Goal: Task Accomplishment & Management: Use online tool/utility

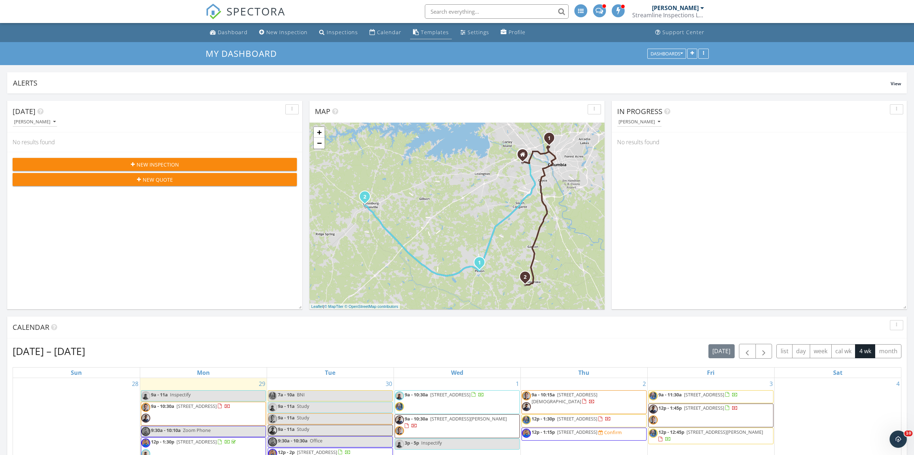
click at [421, 32] on div "Templates" at bounding box center [435, 32] width 28 height 7
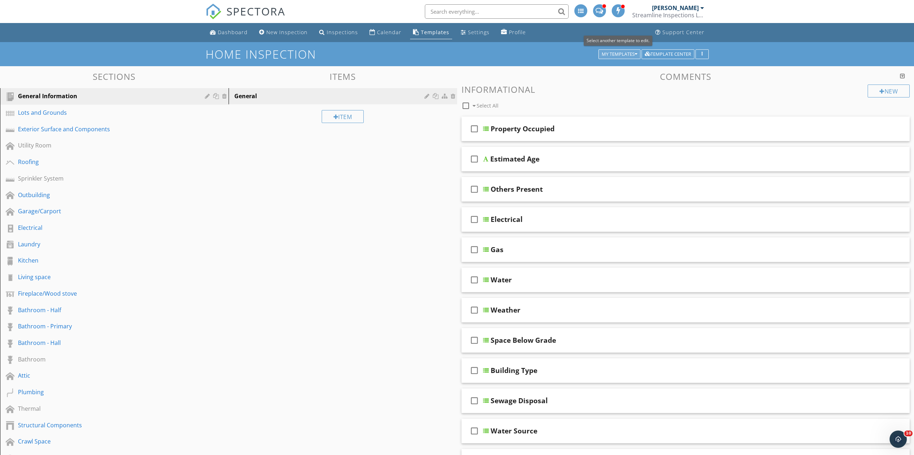
click at [606, 54] on div "My Templates" at bounding box center [620, 54] width 36 height 5
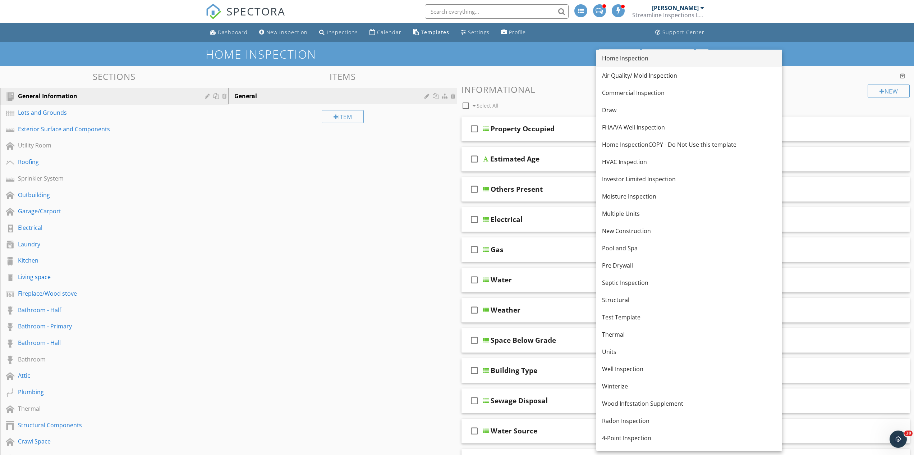
click at [613, 59] on div "Home Inspection" at bounding box center [689, 58] width 174 height 9
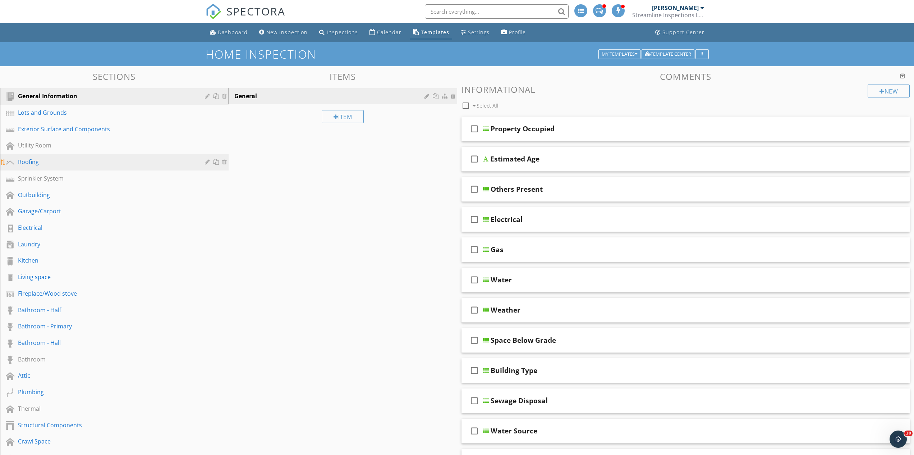
click at [55, 164] on div "Roofing" at bounding box center [106, 161] width 177 height 9
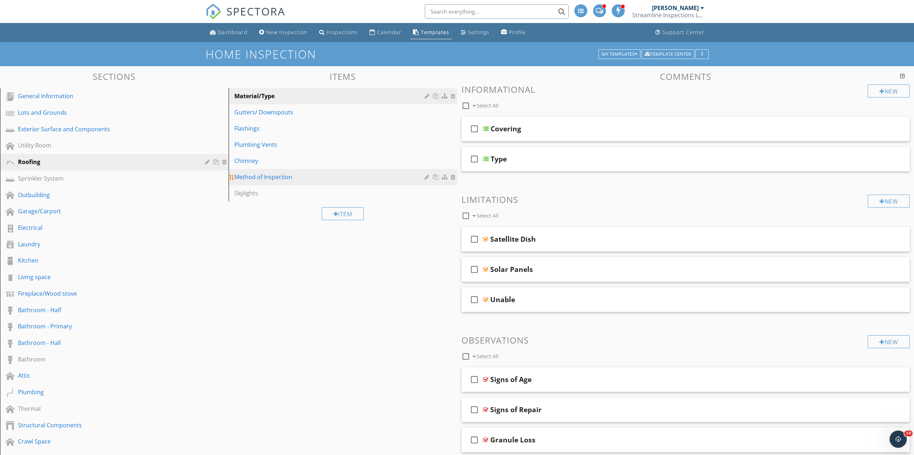
click at [242, 179] on div "Method of Inspection" at bounding box center [330, 177] width 192 height 9
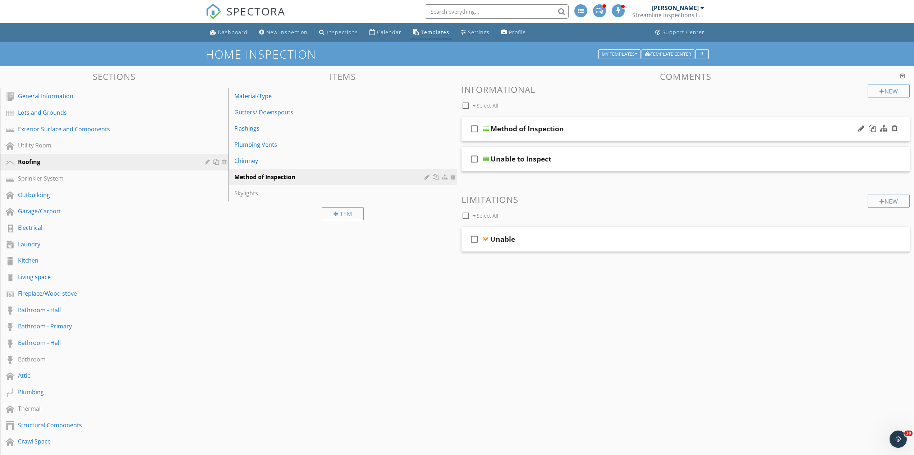
click at [591, 131] on div "Method of Inspection" at bounding box center [654, 128] width 326 height 9
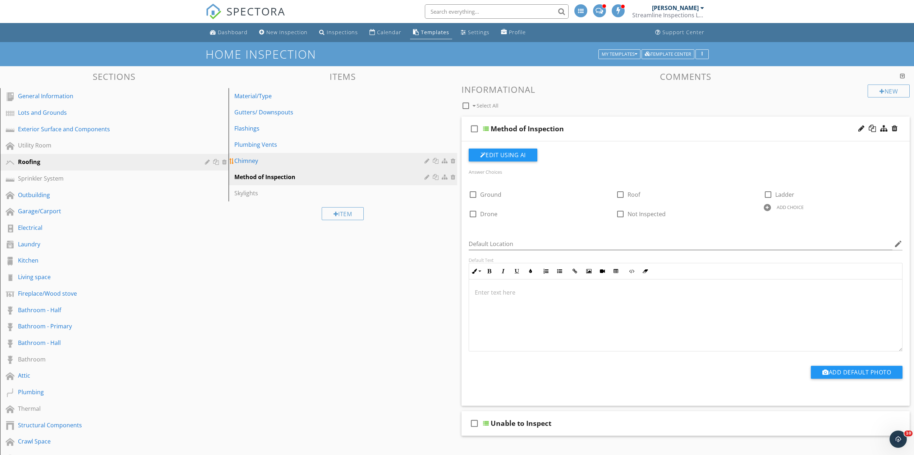
click at [250, 164] on div "Chimney" at bounding box center [330, 160] width 192 height 9
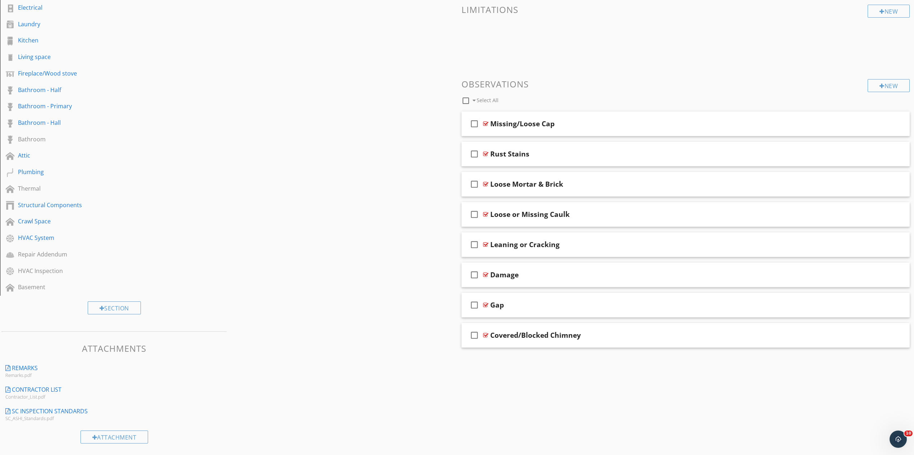
scroll to position [37, 0]
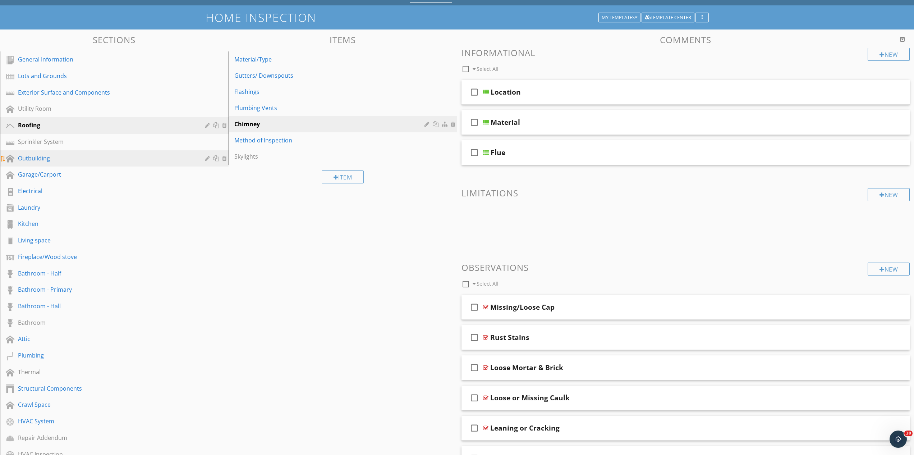
click at [51, 156] on div "Outbuilding" at bounding box center [106, 158] width 177 height 9
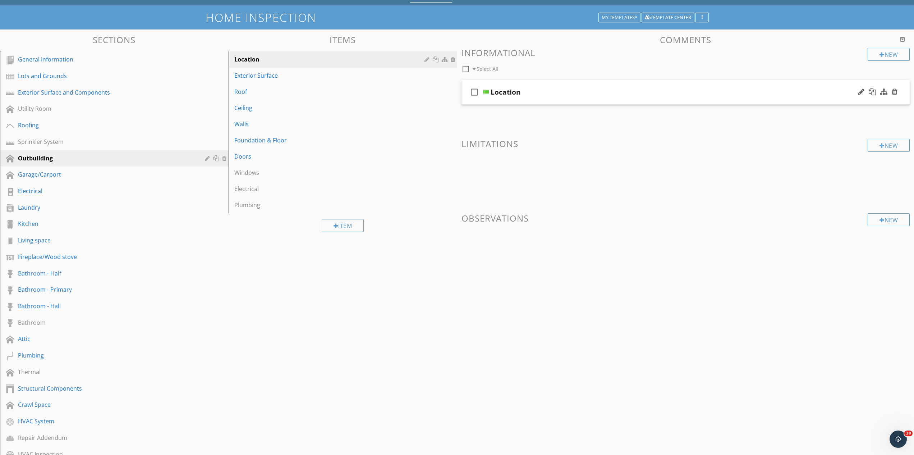
click at [530, 93] on div "Location" at bounding box center [654, 92] width 326 height 9
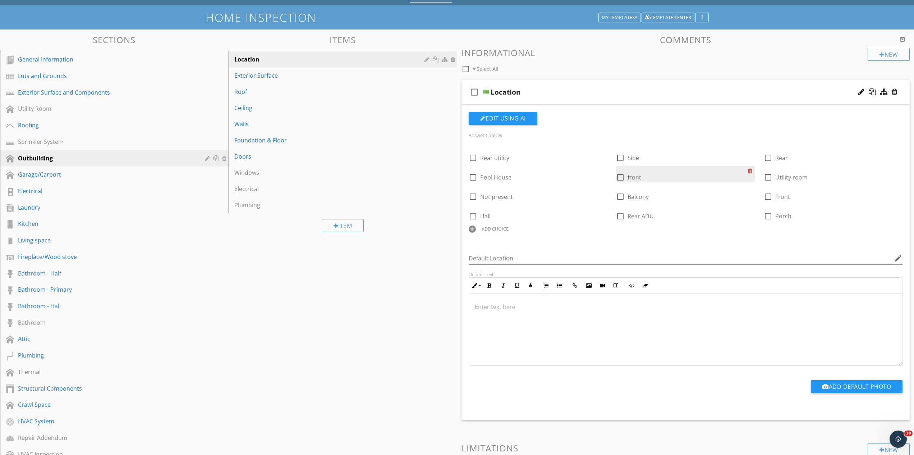
click at [750, 171] on div at bounding box center [752, 171] width 8 height 10
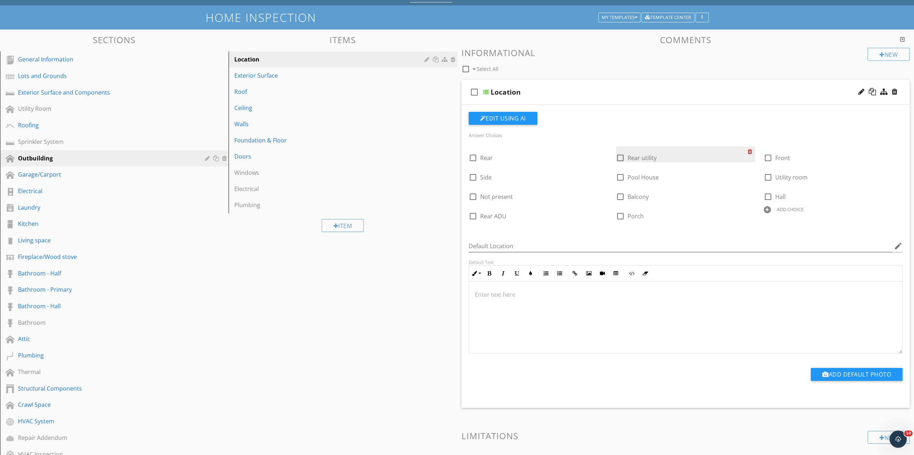
click at [750, 151] on div at bounding box center [752, 151] width 8 height 10
click at [603, 190] on div at bounding box center [604, 190] width 8 height 10
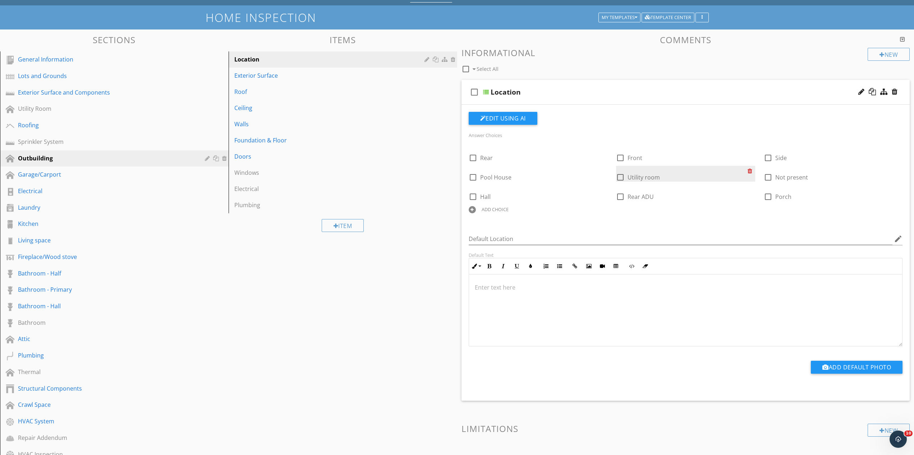
click at [750, 169] on div at bounding box center [752, 171] width 8 height 10
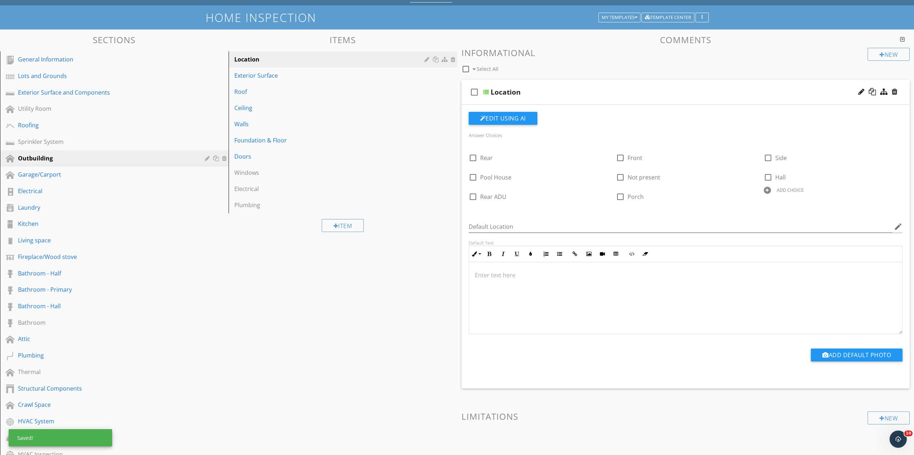
click at [767, 193] on div at bounding box center [767, 190] width 7 height 7
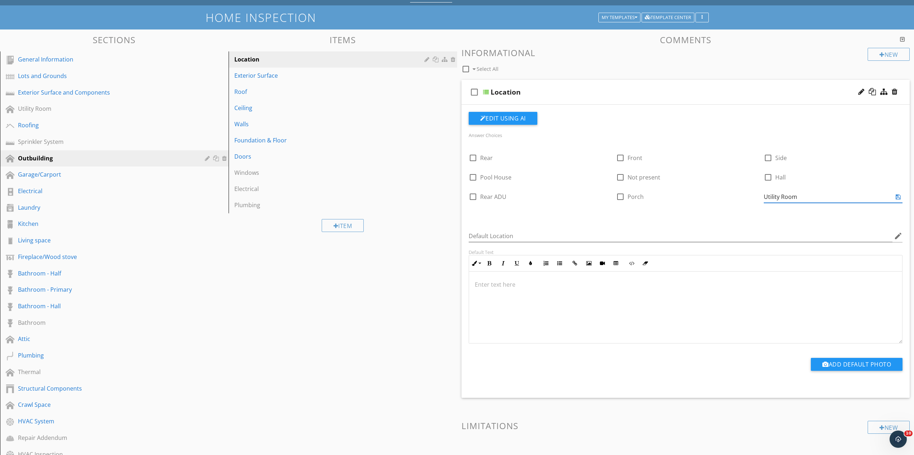
type input "Utility Room"
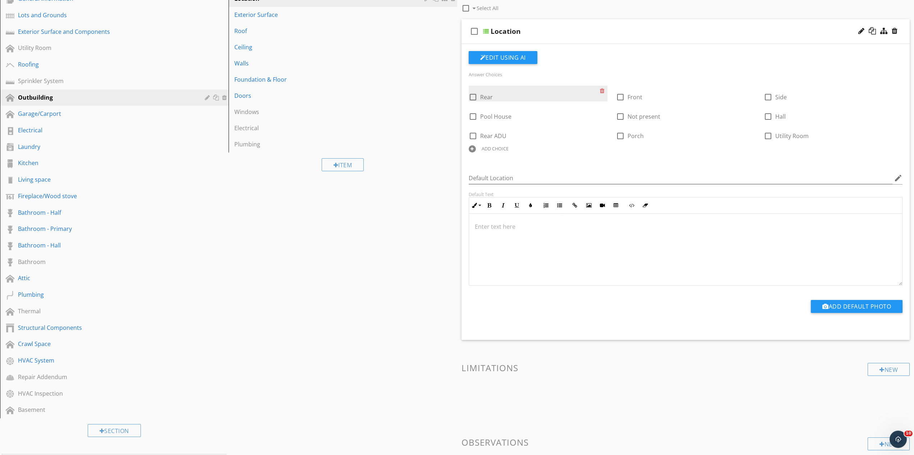
scroll to position [0, 0]
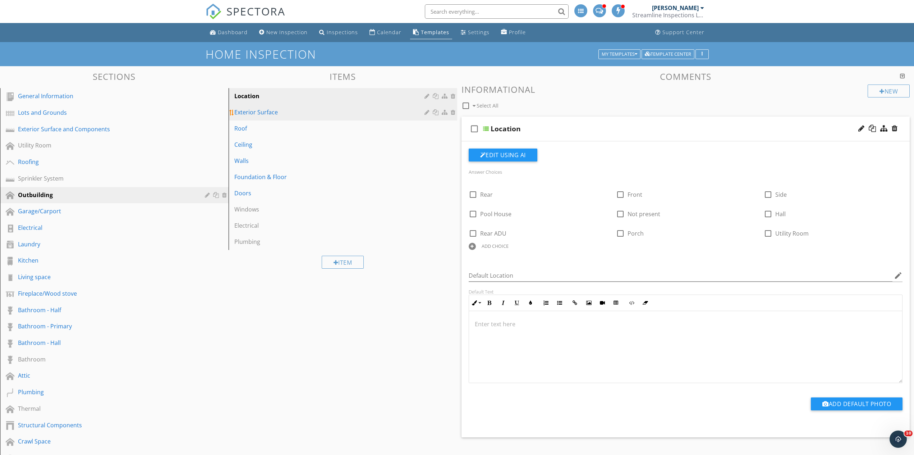
click at [298, 114] on div "Exterior Surface" at bounding box center [330, 112] width 192 height 9
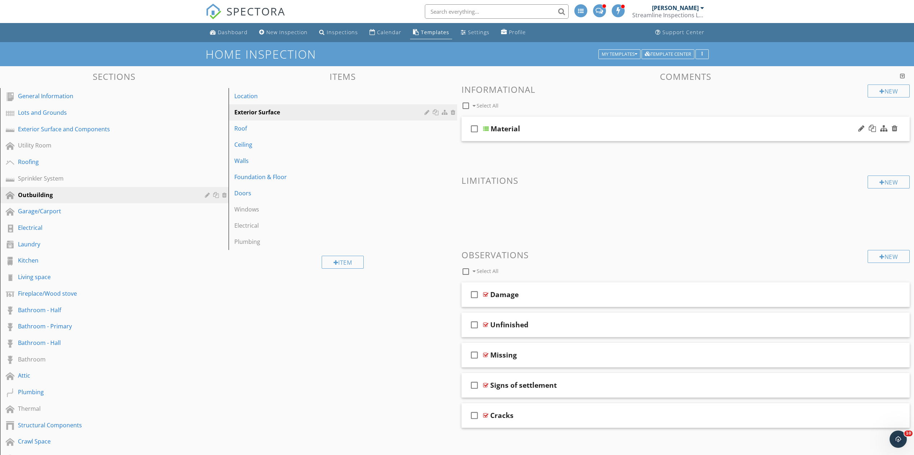
click at [544, 128] on div "Material" at bounding box center [654, 128] width 326 height 9
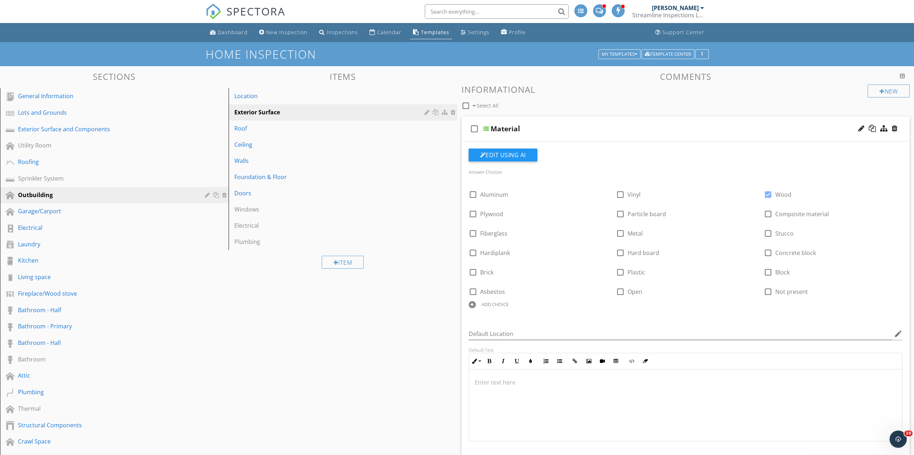
click at [544, 128] on div "Material" at bounding box center [654, 128] width 326 height 9
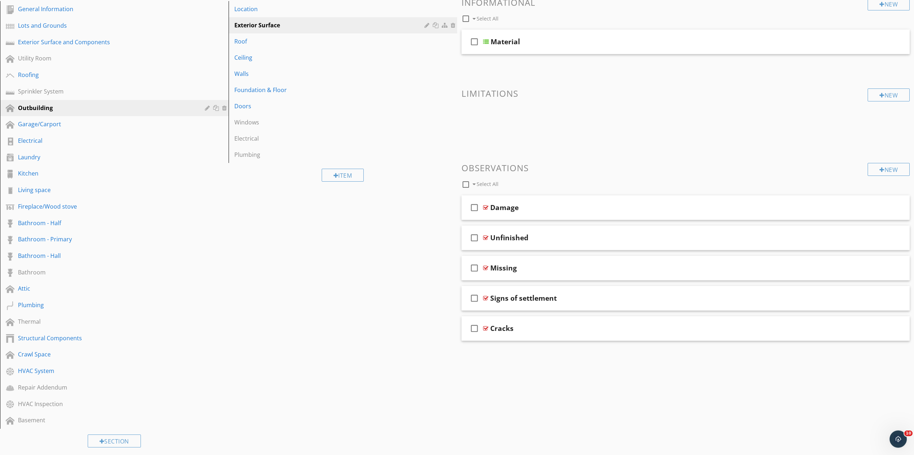
scroll to position [110, 0]
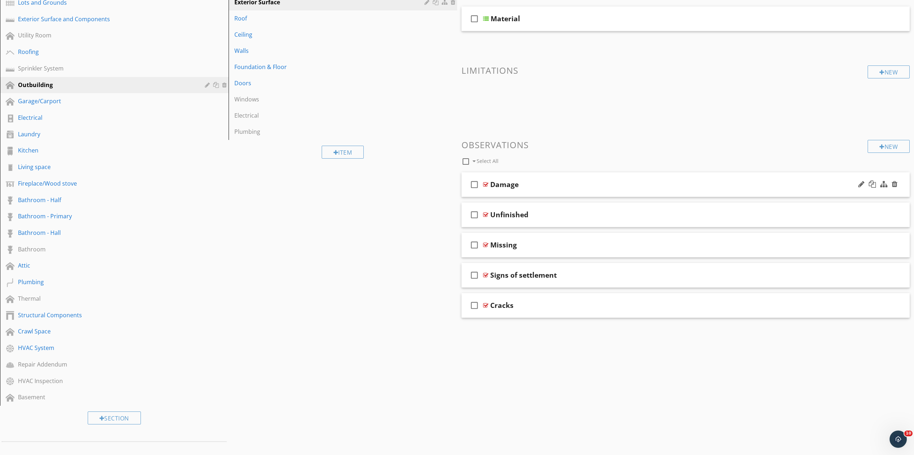
click at [563, 188] on div "Damage" at bounding box center [653, 184] width 326 height 9
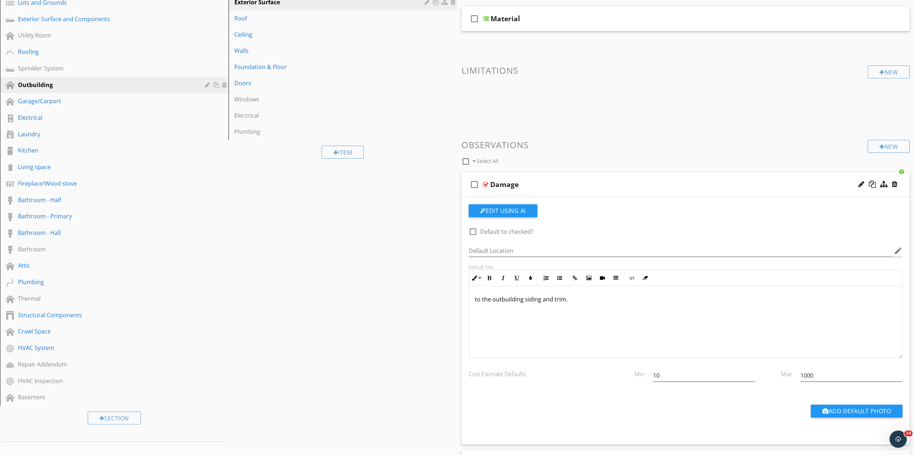
click at [563, 188] on div "Damage" at bounding box center [653, 184] width 326 height 9
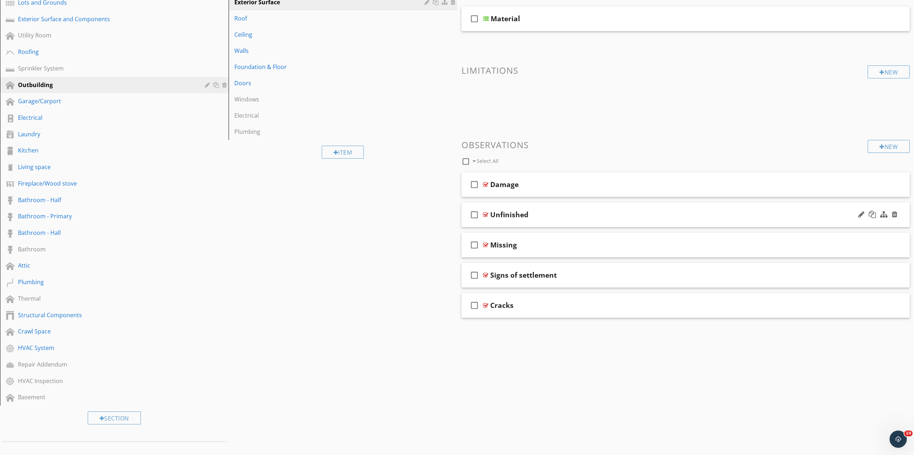
click at [562, 211] on div "Unfinished" at bounding box center [653, 214] width 326 height 9
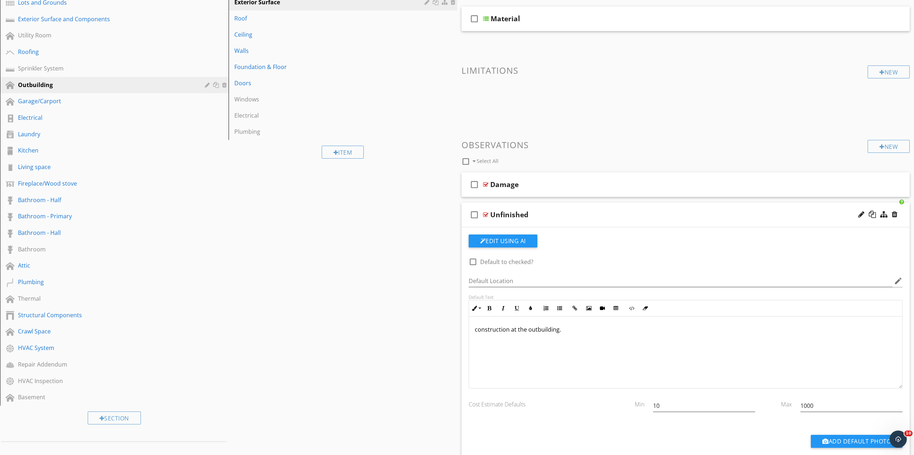
click at [562, 211] on div "Unfinished" at bounding box center [653, 214] width 326 height 9
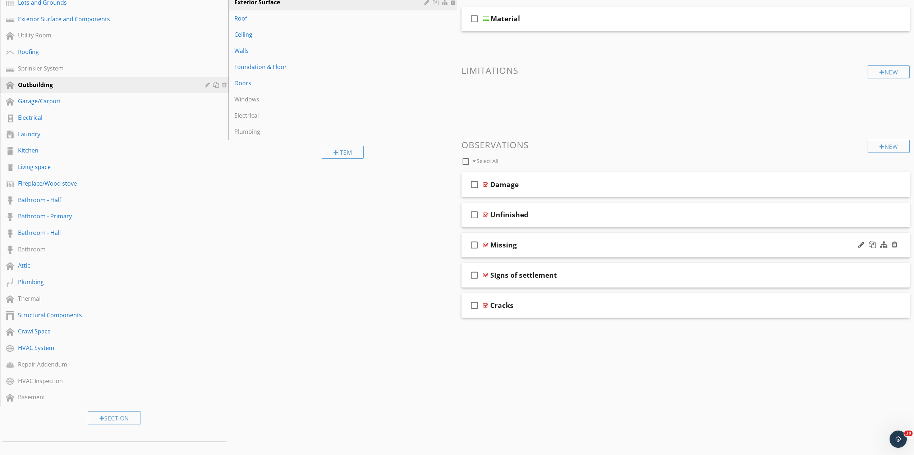
click at [567, 244] on div "Missing" at bounding box center [653, 245] width 326 height 9
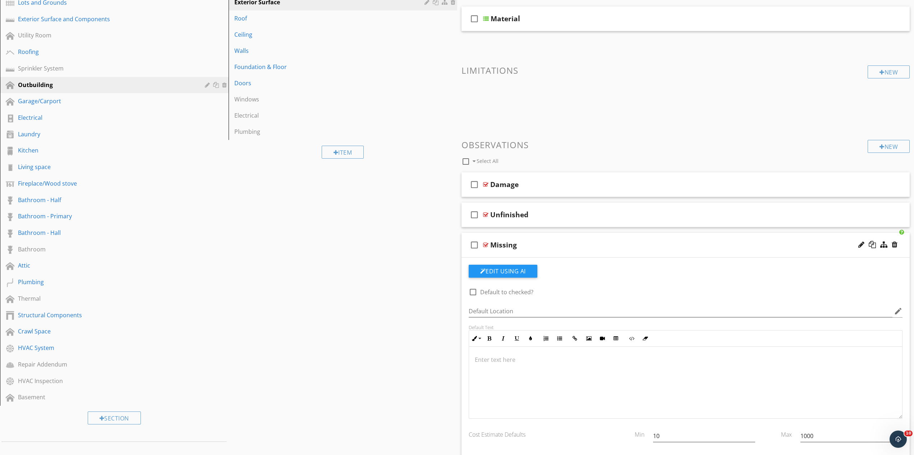
click at [567, 244] on div "Missing" at bounding box center [653, 245] width 326 height 9
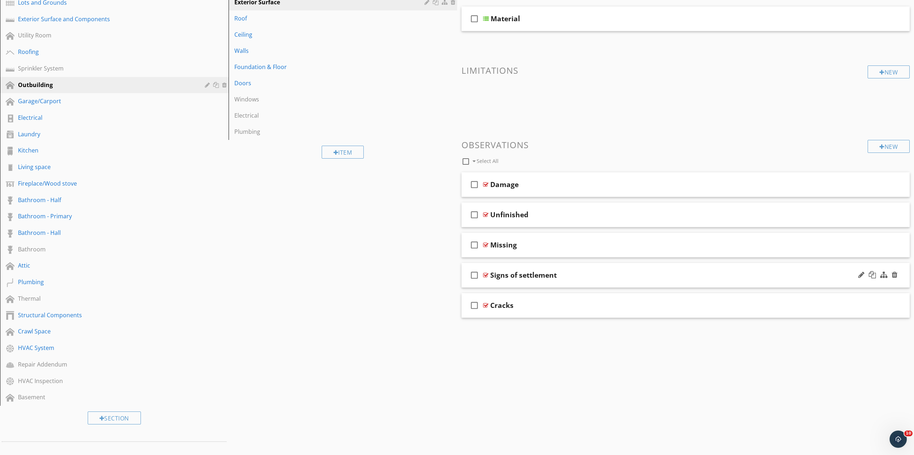
click at [576, 277] on div "Signs of settlement" at bounding box center [653, 275] width 326 height 9
drag, startPoint x: 599, startPoint y: 396, endPoint x: 380, endPoint y: 411, distance: 219.1
click at [469, 411] on div "Front out building block wall" at bounding box center [686, 413] width 434 height 72
click at [569, 271] on div "Signs of settlement" at bounding box center [653, 275] width 326 height 9
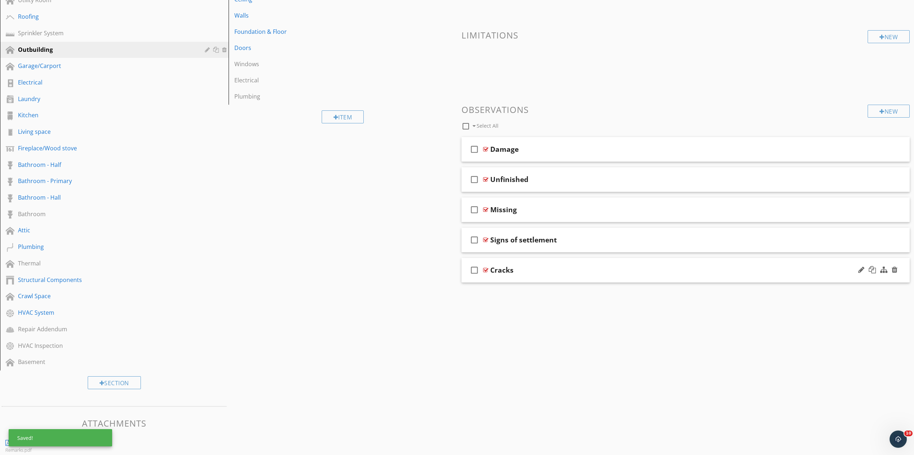
scroll to position [147, 0]
click at [550, 271] on div "Cracks" at bounding box center [653, 268] width 326 height 9
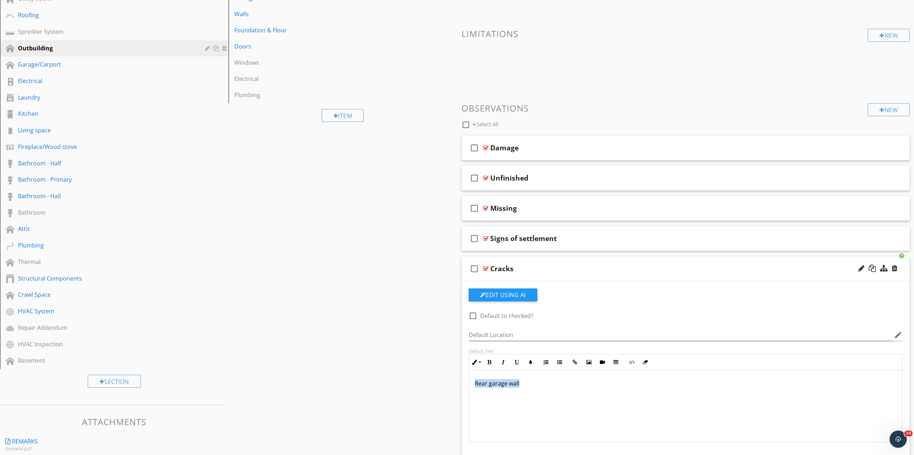
drag, startPoint x: 529, startPoint y: 396, endPoint x: 468, endPoint y: 400, distance: 61.3
click at [469, 401] on div "Rear garage wall" at bounding box center [686, 406] width 434 height 72
click at [522, 269] on div "Cracks" at bounding box center [653, 268] width 326 height 9
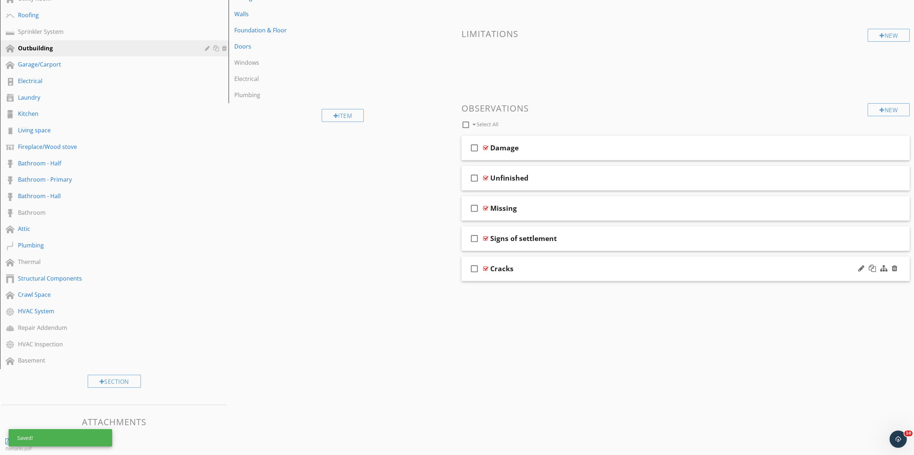
click at [522, 269] on div "Cracks" at bounding box center [653, 268] width 326 height 9
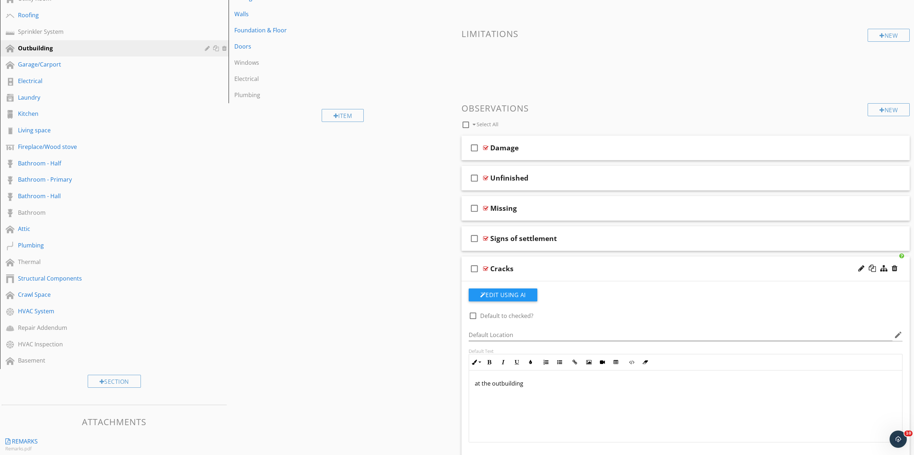
click at [529, 269] on div "Cracks" at bounding box center [653, 268] width 326 height 9
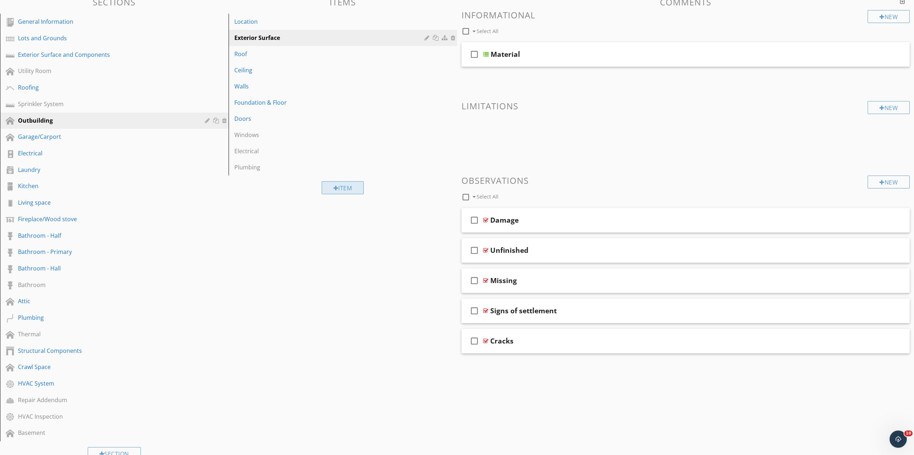
scroll to position [73, 0]
click at [277, 59] on div "Roof" at bounding box center [330, 55] width 192 height 9
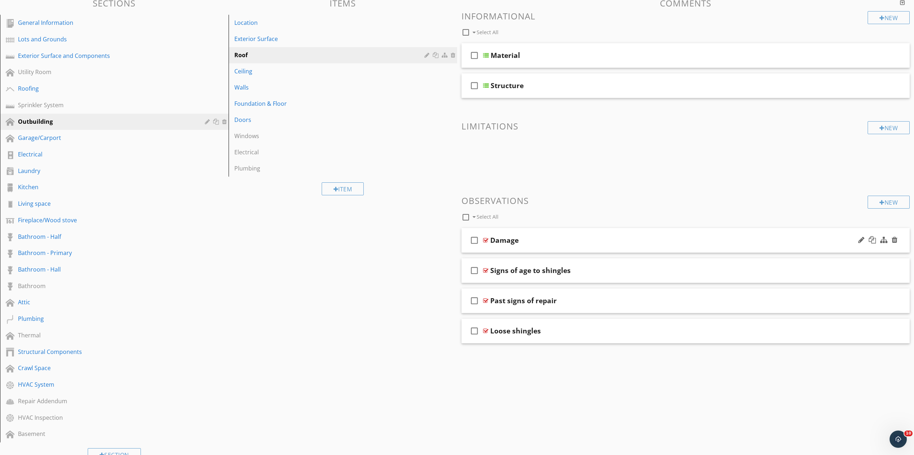
click at [545, 242] on div "Damage" at bounding box center [653, 240] width 326 height 9
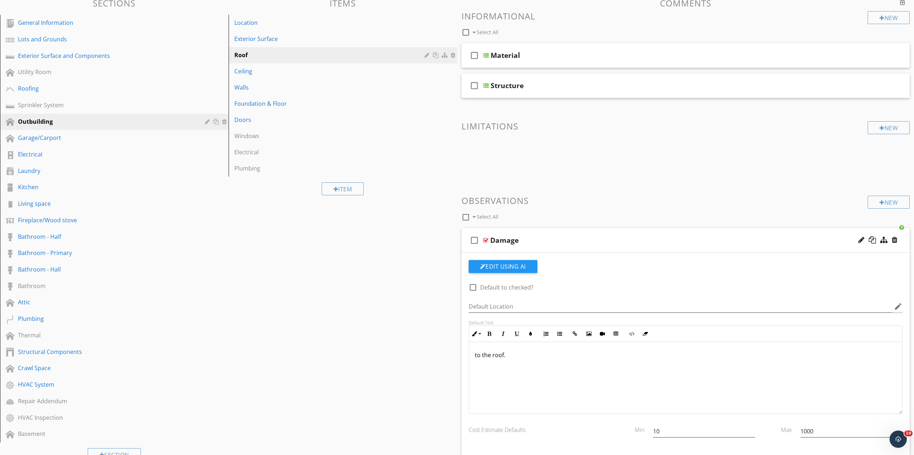
click at [545, 242] on div "Damage" at bounding box center [653, 240] width 326 height 9
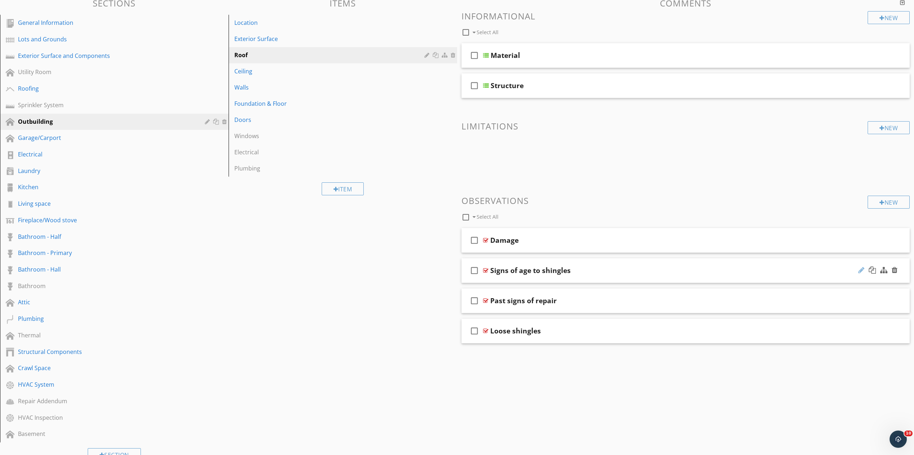
click at [862, 271] on div at bounding box center [862, 269] width 6 height 7
type input "Signs of Age"
click at [618, 270] on div "Signs of Age" at bounding box center [653, 270] width 326 height 9
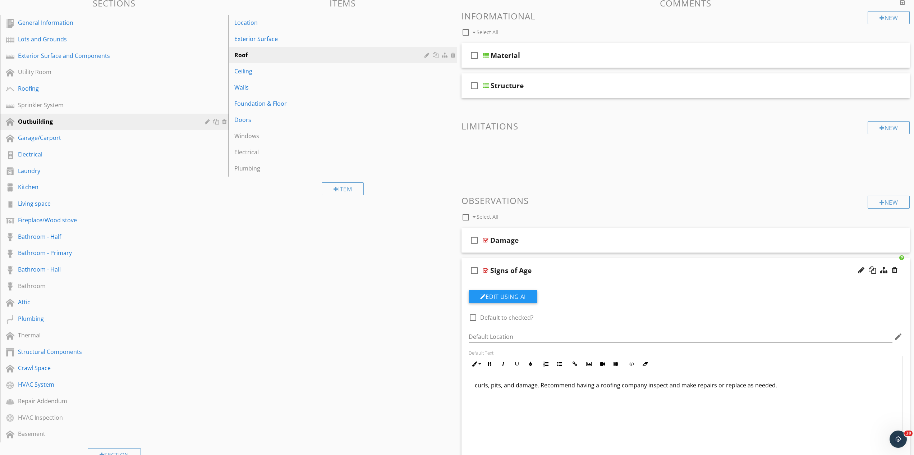
click at [474, 385] on div "curls, pits, and damage. Recommend having a roofing company inspect and make re…" at bounding box center [686, 408] width 434 height 72
click at [627, 388] on p "there were signs of age on the roof that may incluse: curls, pits, and damage. …" at bounding box center [686, 389] width 422 height 17
click at [688, 385] on p "there were signs of age on the roof that may include: curling, pits, and damage…" at bounding box center [686, 389] width 422 height 17
click at [552, 271] on div "Signs of Age" at bounding box center [653, 270] width 326 height 9
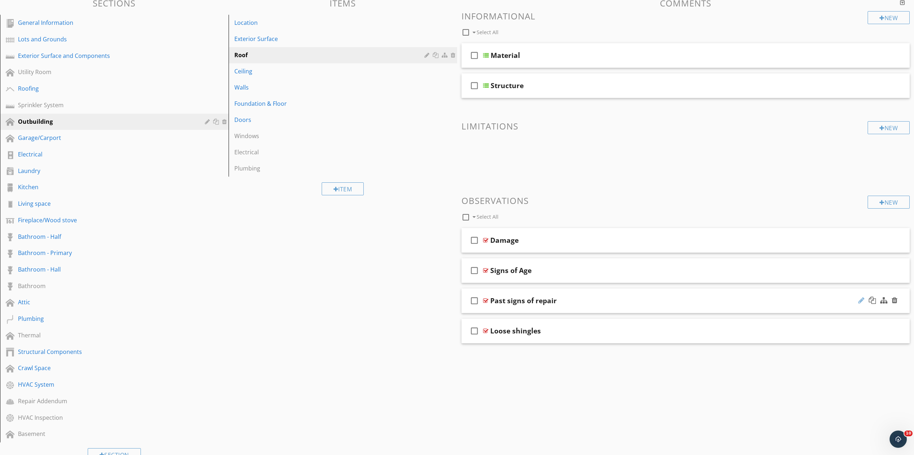
click at [862, 300] on div at bounding box center [862, 300] width 6 height 7
type input "P"
type input "Signs of Repair"
click at [571, 296] on div "check_box_outline_blank Signs of Repair" at bounding box center [686, 300] width 449 height 25
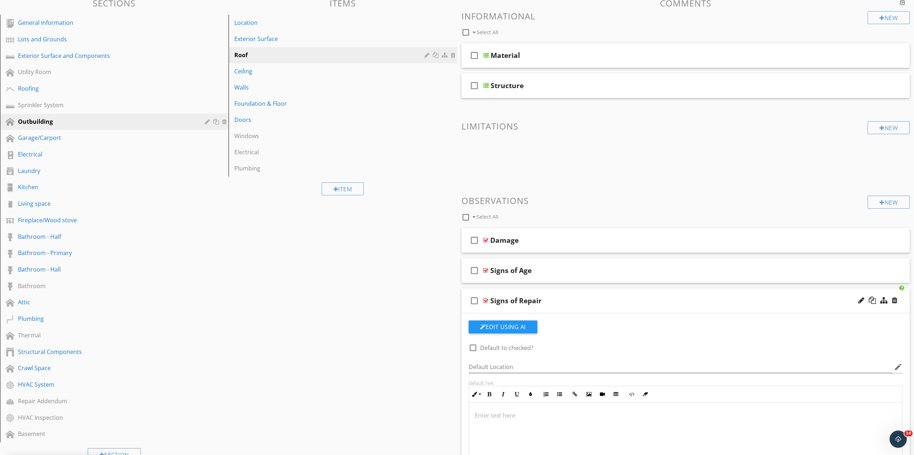
drag, startPoint x: 467, startPoint y: 415, endPoint x: 436, endPoint y: 413, distance: 31.7
click at [469, 417] on div at bounding box center [686, 438] width 434 height 72
type textarea "<p>on the roof.</p>"
click at [563, 297] on div "Signs of Repair" at bounding box center [653, 300] width 326 height 9
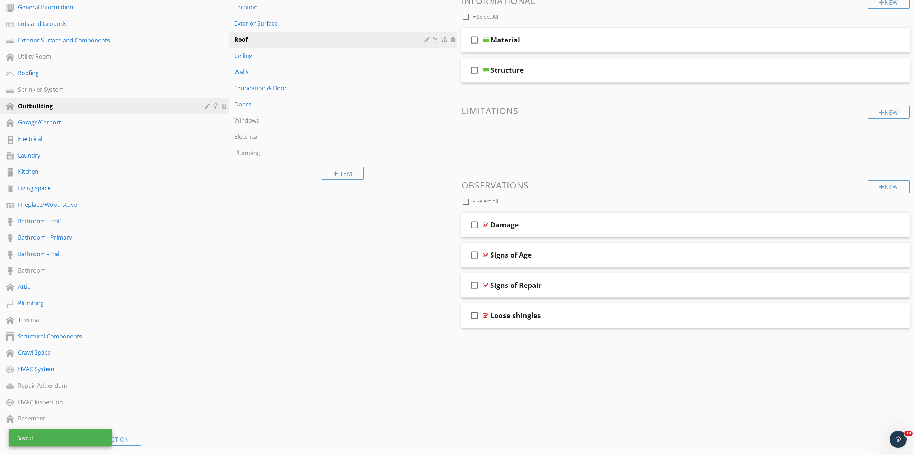
scroll to position [110, 0]
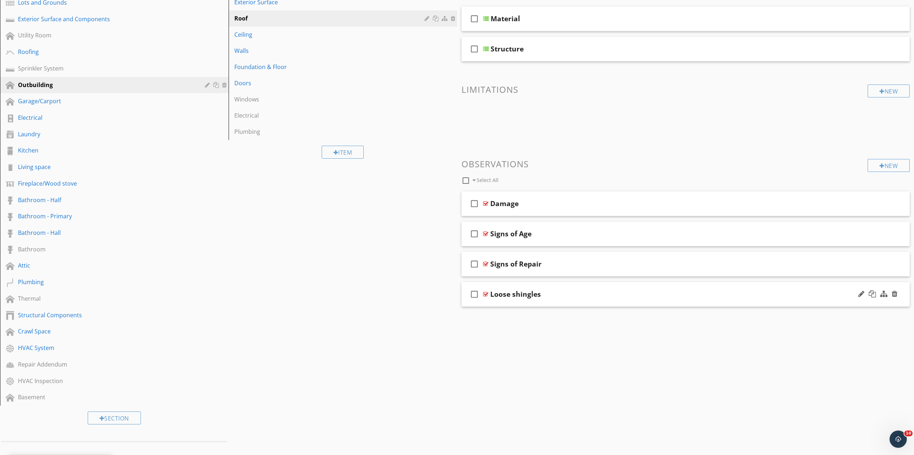
click at [858, 297] on div at bounding box center [878, 294] width 42 height 17
click at [860, 294] on div at bounding box center [862, 293] width 6 height 7
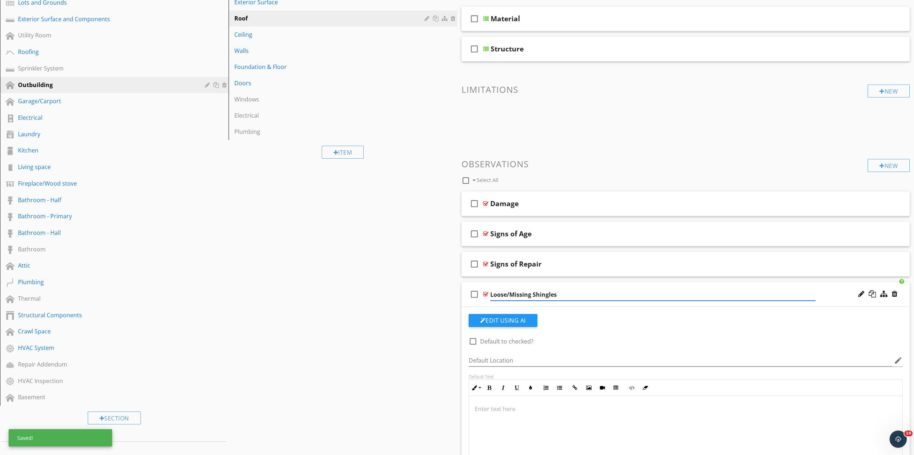
type input "Loose/Missing Shingles"
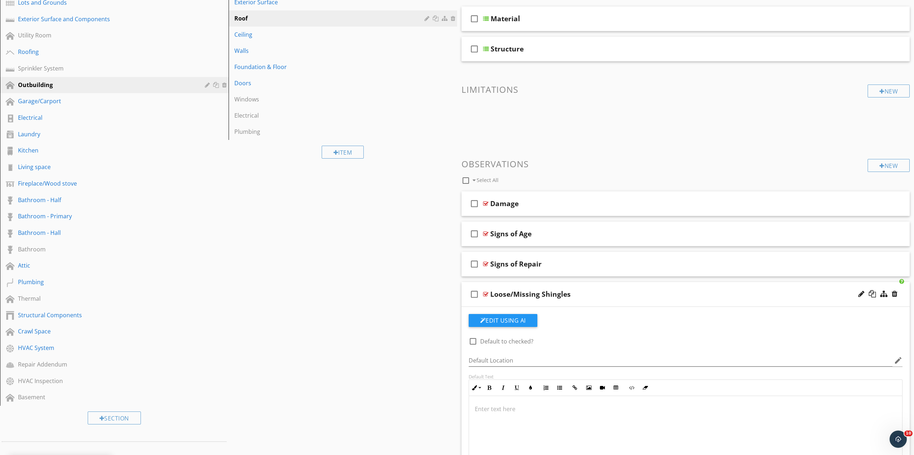
click at [486, 412] on p at bounding box center [686, 409] width 422 height 9
type textarea "<p>on the outbuilding roof.</p>"
drag, startPoint x: 586, startPoint y: 291, endPoint x: 554, endPoint y: 269, distance: 39.3
click at [587, 289] on div "check_box_outline_blank Loose/Missing Shingles" at bounding box center [686, 294] width 449 height 25
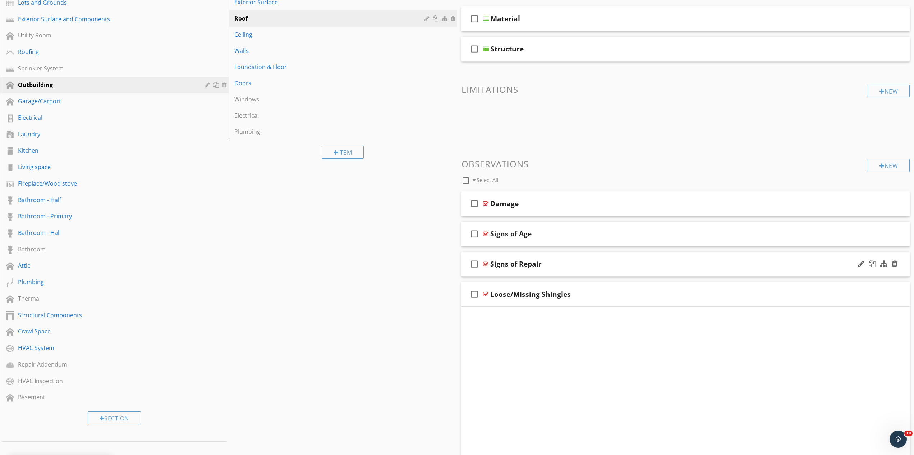
click at [556, 265] on div "Signs of Repair" at bounding box center [653, 264] width 326 height 9
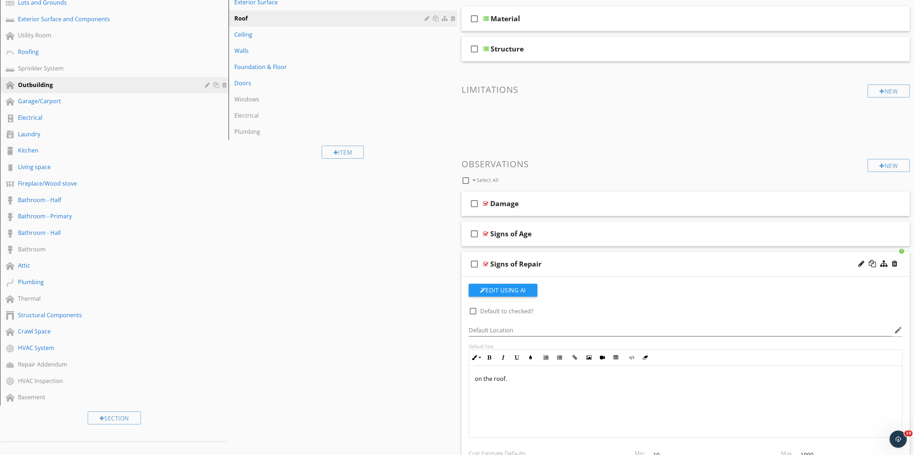
click at [493, 382] on p "on the roof." at bounding box center [686, 378] width 422 height 9
click at [544, 235] on div "Signs of Age" at bounding box center [653, 233] width 326 height 9
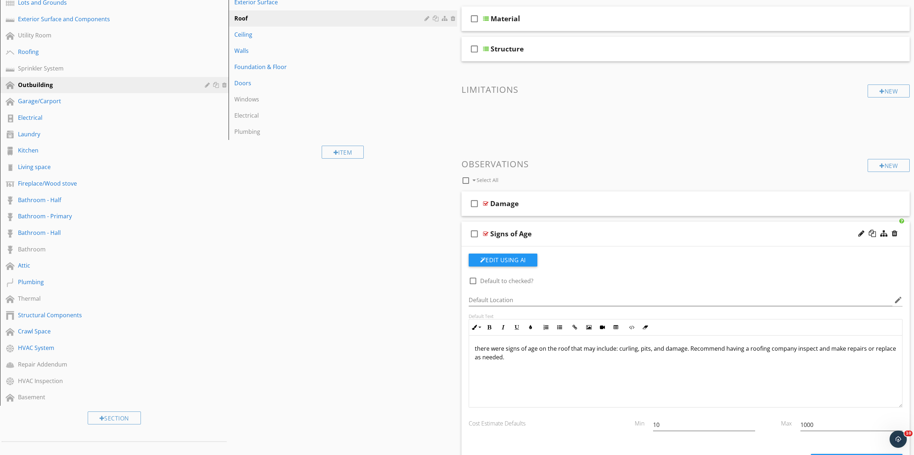
click at [556, 350] on p "there were signs of age on the roof that may include: curling, pits, and damage…" at bounding box center [686, 352] width 422 height 17
click at [563, 239] on div "check_box_outline_blank Signs of Age" at bounding box center [686, 233] width 449 height 25
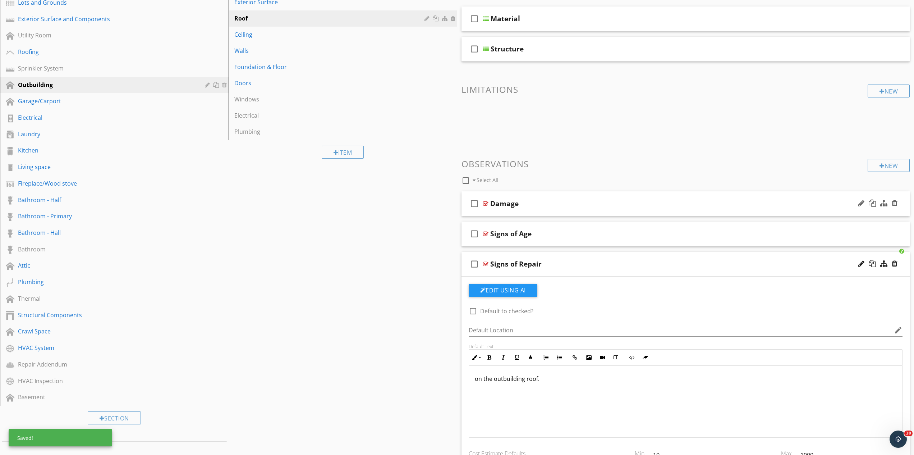
click at [536, 206] on div "Damage" at bounding box center [653, 203] width 326 height 9
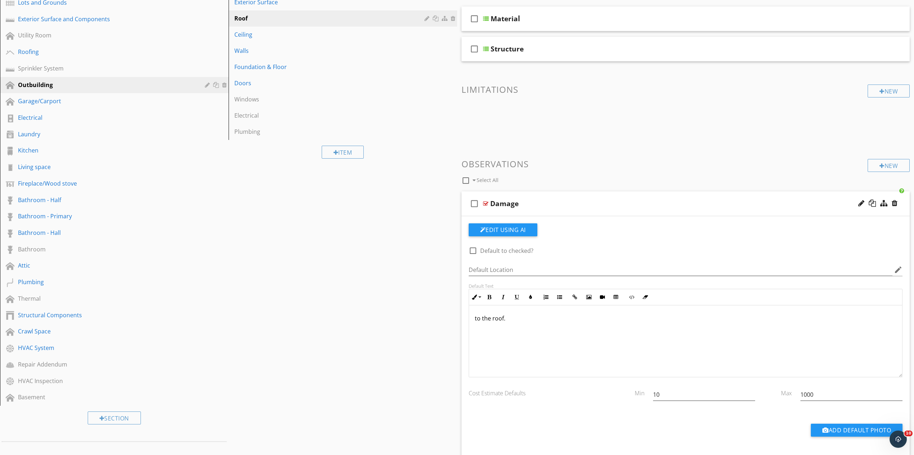
click at [492, 321] on p "to the roof." at bounding box center [686, 318] width 422 height 9
click at [542, 205] on div "Damage" at bounding box center [653, 203] width 326 height 9
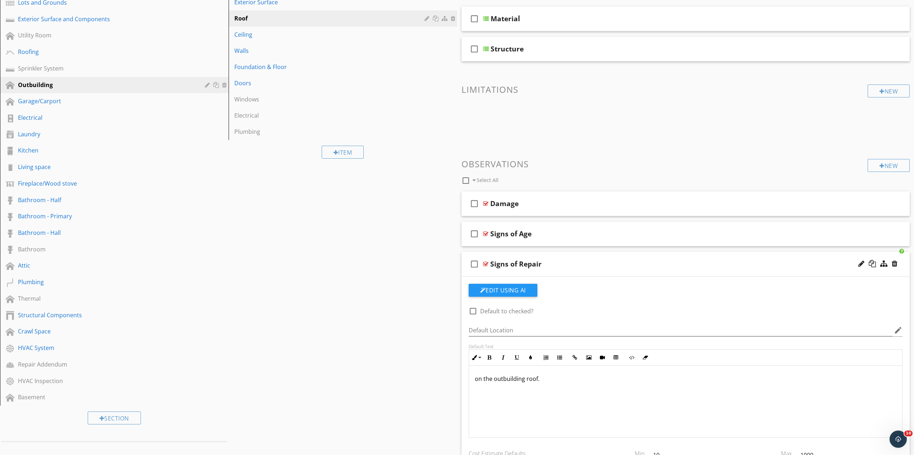
click at [561, 266] on div "Signs of Repair" at bounding box center [653, 264] width 326 height 9
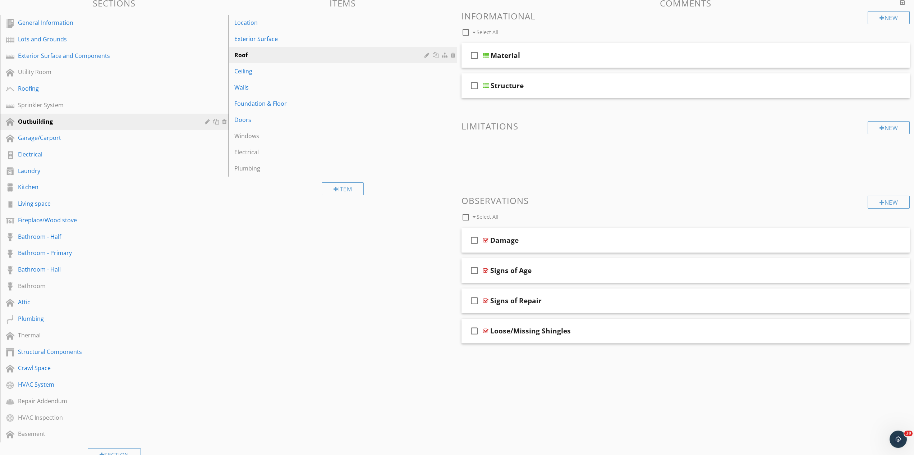
scroll to position [37, 0]
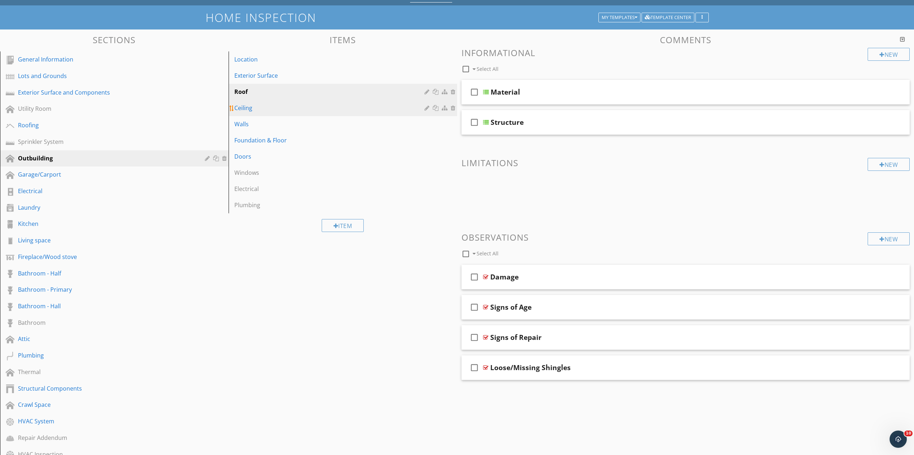
click at [274, 111] on div "Ceiling" at bounding box center [330, 108] width 192 height 9
click at [281, 92] on div "Roof" at bounding box center [330, 91] width 192 height 9
click at [568, 91] on div "Material" at bounding box center [654, 92] width 326 height 9
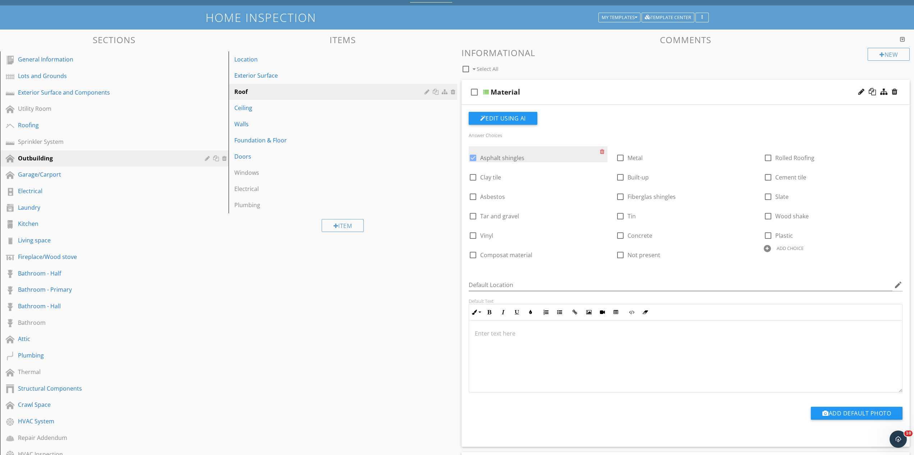
click at [600, 153] on div at bounding box center [604, 151] width 8 height 10
checkbox input "false"
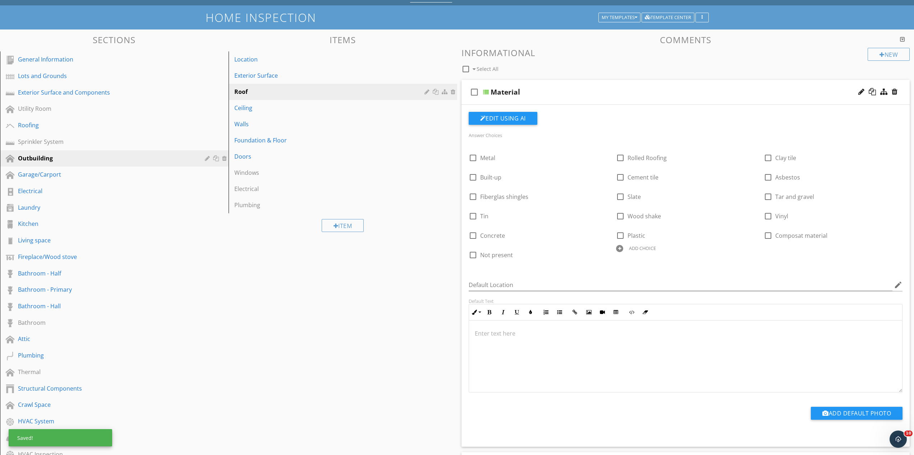
click at [631, 249] on div "ADD CHOICE" at bounding box center [642, 248] width 27 height 6
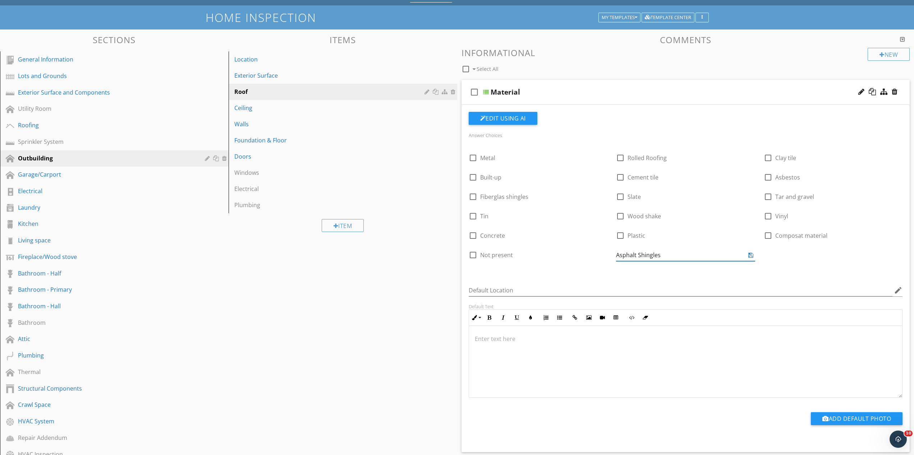
type input "Asphalt Shingles"
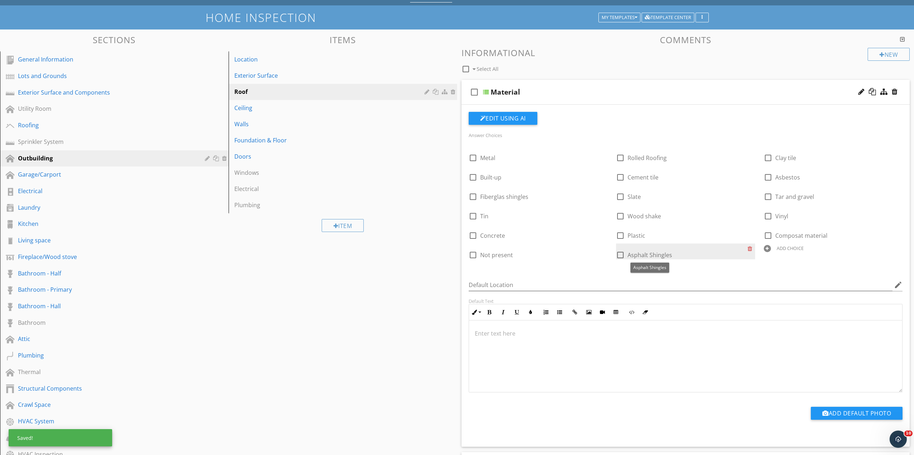
click at [621, 253] on div at bounding box center [621, 255] width 12 height 12
checkbox input "true"
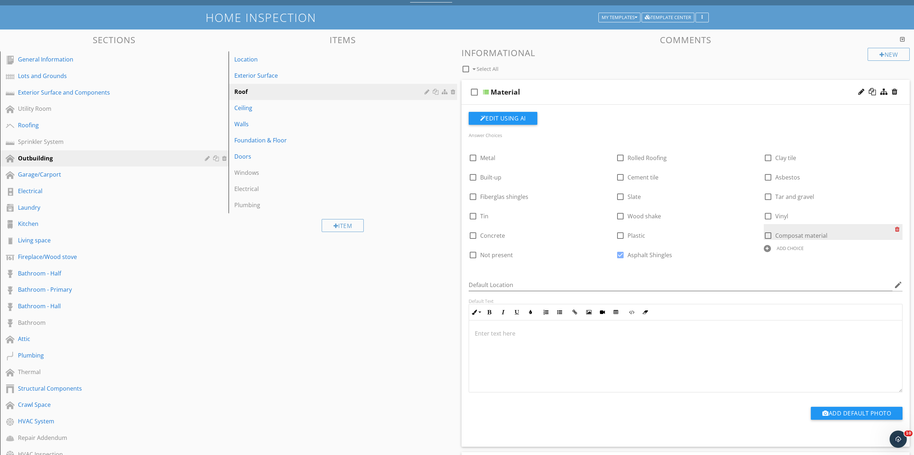
click at [898, 232] on div at bounding box center [899, 229] width 8 height 10
checkbox input "true"
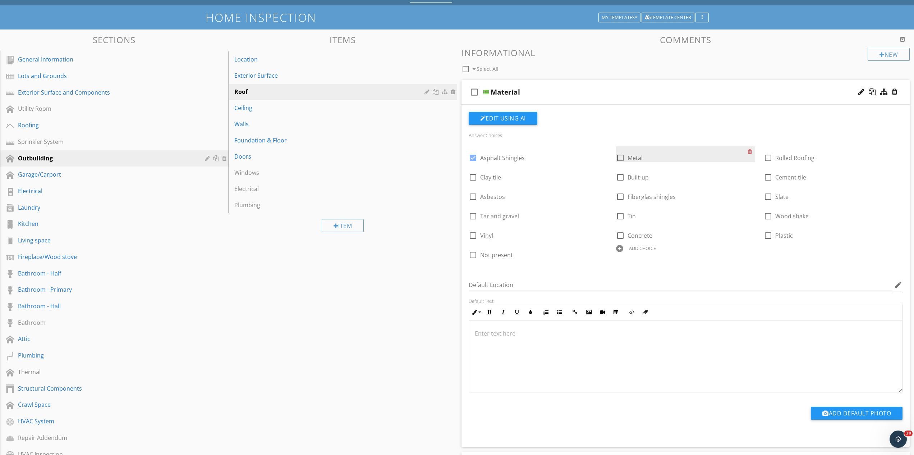
checkbox input "true"
checkbox input "false"
click at [897, 191] on div at bounding box center [899, 190] width 8 height 10
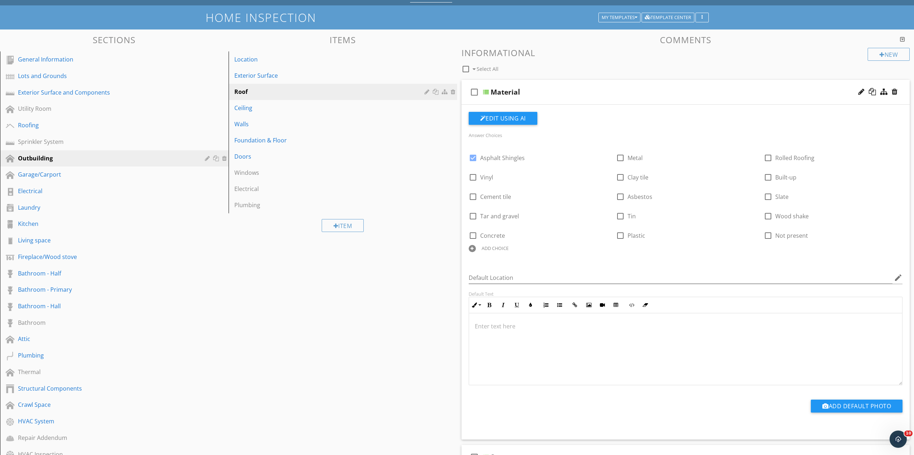
scroll to position [183, 0]
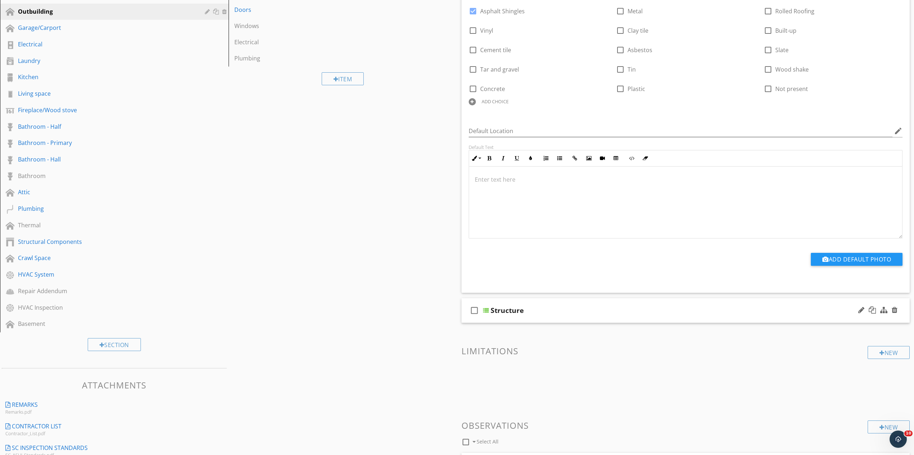
click at [549, 315] on div "check_box_outline_blank Structure" at bounding box center [686, 310] width 449 height 25
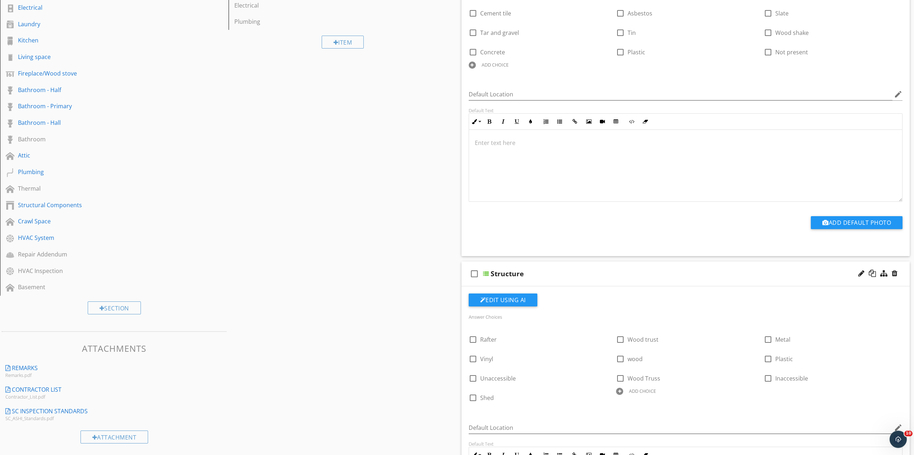
scroll to position [257, 0]
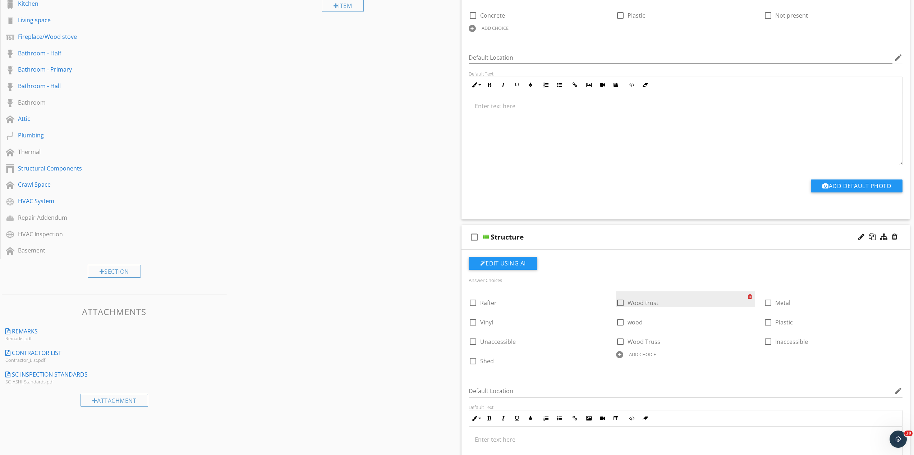
click at [751, 297] on div at bounding box center [752, 296] width 8 height 10
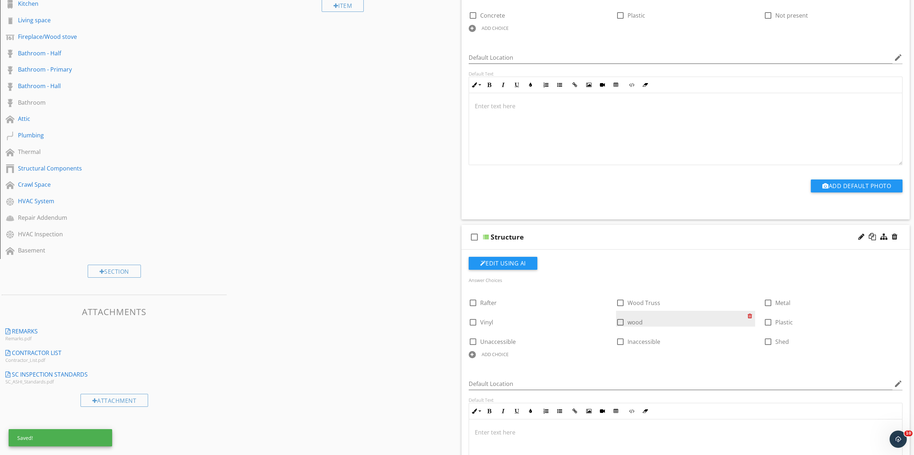
click at [748, 316] on div at bounding box center [752, 316] width 8 height 10
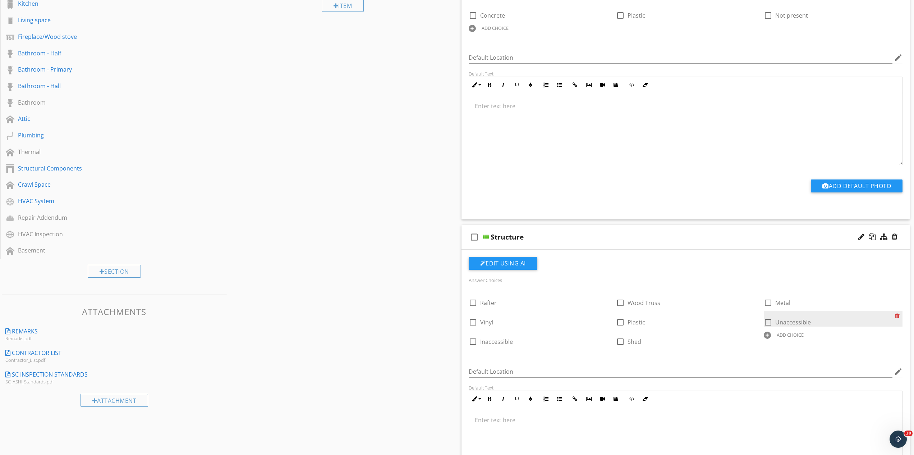
click at [898, 315] on div at bounding box center [899, 316] width 8 height 10
click at [568, 236] on div "Structure" at bounding box center [654, 237] width 326 height 9
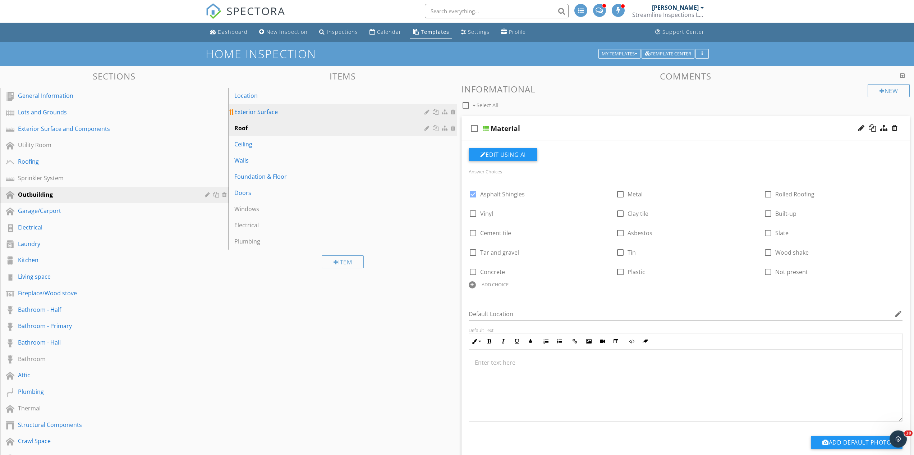
scroll to position [0, 0]
click at [274, 147] on div "Ceiling" at bounding box center [330, 144] width 192 height 9
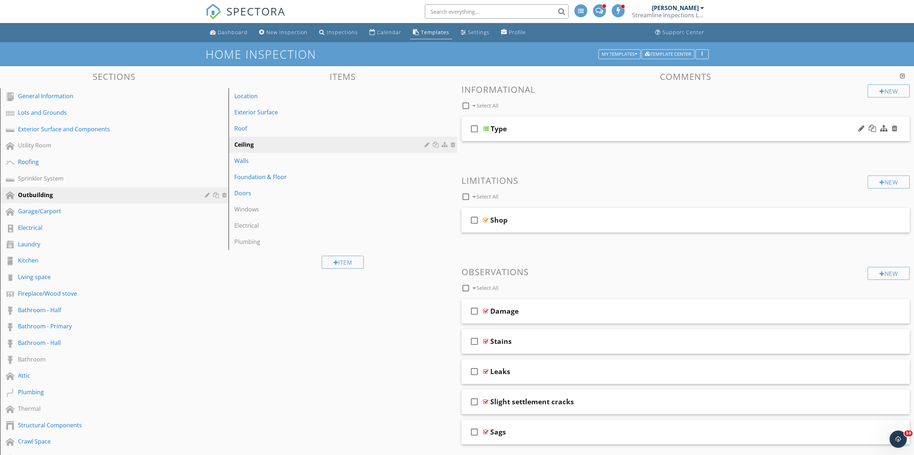
click at [556, 125] on div "Type" at bounding box center [654, 128] width 326 height 9
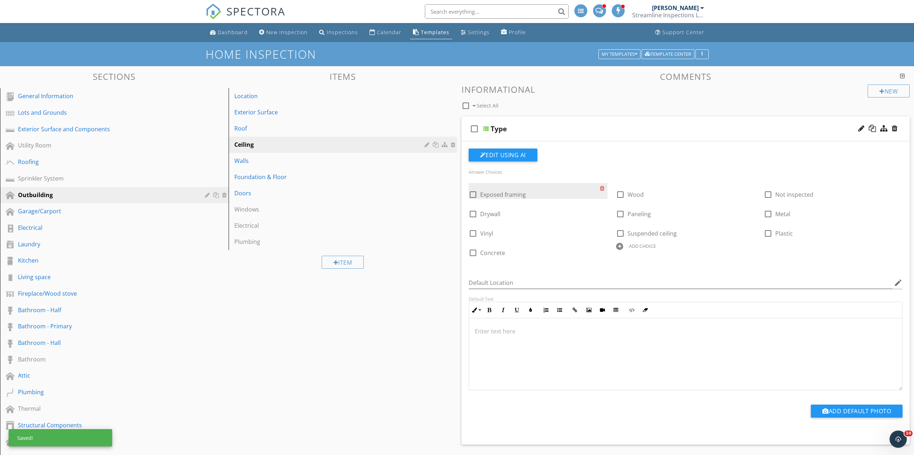
click at [473, 195] on div at bounding box center [473, 194] width 12 height 12
checkbox input "true"
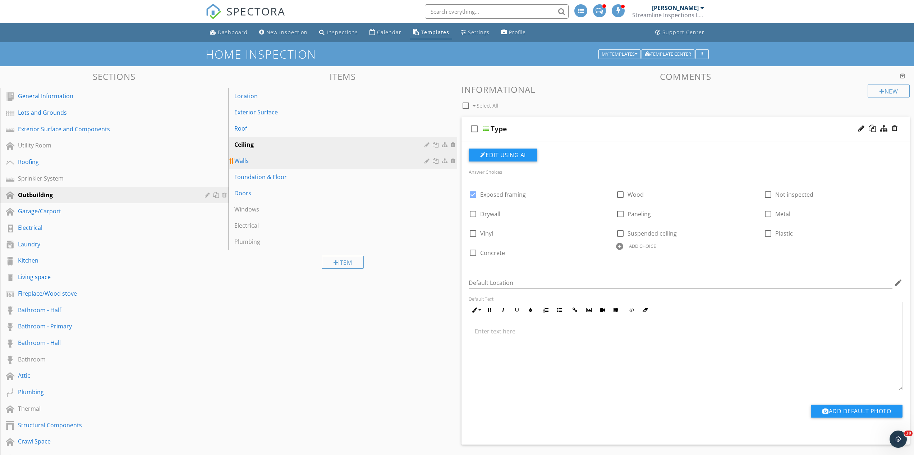
click at [280, 161] on div "Walls" at bounding box center [330, 160] width 192 height 9
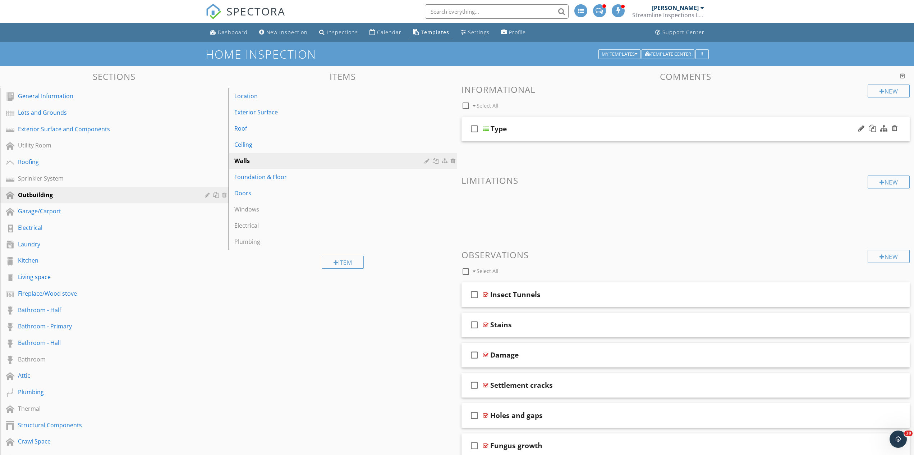
click at [542, 128] on div "Type" at bounding box center [654, 128] width 326 height 9
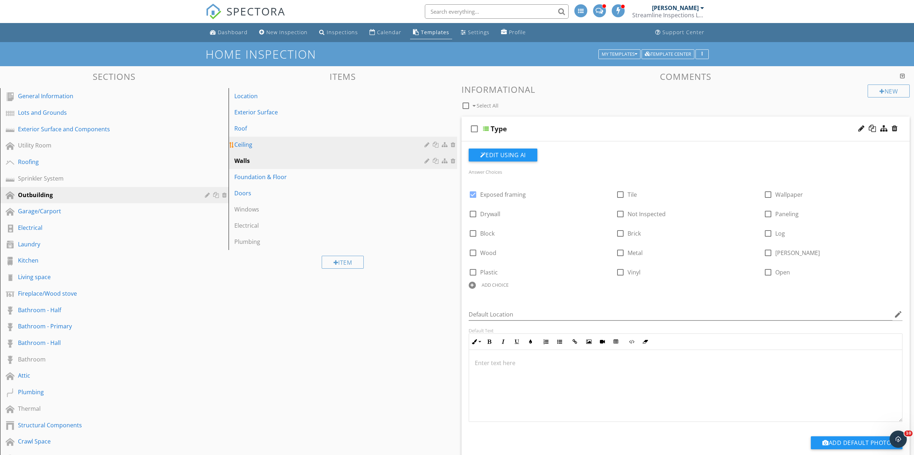
click at [276, 151] on link "Ceiling" at bounding box center [344, 145] width 227 height 16
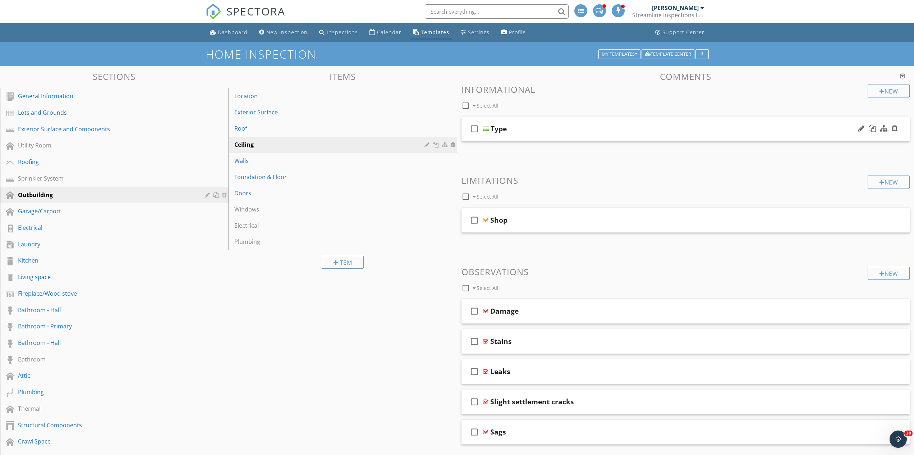
click at [533, 124] on div "check_box_outline_blank Type" at bounding box center [686, 129] width 449 height 25
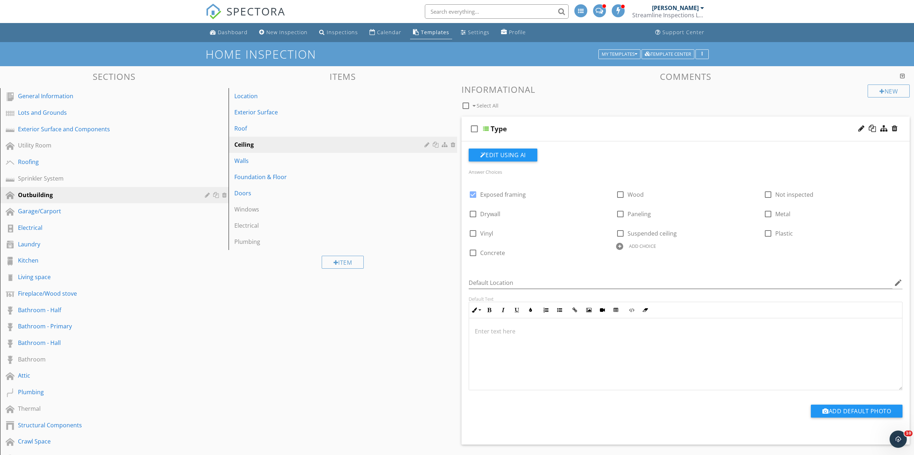
click at [554, 122] on div "check_box_outline_blank Type" at bounding box center [686, 129] width 449 height 25
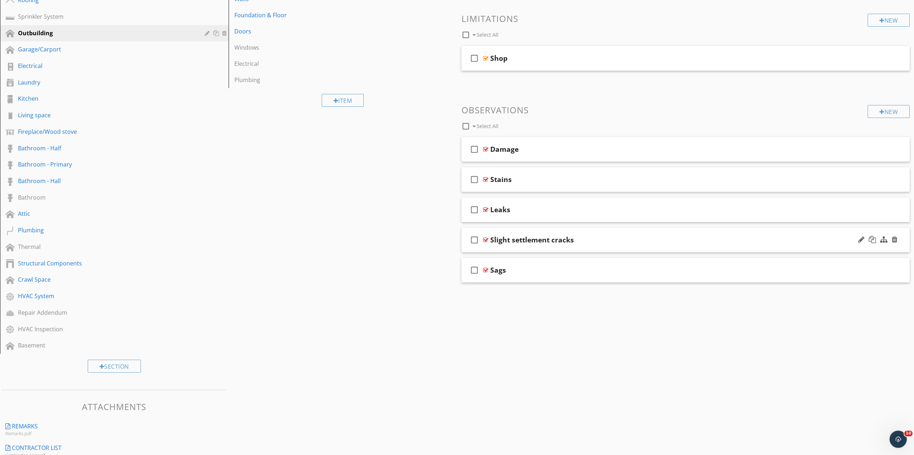
scroll to position [147, 0]
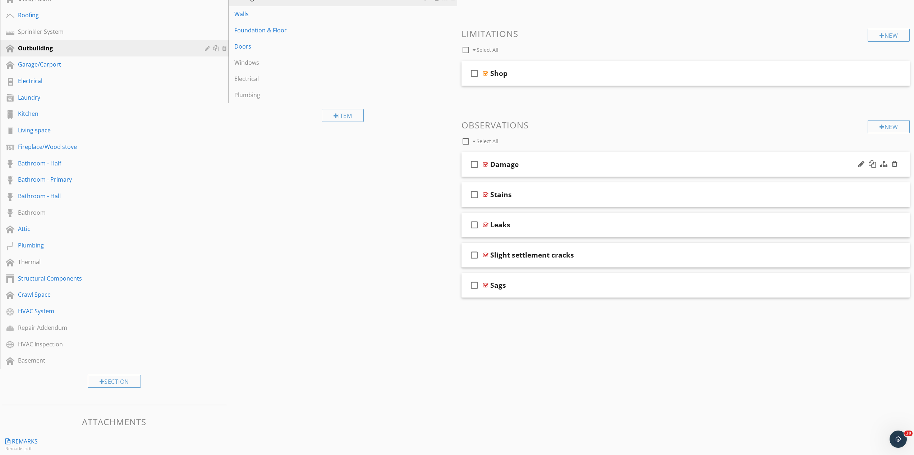
click at [562, 161] on div "Damage" at bounding box center [653, 164] width 326 height 9
click at [565, 165] on div "Damage" at bounding box center [653, 164] width 326 height 9
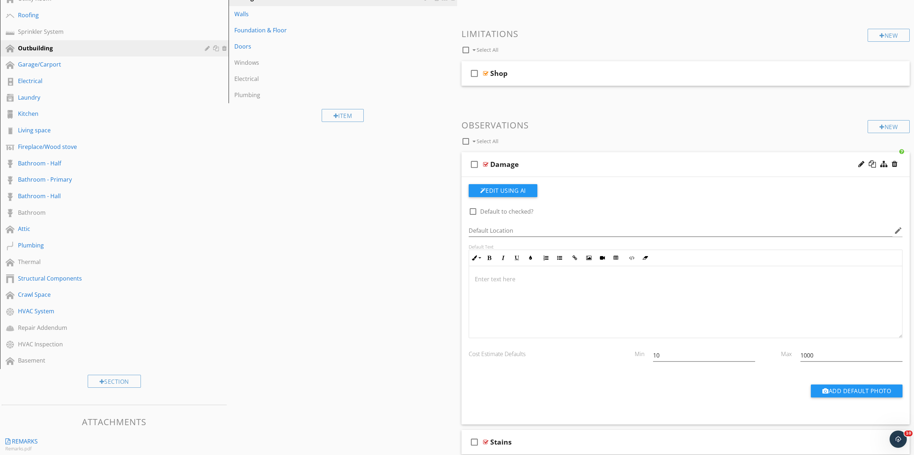
click at [484, 279] on p at bounding box center [686, 279] width 422 height 9
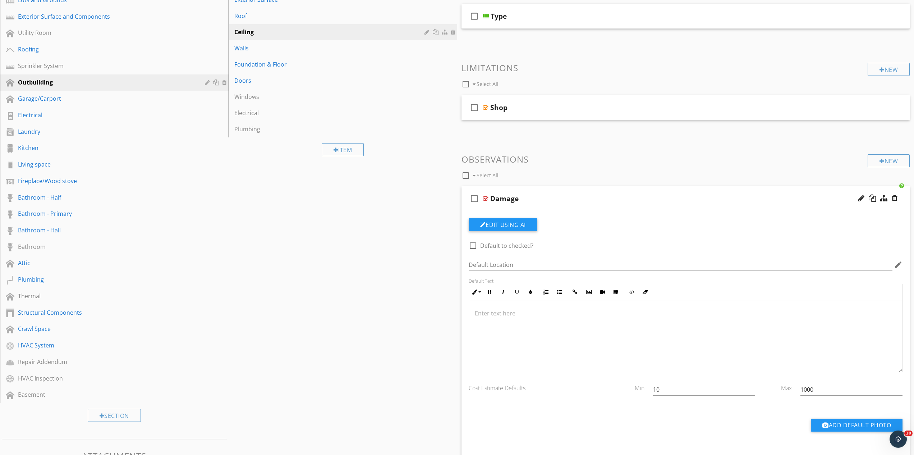
scroll to position [110, 0]
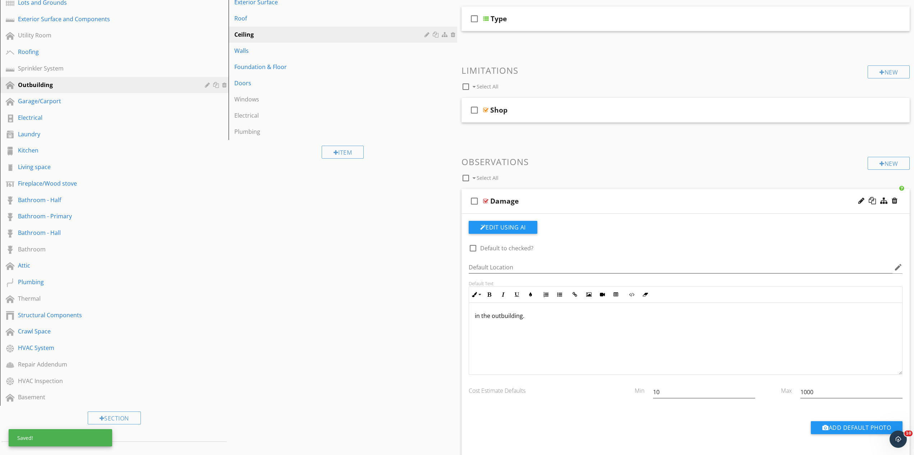
click at [551, 202] on div "Damage" at bounding box center [653, 201] width 326 height 9
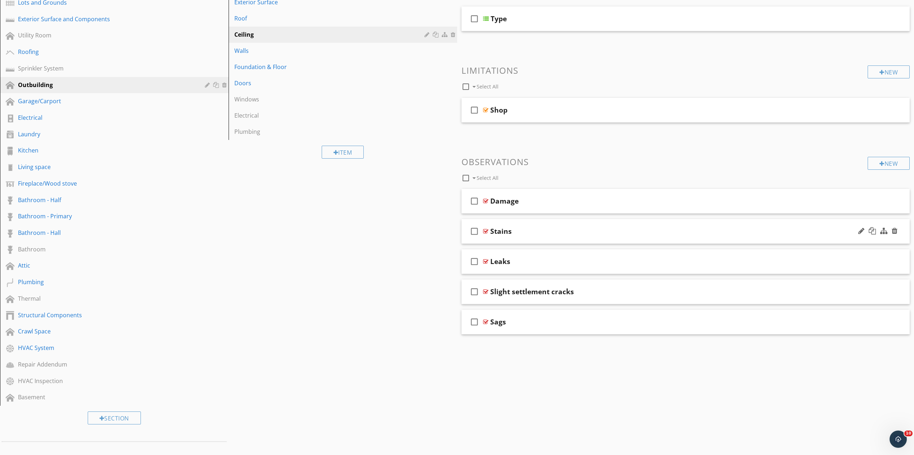
click at [543, 233] on div "Stains" at bounding box center [653, 231] width 326 height 9
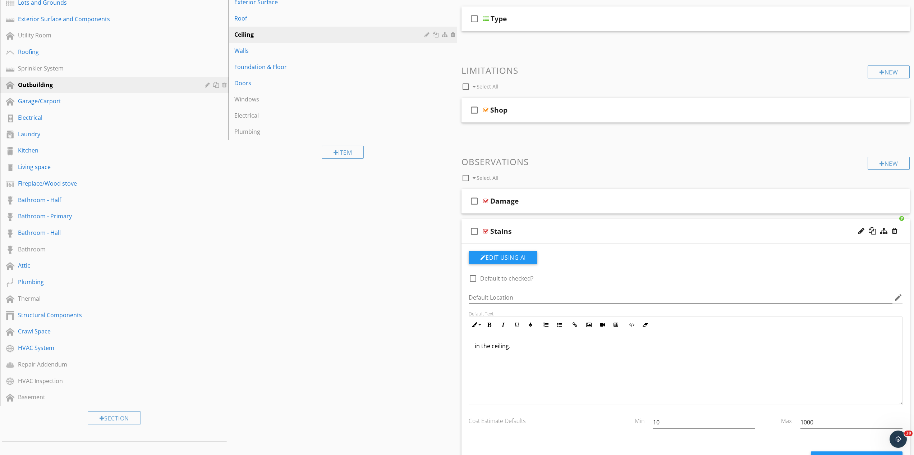
click at [492, 347] on p "in the ceiling." at bounding box center [686, 346] width 422 height 9
click at [529, 233] on div "Stains" at bounding box center [653, 231] width 326 height 9
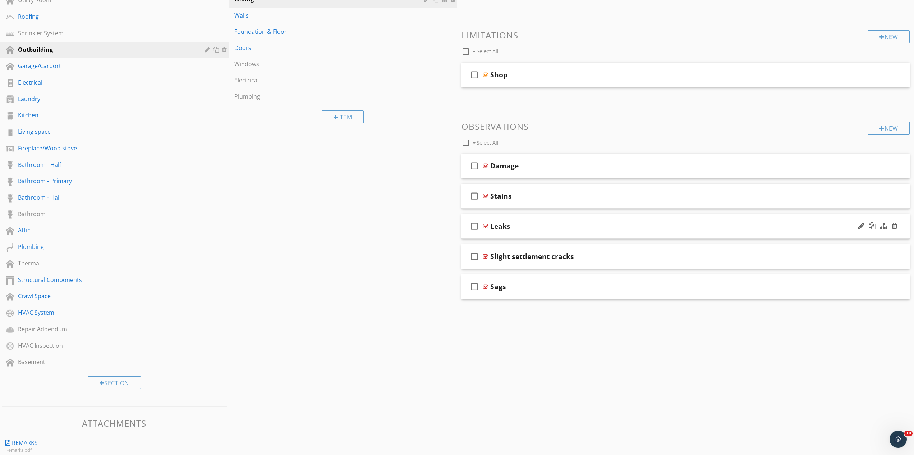
scroll to position [147, 0]
click at [529, 226] on div "Leaks" at bounding box center [653, 224] width 326 height 9
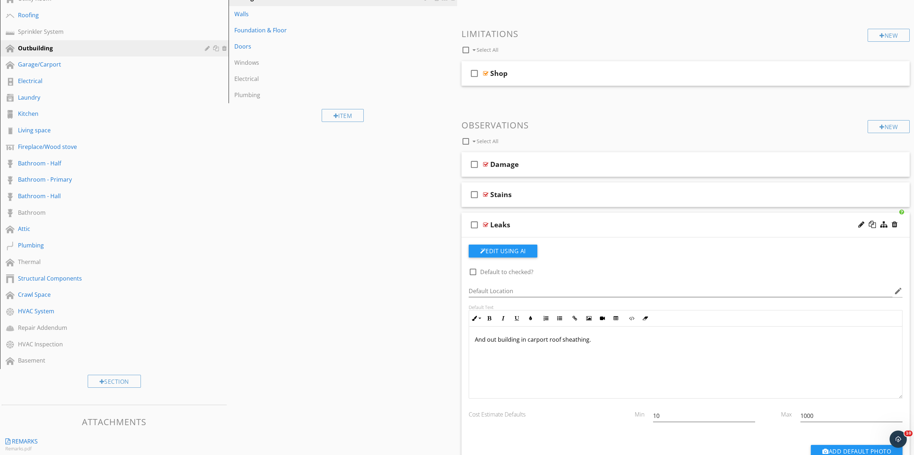
click at [529, 226] on div "Leaks" at bounding box center [653, 224] width 326 height 9
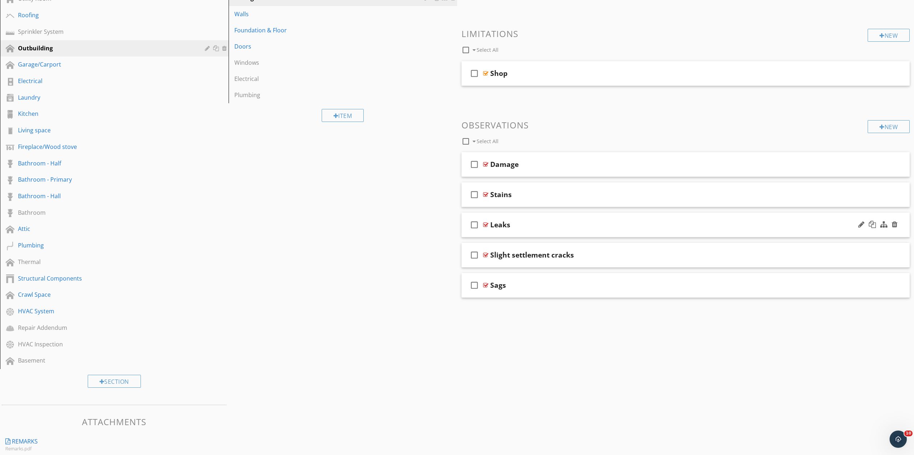
click at [530, 226] on div "Leaks" at bounding box center [653, 224] width 326 height 9
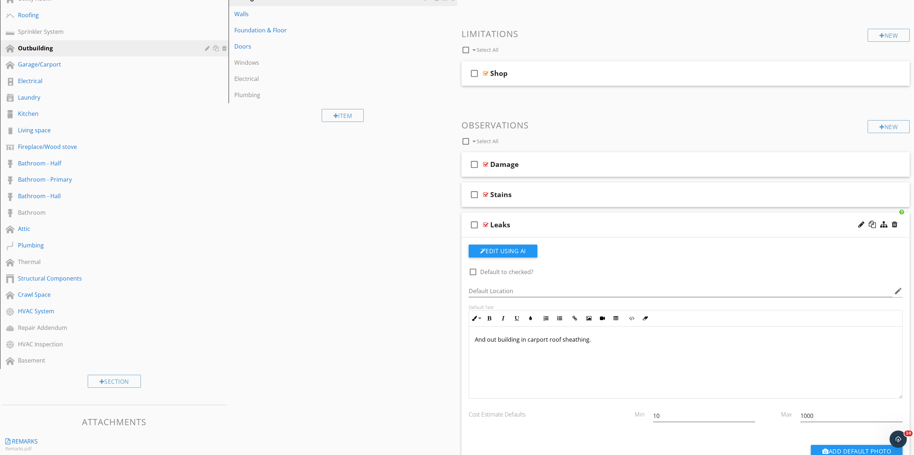
click at [530, 226] on div "Leaks" at bounding box center [653, 224] width 326 height 9
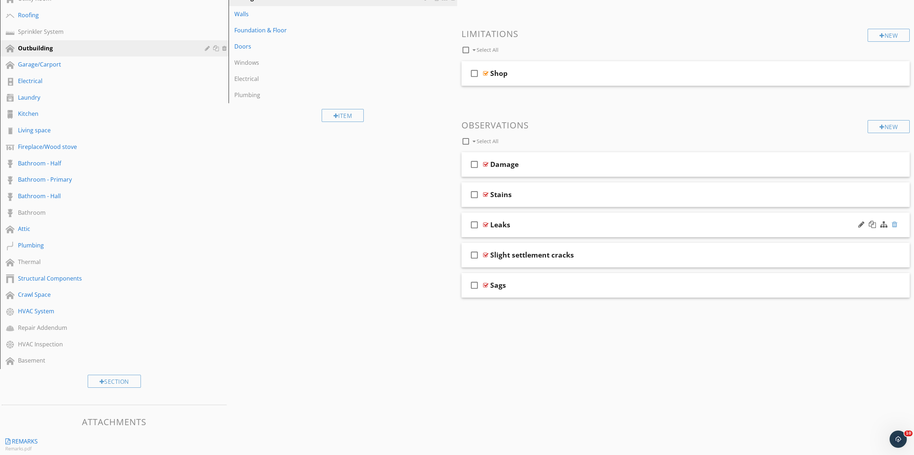
click at [894, 224] on div at bounding box center [895, 224] width 6 height 7
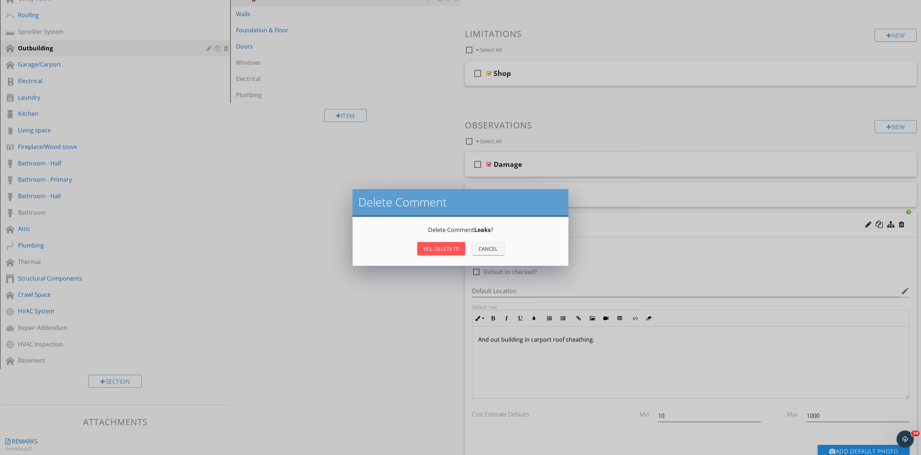
click at [442, 252] on button "Yes, Delete it!" at bounding box center [441, 248] width 48 height 13
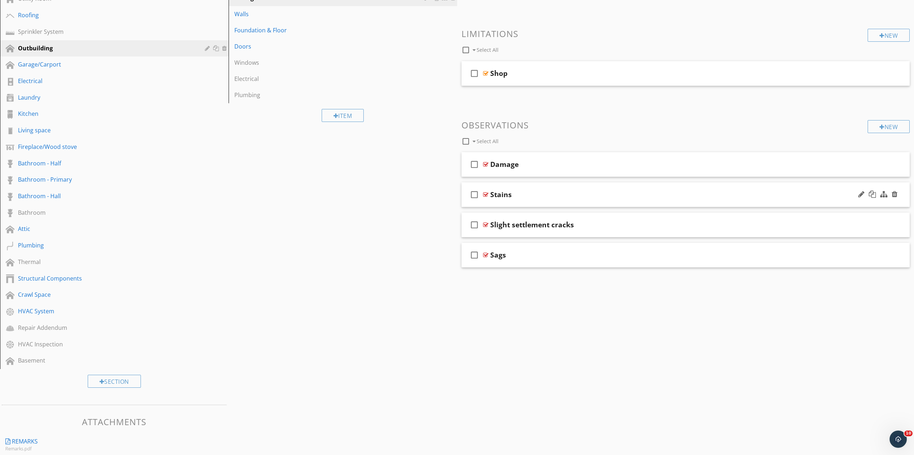
click at [531, 194] on div "Stains" at bounding box center [653, 194] width 326 height 9
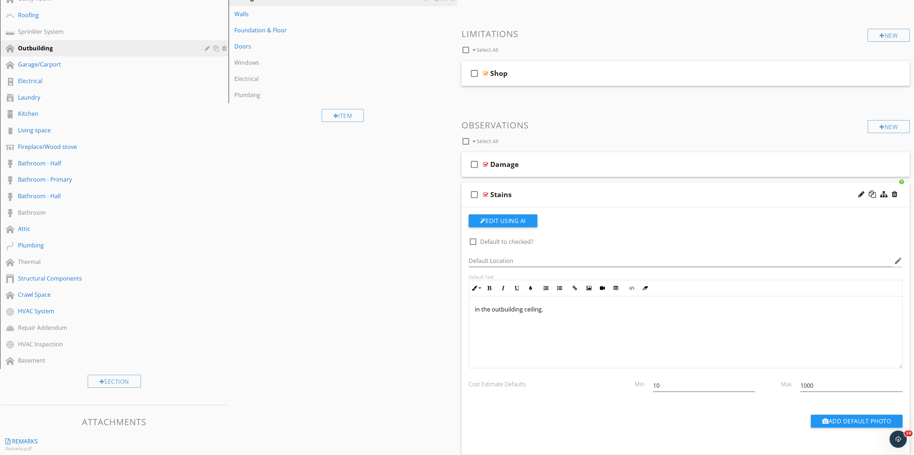
click at [472, 313] on div "in the outbuilding ceiling." at bounding box center [686, 332] width 434 height 72
click at [539, 195] on div "Stains" at bounding box center [653, 194] width 326 height 9
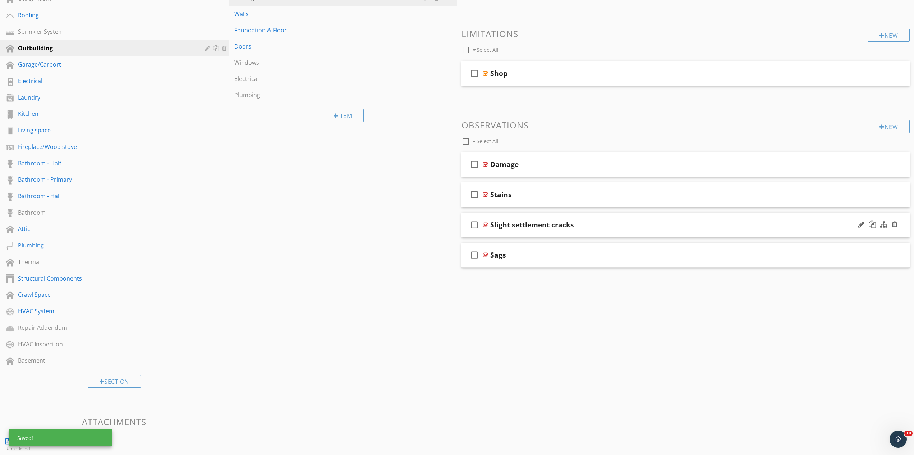
click at [589, 226] on div "Slight settlement cracks" at bounding box center [653, 224] width 326 height 9
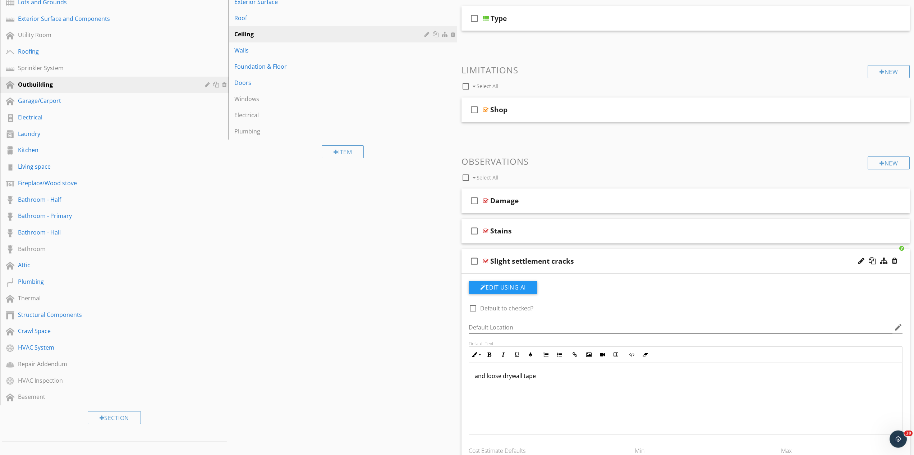
scroll to position [110, 0]
click at [895, 261] on div at bounding box center [895, 260] width 6 height 7
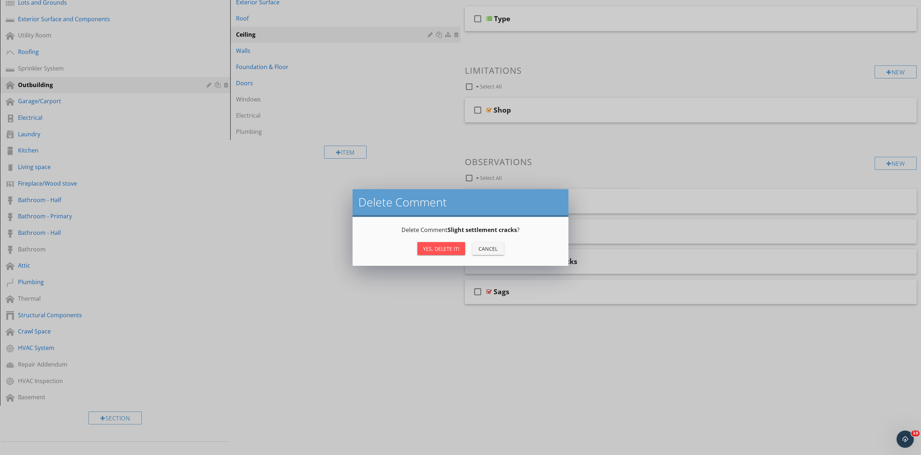
click at [456, 250] on div "Yes, Delete it!" at bounding box center [441, 249] width 36 height 8
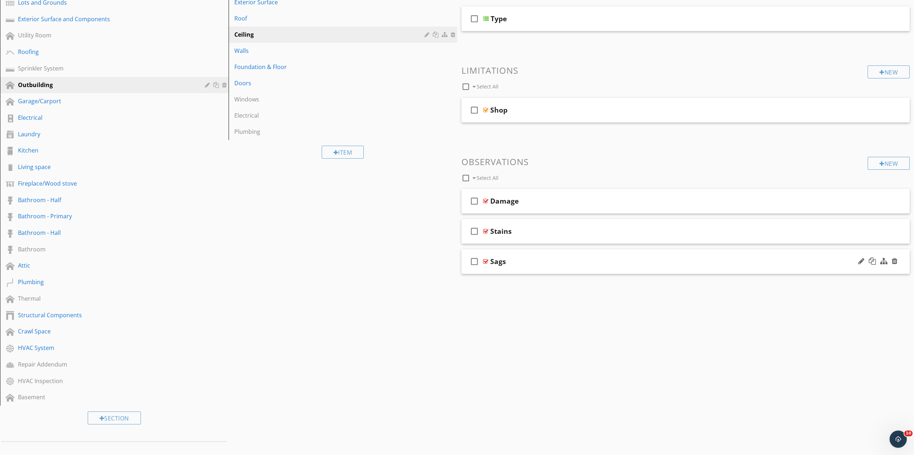
click at [528, 260] on div "Sags" at bounding box center [653, 261] width 326 height 9
click at [493, 378] on p "in the ceiling." at bounding box center [686, 376] width 422 height 9
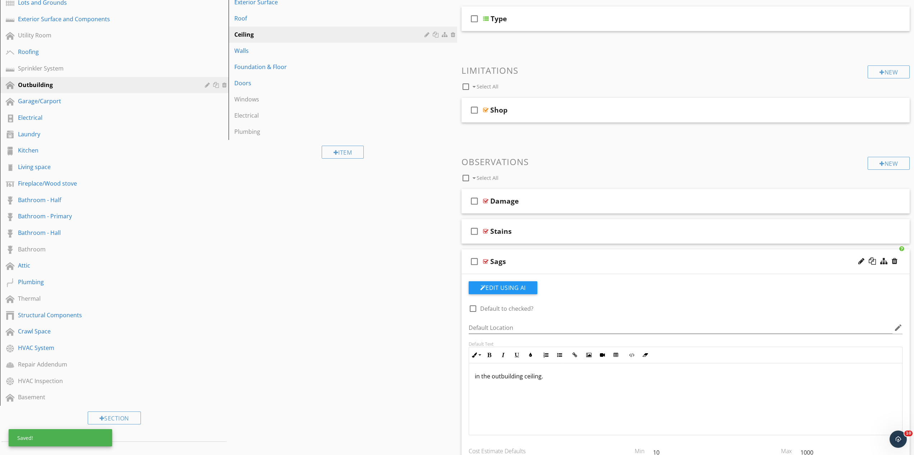
click at [550, 270] on div "check_box_outline_blank Sags" at bounding box center [686, 261] width 449 height 25
click at [883, 160] on div "New" at bounding box center [889, 163] width 42 height 13
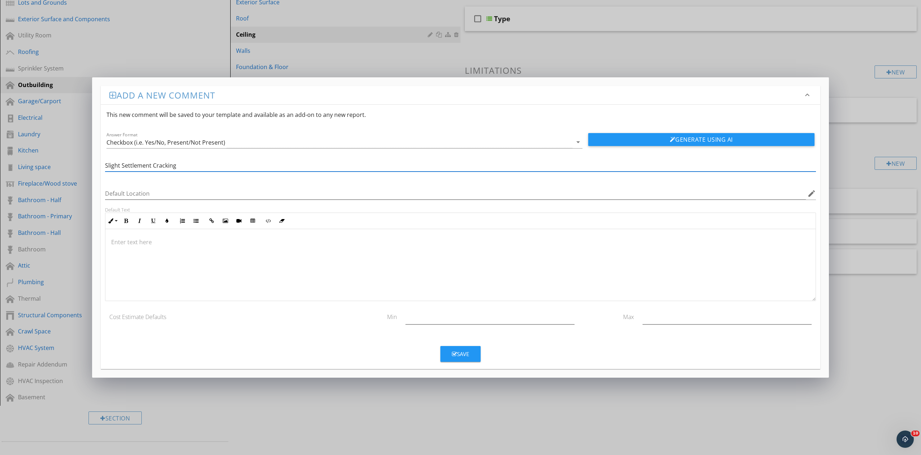
type input "Slight Settlement Cracking"
click at [121, 246] on p at bounding box center [460, 242] width 698 height 9
click at [460, 354] on div "Save" at bounding box center [460, 354] width 17 height 8
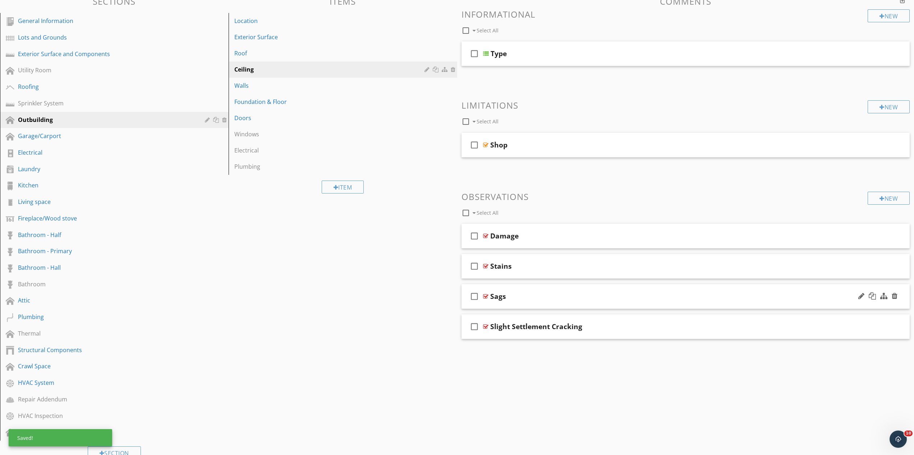
scroll to position [73, 0]
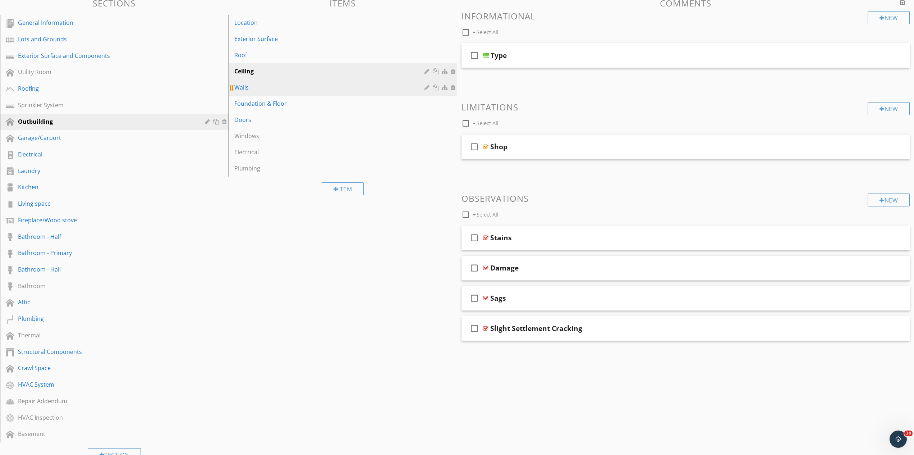
click at [278, 86] on div "Walls" at bounding box center [330, 87] width 192 height 9
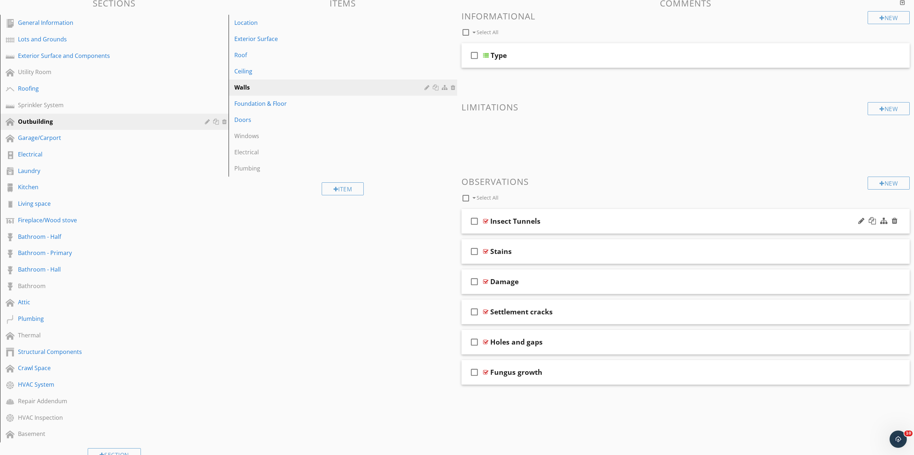
click at [588, 221] on div "Insect Tunnels" at bounding box center [653, 221] width 326 height 9
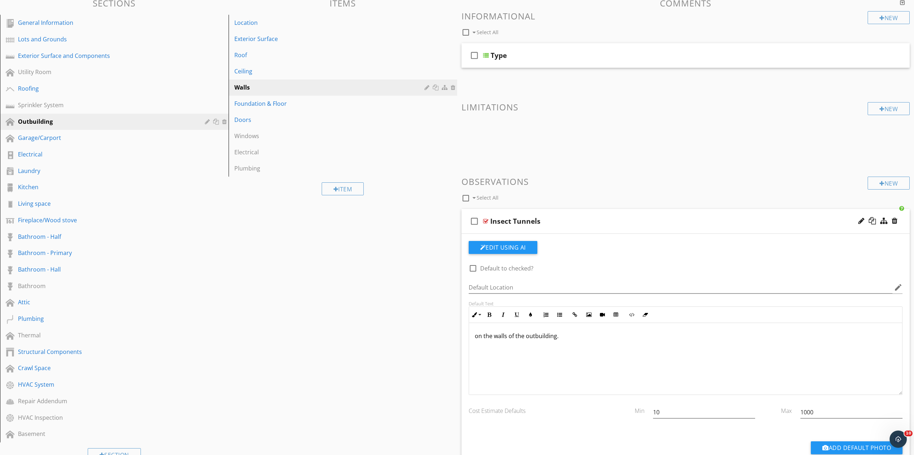
click at [588, 221] on div "Insect Tunnels" at bounding box center [653, 221] width 326 height 9
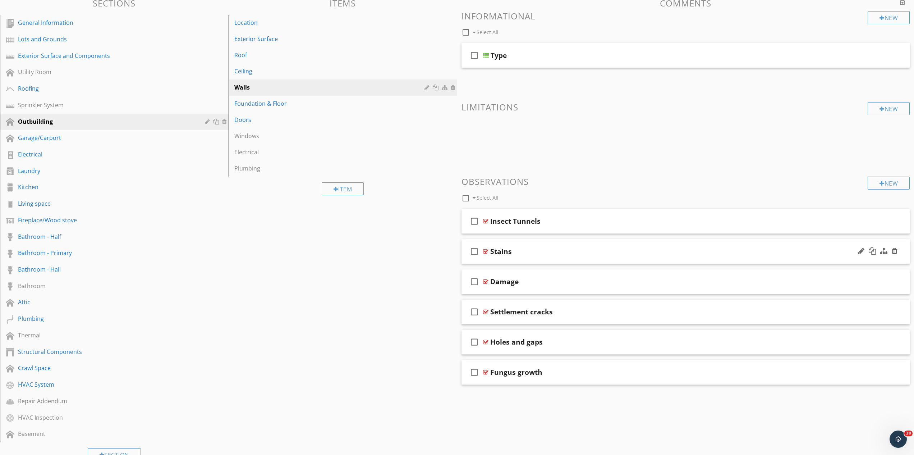
click at [562, 252] on div "Stains" at bounding box center [653, 251] width 326 height 9
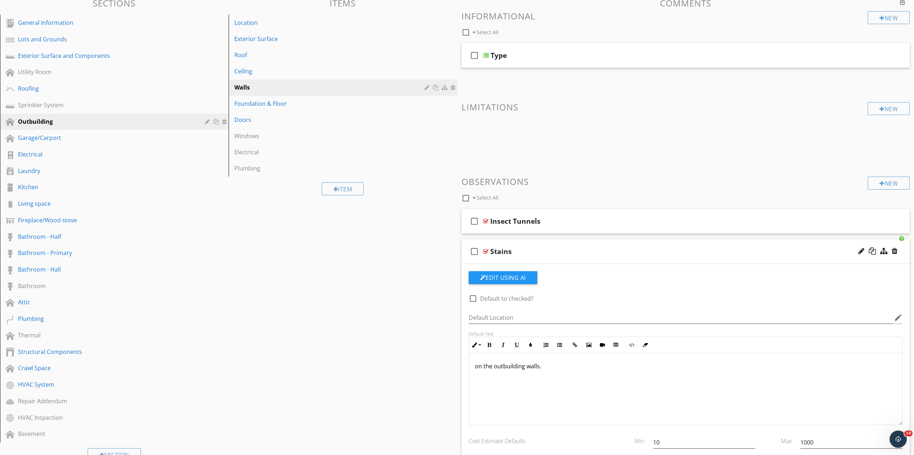
click at [469, 370] on div "on the outbuilding walls." at bounding box center [686, 389] width 434 height 72
click at [533, 250] on div "Stains" at bounding box center [653, 251] width 326 height 9
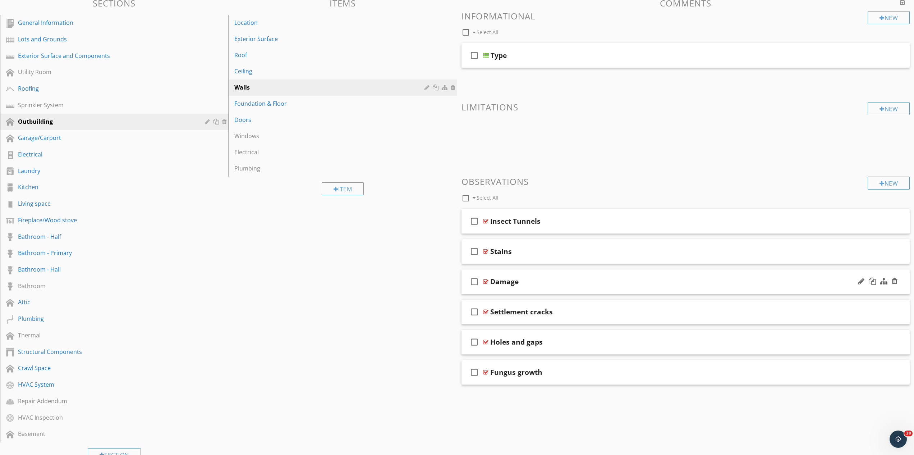
click at [548, 284] on div "Damage" at bounding box center [653, 281] width 326 height 9
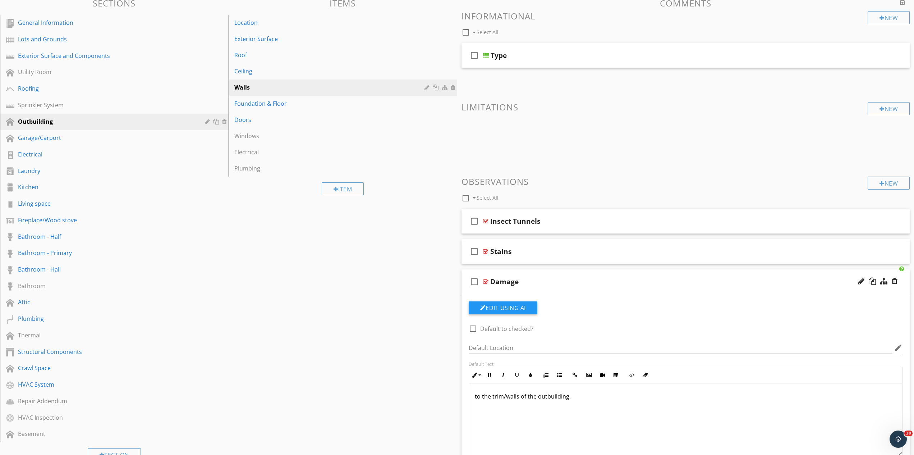
click at [570, 292] on div "check_box_outline_blank Damage" at bounding box center [686, 281] width 449 height 25
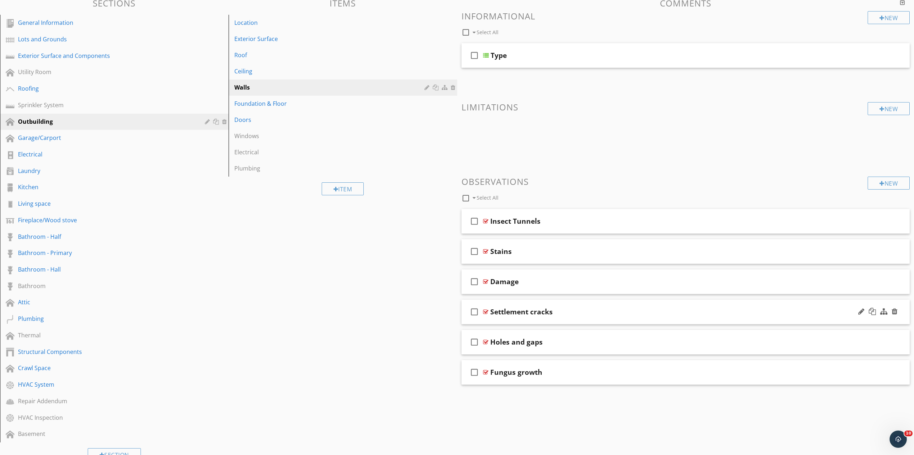
click at [577, 315] on div "Settlement cracks" at bounding box center [653, 311] width 326 height 9
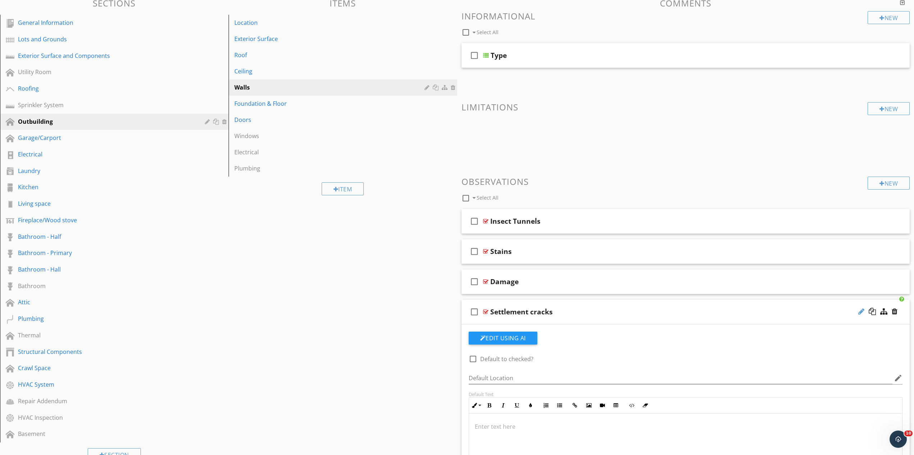
click at [862, 311] on div at bounding box center [862, 311] width 6 height 7
click at [526, 310] on input "Settlement cracks" at bounding box center [653, 312] width 326 height 12
type input "Settlement Cracking"
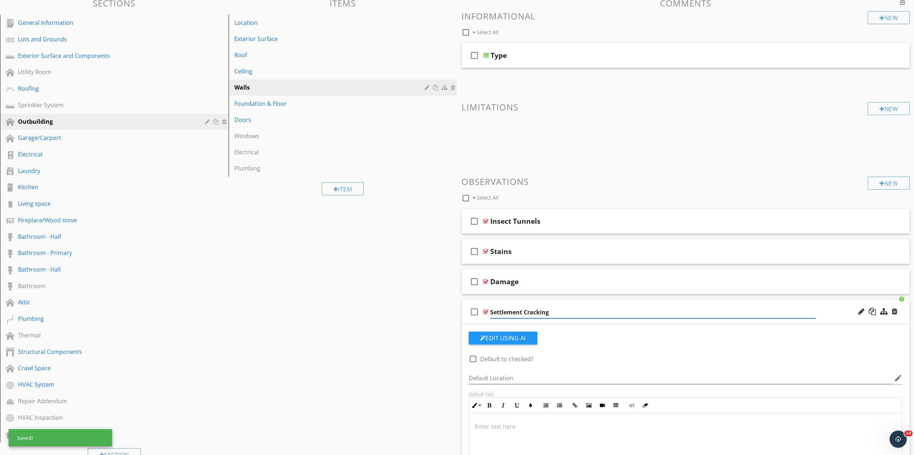
click at [489, 426] on p at bounding box center [686, 426] width 422 height 9
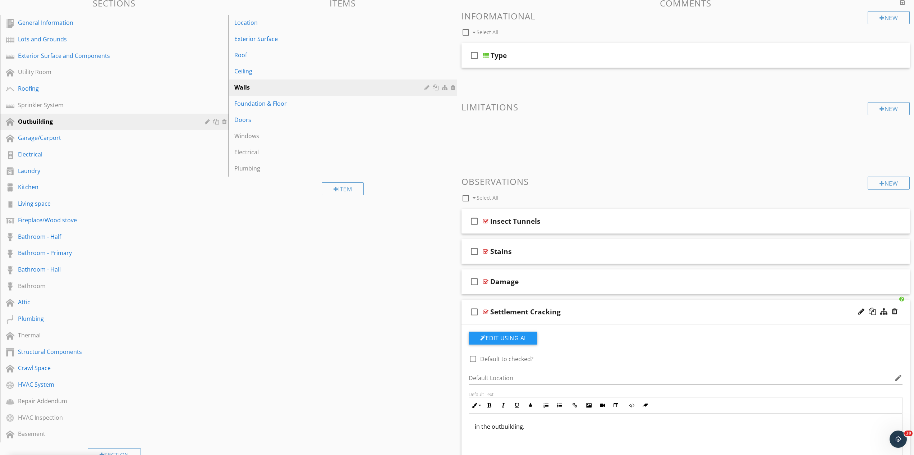
click at [600, 312] on div "Settlement Cracking" at bounding box center [653, 311] width 326 height 9
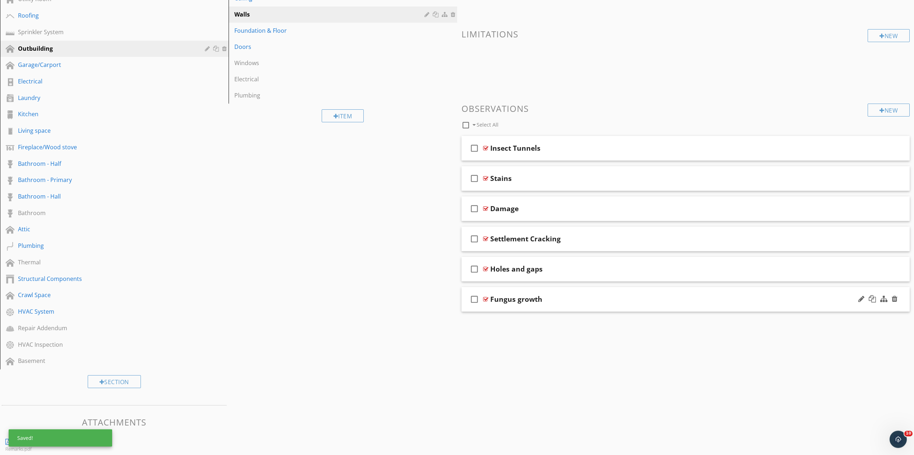
scroll to position [147, 0]
click at [572, 271] on div "Holes and gaps" at bounding box center [653, 268] width 326 height 9
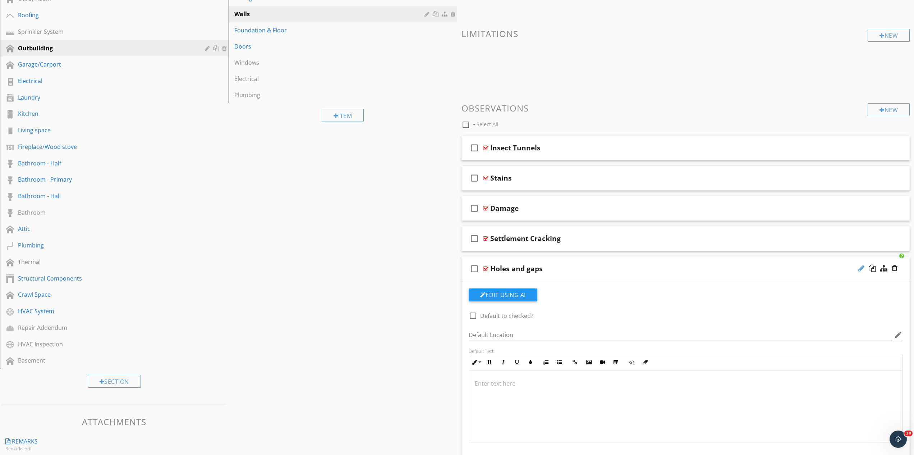
click at [862, 269] on div at bounding box center [862, 268] width 6 height 7
type input "Holes and Gaps"
click at [493, 393] on div at bounding box center [686, 406] width 434 height 72
click at [570, 270] on div "Holes and Gaps" at bounding box center [653, 268] width 326 height 9
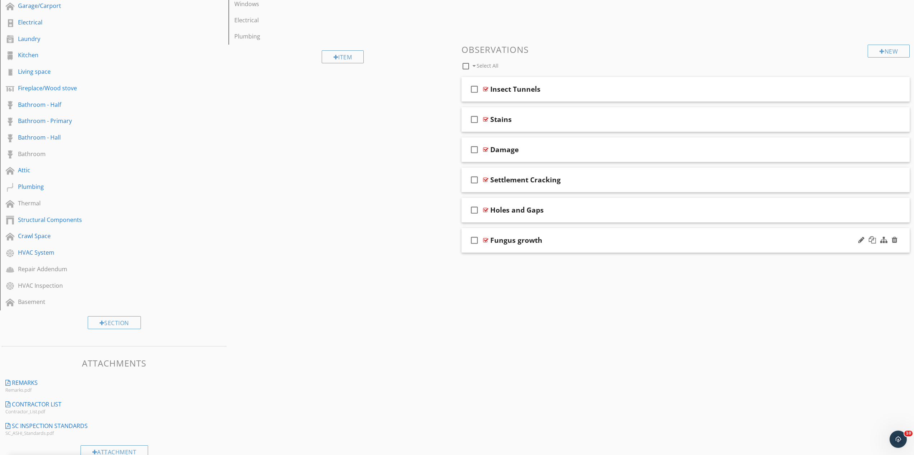
scroll to position [220, 0]
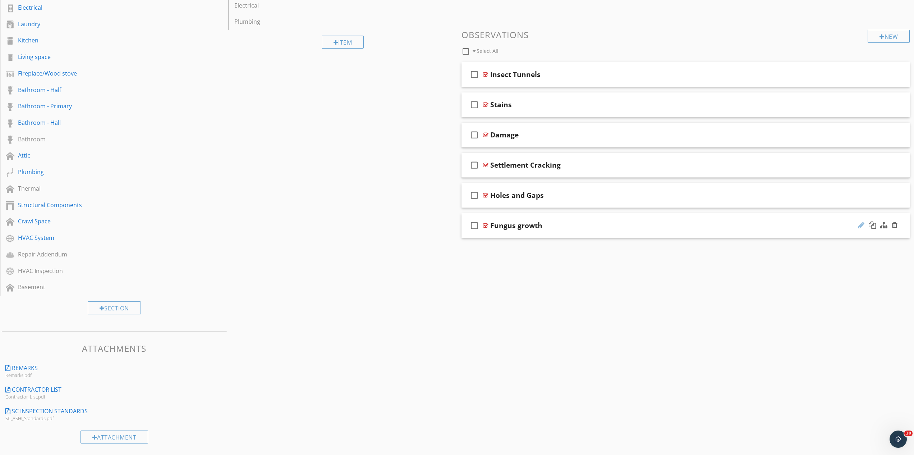
click at [860, 225] on div at bounding box center [862, 224] width 6 height 7
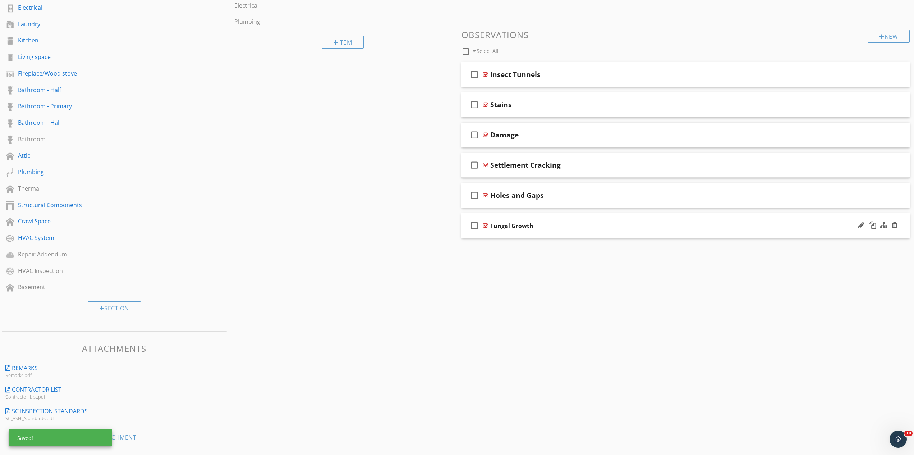
type input "Fungal Growth"
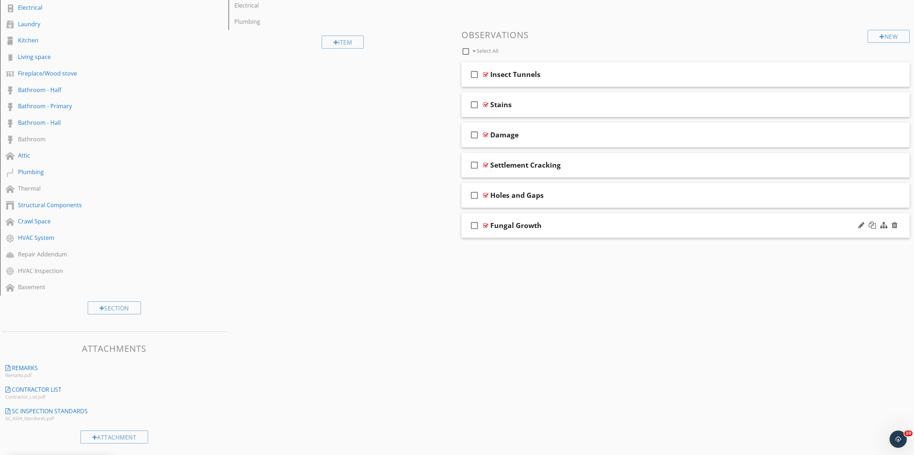
click at [606, 221] on div "Fungal Growth" at bounding box center [653, 225] width 326 height 9
click at [501, 335] on div at bounding box center [686, 363] width 434 height 72
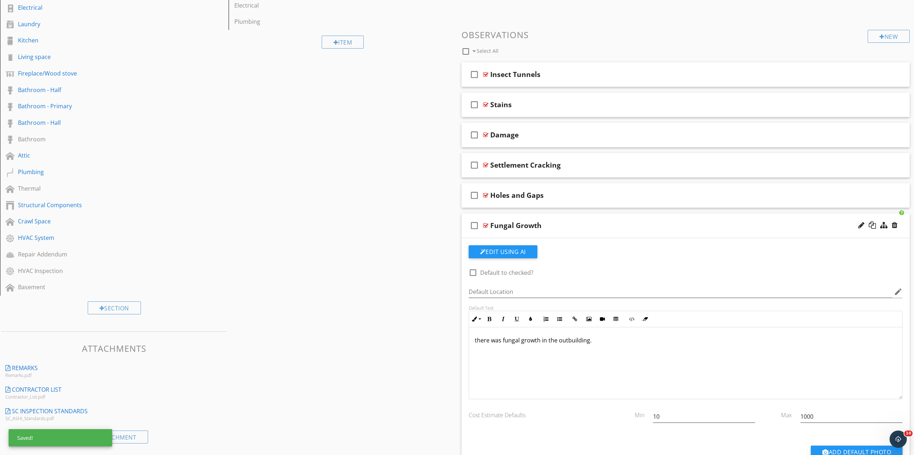
click at [578, 229] on div "Fungal Growth" at bounding box center [653, 225] width 326 height 9
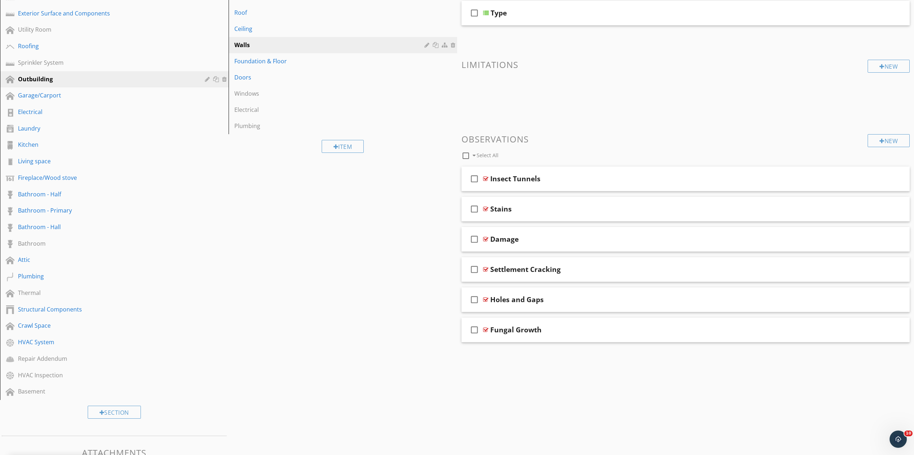
scroll to position [110, 0]
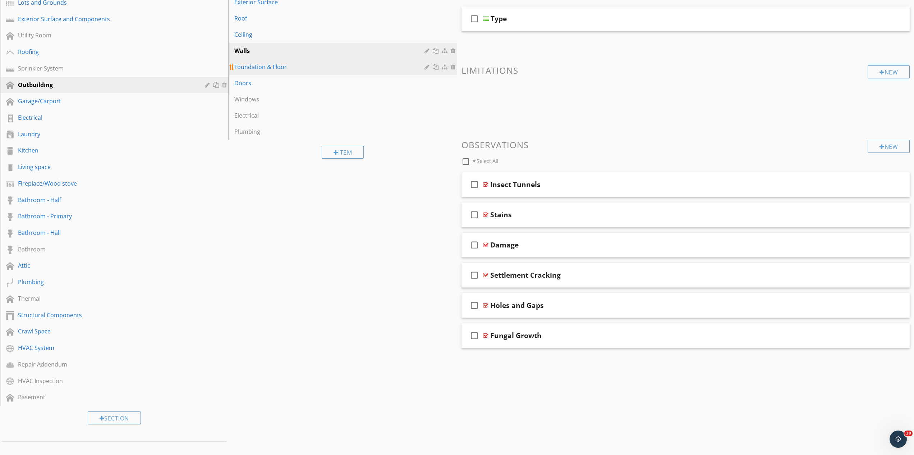
click at [303, 68] on div "Foundation & Floor" at bounding box center [330, 67] width 192 height 9
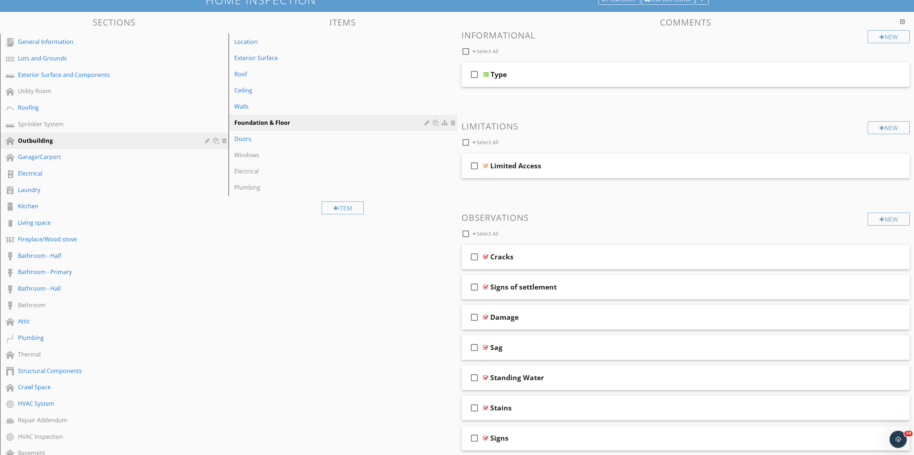
scroll to position [0, 0]
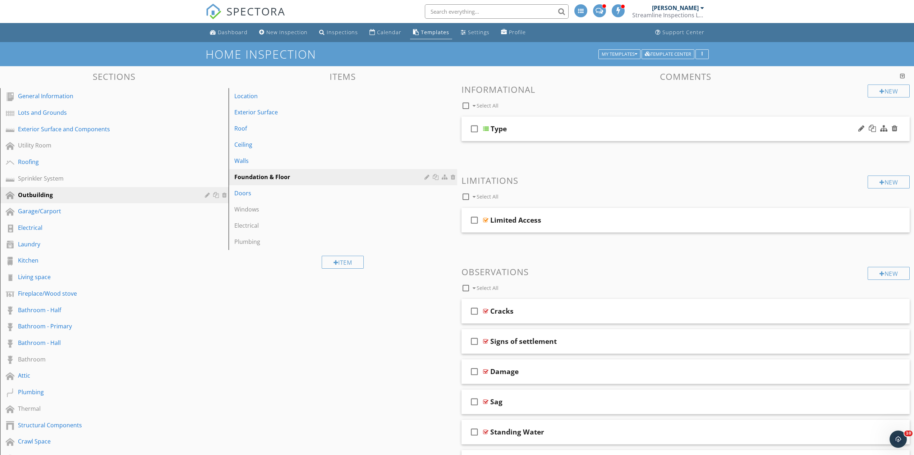
click at [527, 124] on div "check_box_outline_blank Type" at bounding box center [686, 129] width 449 height 25
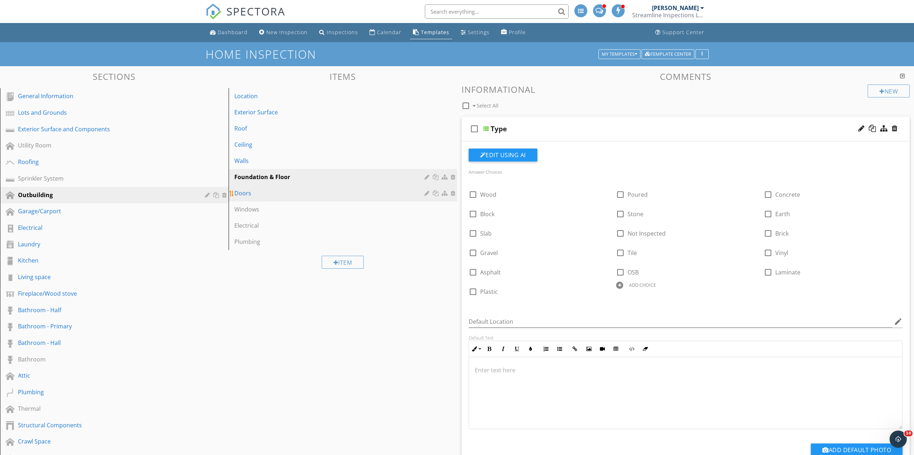
click at [278, 193] on div "Doors" at bounding box center [330, 193] width 192 height 9
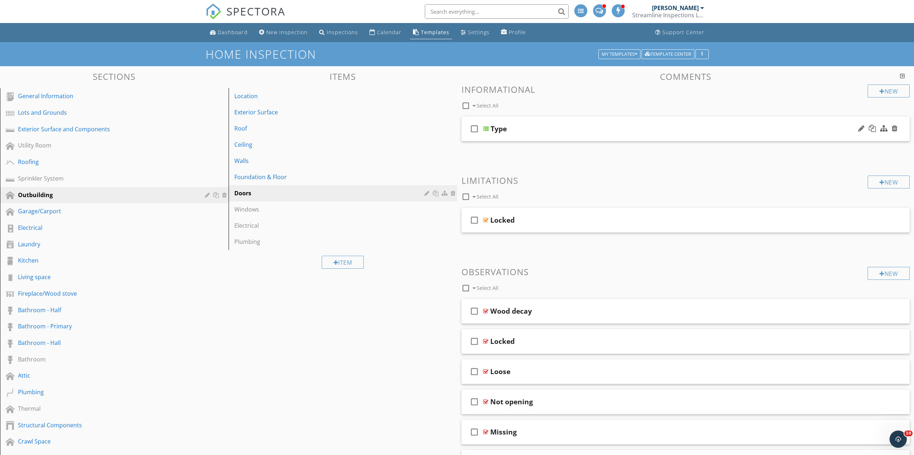
click at [555, 130] on div "Type" at bounding box center [654, 128] width 326 height 9
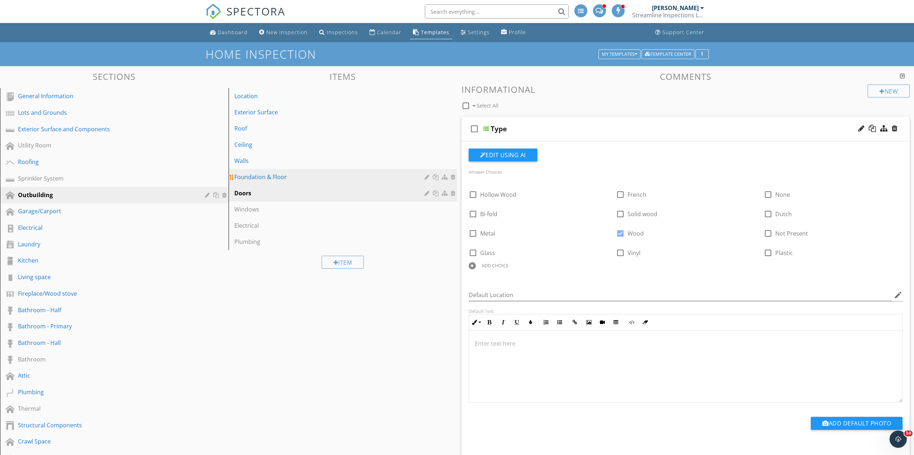
click at [313, 177] on div "Foundation & Floor" at bounding box center [330, 177] width 192 height 9
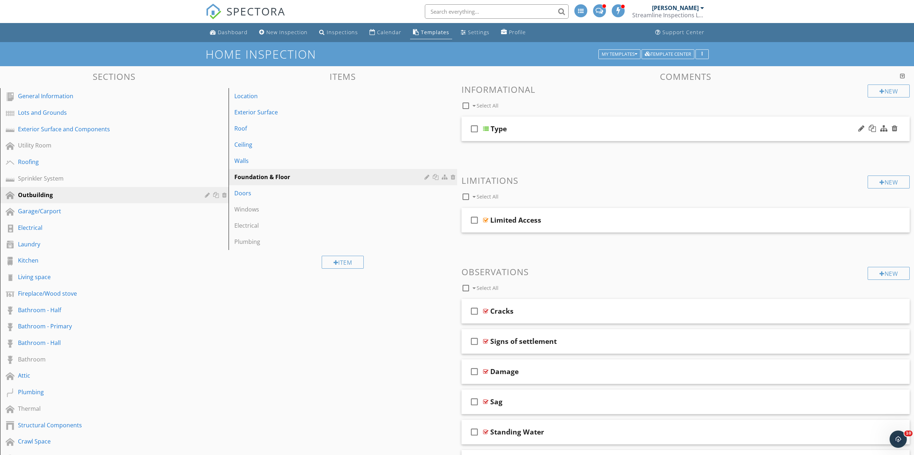
click at [540, 135] on div "check_box_outline_blank Type" at bounding box center [686, 129] width 449 height 25
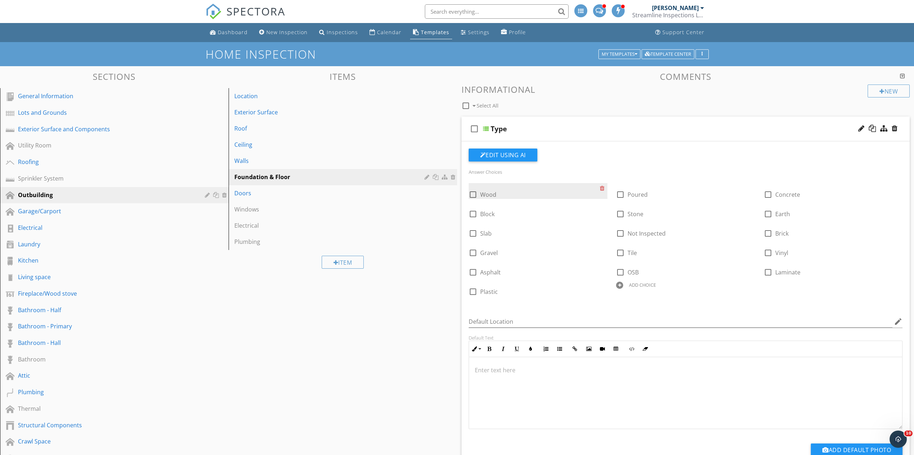
click at [476, 192] on div at bounding box center [473, 194] width 12 height 12
checkbox input "true"
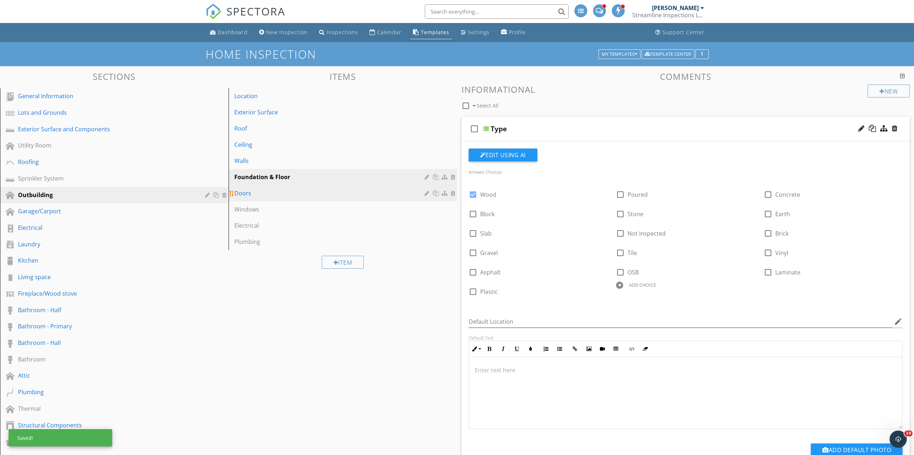
click at [293, 197] on div "Doors" at bounding box center [330, 193] width 192 height 9
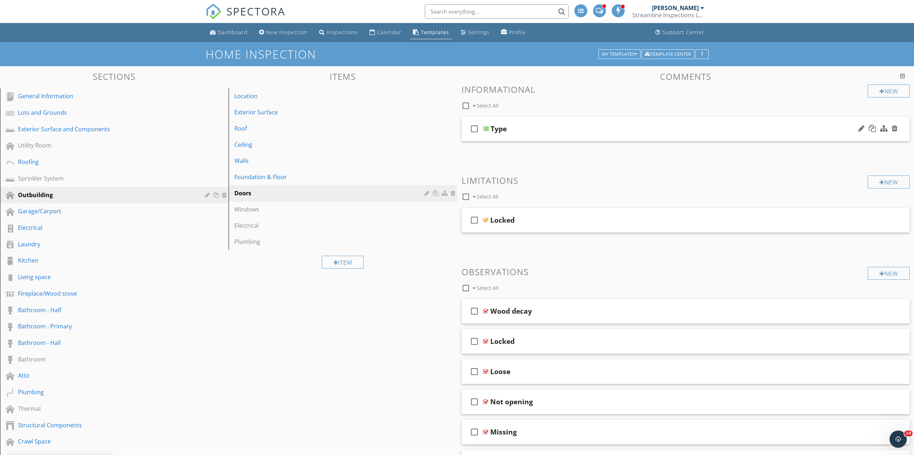
click at [545, 129] on div "Type" at bounding box center [654, 128] width 326 height 9
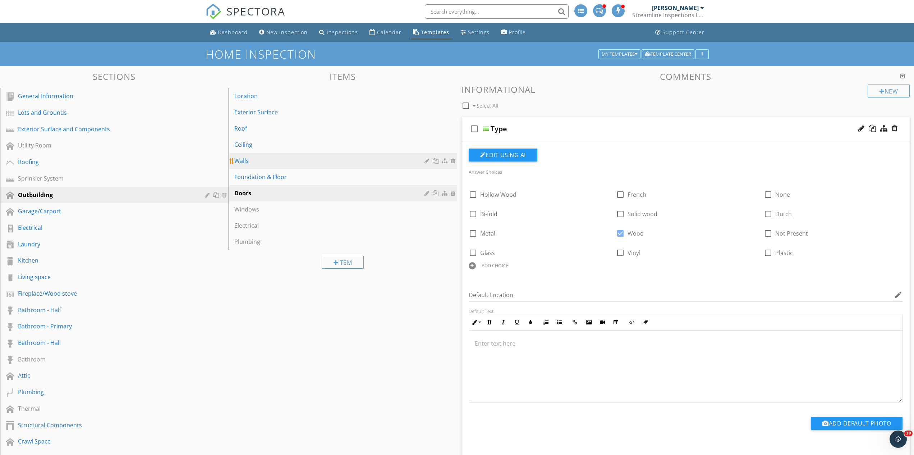
click at [308, 161] on div "Walls" at bounding box center [330, 160] width 192 height 9
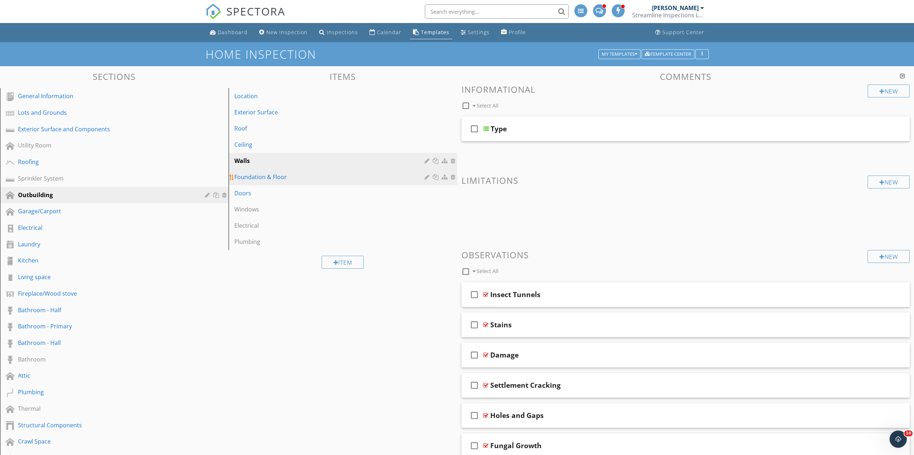
click at [296, 172] on link "Foundation & Floor" at bounding box center [344, 177] width 227 height 16
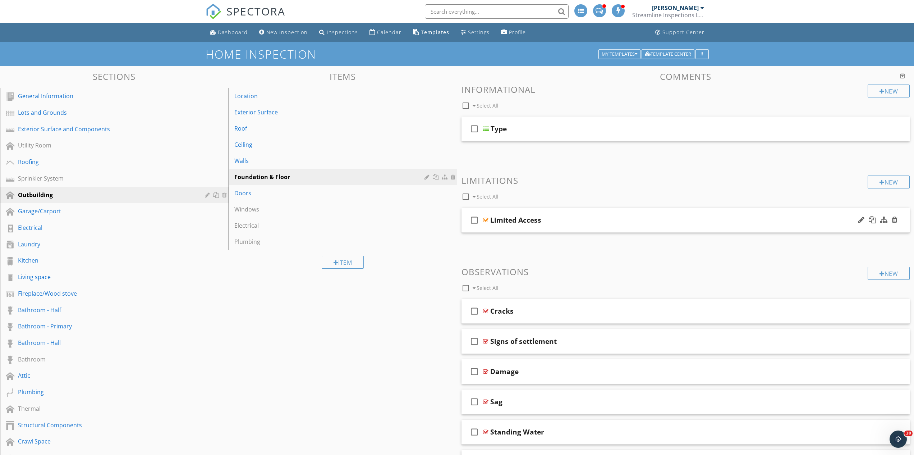
drag, startPoint x: 586, startPoint y: 227, endPoint x: 585, endPoint y: 222, distance: 5.4
click at [586, 226] on div "check_box_outline_blank Limited Access" at bounding box center [686, 220] width 449 height 25
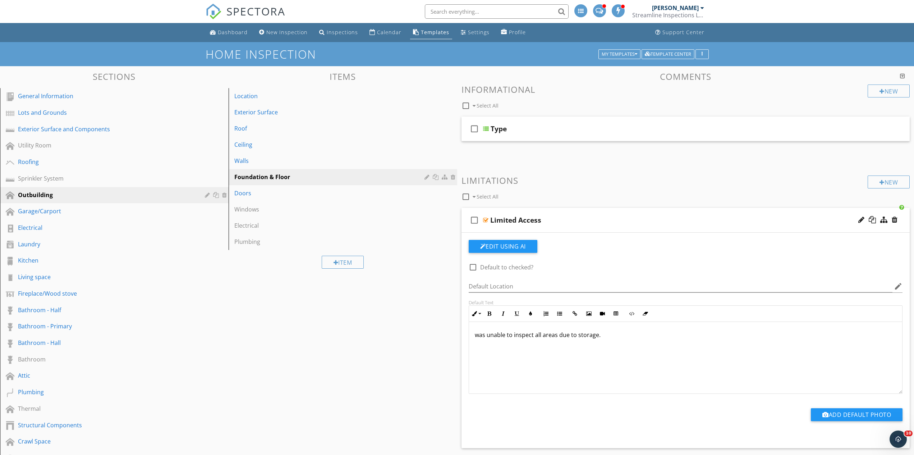
click at [585, 221] on div "Limited Access" at bounding box center [653, 220] width 326 height 9
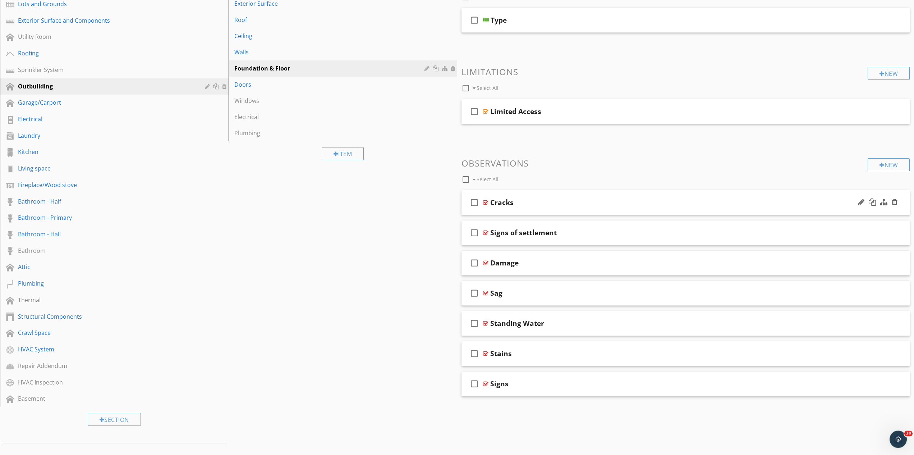
scroll to position [110, 0]
click at [554, 200] on div "Cracks" at bounding box center [653, 201] width 326 height 9
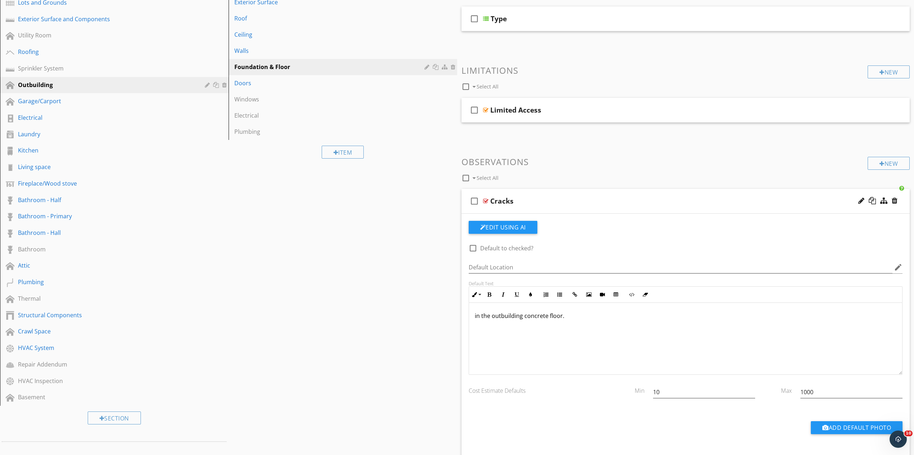
click at [555, 200] on div "Cracks" at bounding box center [653, 201] width 326 height 9
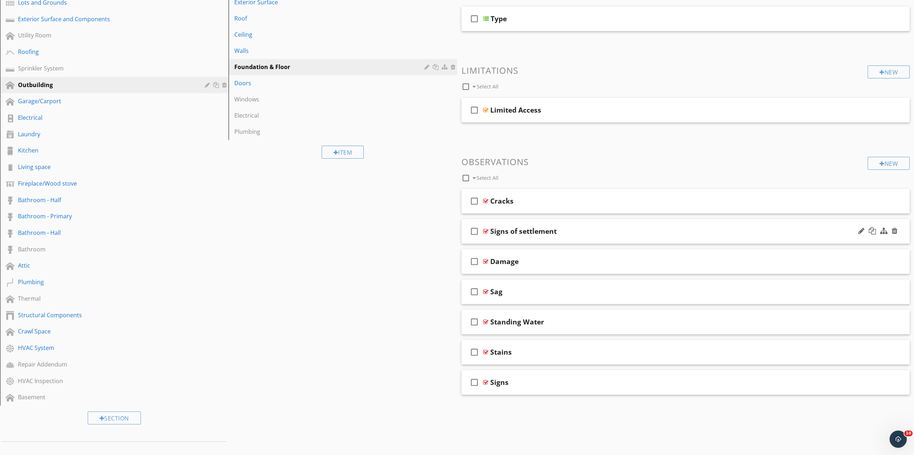
click at [593, 231] on div "Signs of settlement" at bounding box center [653, 231] width 326 height 9
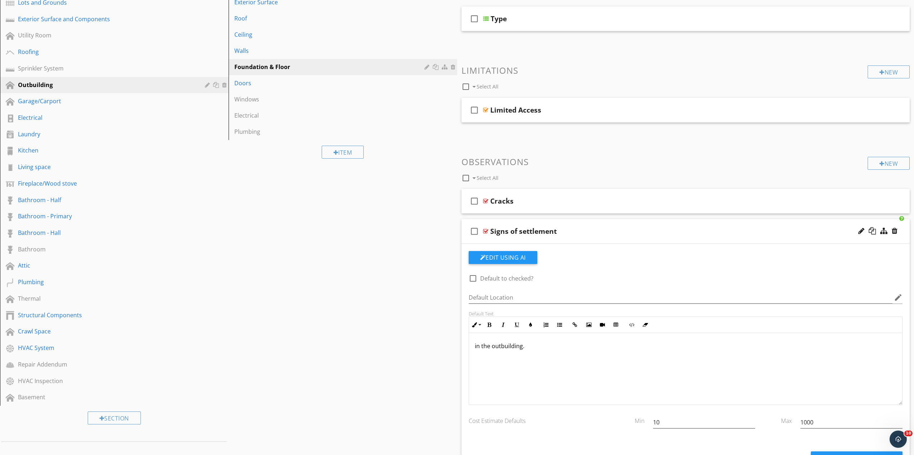
click at [593, 231] on div "Signs of settlement" at bounding box center [653, 231] width 326 height 9
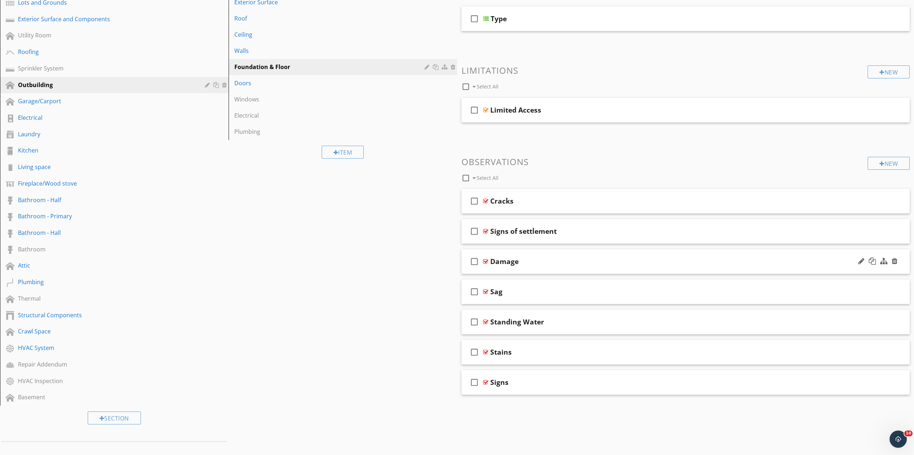
click at [562, 265] on div "Damage" at bounding box center [653, 261] width 326 height 9
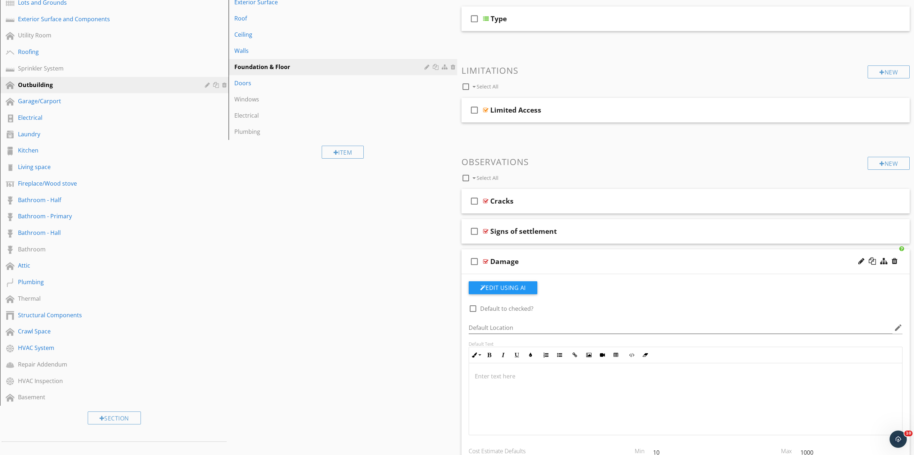
click at [505, 374] on p at bounding box center [686, 376] width 422 height 9
click at [550, 254] on div "check_box_outline_blank Damage" at bounding box center [686, 261] width 449 height 25
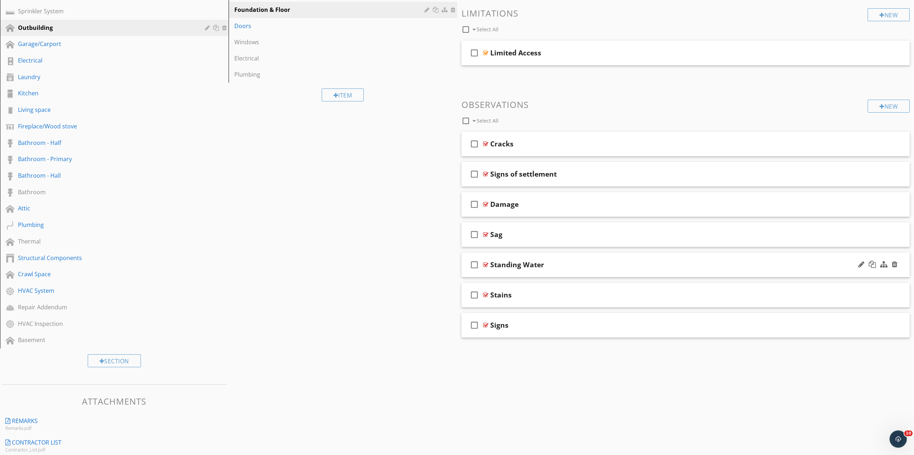
scroll to position [183, 0]
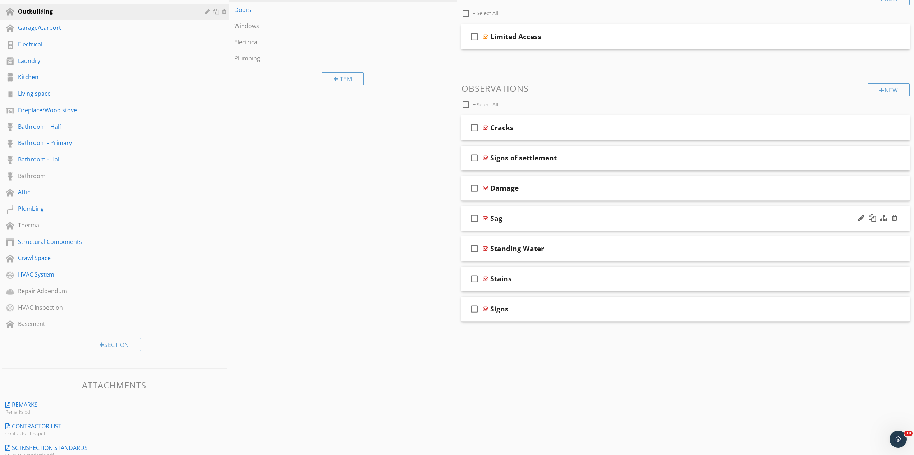
click at [521, 220] on div "Sag" at bounding box center [653, 218] width 326 height 9
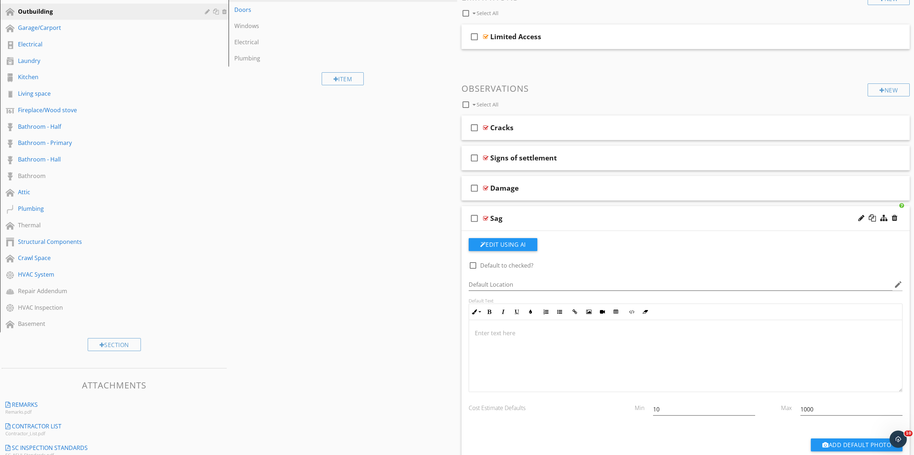
click at [489, 333] on p at bounding box center [686, 333] width 422 height 9
click at [526, 219] on div "Sag" at bounding box center [653, 218] width 326 height 9
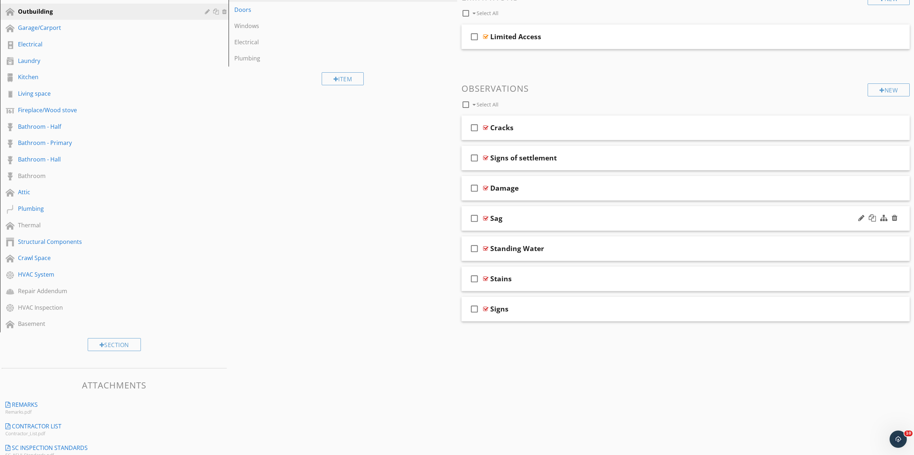
click at [527, 222] on div "Sag" at bounding box center [653, 218] width 326 height 9
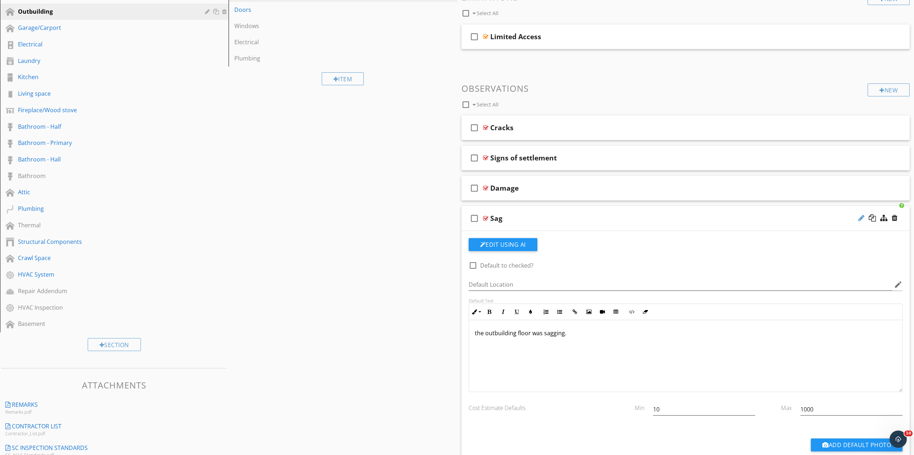
click at [863, 219] on div at bounding box center [862, 217] width 6 height 7
type input "Sags"
click at [543, 218] on div "Sags" at bounding box center [653, 218] width 326 height 9
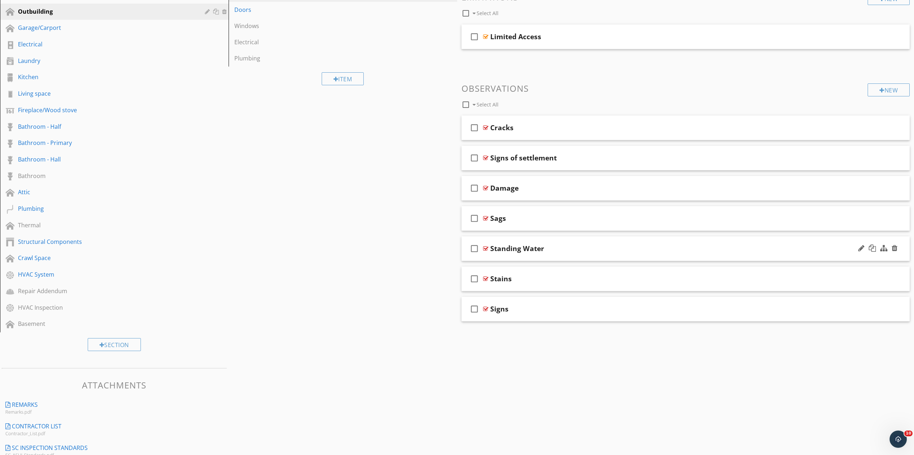
click at [597, 249] on div "Standing Water" at bounding box center [653, 248] width 326 height 9
click at [507, 364] on p "on the floor." at bounding box center [686, 363] width 422 height 9
click at [556, 251] on div "Standing Water" at bounding box center [653, 248] width 326 height 9
click at [537, 276] on div "Stains" at bounding box center [653, 278] width 326 height 9
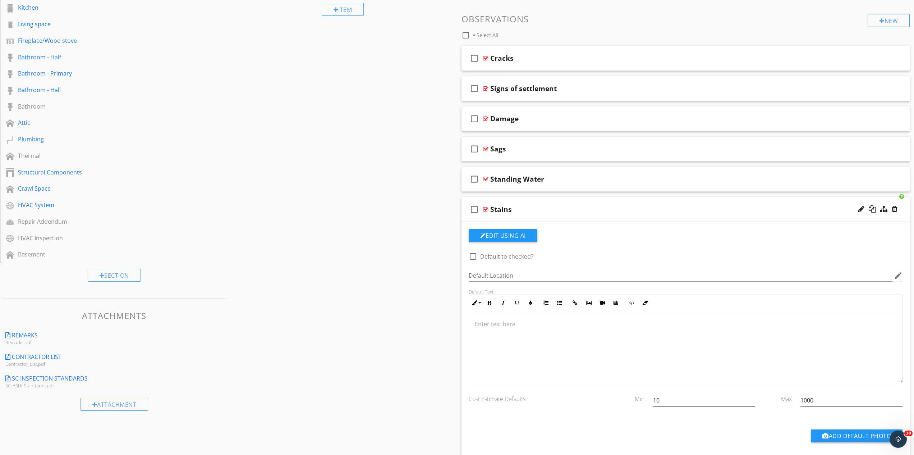
scroll to position [257, 0]
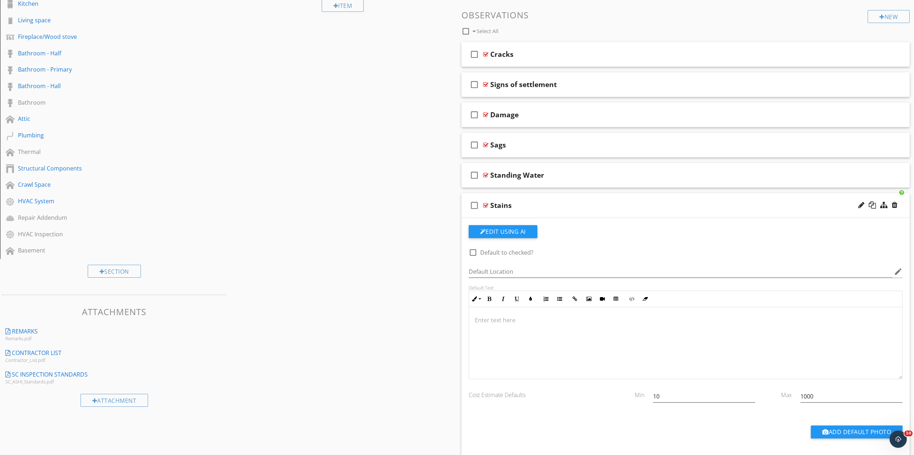
click at [488, 322] on p at bounding box center [686, 320] width 422 height 9
click at [538, 210] on div "Stains" at bounding box center [653, 205] width 326 height 9
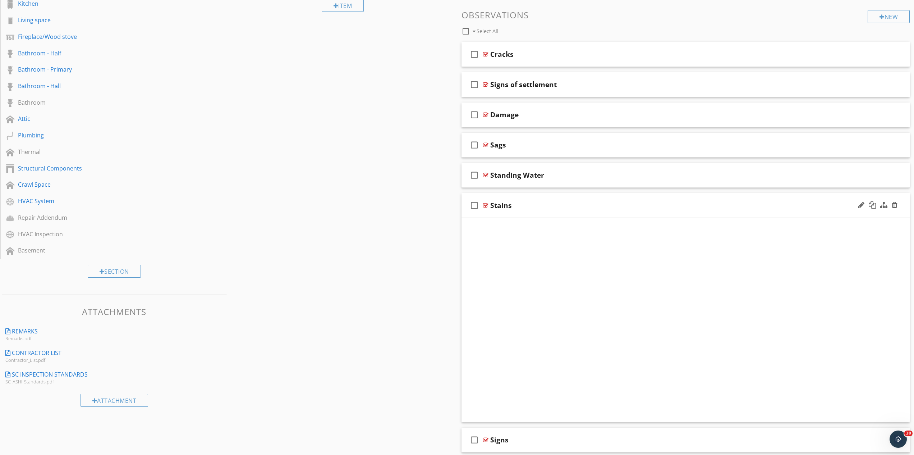
scroll to position [221, 0]
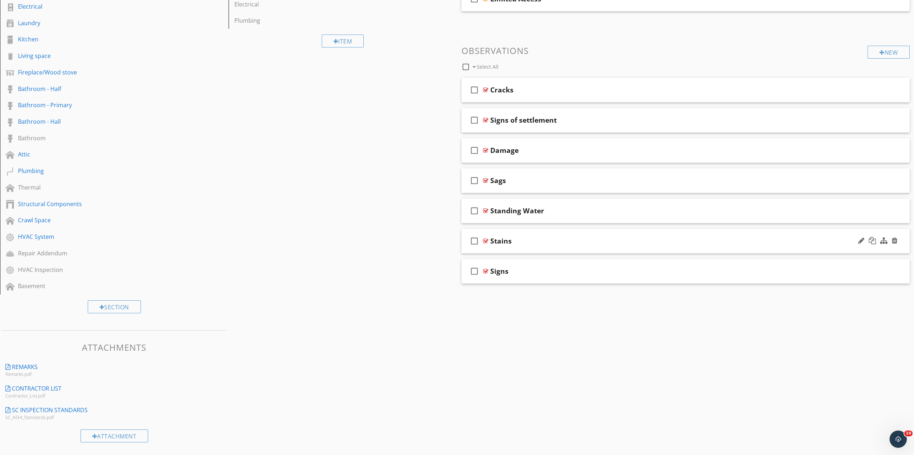
click at [542, 241] on div "Stains" at bounding box center [653, 241] width 326 height 9
click at [543, 241] on div "Stains" at bounding box center [653, 241] width 326 height 9
click at [539, 270] on div "Signs" at bounding box center [653, 271] width 326 height 9
click at [899, 271] on div at bounding box center [878, 270] width 42 height 17
click at [895, 270] on div at bounding box center [895, 270] width 6 height 7
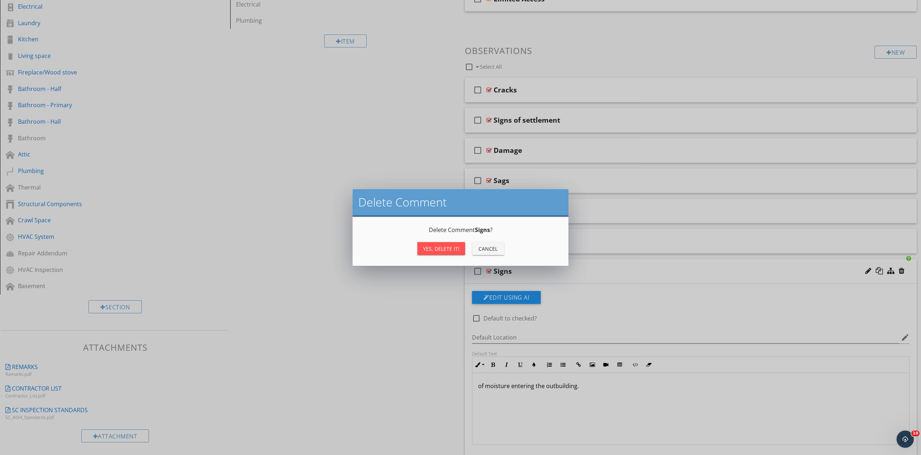
click at [424, 253] on button "Yes, Delete it!" at bounding box center [441, 248] width 48 height 13
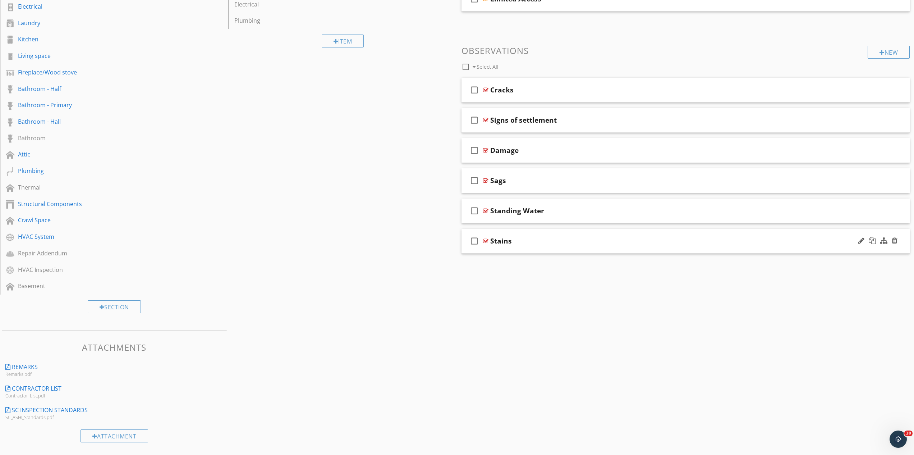
click at [534, 246] on div "check_box_outline_blank Stains" at bounding box center [686, 241] width 449 height 25
click at [534, 357] on p "and signs of moisture in the outbuilding." at bounding box center [686, 355] width 422 height 9
click at [535, 242] on div "Stains" at bounding box center [653, 241] width 326 height 9
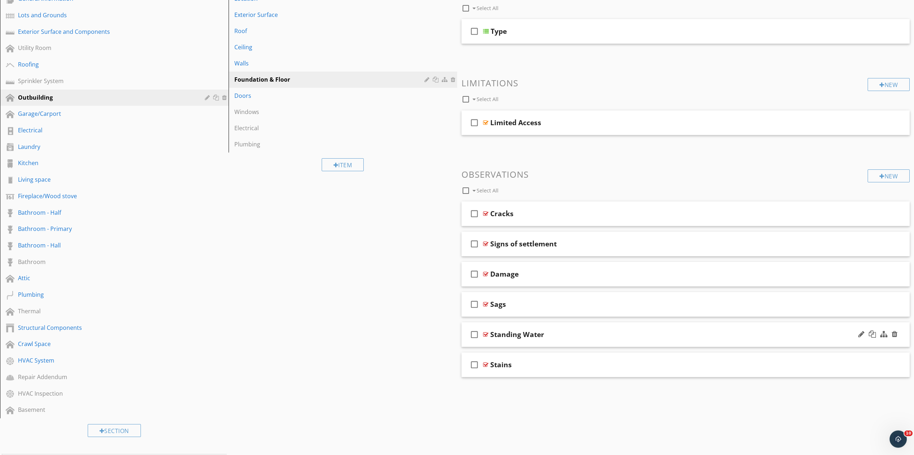
scroll to position [38, 0]
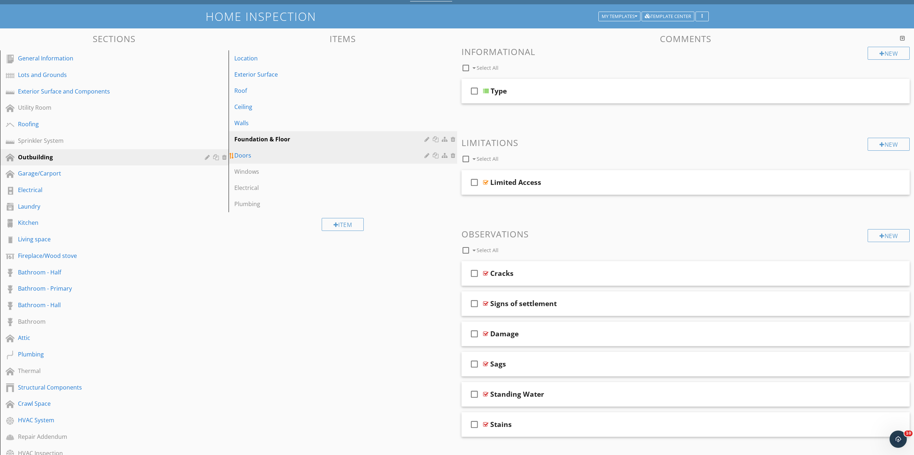
click at [256, 155] on div "Doors" at bounding box center [330, 155] width 192 height 9
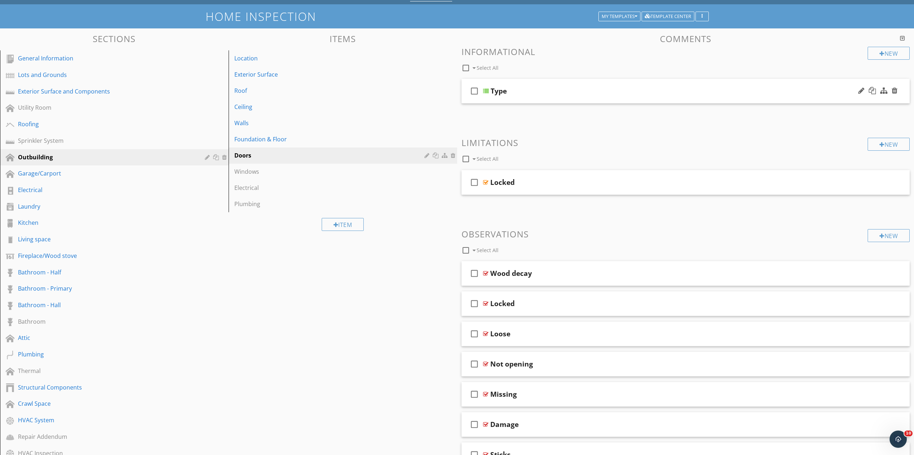
click at [536, 95] on div "Type" at bounding box center [654, 91] width 326 height 9
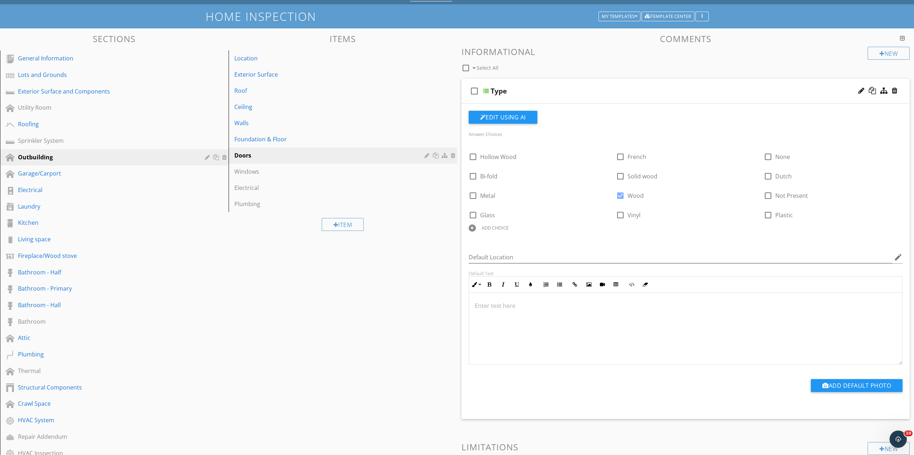
click at [540, 92] on div "Type" at bounding box center [654, 91] width 326 height 9
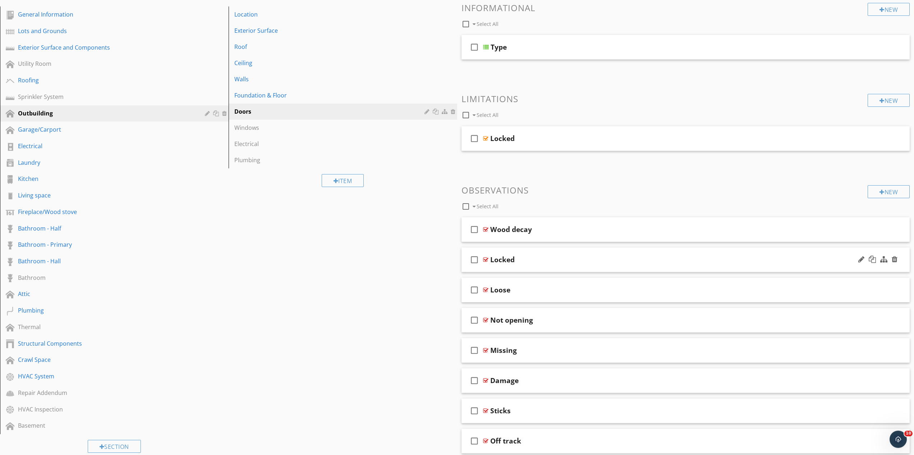
scroll to position [184, 0]
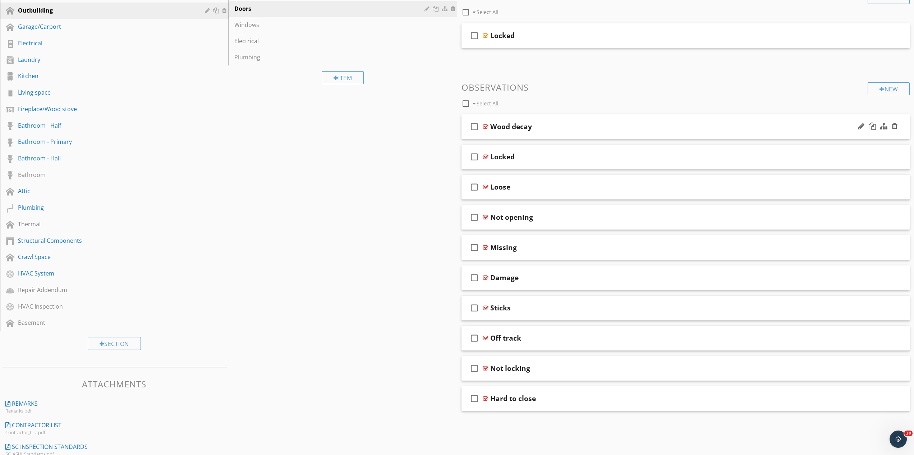
click at [557, 133] on div "check_box_outline_blank Wood decay" at bounding box center [686, 126] width 449 height 25
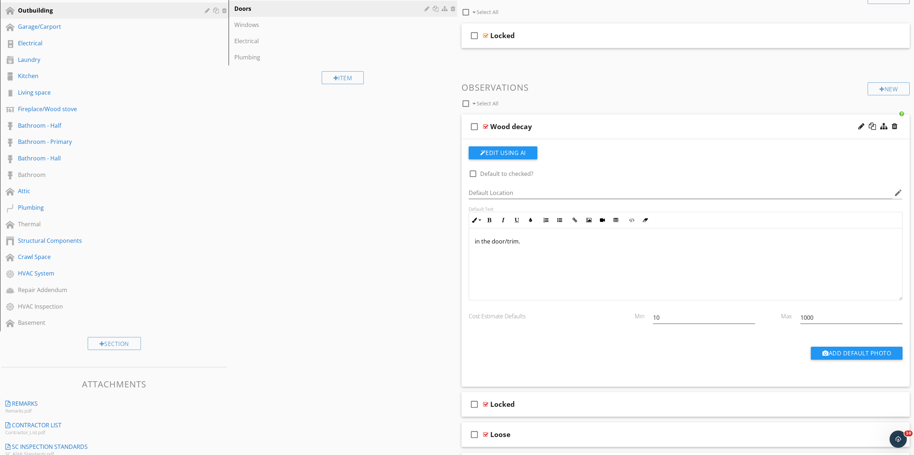
click at [556, 133] on div "check_box_outline_blank Wood decay" at bounding box center [686, 126] width 449 height 25
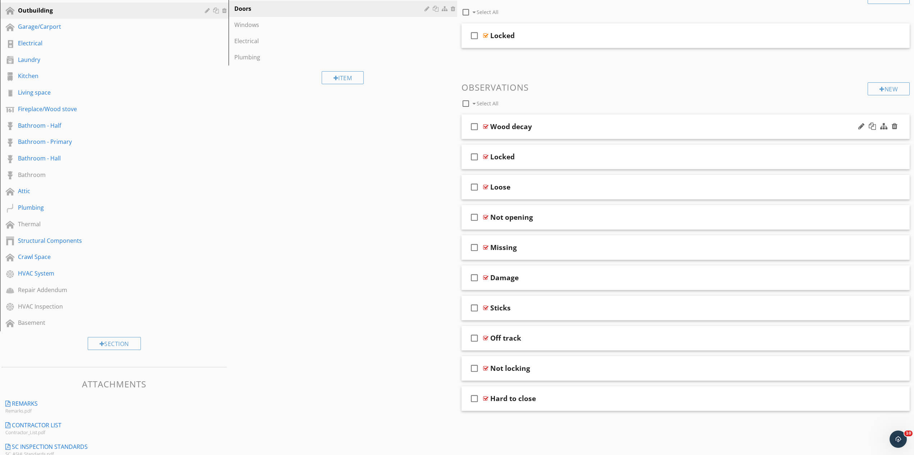
drag, startPoint x: 862, startPoint y: 129, endPoint x: 827, endPoint y: 128, distance: 34.5
click at [862, 128] on div at bounding box center [862, 126] width 6 height 7
type input "Wood Decay"
click at [545, 156] on div "Locked" at bounding box center [653, 156] width 326 height 9
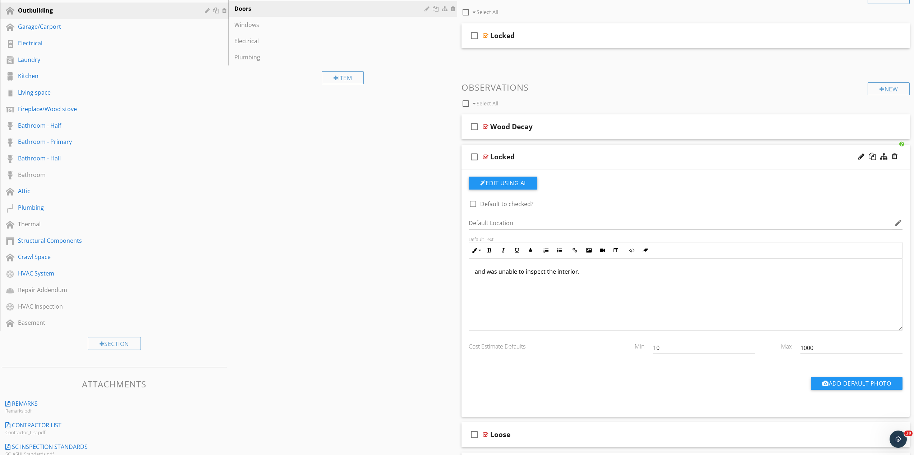
click at [545, 159] on div "Locked" at bounding box center [653, 156] width 326 height 9
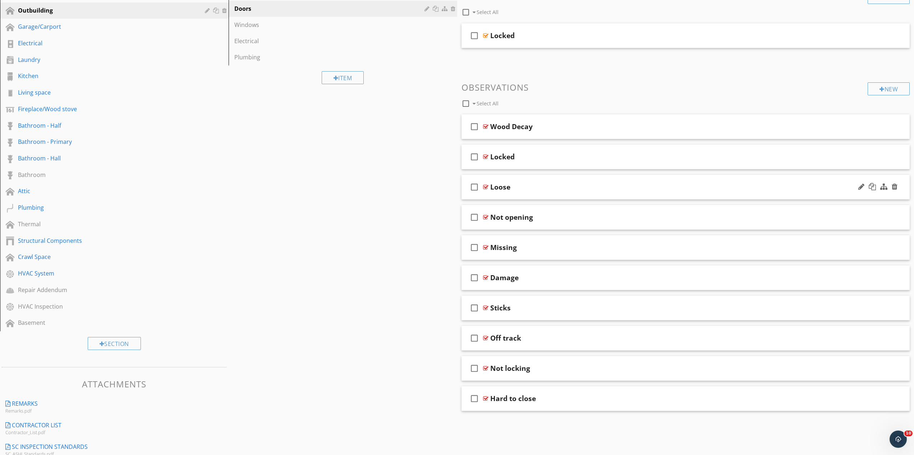
click at [585, 191] on div "Loose" at bounding box center [653, 187] width 326 height 9
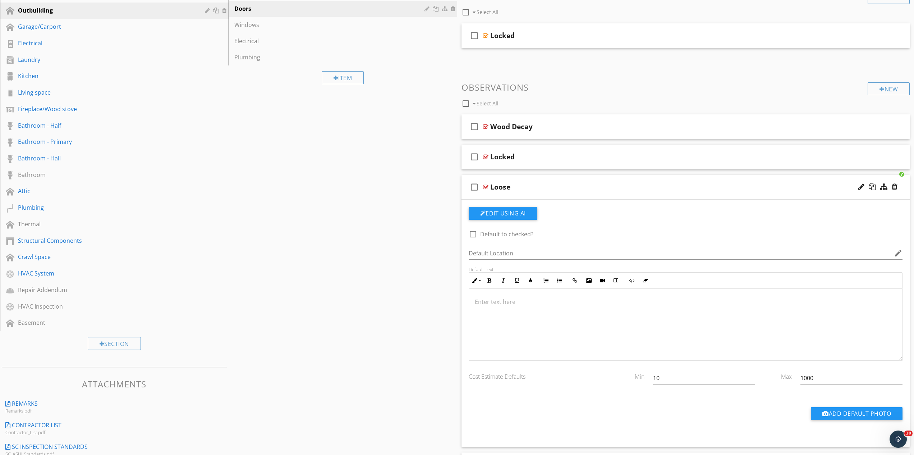
click at [585, 191] on div "Loose" at bounding box center [653, 187] width 326 height 9
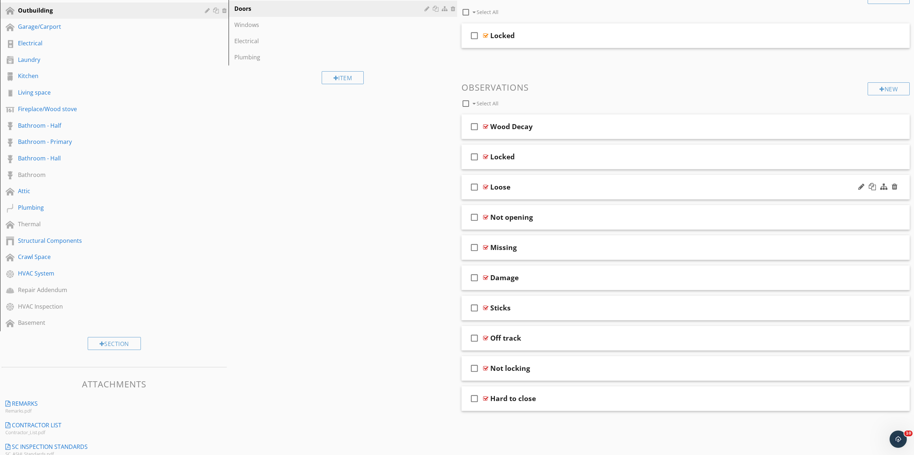
click at [585, 191] on div "Loose" at bounding box center [653, 187] width 326 height 9
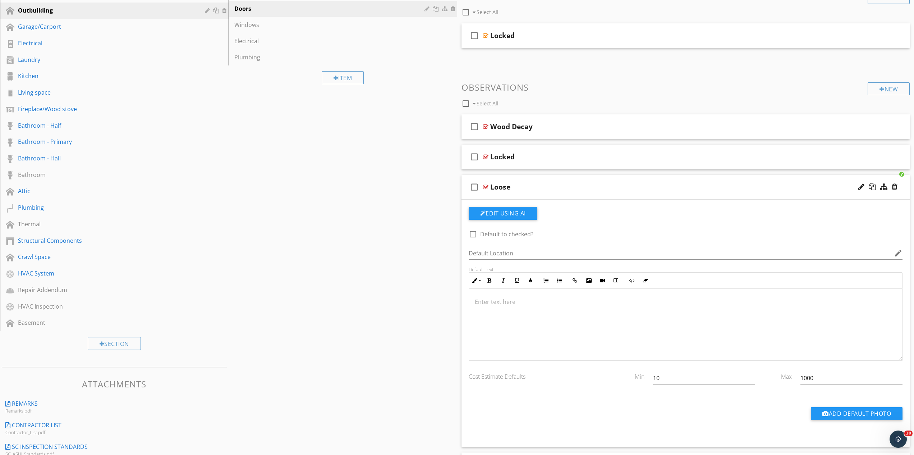
click at [583, 191] on div "Loose" at bounding box center [653, 187] width 326 height 9
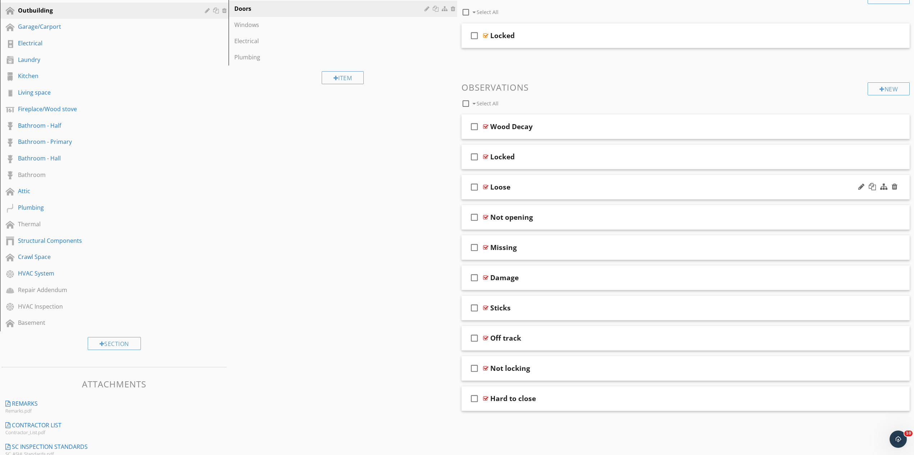
click at [583, 191] on div "Loose" at bounding box center [653, 187] width 326 height 9
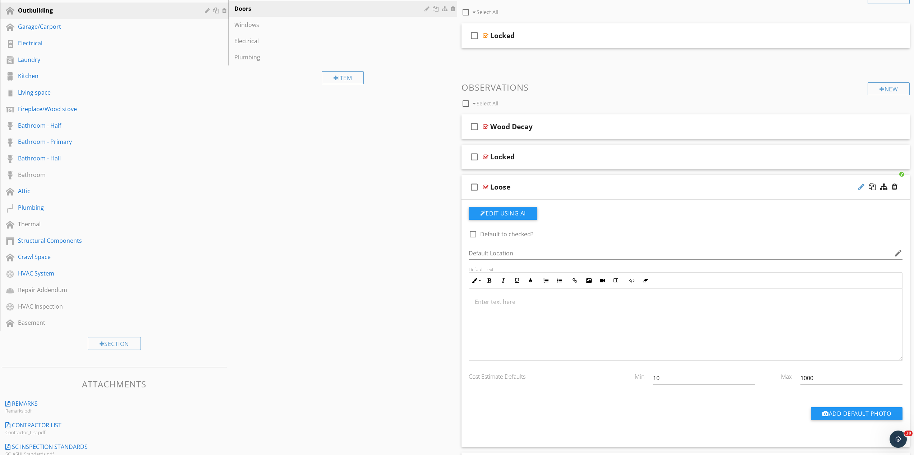
click at [861, 185] on div at bounding box center [862, 186] width 6 height 7
type input "L"
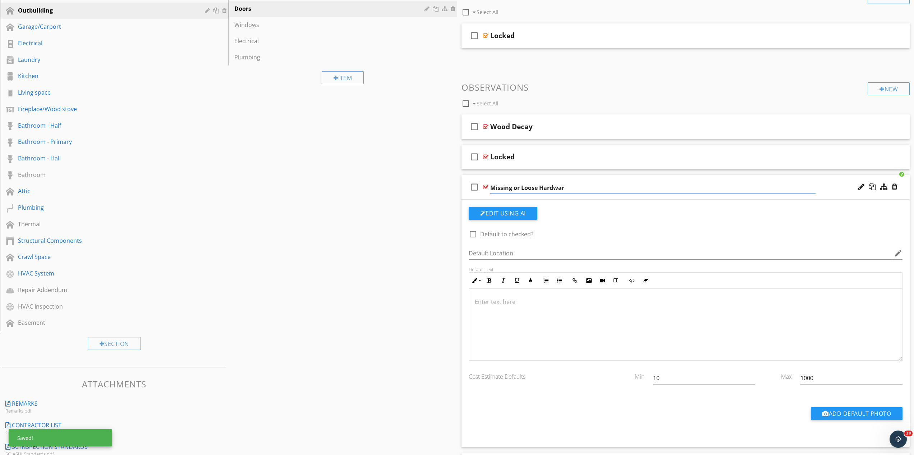
type input "Missing or Loose Hardware"
click at [500, 304] on p at bounding box center [686, 301] width 422 height 9
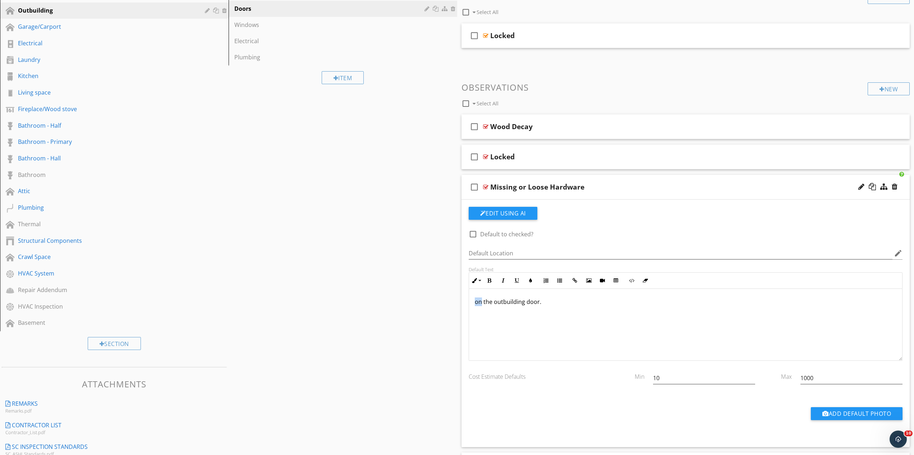
drag, startPoint x: 481, startPoint y: 302, endPoint x: 472, endPoint y: 306, distance: 9.3
click at [472, 306] on div "on the outbuilding door." at bounding box center [686, 325] width 434 height 72
click at [608, 187] on div "Missing or Loose Hardware" at bounding box center [653, 187] width 326 height 9
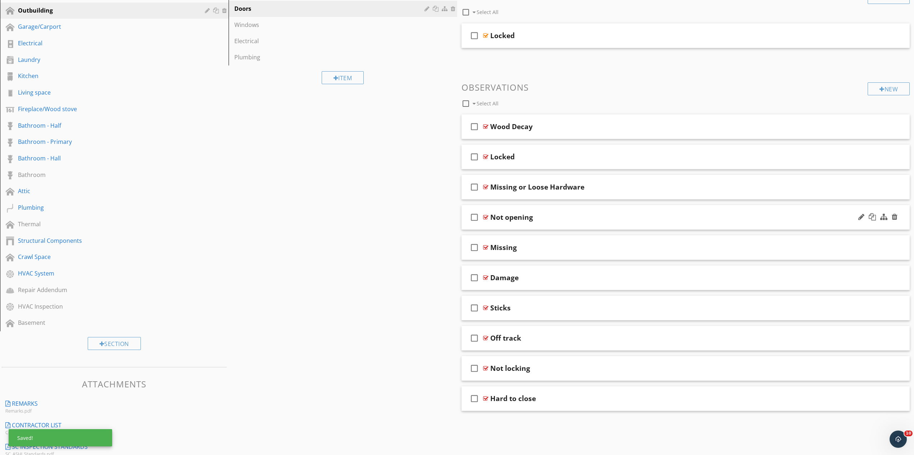
click at [571, 219] on div "Not opening" at bounding box center [653, 217] width 326 height 9
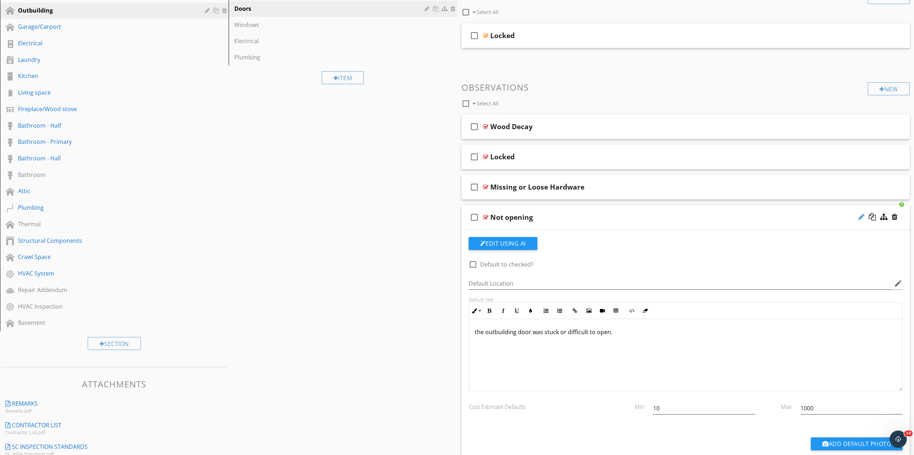
click at [862, 216] on div at bounding box center [862, 216] width 6 height 7
type input "N"
type input "Hard to Open"
click at [548, 215] on div "Hard to Open" at bounding box center [653, 217] width 326 height 9
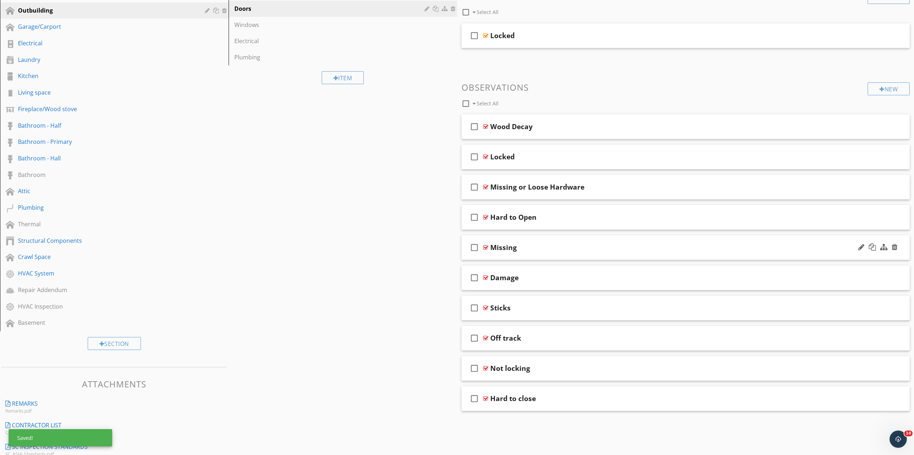
click at [562, 245] on div "Missing" at bounding box center [653, 247] width 326 height 9
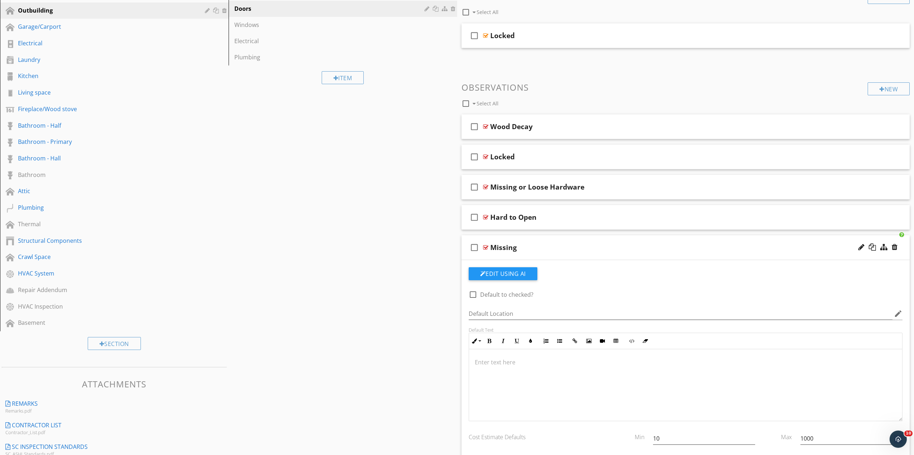
click at [567, 246] on div "Missing" at bounding box center [653, 247] width 326 height 9
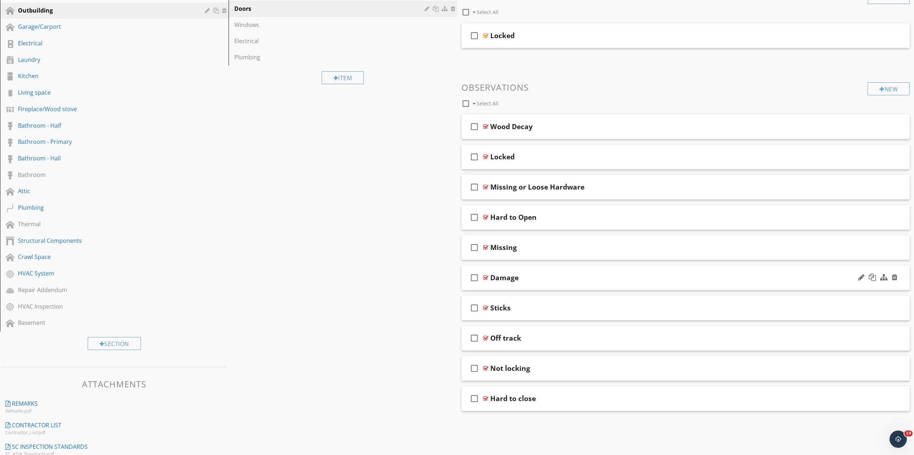
click at [539, 279] on div "Damage" at bounding box center [653, 277] width 326 height 9
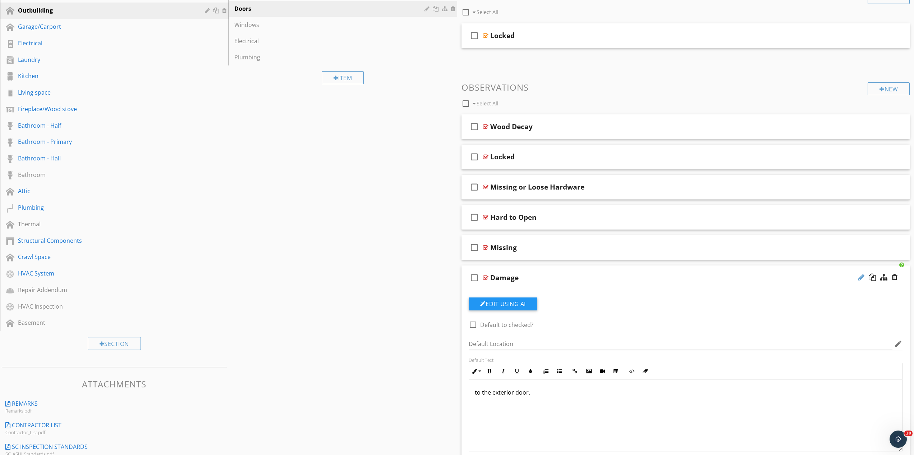
click at [861, 277] on div at bounding box center [862, 277] width 6 height 7
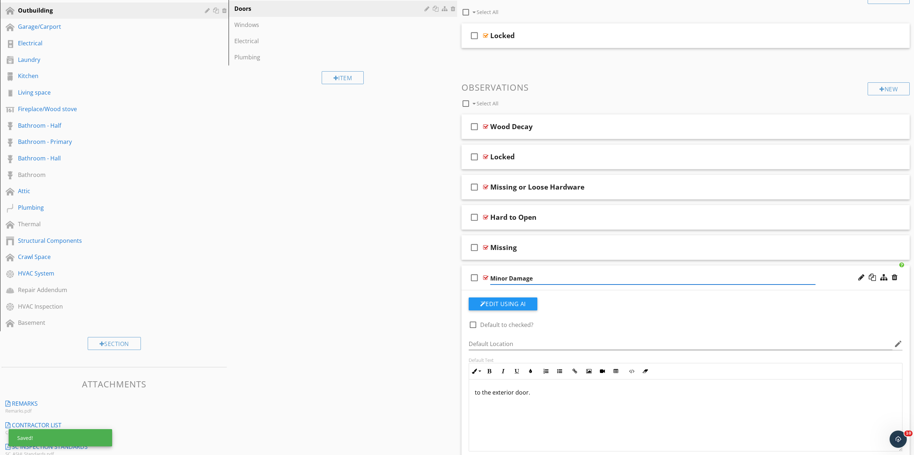
type input "Minor Damage"
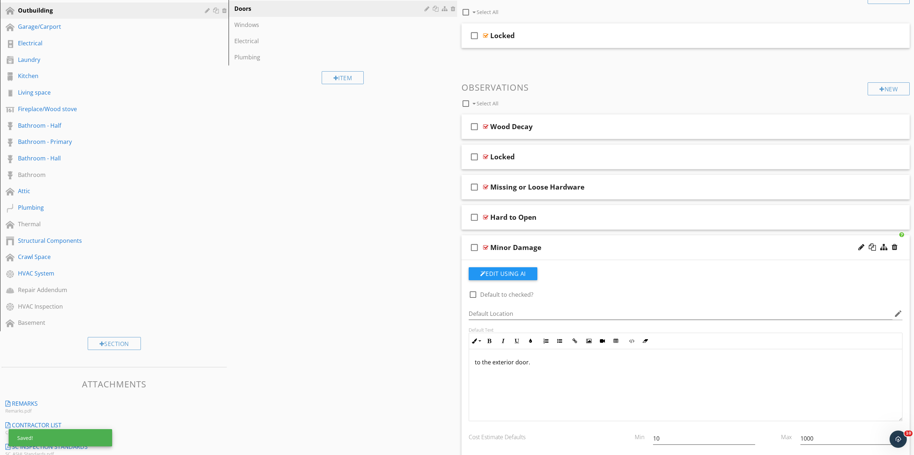
click at [586, 255] on div "check_box_outline_blank Minor Damage" at bounding box center [686, 247] width 449 height 25
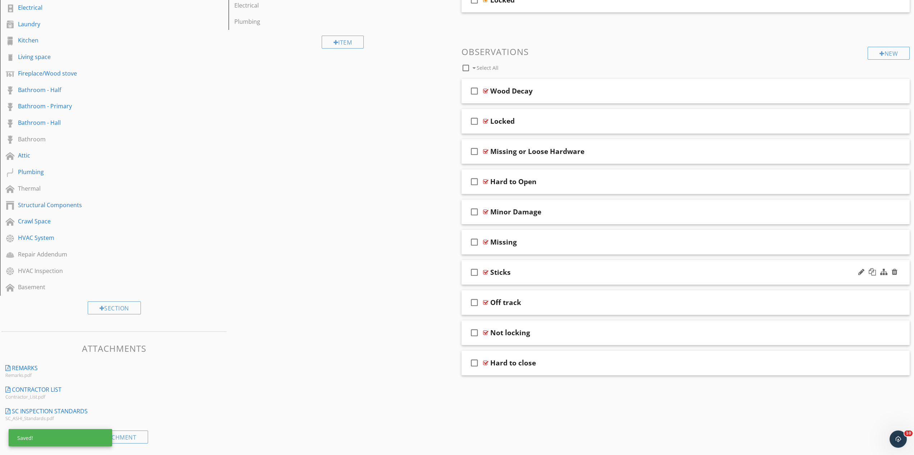
scroll to position [221, 0]
click at [554, 270] on div "Sticks" at bounding box center [653, 271] width 326 height 9
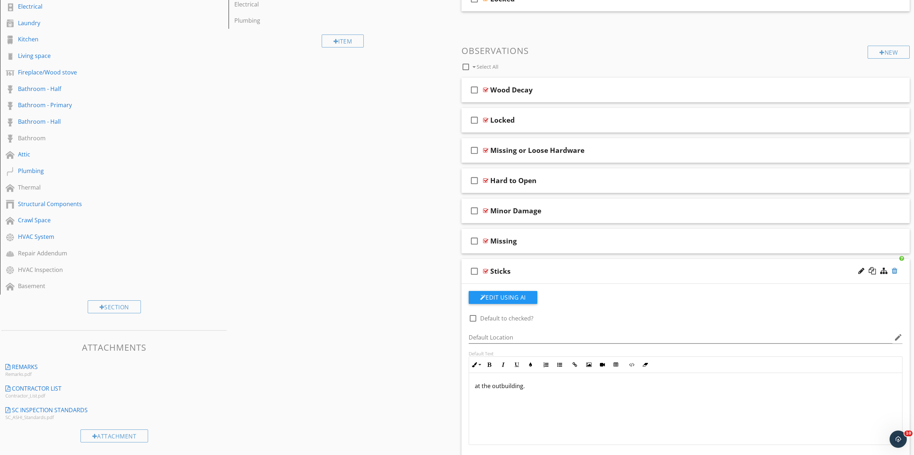
click at [896, 273] on div at bounding box center [895, 270] width 6 height 7
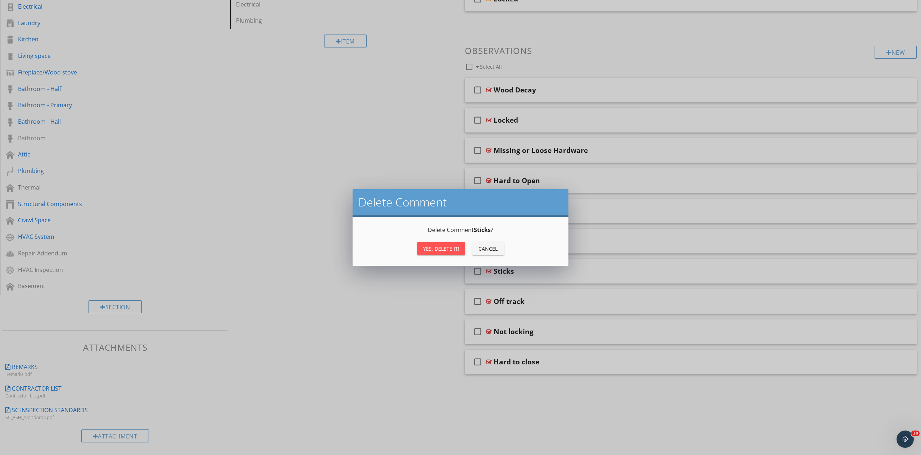
click at [439, 250] on div "Yes, Delete it!" at bounding box center [441, 249] width 36 height 8
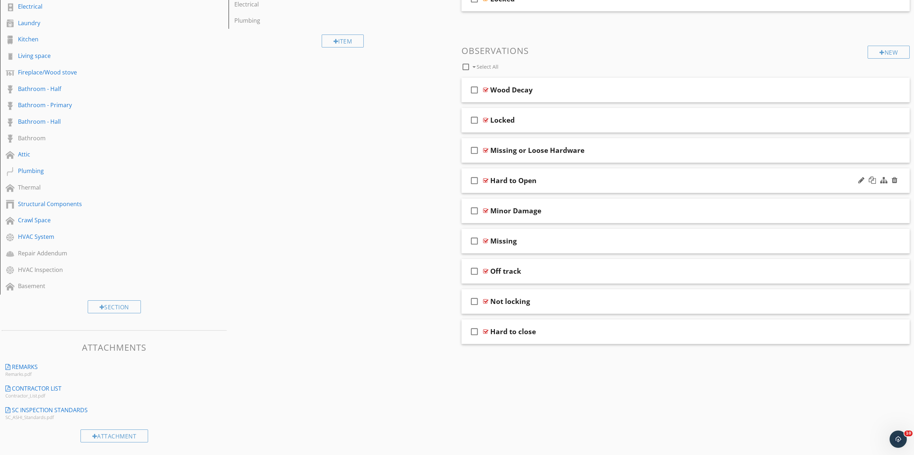
click at [554, 183] on div "Hard to Open" at bounding box center [653, 180] width 326 height 9
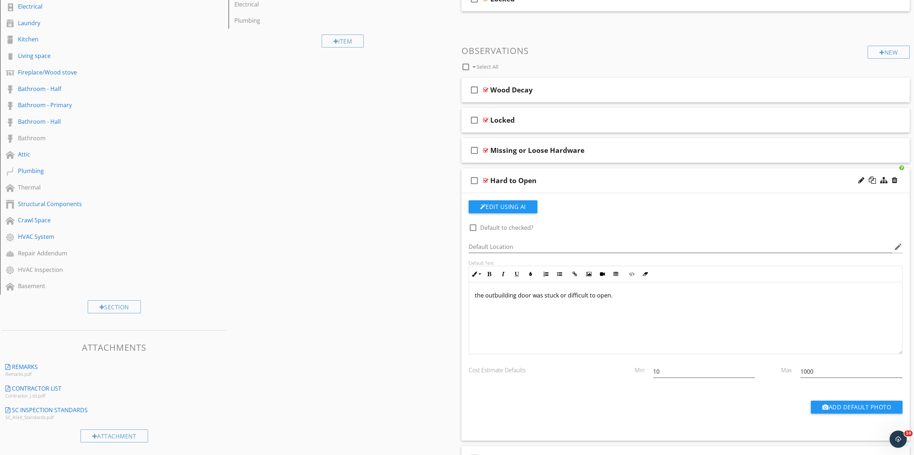
click at [545, 296] on p "the outbuilding door was stuck or difficult to open." at bounding box center [686, 295] width 422 height 9
click at [546, 296] on p "the outbuilding door was stuck or difficult to open." at bounding box center [686, 295] width 422 height 9
click at [567, 295] on p "the outbuilding door was sticking or difficult to open." at bounding box center [686, 295] width 422 height 9
drag, startPoint x: 565, startPoint y: 296, endPoint x: 572, endPoint y: 298, distance: 7.5
click at [572, 298] on p "the outbuilding door was sticking r do ifficult to open." at bounding box center [686, 295] width 422 height 9
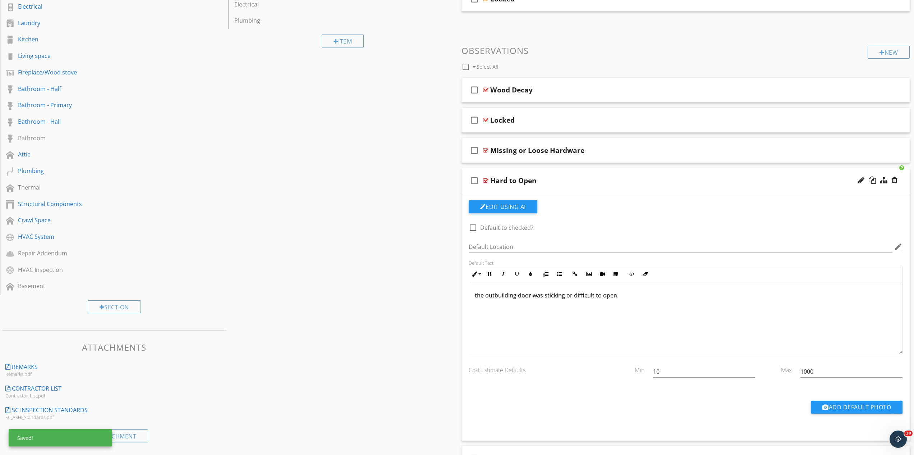
click at [577, 184] on div "Hard to Open" at bounding box center [653, 180] width 326 height 9
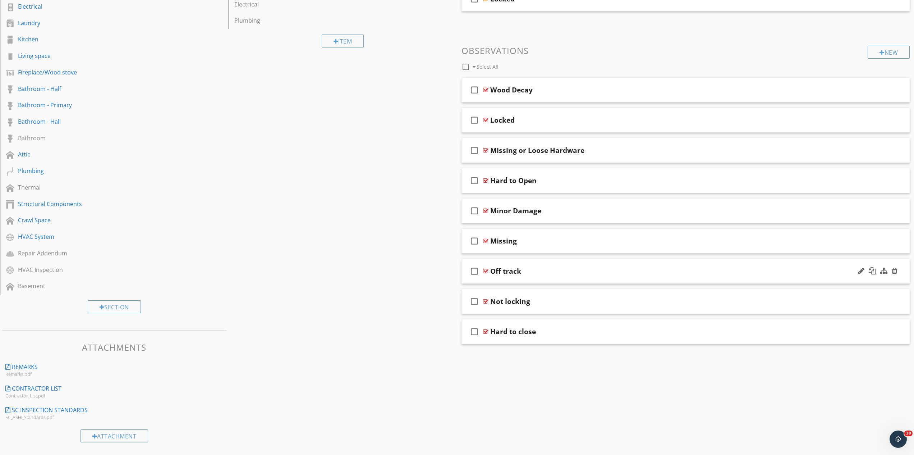
click at [548, 270] on div "Off track" at bounding box center [653, 271] width 326 height 9
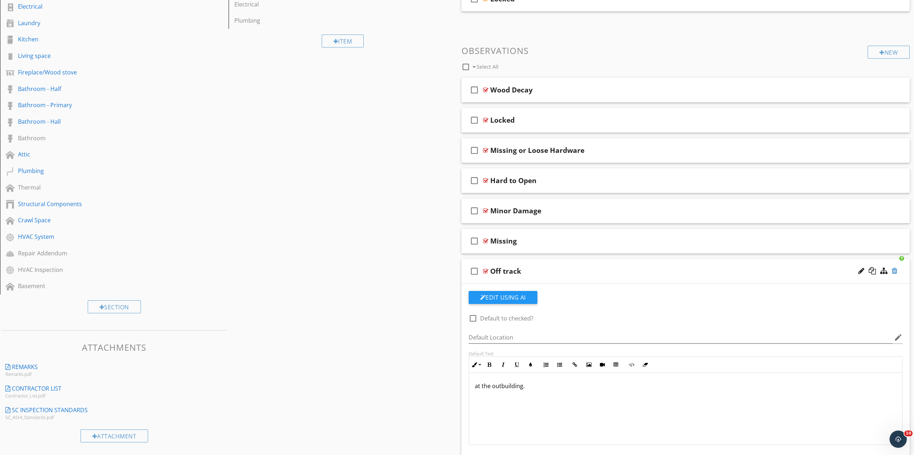
click at [896, 270] on div at bounding box center [895, 270] width 6 height 7
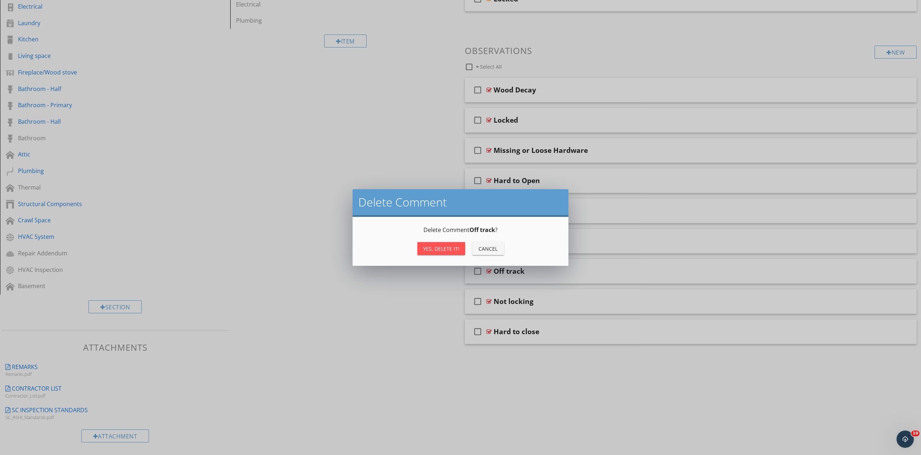
click at [449, 248] on div "Yes, Delete it!" at bounding box center [441, 249] width 36 height 8
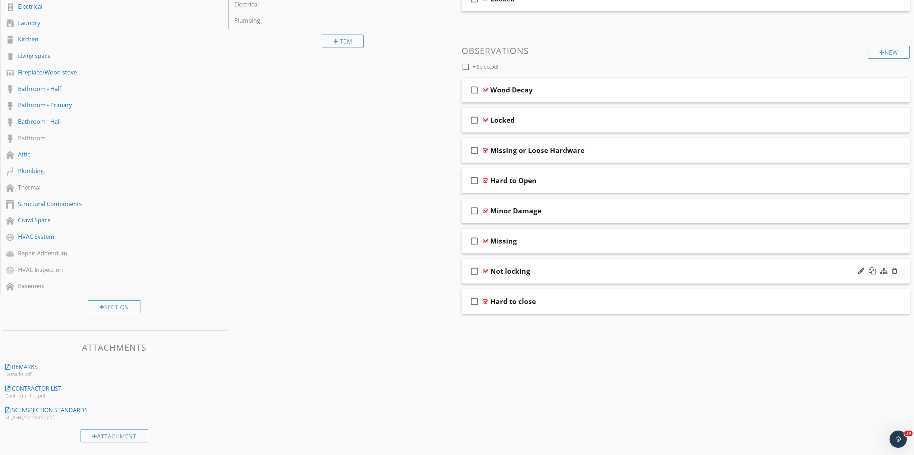
click at [632, 278] on div "check_box_outline_blank Not locking" at bounding box center [686, 271] width 449 height 25
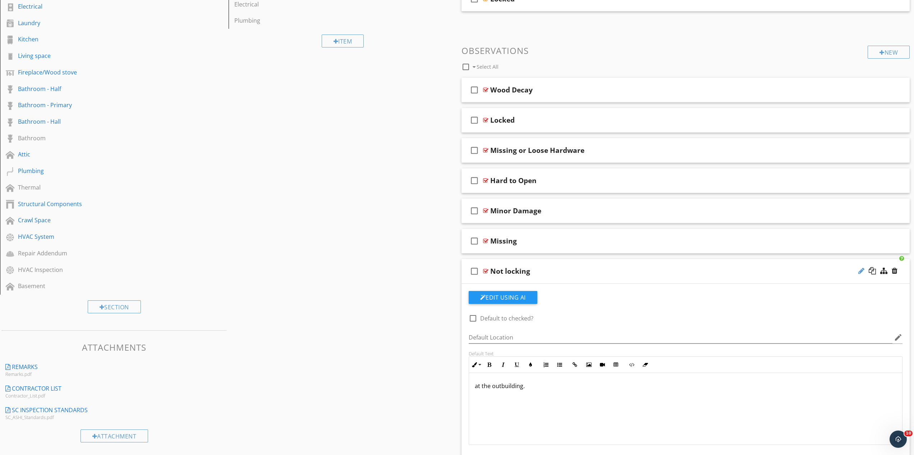
click at [860, 271] on div at bounding box center [862, 270] width 6 height 7
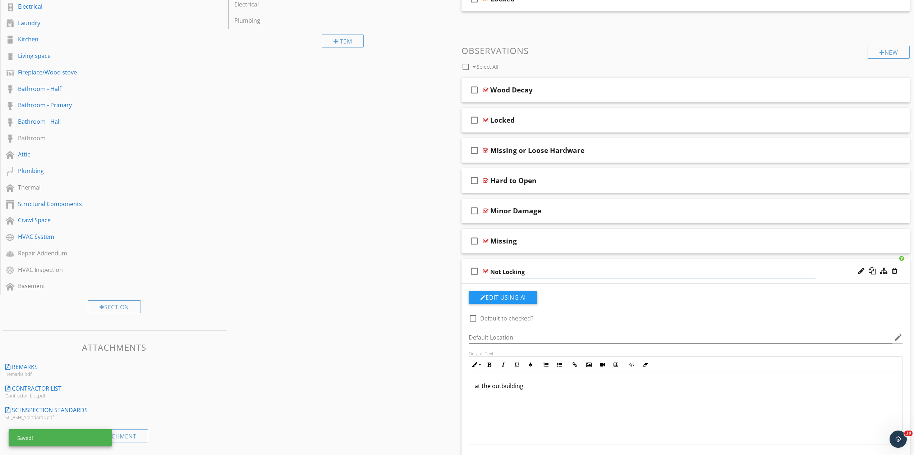
type input "Not Locking"
click at [580, 274] on div "Not Locking" at bounding box center [653, 271] width 326 height 9
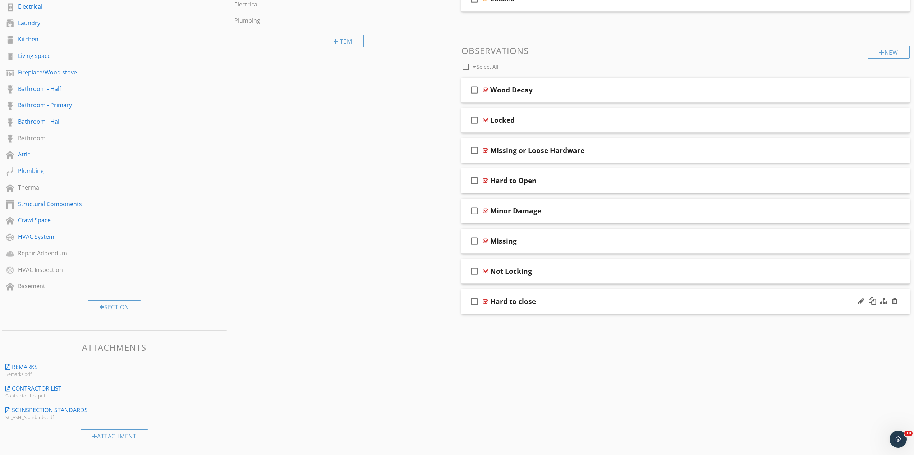
click at [560, 302] on div "Hard to close" at bounding box center [653, 301] width 326 height 9
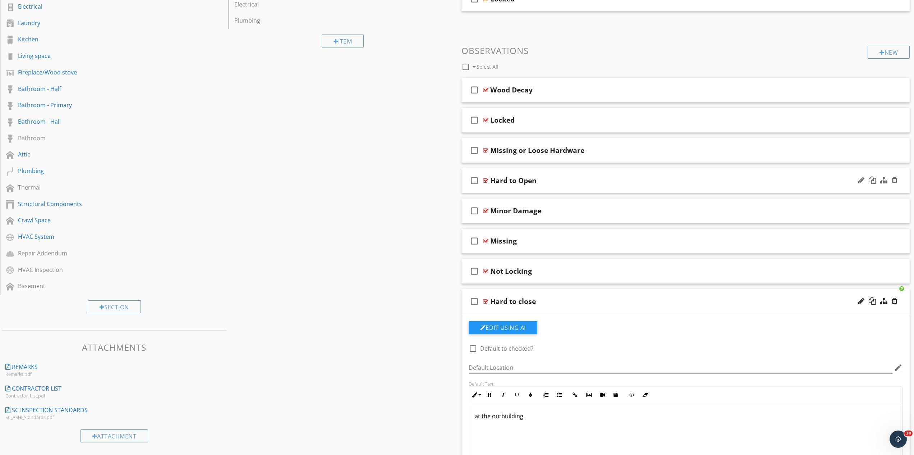
click at [556, 178] on div "Hard to Open" at bounding box center [653, 180] width 326 height 9
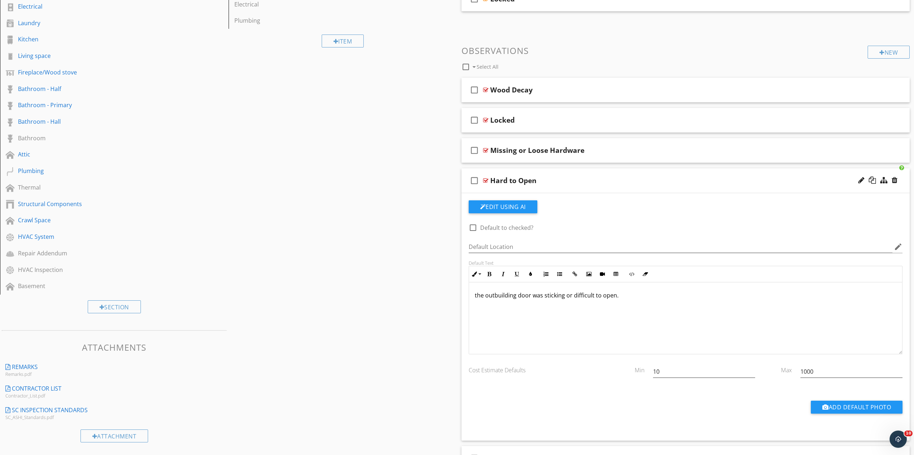
click at [557, 181] on div "Hard to Open" at bounding box center [653, 180] width 326 height 9
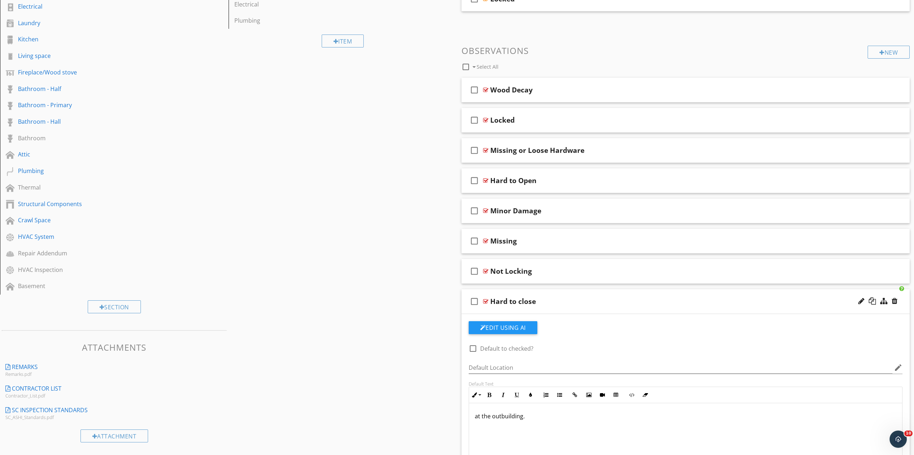
click at [561, 302] on div "Hard to close" at bounding box center [653, 301] width 326 height 9
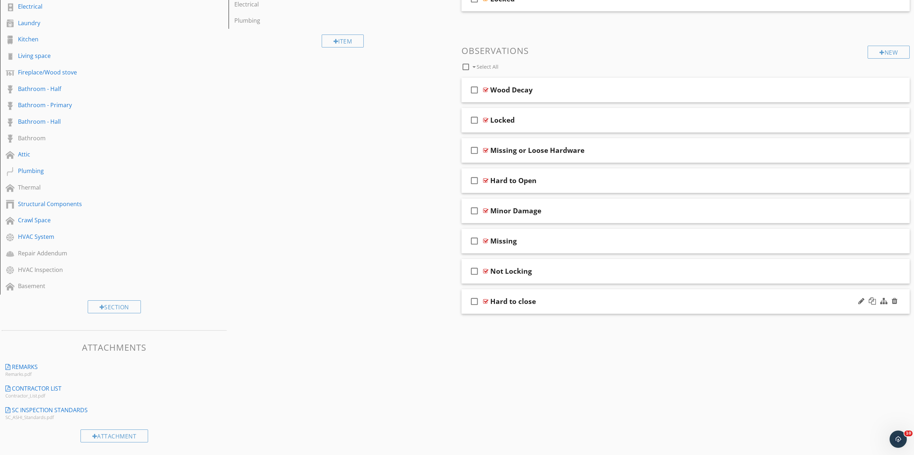
click at [564, 311] on div "check_box_outline_blank Hard to close" at bounding box center [686, 301] width 449 height 25
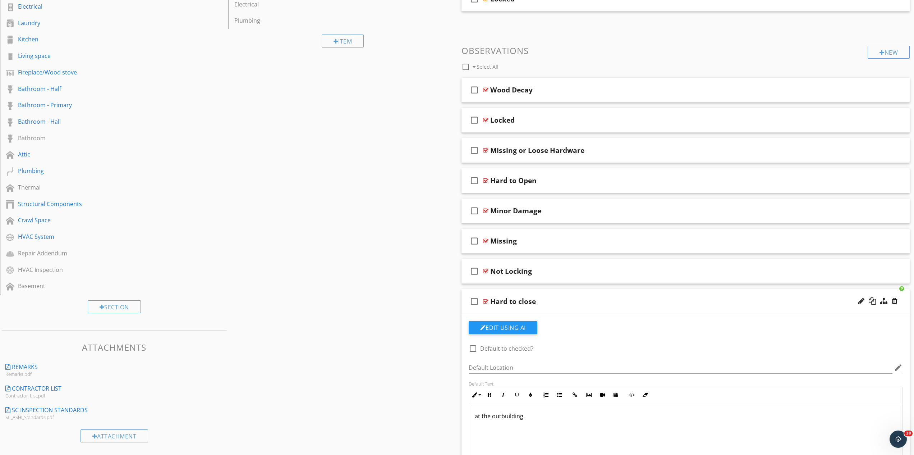
click at [474, 417] on div "at the outbuilding." at bounding box center [686, 439] width 434 height 72
click at [859, 299] on div at bounding box center [862, 300] width 6 height 7
click at [580, 297] on input "Hard to Close" at bounding box center [653, 302] width 326 height 12
type input "Hard to Close"
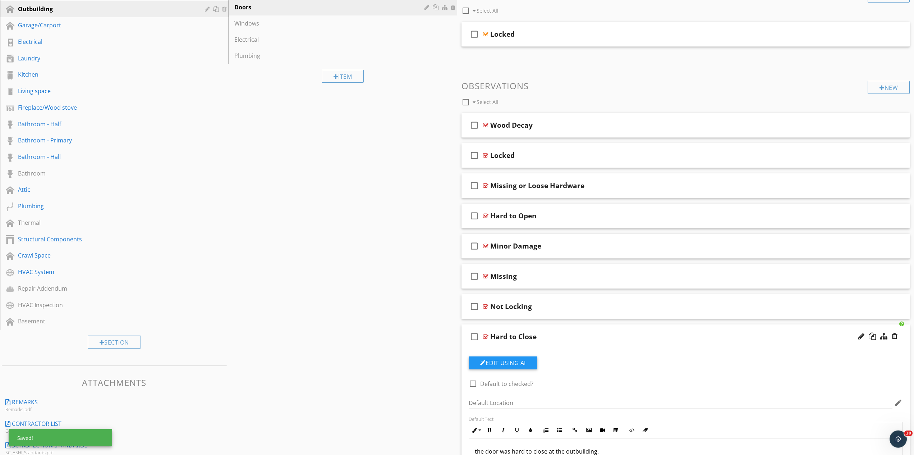
scroll to position [184, 0]
click at [549, 282] on div "Missing" at bounding box center [653, 277] width 326 height 9
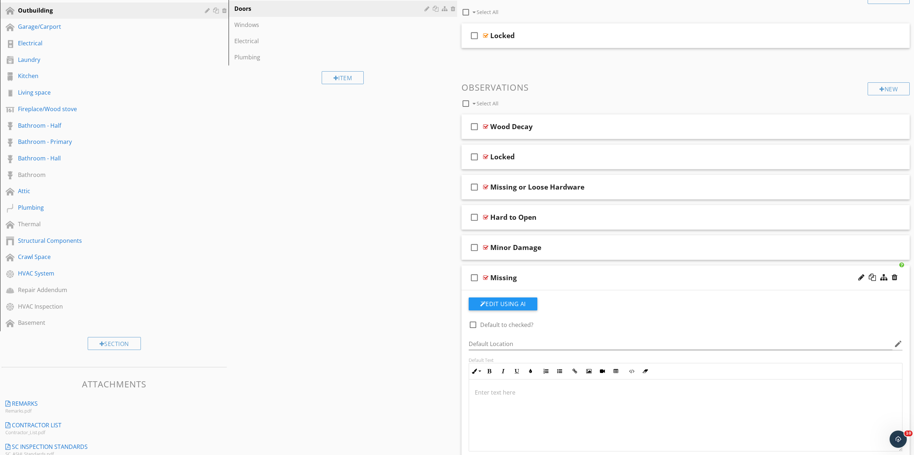
click at [549, 278] on div "Missing" at bounding box center [653, 277] width 326 height 9
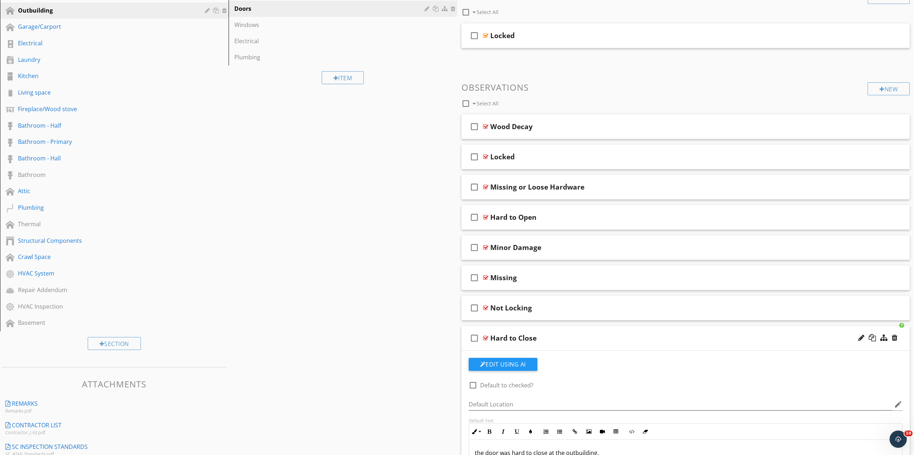
click at [568, 337] on div "Hard to Close" at bounding box center [653, 338] width 326 height 9
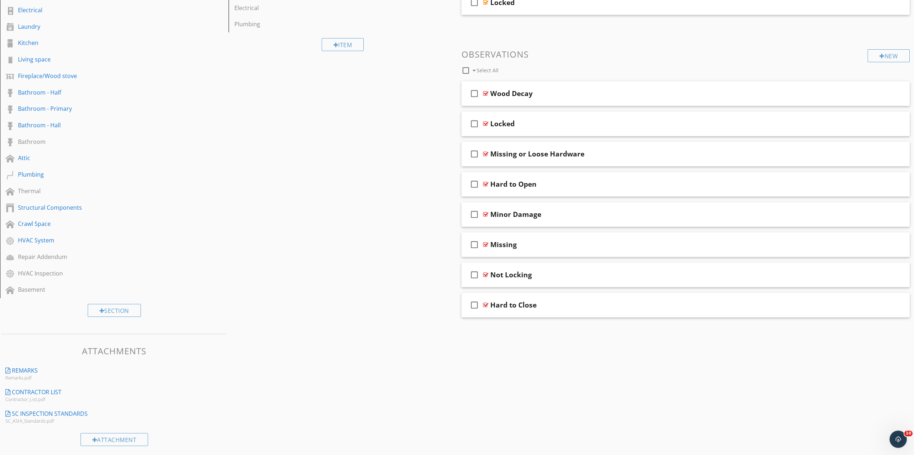
scroll to position [221, 0]
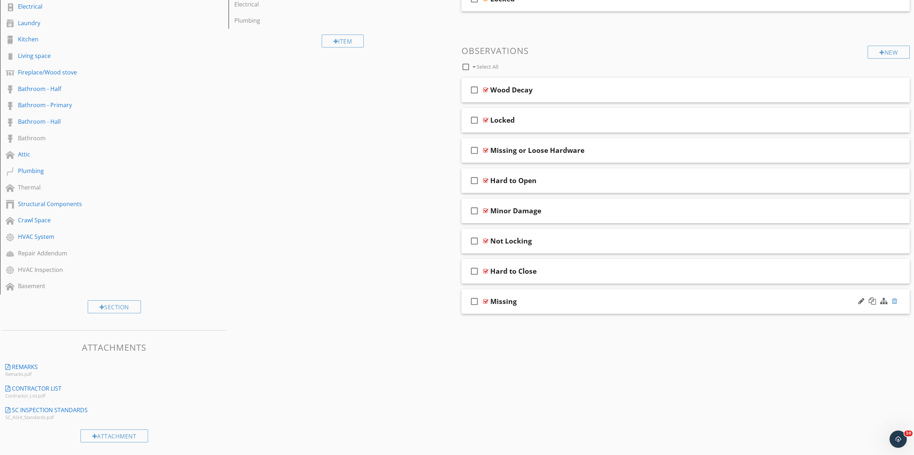
click at [896, 300] on div at bounding box center [895, 300] width 6 height 7
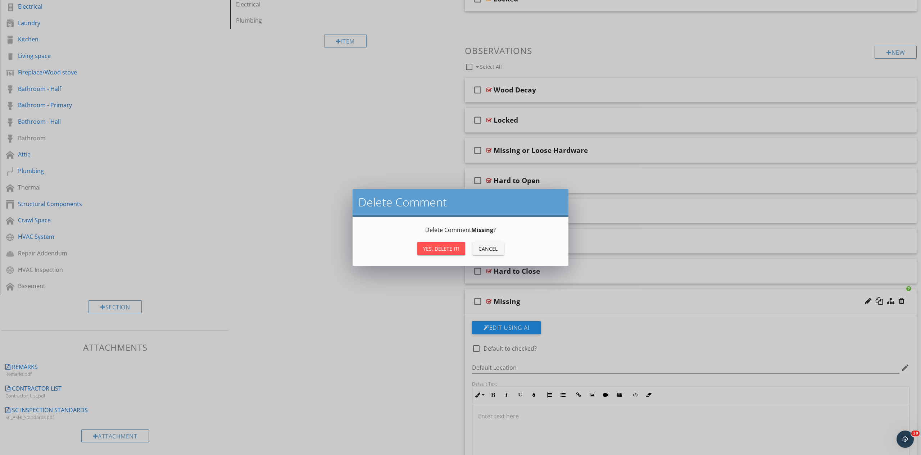
click at [439, 250] on div "Yes, Delete it!" at bounding box center [441, 249] width 36 height 8
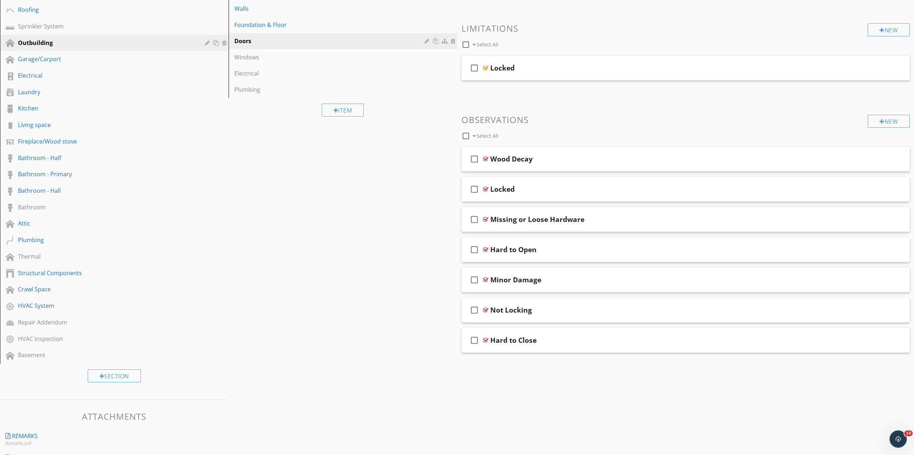
scroll to position [148, 0]
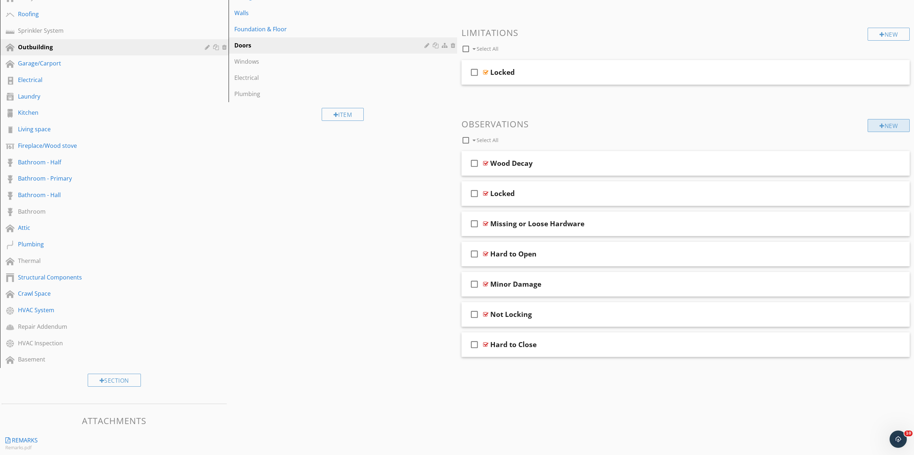
click at [896, 127] on div "New" at bounding box center [889, 125] width 42 height 13
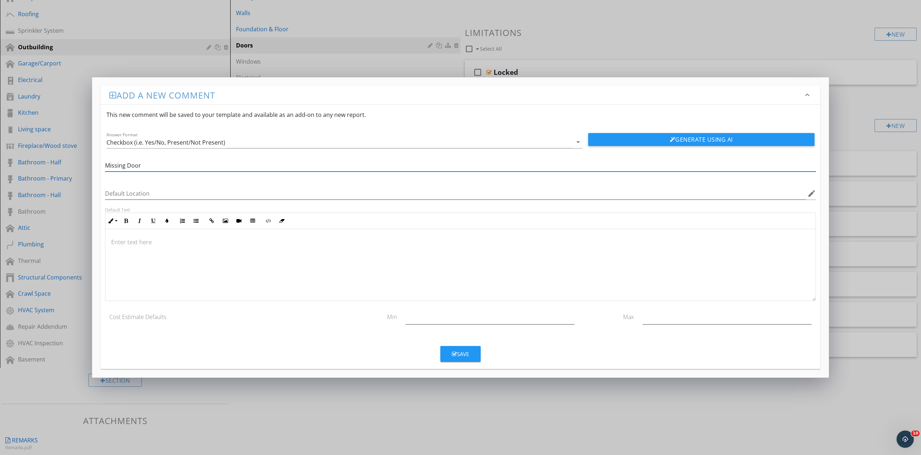
type input "Missing Door"
click at [118, 248] on div at bounding box center [460, 265] width 710 height 72
click at [458, 351] on div "Save" at bounding box center [460, 354] width 17 height 8
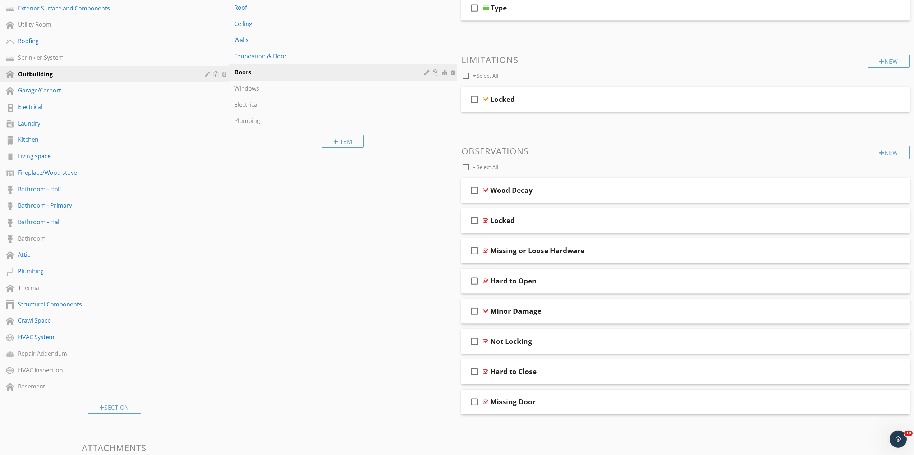
scroll to position [38, 0]
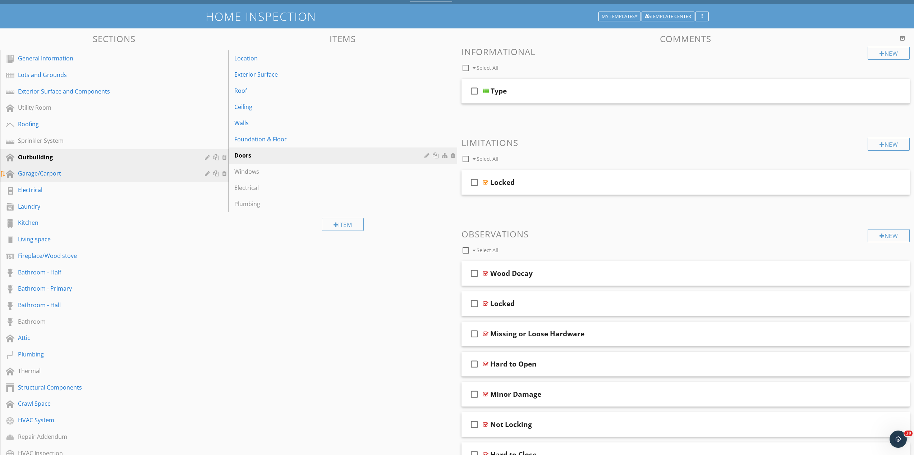
click at [84, 175] on div "Garage/Carport" at bounding box center [106, 173] width 177 height 9
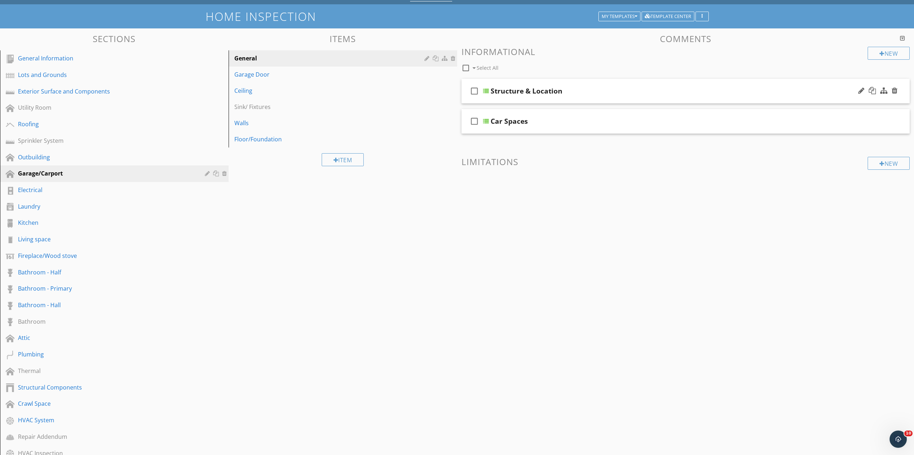
click at [590, 92] on div "Structure & Location" at bounding box center [654, 91] width 326 height 9
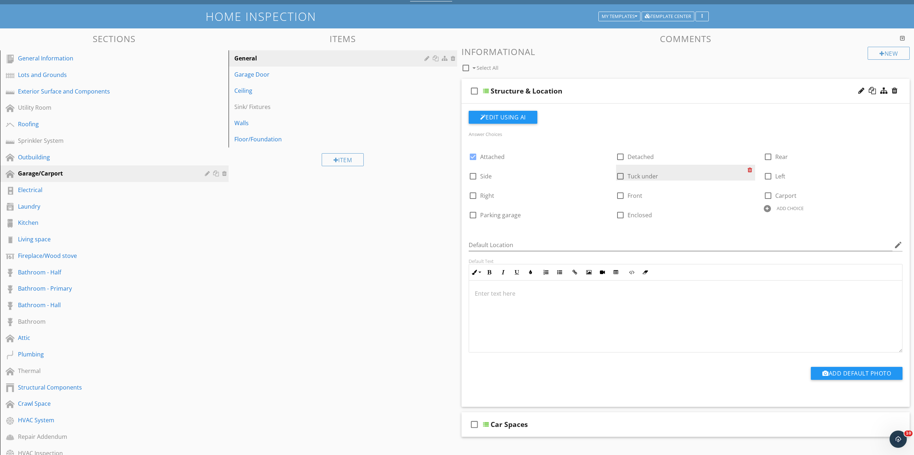
click at [750, 170] on div at bounding box center [752, 170] width 8 height 10
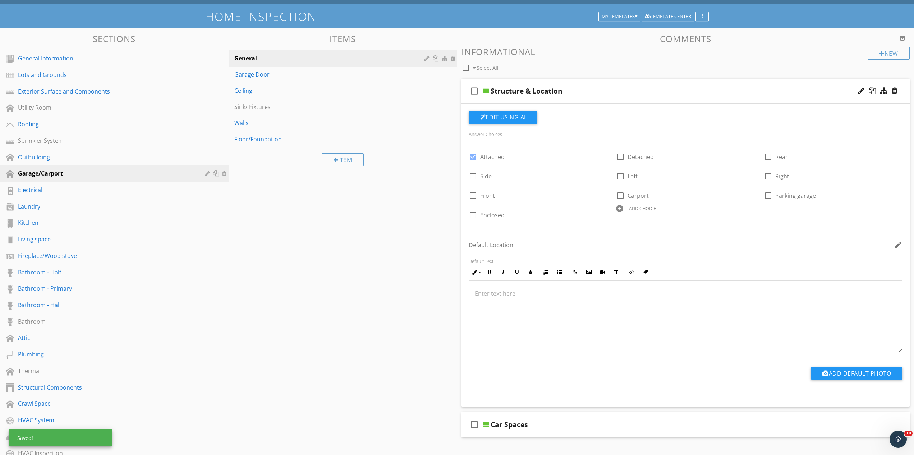
click at [623, 209] on div at bounding box center [619, 208] width 7 height 7
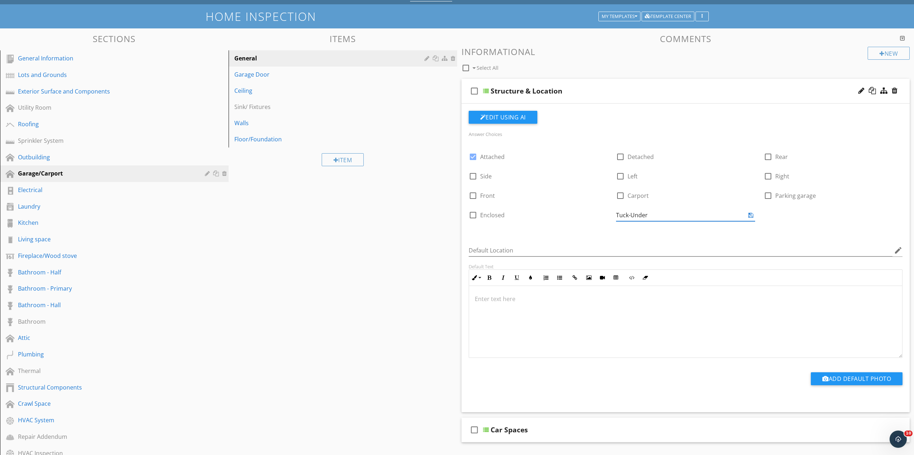
type input "Tuck-Under"
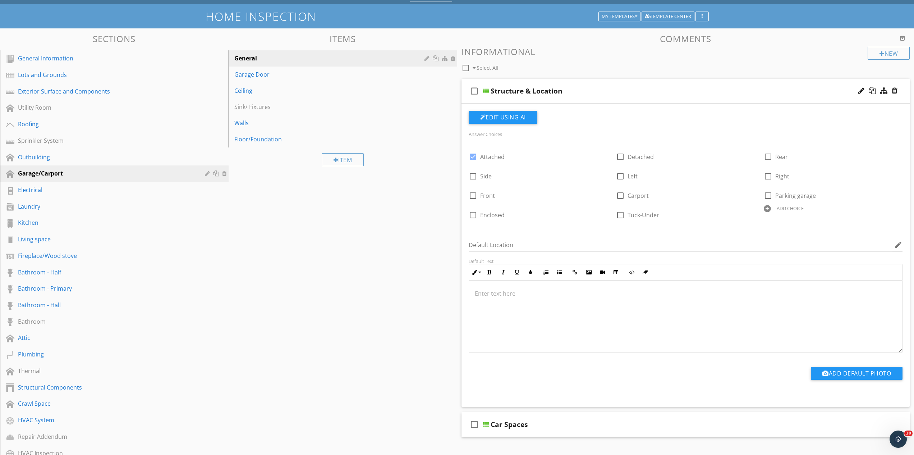
scroll to position [0, 0]
click at [549, 421] on div "Car Spaces" at bounding box center [654, 424] width 326 height 9
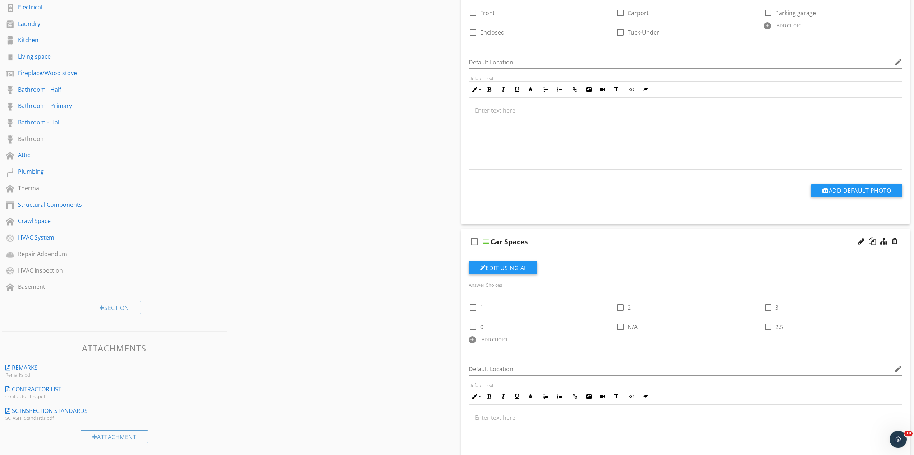
scroll to position [221, 0]
click at [583, 243] on div "Car Spaces" at bounding box center [654, 241] width 326 height 9
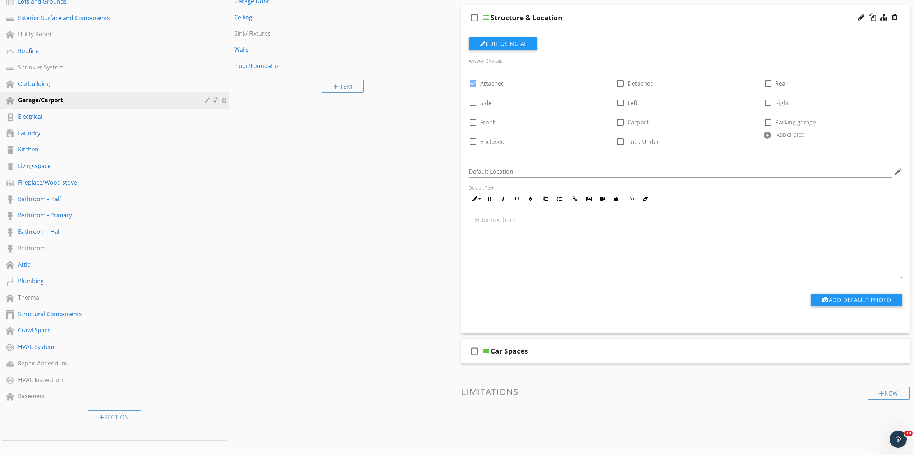
scroll to position [0, 0]
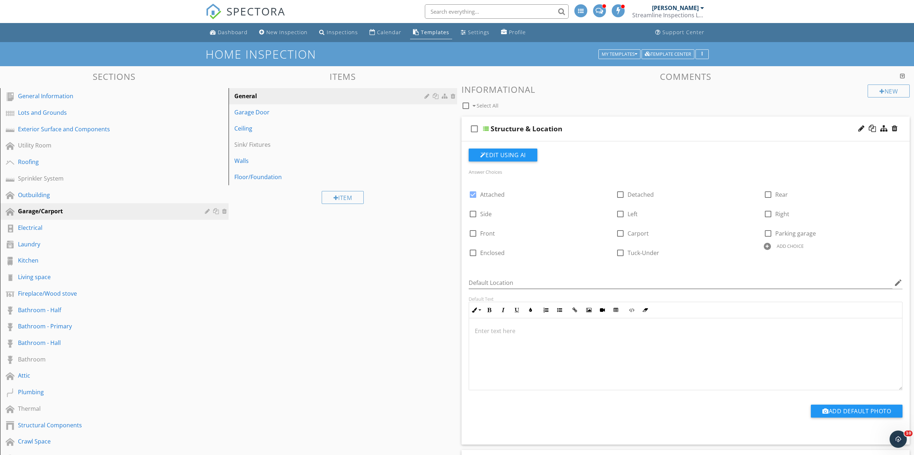
click at [595, 129] on div "Structure & Location" at bounding box center [654, 128] width 326 height 9
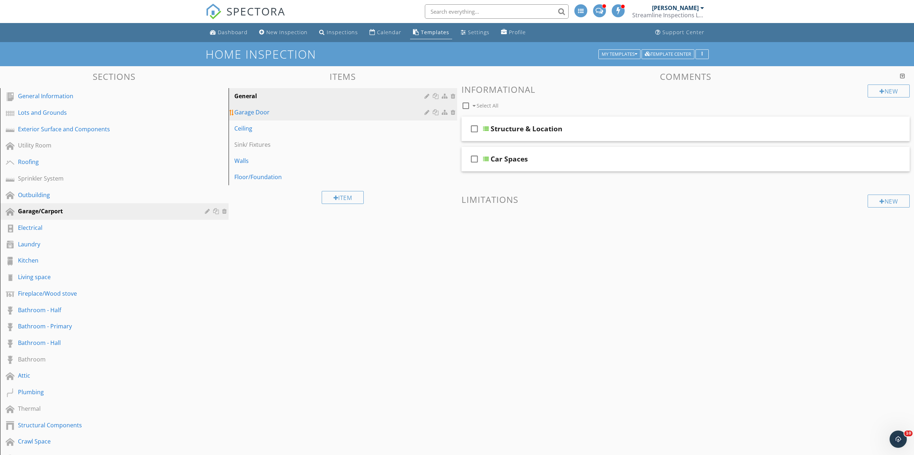
click at [326, 113] on div "Garage Door" at bounding box center [330, 112] width 192 height 9
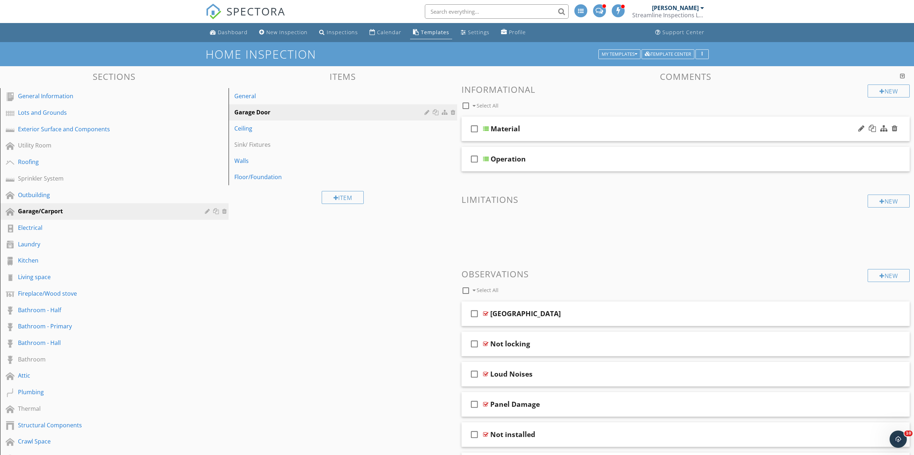
click at [569, 127] on div "Material" at bounding box center [654, 128] width 326 height 9
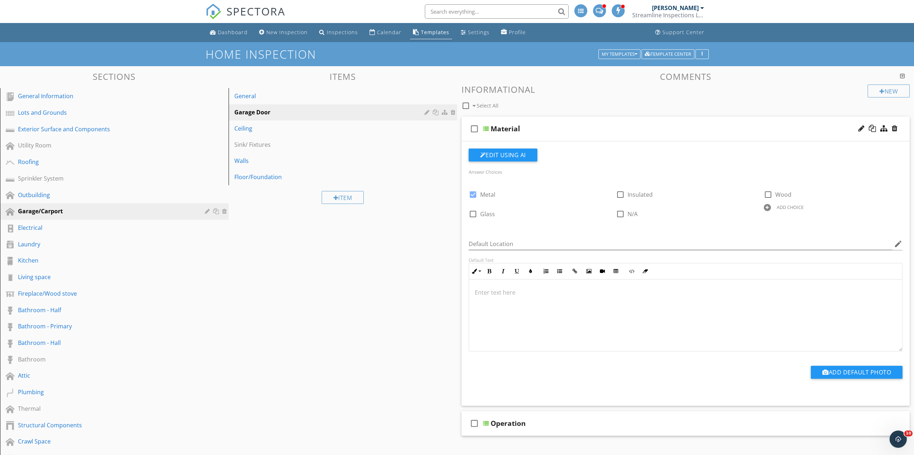
click at [581, 129] on div "Material" at bounding box center [654, 128] width 326 height 9
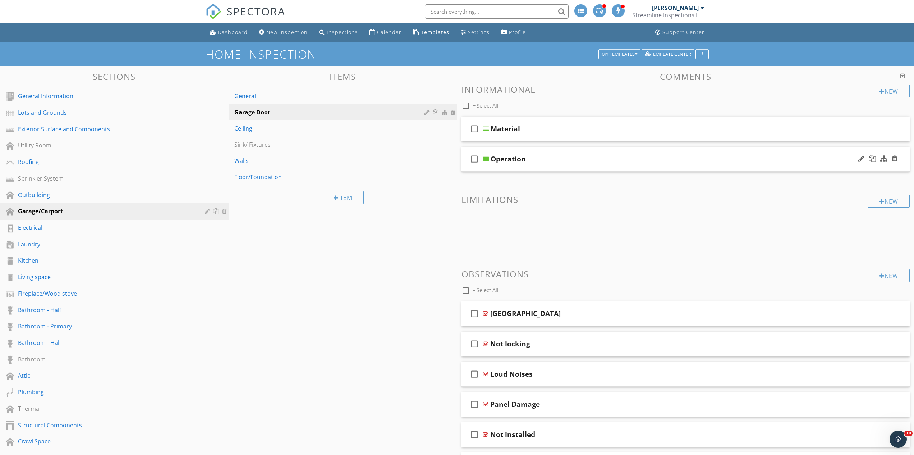
click at [570, 160] on div "Operation" at bounding box center [654, 159] width 326 height 9
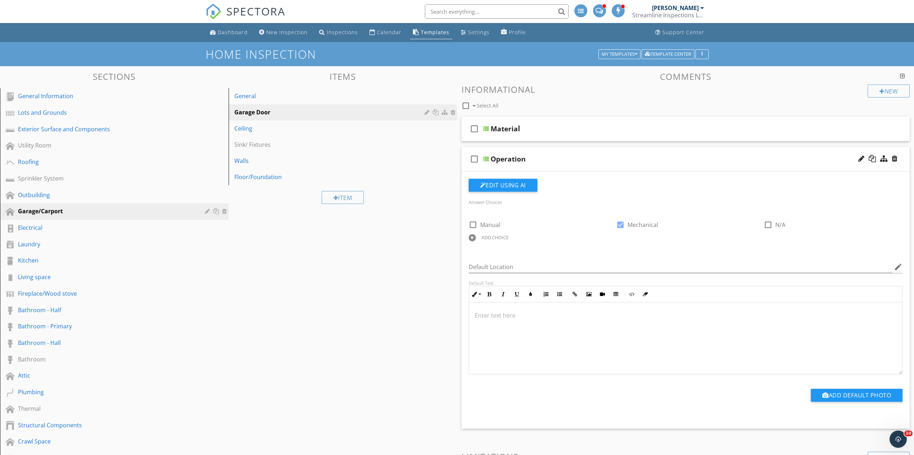
click at [570, 160] on div "Operation" at bounding box center [654, 159] width 326 height 9
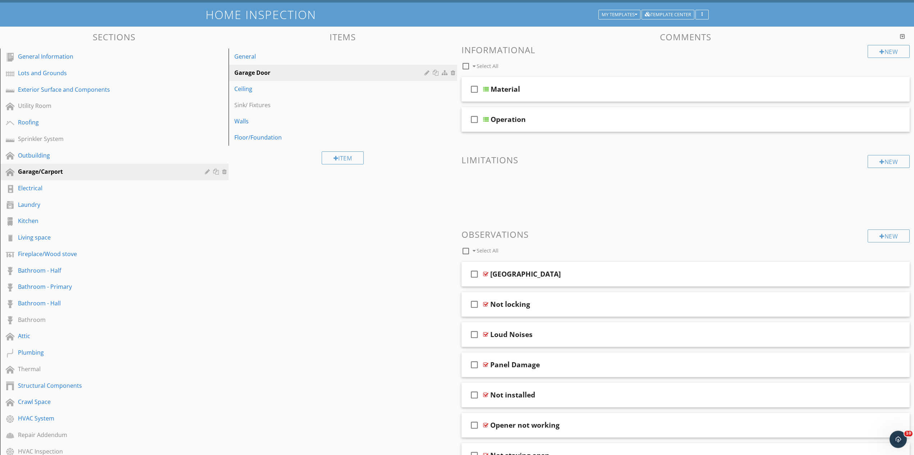
scroll to position [73, 0]
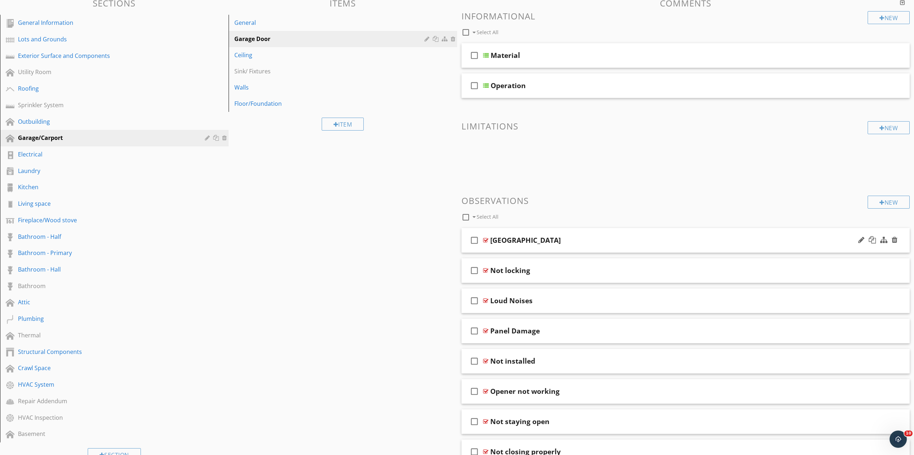
click at [562, 245] on div "check_box_outline_blank Broken Springs" at bounding box center [686, 240] width 449 height 25
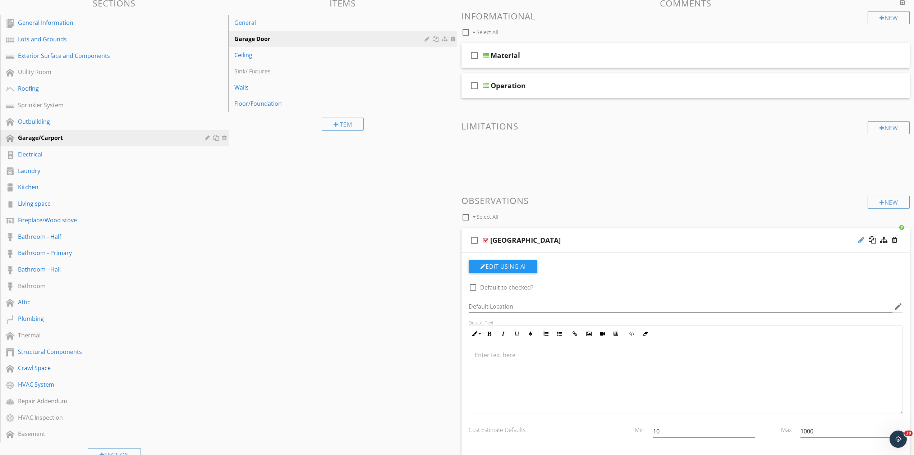
click at [862, 241] on div at bounding box center [862, 239] width 6 height 7
type input "Damaged Springs"
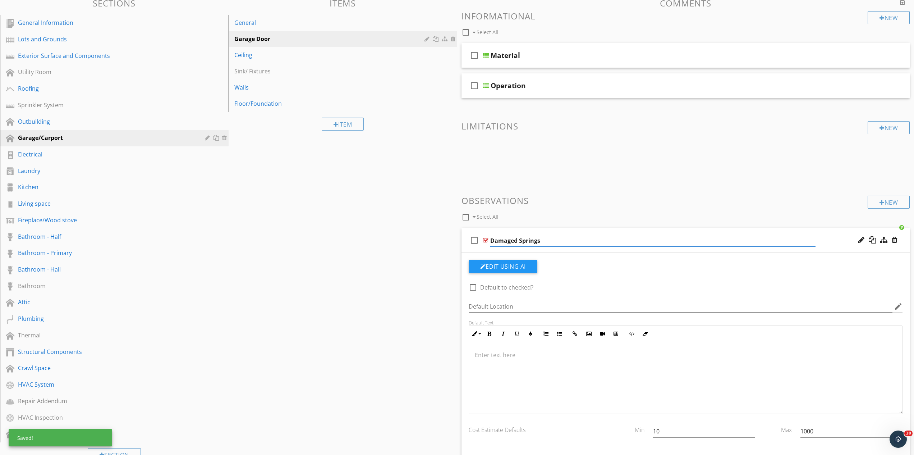
click at [479, 360] on div at bounding box center [686, 378] width 434 height 72
click at [567, 241] on div "Damaged Springs" at bounding box center [653, 240] width 326 height 9
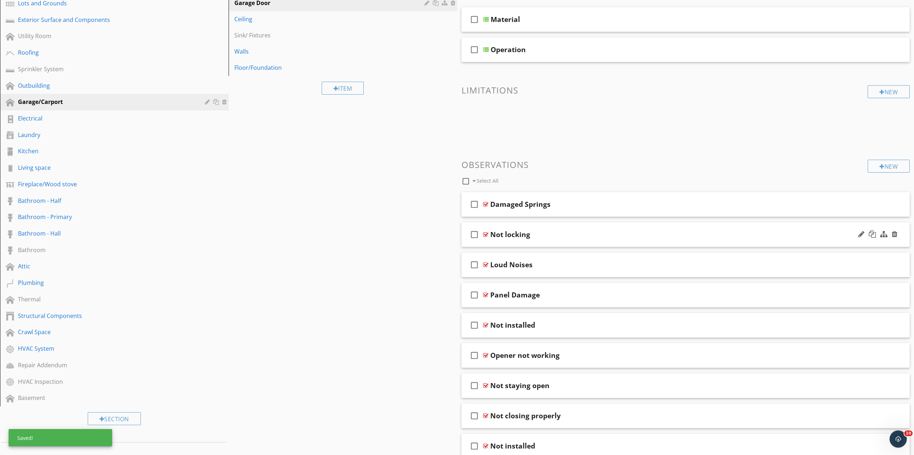
scroll to position [110, 0]
click at [568, 235] on div "Not locking" at bounding box center [653, 233] width 326 height 9
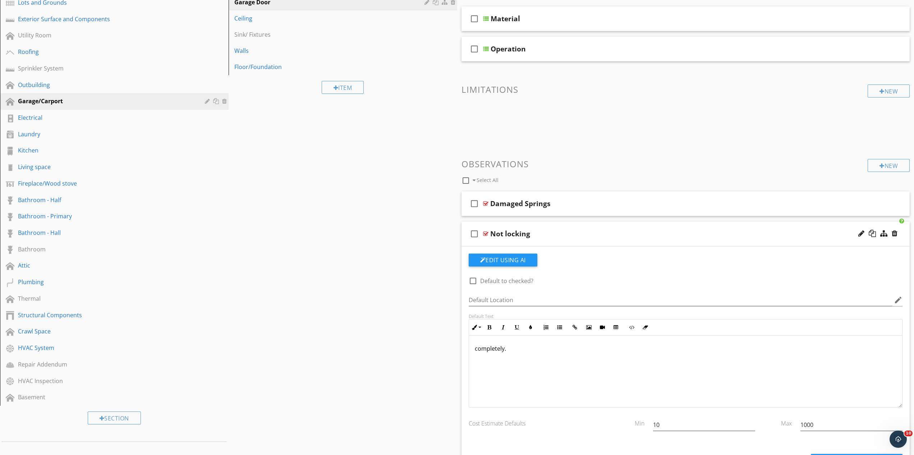
click at [571, 234] on div "Not locking" at bounding box center [653, 233] width 326 height 9
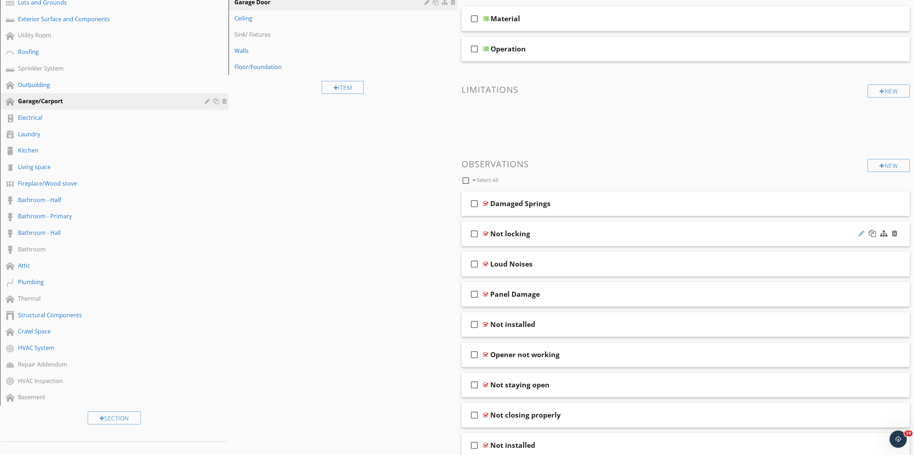
click at [860, 234] on div at bounding box center [862, 233] width 6 height 7
type input "Not Locking"
click at [571, 230] on div "Not Locking" at bounding box center [653, 233] width 326 height 9
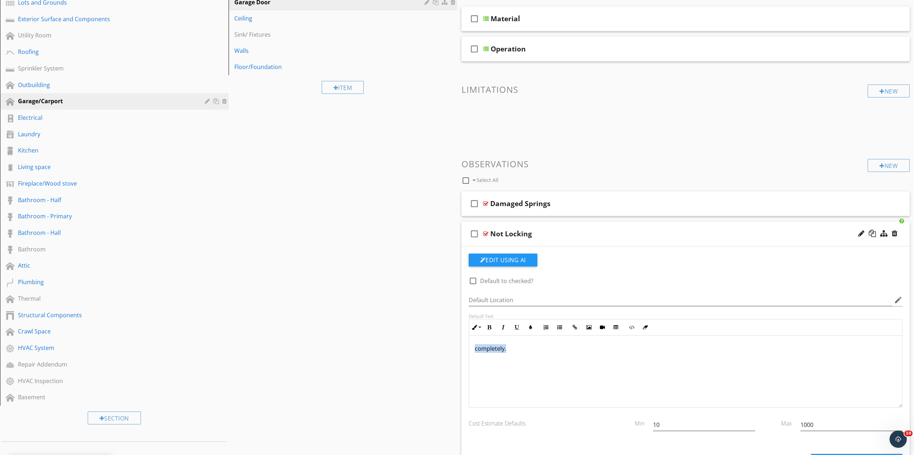
click at [469, 353] on div "completely." at bounding box center [686, 371] width 434 height 72
click at [553, 234] on div "Not Locking" at bounding box center [653, 233] width 326 height 9
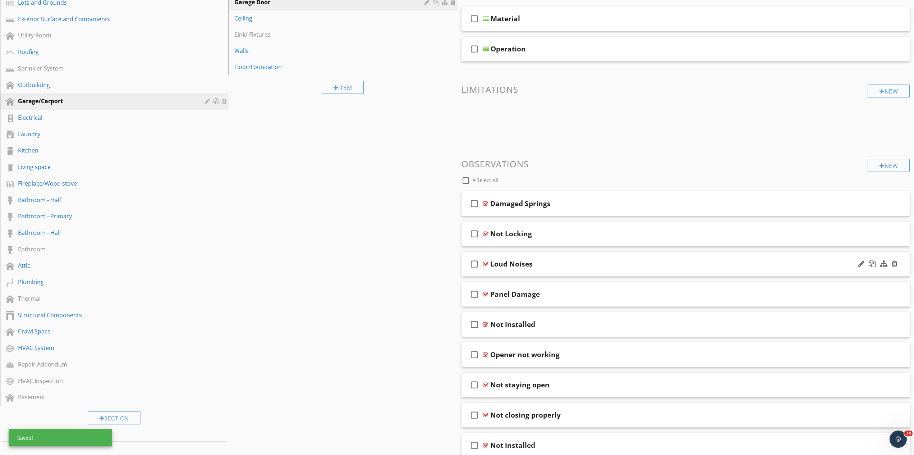
click at [556, 261] on div "Loud Noises" at bounding box center [653, 264] width 326 height 9
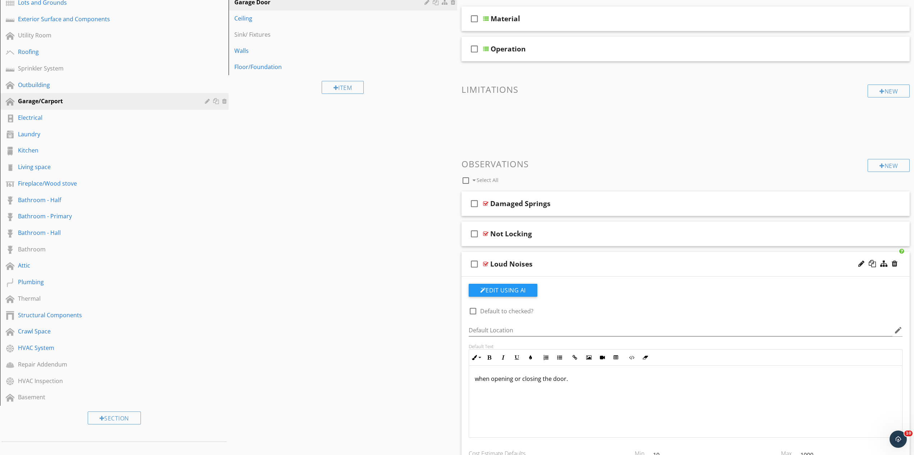
click at [474, 382] on div "when opening or closing the door." at bounding box center [686, 402] width 434 height 72
click at [673, 383] on div "the garage door was making loud noise when opening or closing the door." at bounding box center [686, 402] width 434 height 72
click at [561, 260] on div "Loud Noises" at bounding box center [653, 264] width 326 height 9
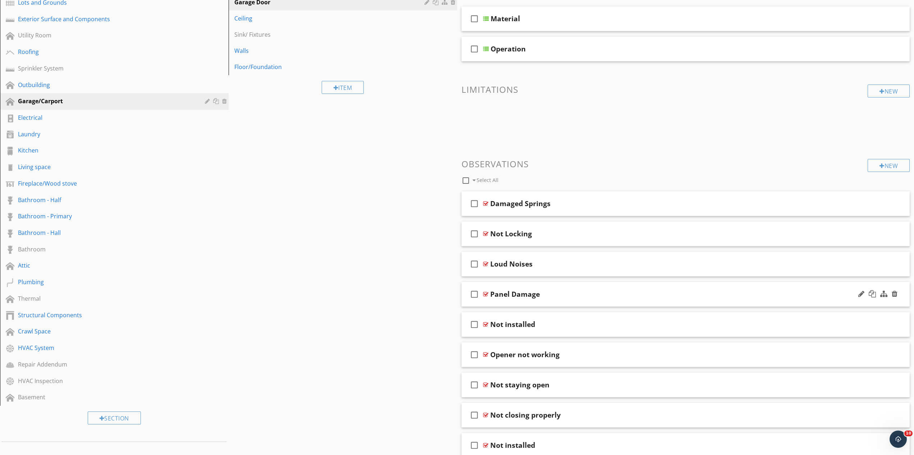
click at [567, 294] on div "Panel Damage" at bounding box center [653, 294] width 326 height 9
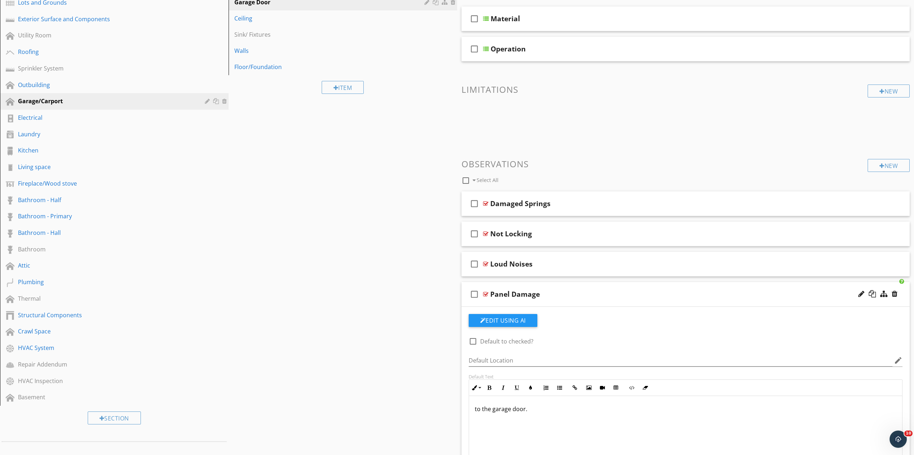
click at [472, 412] on div "to the garage door." at bounding box center [686, 432] width 434 height 72
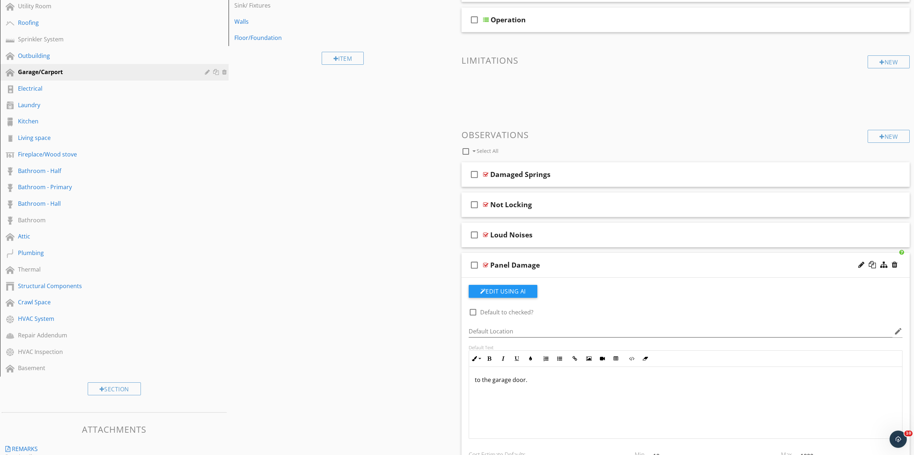
scroll to position [147, 0]
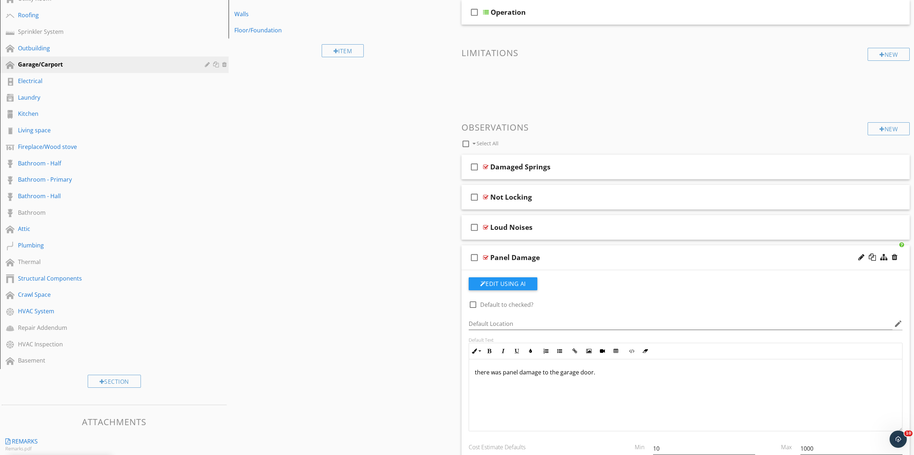
click at [562, 261] on div "Panel Damage" at bounding box center [653, 257] width 326 height 9
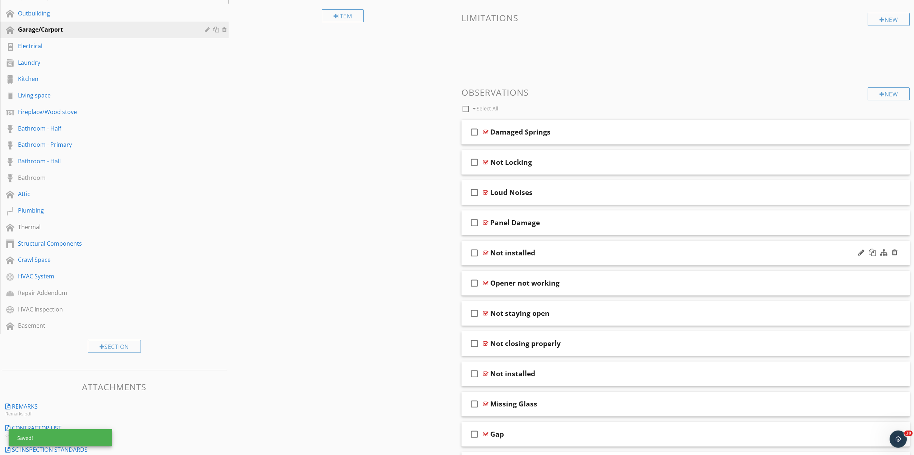
scroll to position [183, 0]
click at [566, 251] on div "Not installed" at bounding box center [653, 251] width 326 height 9
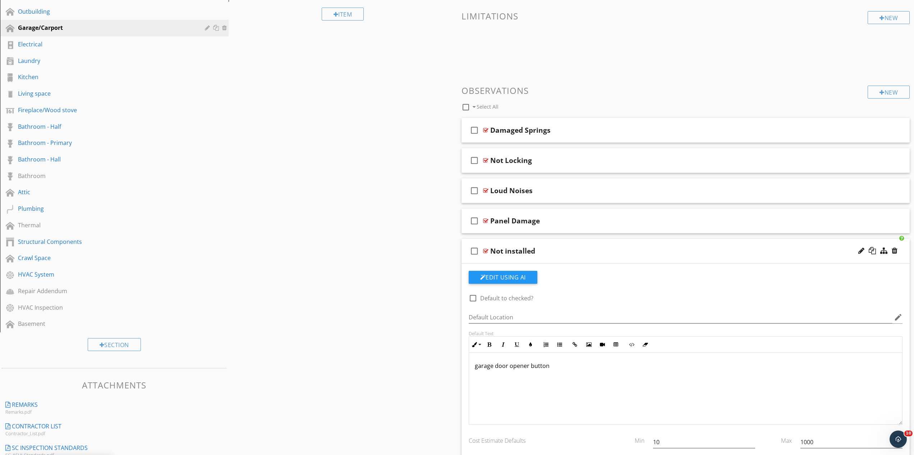
click at [566, 251] on div "Not installed" at bounding box center [653, 251] width 326 height 9
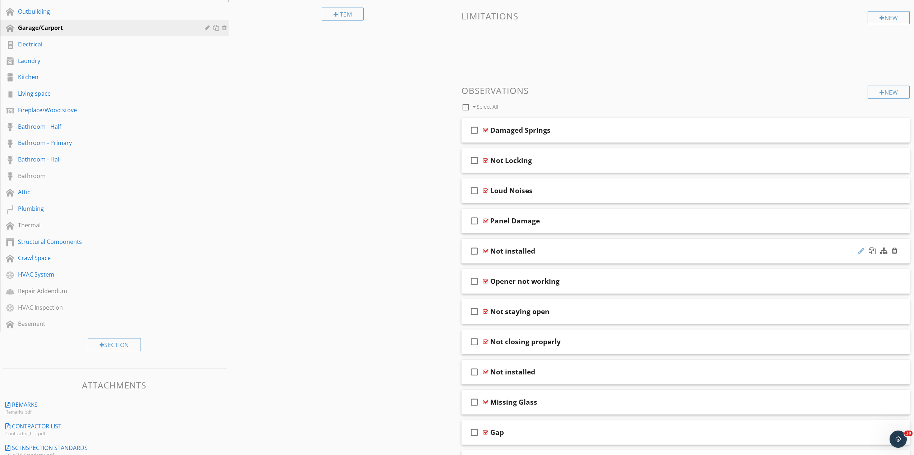
click at [859, 251] on div at bounding box center [862, 250] width 6 height 7
type input "Not Installed"
click at [548, 246] on div "check_box_outline_blank Not Installed" at bounding box center [686, 251] width 449 height 25
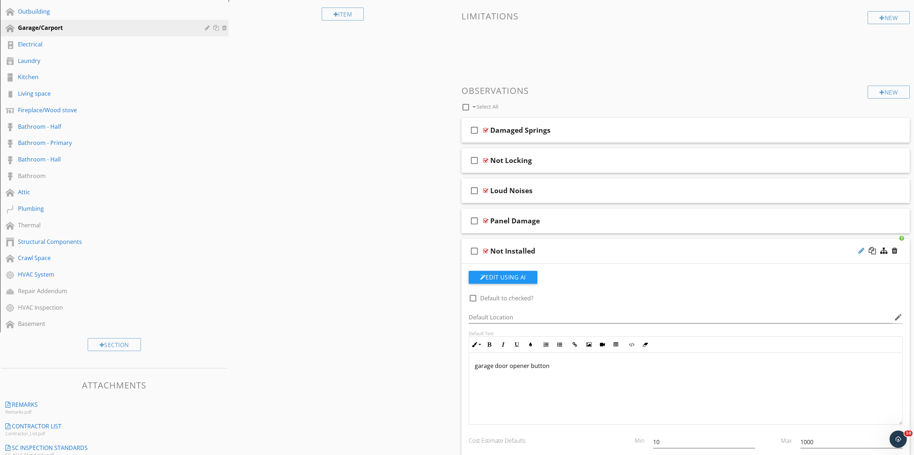
click at [860, 251] on div at bounding box center [862, 250] width 6 height 7
type input "N"
type input "Missing Door Opener"
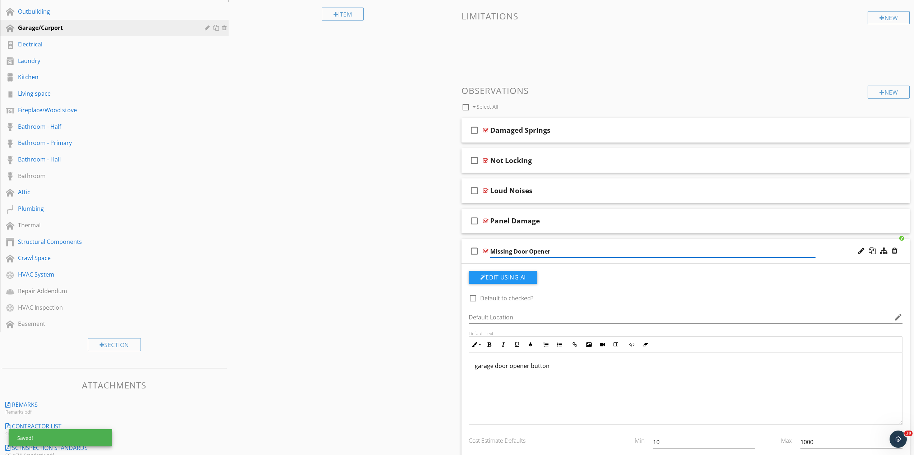
click at [471, 367] on div "garage door opener button" at bounding box center [686, 389] width 434 height 72
click at [565, 367] on p "there was no garage door opener button" at bounding box center [686, 365] width 422 height 9
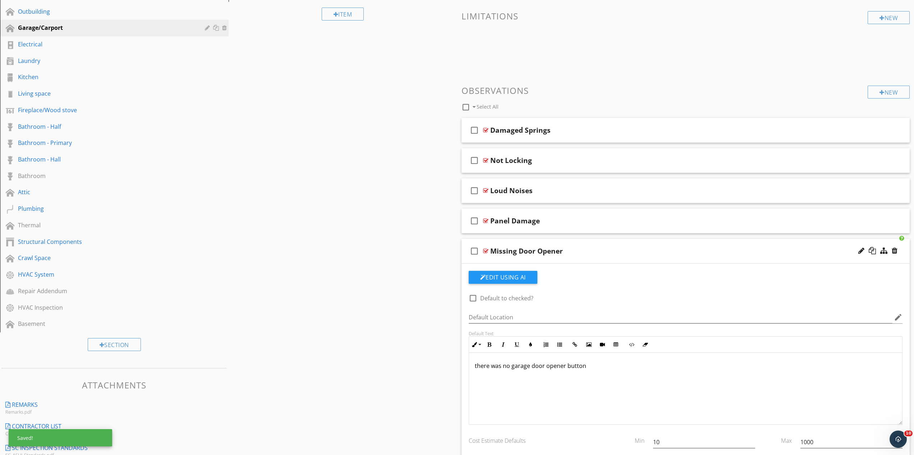
click at [565, 367] on p "there was no garage door opener button" at bounding box center [686, 365] width 422 height 9
click at [620, 377] on div "there was no garage door opener button" at bounding box center [686, 389] width 434 height 72
click at [565, 366] on p "there was no garage door opener button" at bounding box center [686, 365] width 422 height 9
click at [604, 373] on div "there was no garage door opener control/button" at bounding box center [686, 389] width 434 height 72
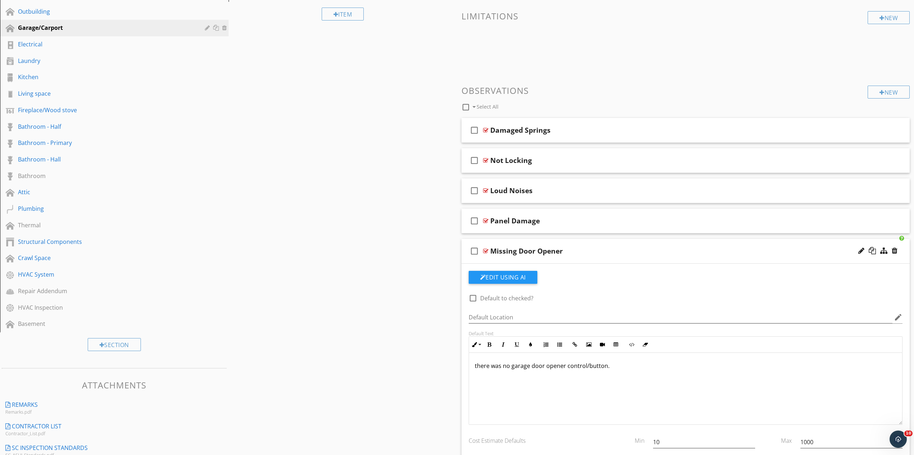
scroll to position [0, 0]
click at [578, 248] on div "Missing Door Opener" at bounding box center [653, 251] width 326 height 9
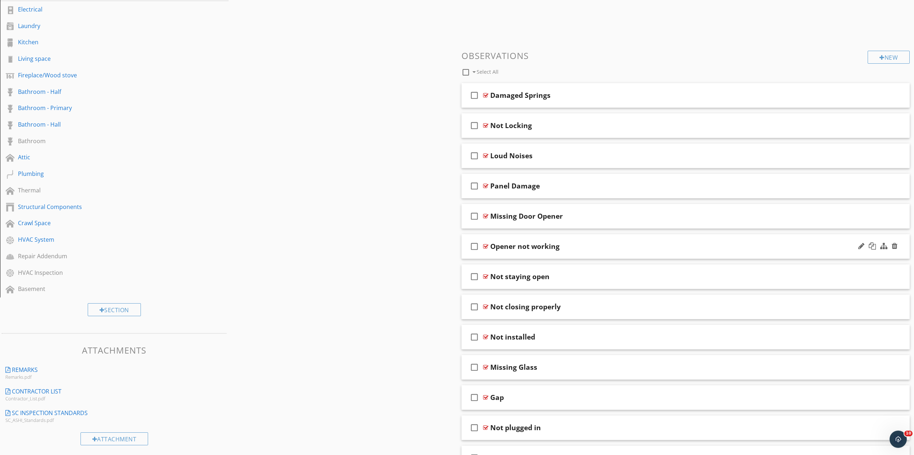
scroll to position [220, 0]
click at [861, 244] on div at bounding box center [862, 244] width 6 height 7
type input "Opener Not Working"
click at [569, 245] on div "Opener Not Working" at bounding box center [653, 244] width 326 height 9
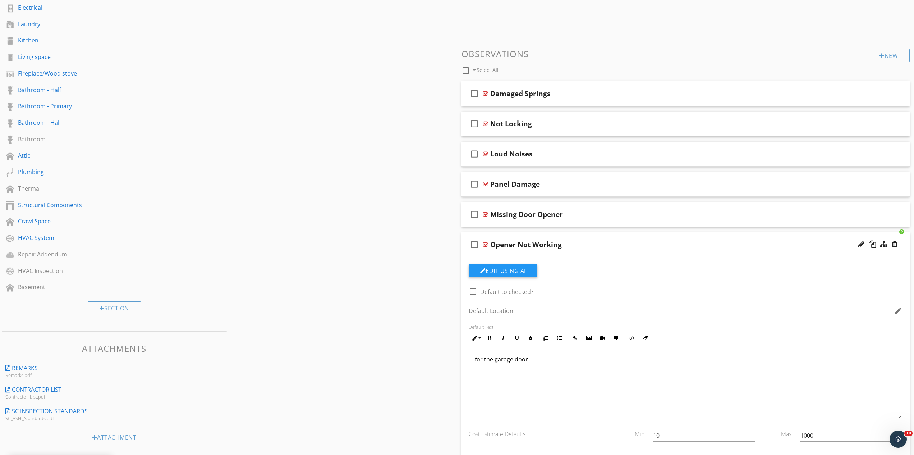
click at [470, 367] on div "for the garage door." at bounding box center [686, 382] width 434 height 72
click at [590, 245] on div "Opener Not Working" at bounding box center [653, 244] width 326 height 9
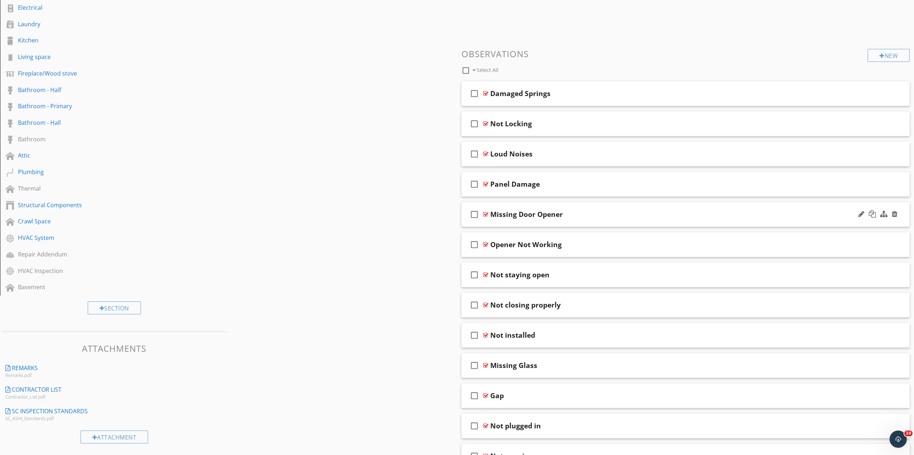
click at [571, 212] on div "Missing Door Opener" at bounding box center [653, 214] width 326 height 9
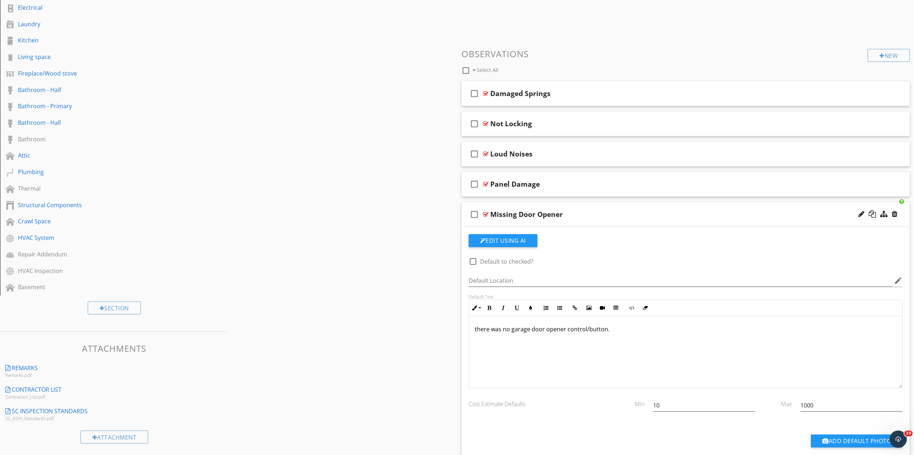
click at [567, 215] on div "Missing Door Opener" at bounding box center [653, 214] width 326 height 9
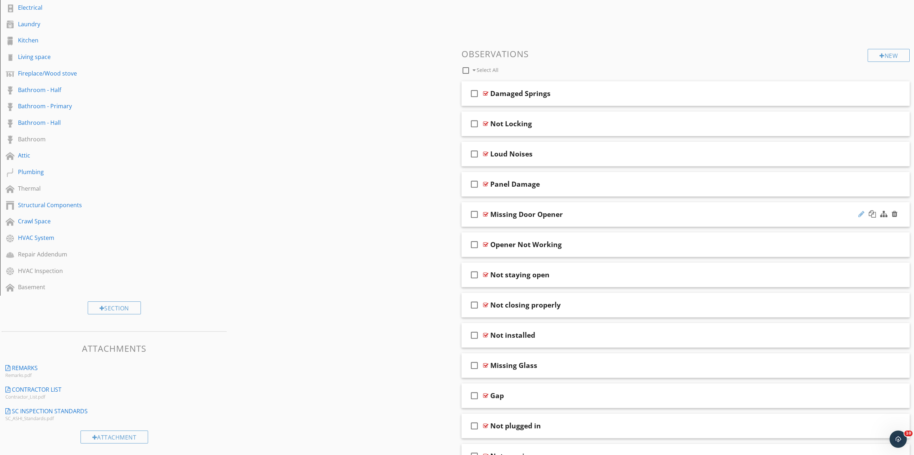
click at [859, 211] on div at bounding box center [862, 213] width 6 height 7
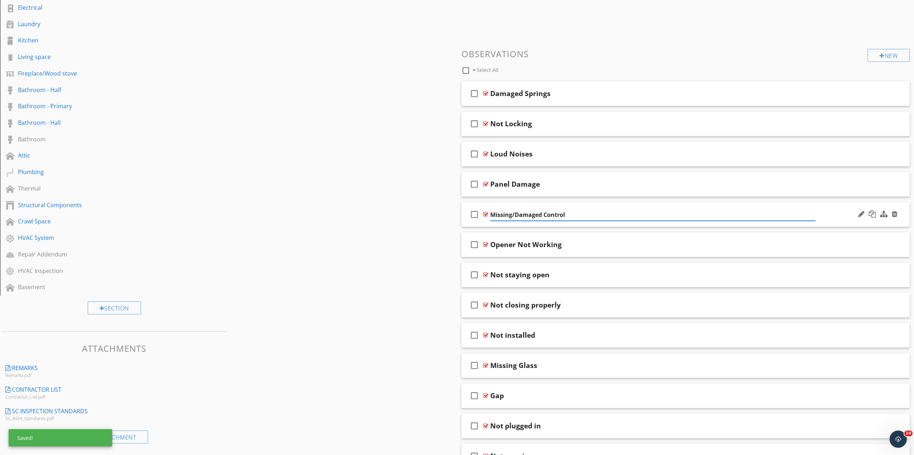
type input "Missing/Damaged Control"
click at [613, 211] on div "Missing/Damaged Control" at bounding box center [653, 214] width 326 height 9
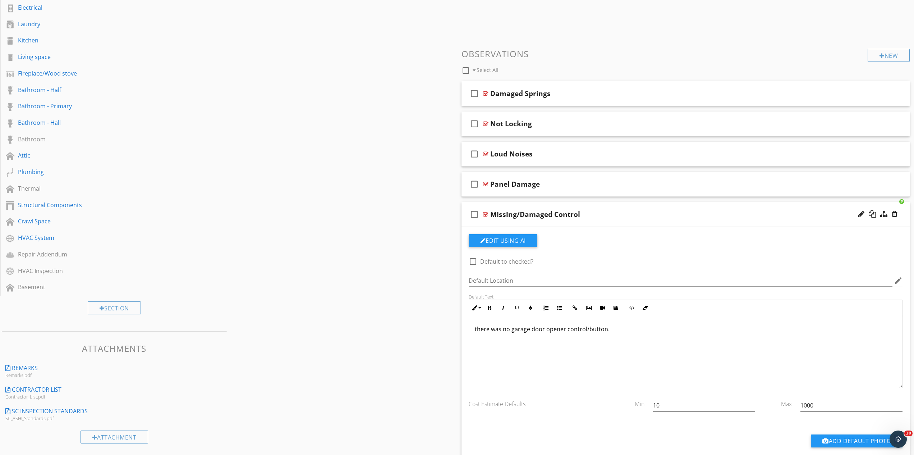
click at [512, 334] on div "there was no garage door opener control/button." at bounding box center [686, 352] width 434 height 72
click at [580, 330] on p "the garage door opener control/button." at bounding box center [686, 329] width 422 height 9
click at [601, 217] on div "Missing/Damaged Control" at bounding box center [653, 214] width 326 height 9
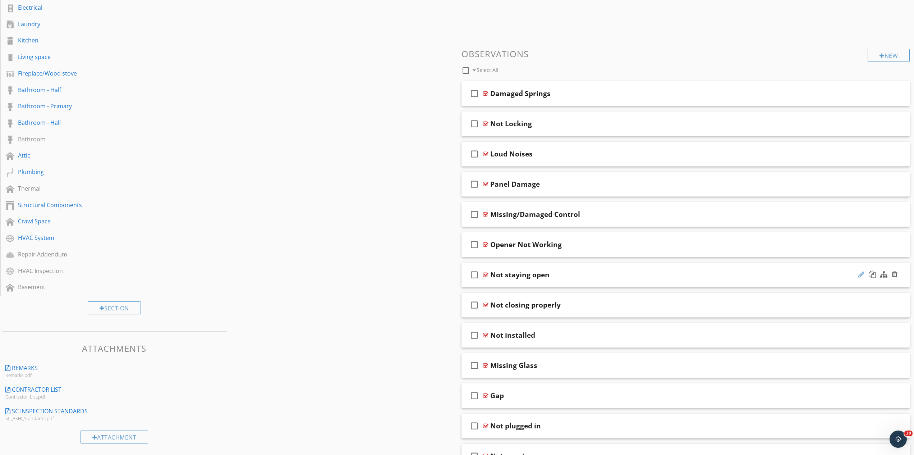
click at [859, 274] on div at bounding box center [862, 274] width 6 height 7
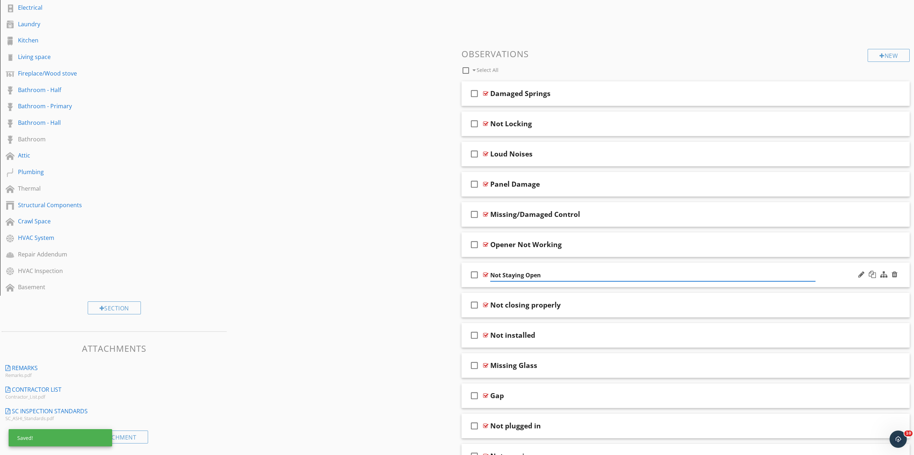
type input "Not Staying Open"
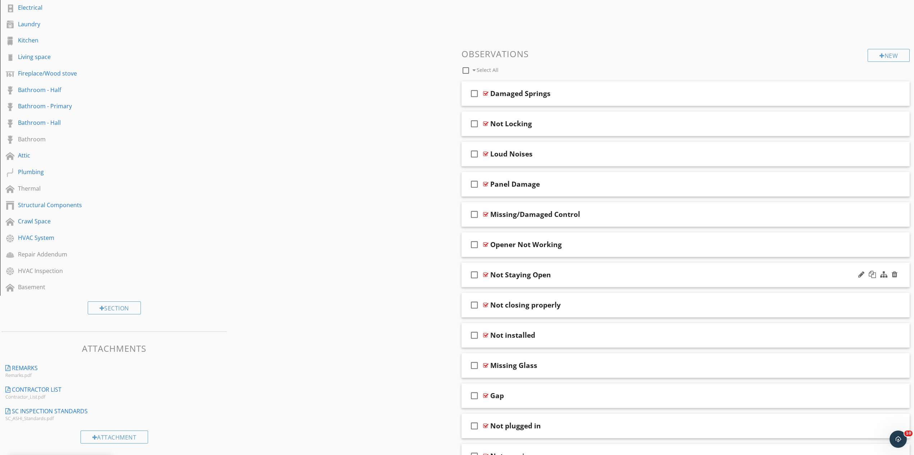
click at [587, 275] on div "Not Staying Open" at bounding box center [653, 274] width 326 height 9
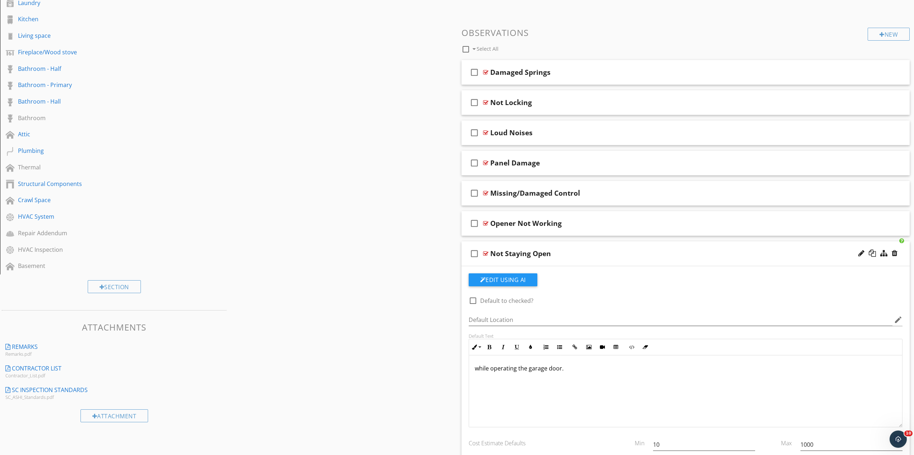
scroll to position [293, 0]
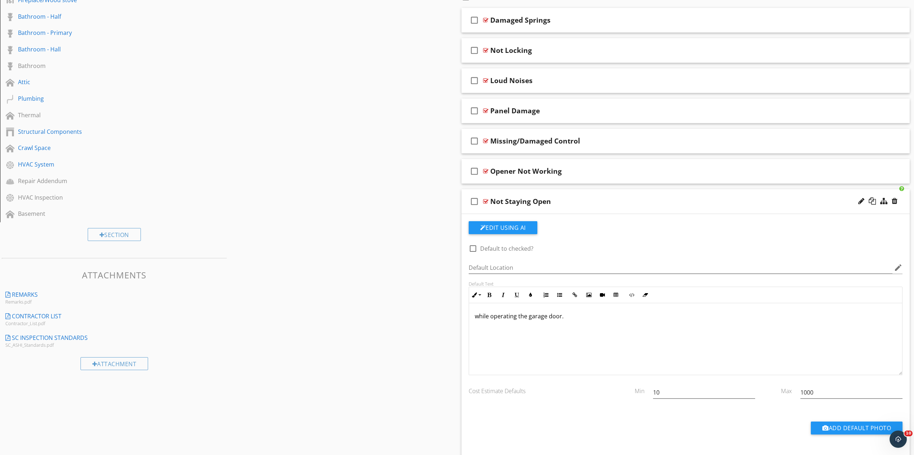
click at [469, 319] on div "while operating the garage door. Enter text here" at bounding box center [686, 339] width 434 height 72
click at [473, 319] on div "while operating the garage door." at bounding box center [686, 339] width 434 height 72
click at [566, 201] on div "Not Staying Open" at bounding box center [653, 201] width 326 height 9
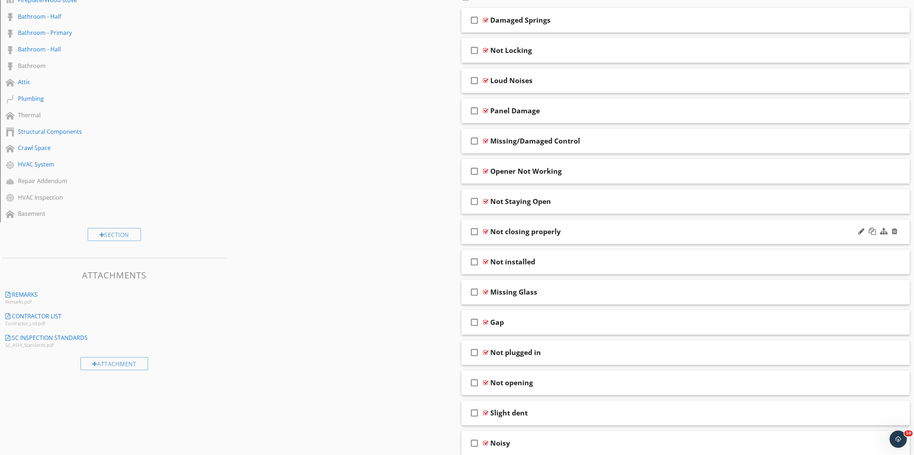
click at [858, 234] on div at bounding box center [878, 231] width 42 height 17
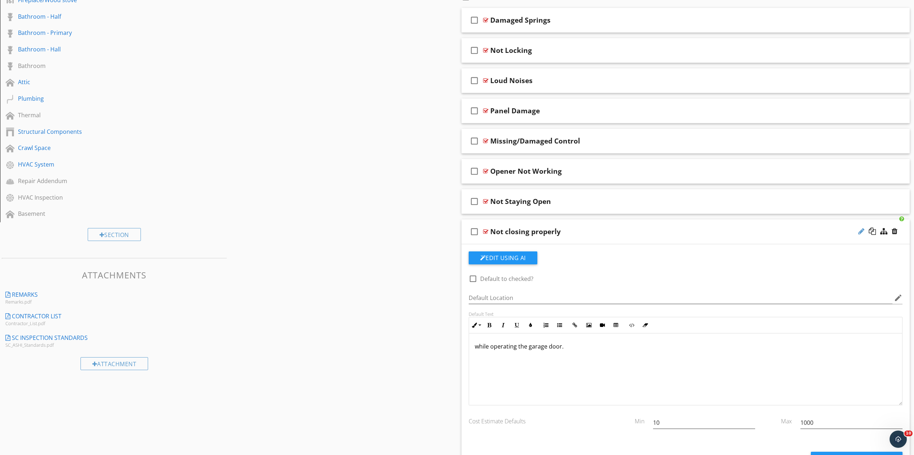
click at [859, 233] on div at bounding box center [862, 231] width 6 height 7
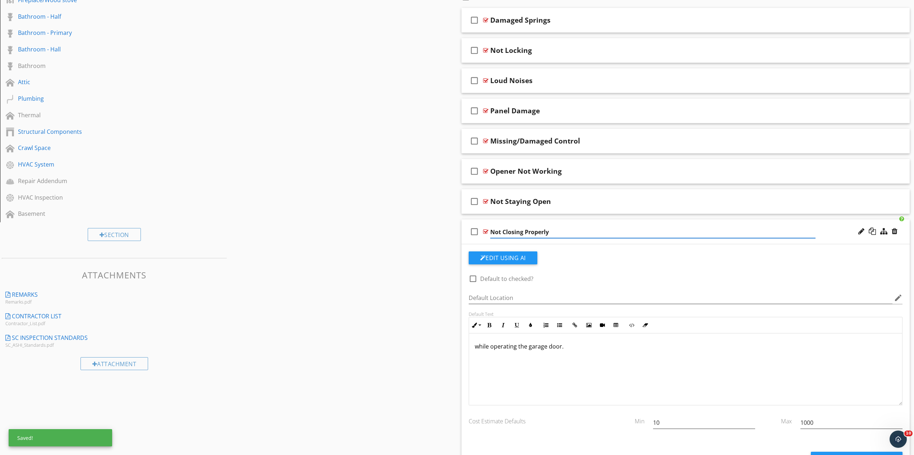
type input "Not Closing Properly"
click at [471, 350] on div "while operating the garage door." at bounding box center [686, 369] width 434 height 72
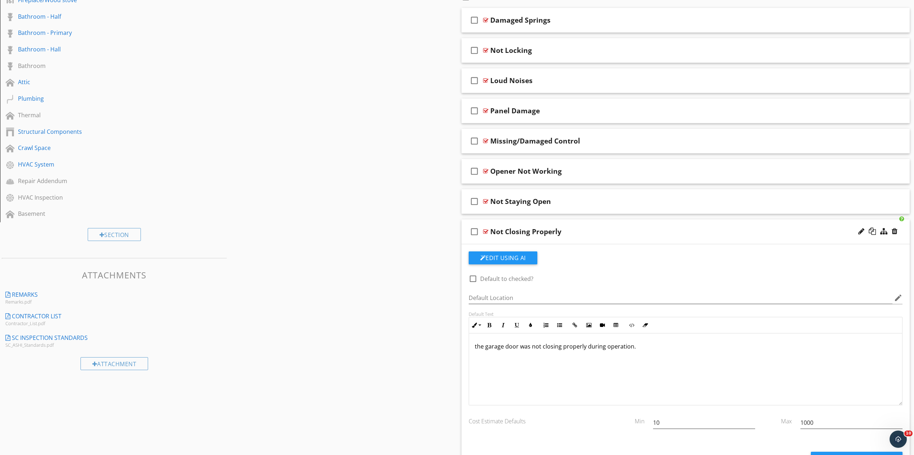
click at [587, 233] on div "Not Closing Properly" at bounding box center [653, 231] width 326 height 9
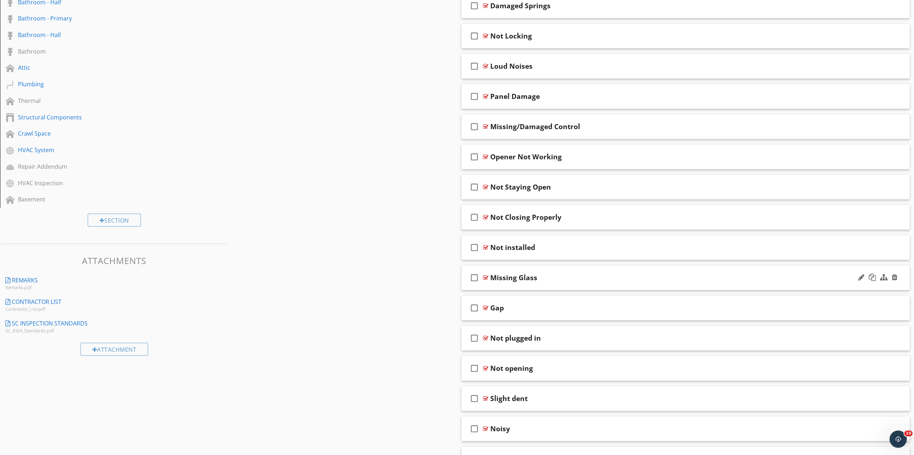
scroll to position [330, 0]
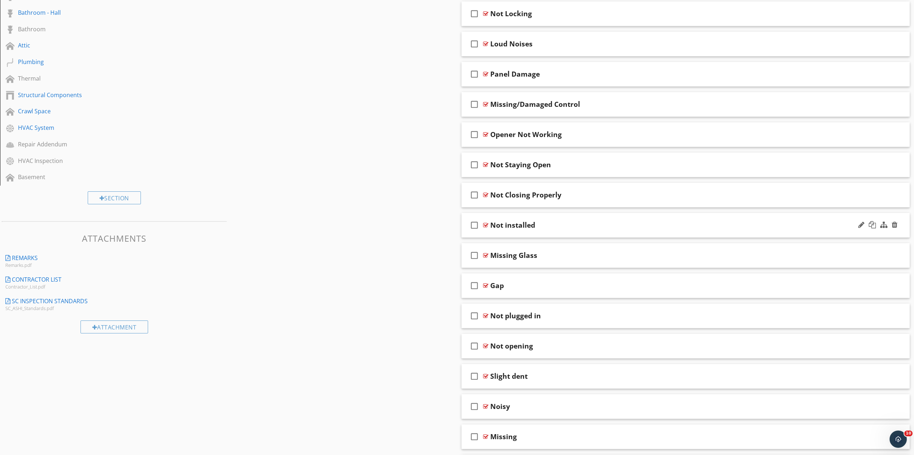
click at [557, 225] on div "Not installed" at bounding box center [653, 225] width 326 height 9
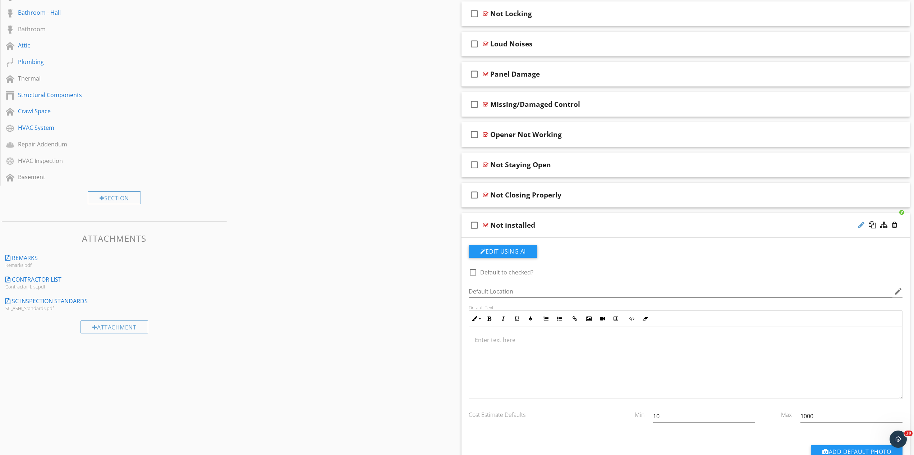
click at [861, 226] on div at bounding box center [862, 224] width 6 height 7
type input "N"
type input "Missing Garage Door"
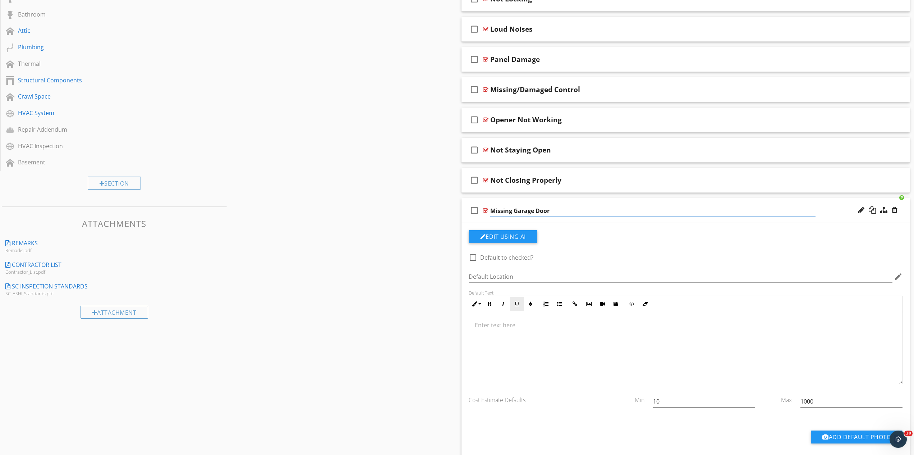
scroll to position [367, 0]
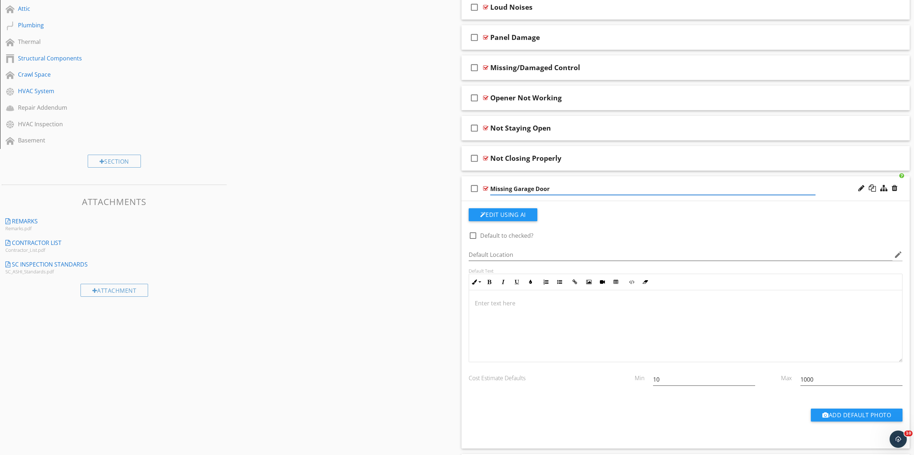
click at [502, 315] on div at bounding box center [686, 326] width 434 height 72
click at [588, 187] on div "Missing Garage Door" at bounding box center [653, 188] width 326 height 9
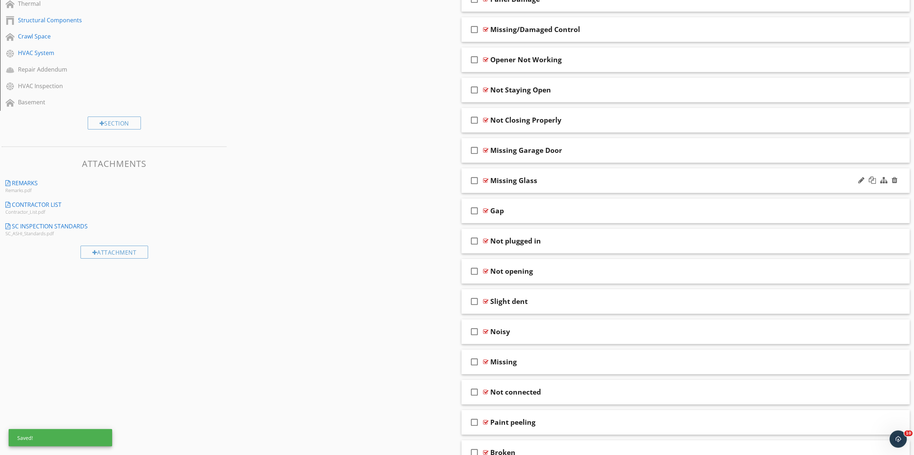
scroll to position [403, 0]
click at [607, 184] on div "Missing Glass" at bounding box center [653, 182] width 326 height 9
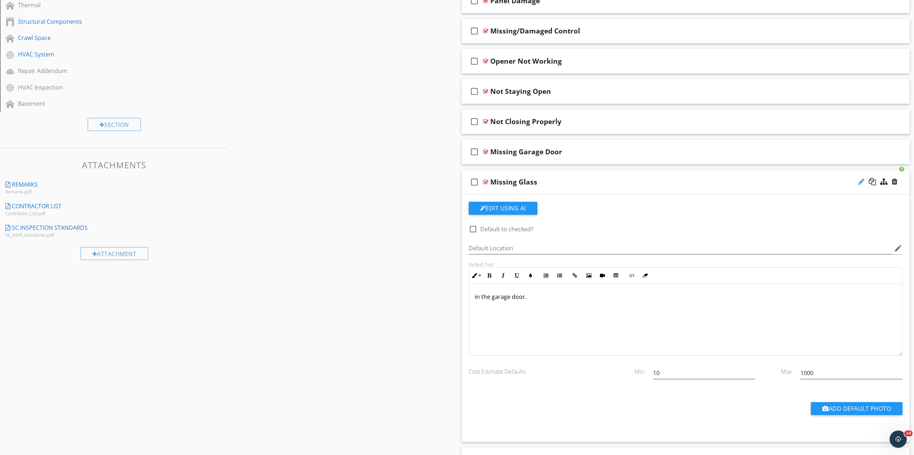
click at [859, 183] on div at bounding box center [862, 181] width 6 height 7
type input "Missing/Broken Glass"
click at [474, 299] on div "in the garage door." at bounding box center [686, 320] width 434 height 72
click at [594, 188] on div "check_box_outline_blank Missing/Broken Glass" at bounding box center [686, 182] width 449 height 25
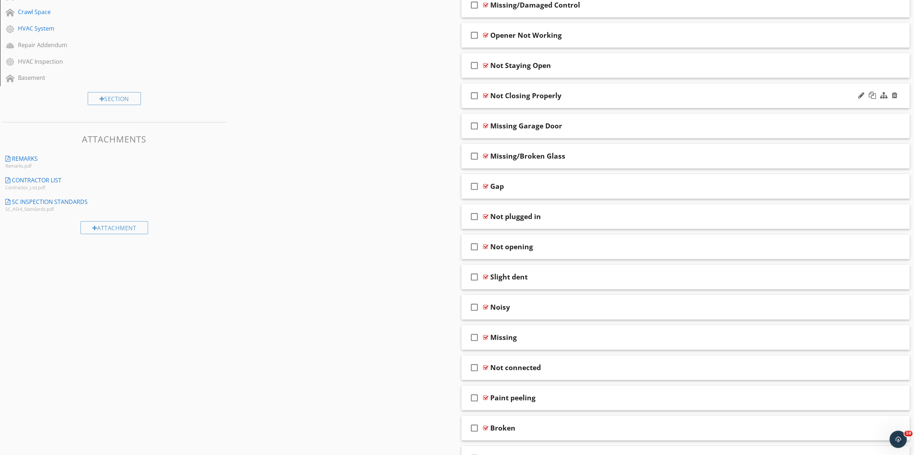
scroll to position [440, 0]
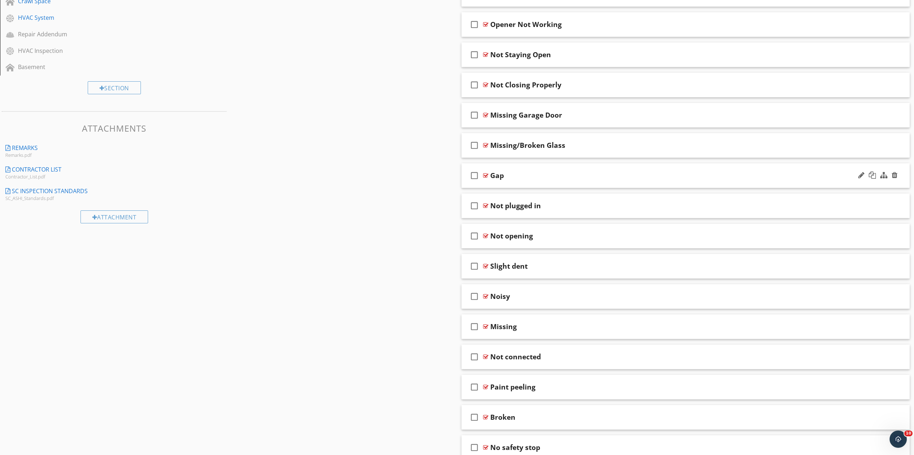
click at [531, 177] on div "Gap" at bounding box center [653, 175] width 326 height 9
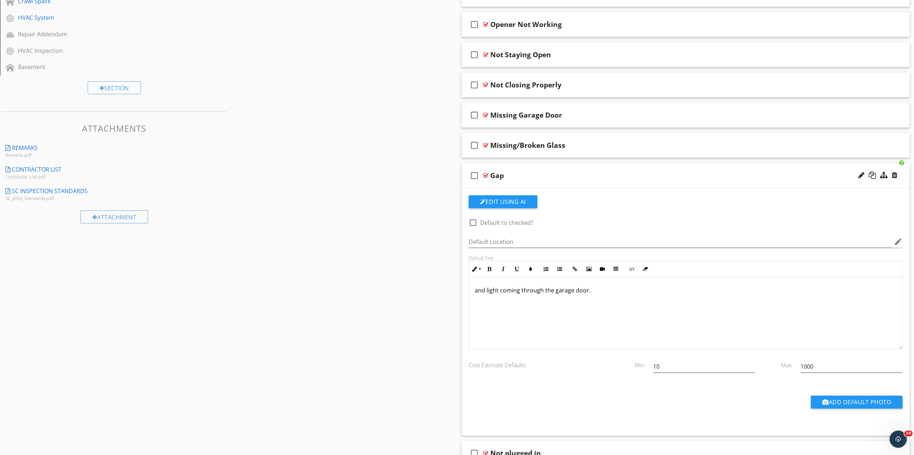
click at [532, 170] on div "check_box_outline_blank Gap" at bounding box center [686, 175] width 449 height 25
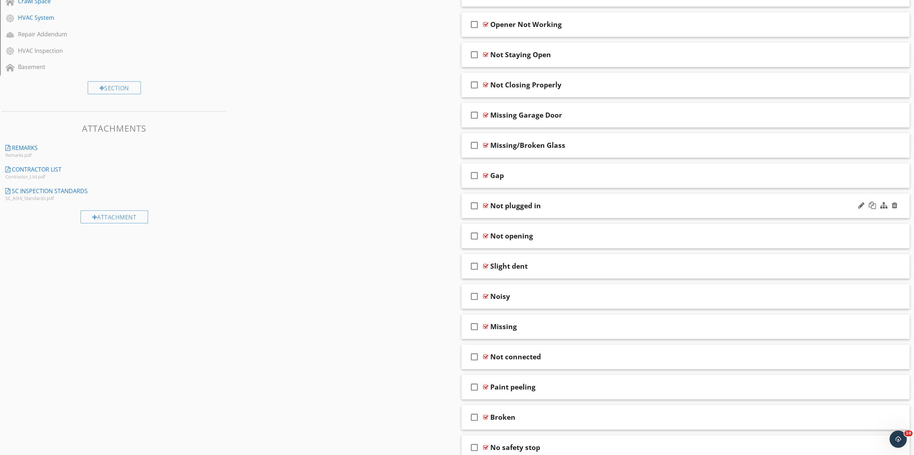
click at [581, 204] on div "Not plugged in" at bounding box center [653, 205] width 326 height 9
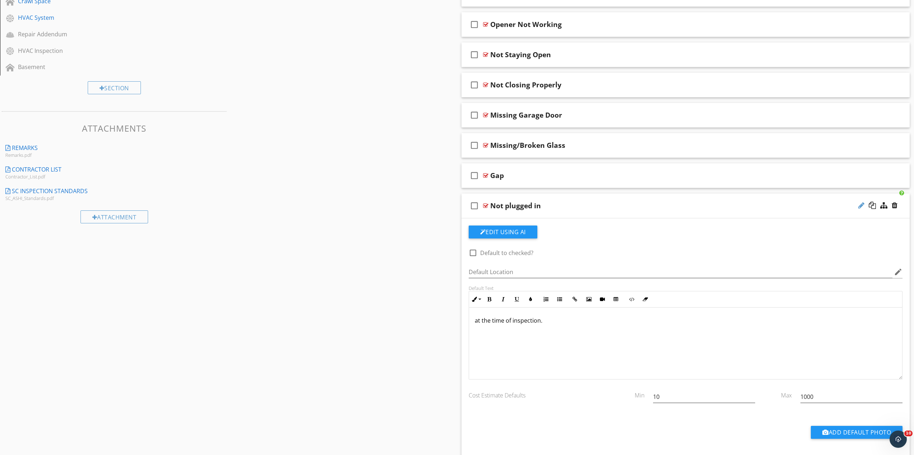
click at [864, 204] on div at bounding box center [862, 205] width 6 height 7
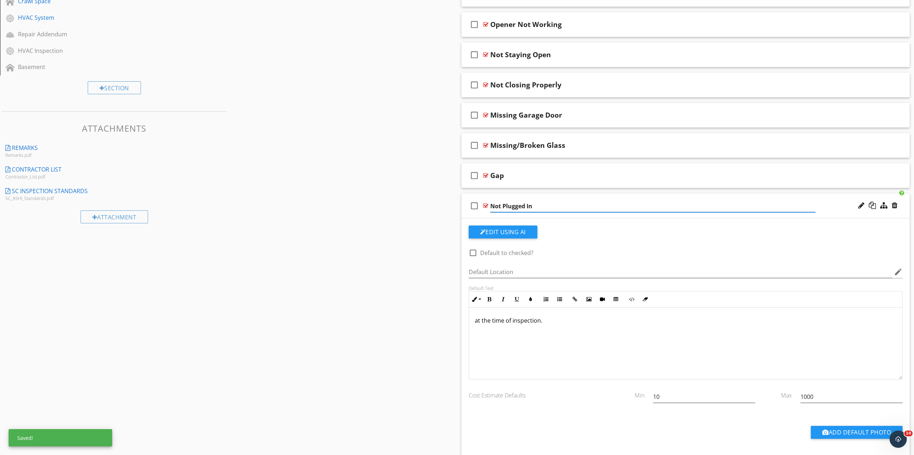
type input "Not Plugged In"
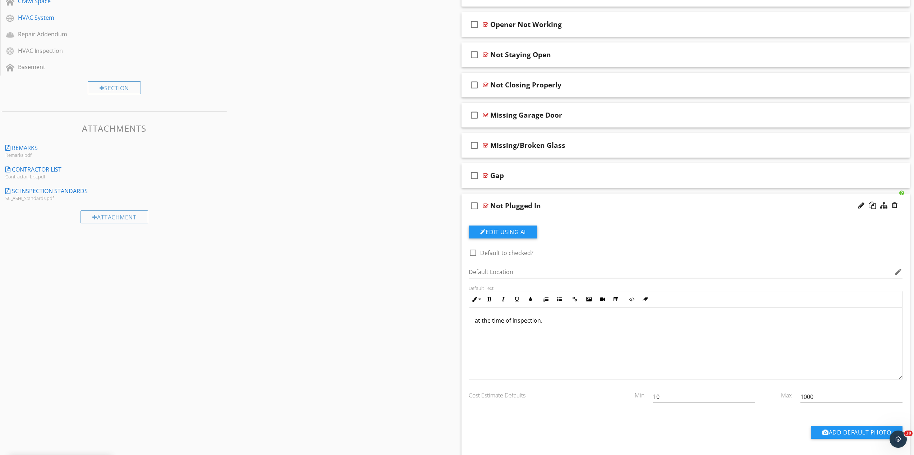
click at [577, 201] on div "check_box_outline_blank Not Plugged In" at bounding box center [686, 205] width 449 height 25
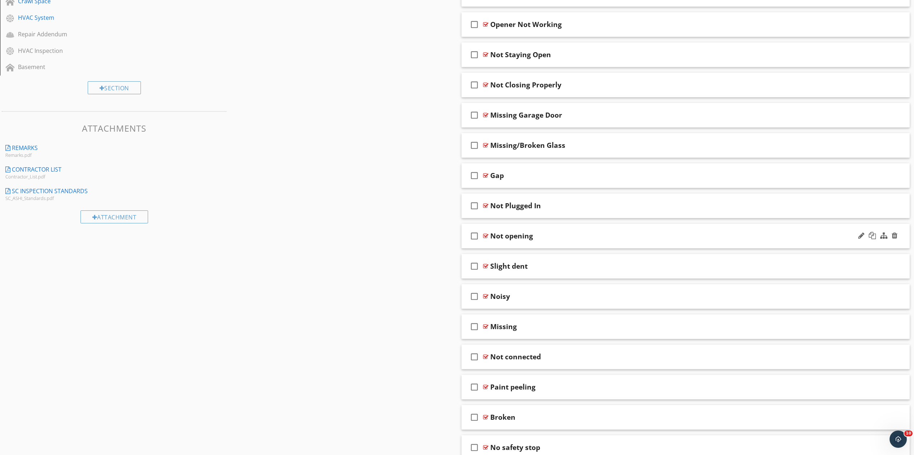
click at [552, 236] on div "Not opening" at bounding box center [653, 236] width 326 height 9
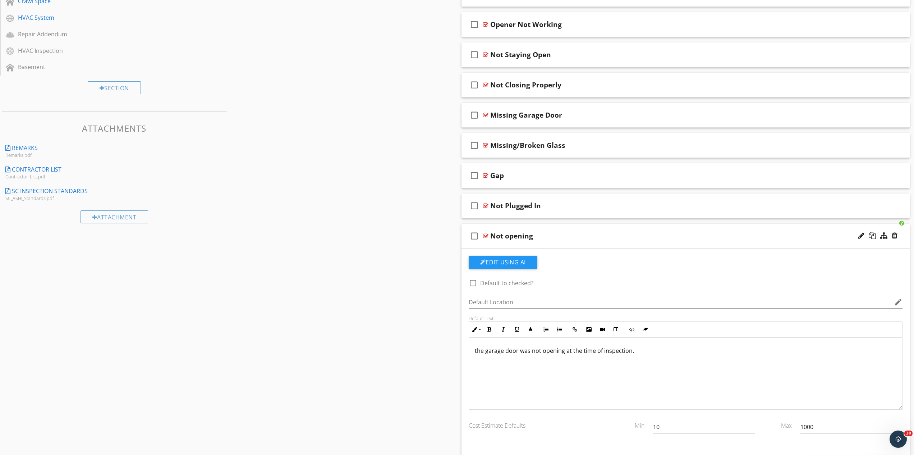
click at [552, 236] on div "Not opening" at bounding box center [653, 236] width 326 height 9
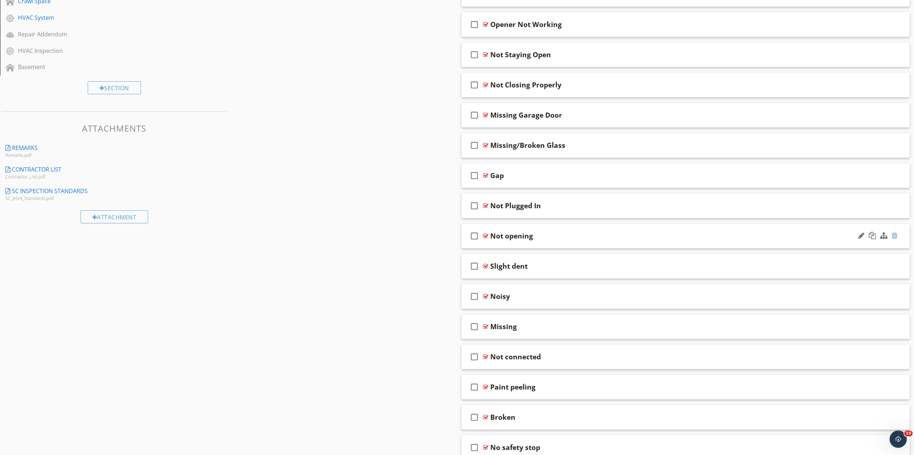
click at [895, 237] on div at bounding box center [895, 235] width 6 height 7
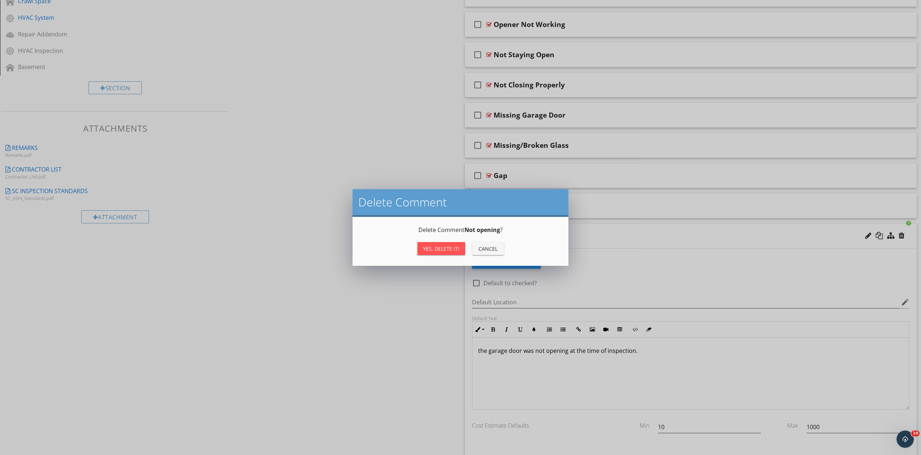
click at [450, 247] on div "Yes, Delete it!" at bounding box center [441, 249] width 36 height 8
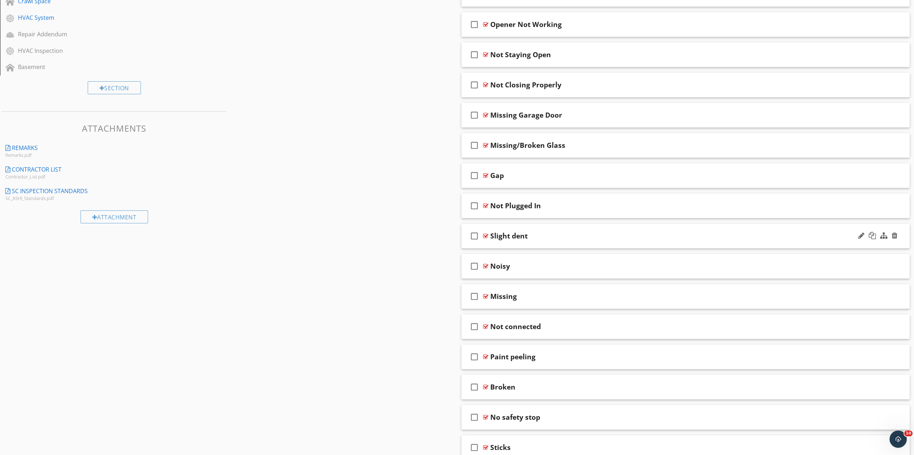
scroll to position [257, 0]
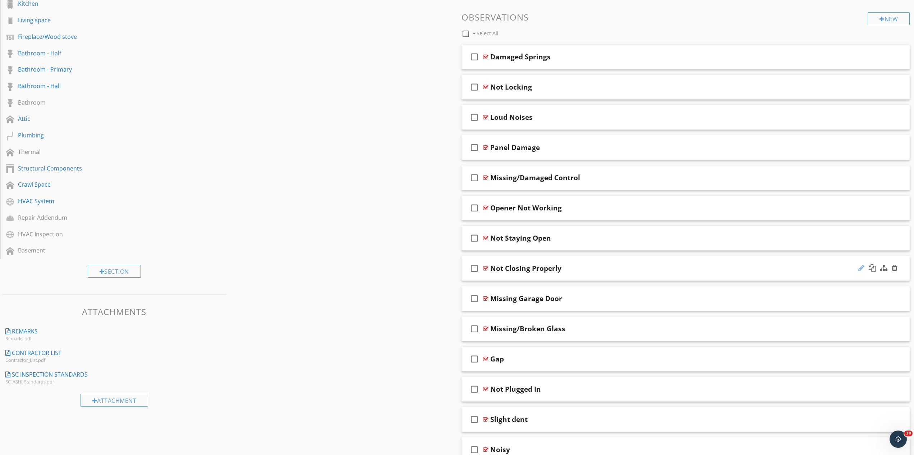
click at [861, 268] on div at bounding box center [862, 267] width 6 height 7
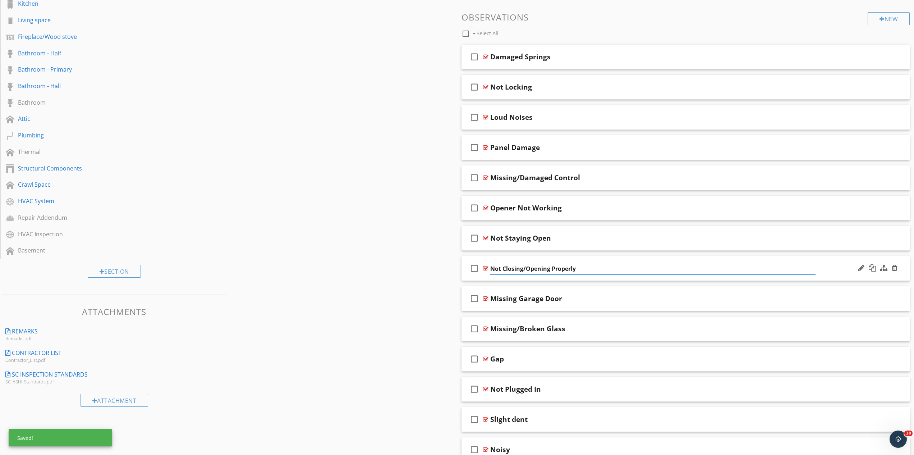
type input "Not Closing/Opening Properly"
click at [599, 271] on div "Not Closing/Opening Properly" at bounding box center [653, 268] width 326 height 9
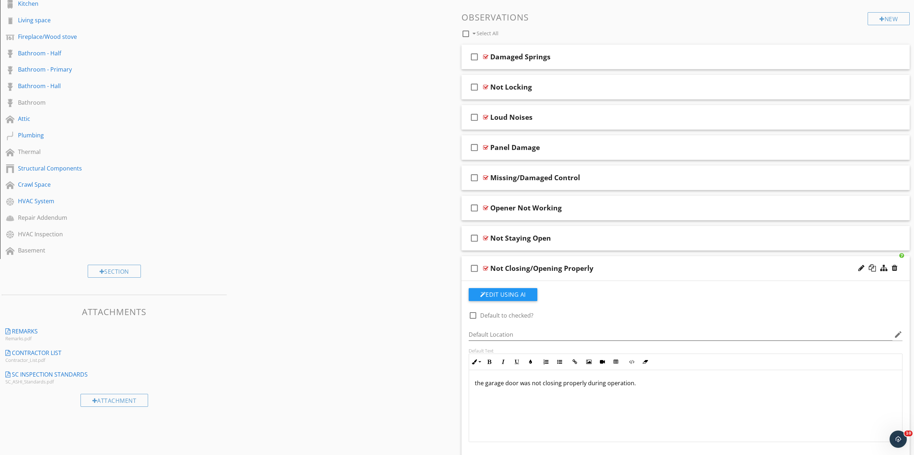
click at [561, 385] on p "the garage door was not closing properly during operation." at bounding box center [686, 383] width 422 height 9
click at [612, 268] on div "Not Closing/Opening Properly" at bounding box center [653, 268] width 326 height 9
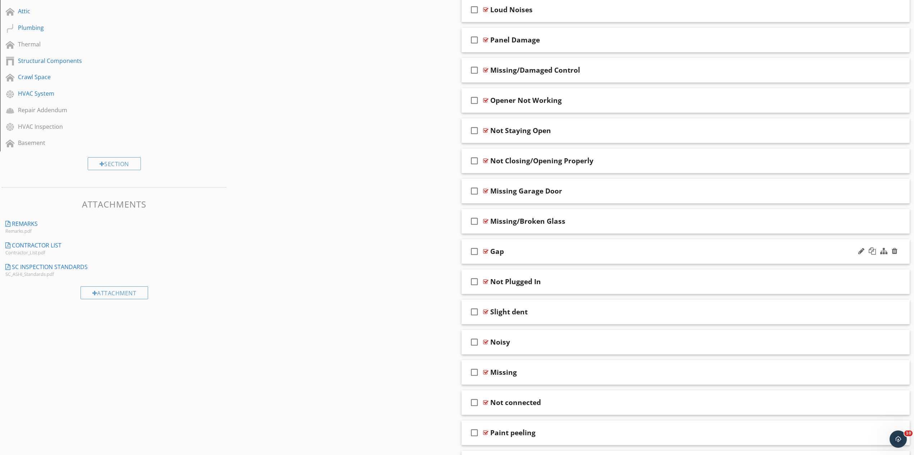
scroll to position [367, 0]
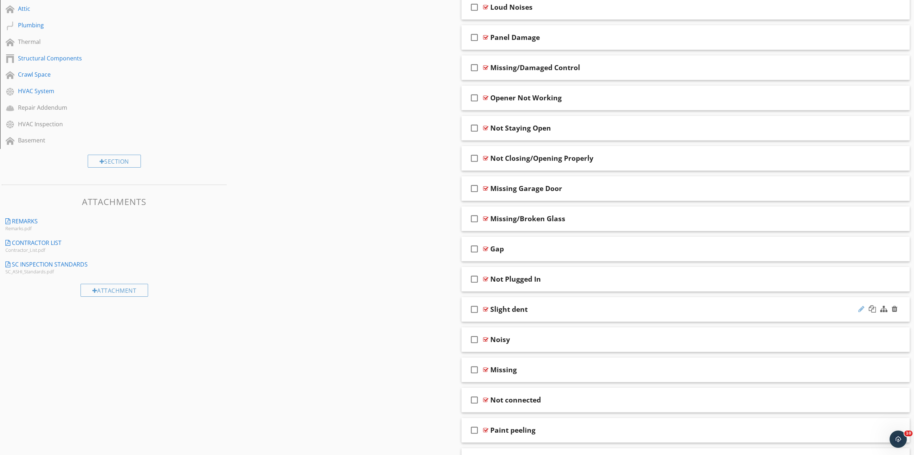
click at [862, 309] on div at bounding box center [862, 308] width 6 height 7
type input "S"
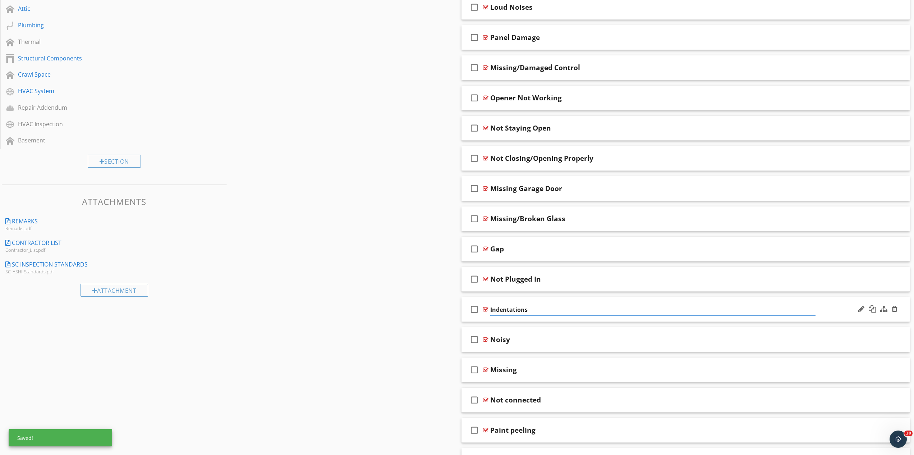
type input "Indentations"
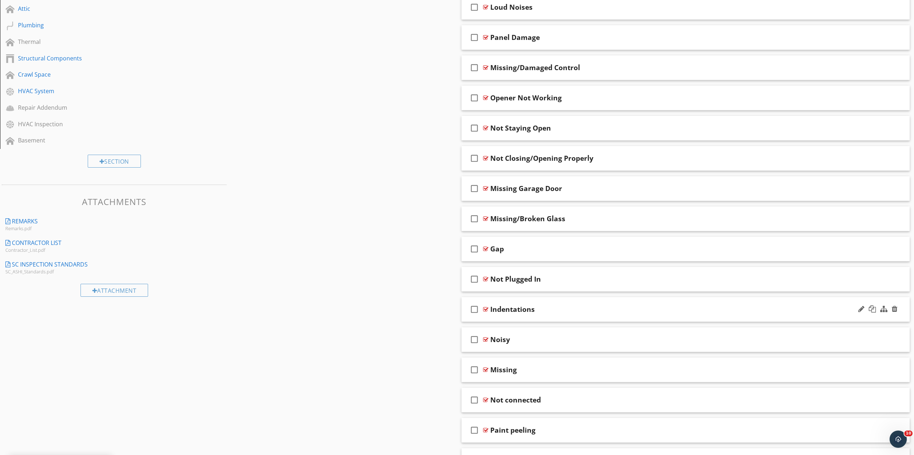
click at [558, 314] on div "check_box_outline_blank Indentations" at bounding box center [686, 309] width 449 height 25
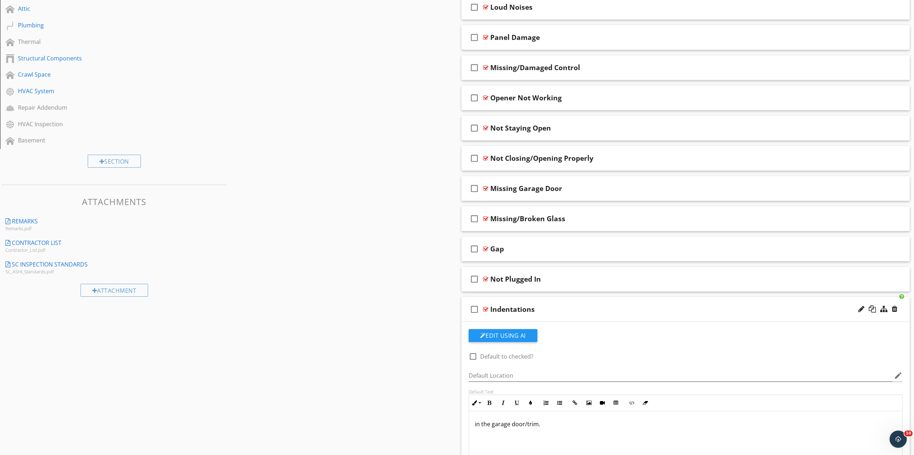
click at [602, 310] on div "Indentations" at bounding box center [653, 309] width 326 height 9
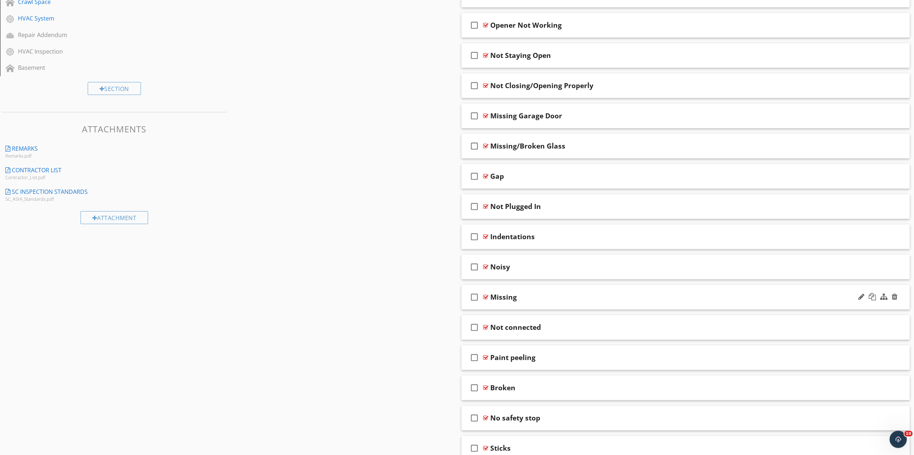
scroll to position [440, 0]
click at [536, 270] on div "Noisy" at bounding box center [653, 266] width 326 height 9
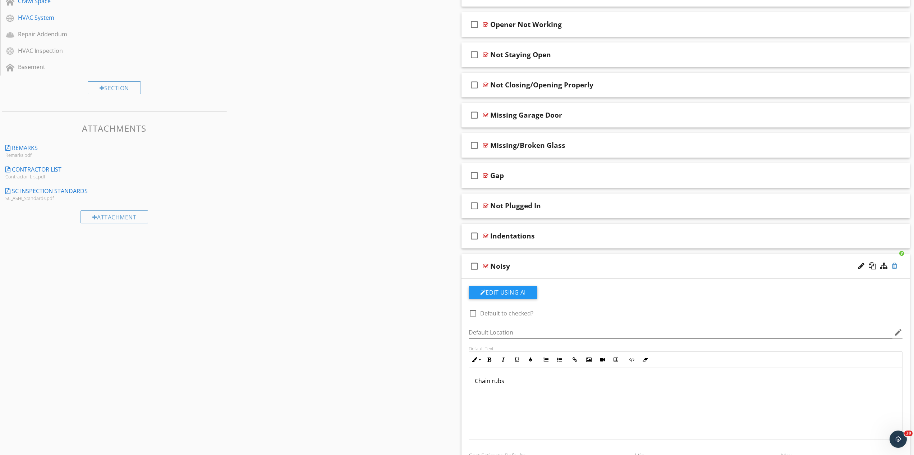
click at [895, 267] on div at bounding box center [895, 265] width 6 height 7
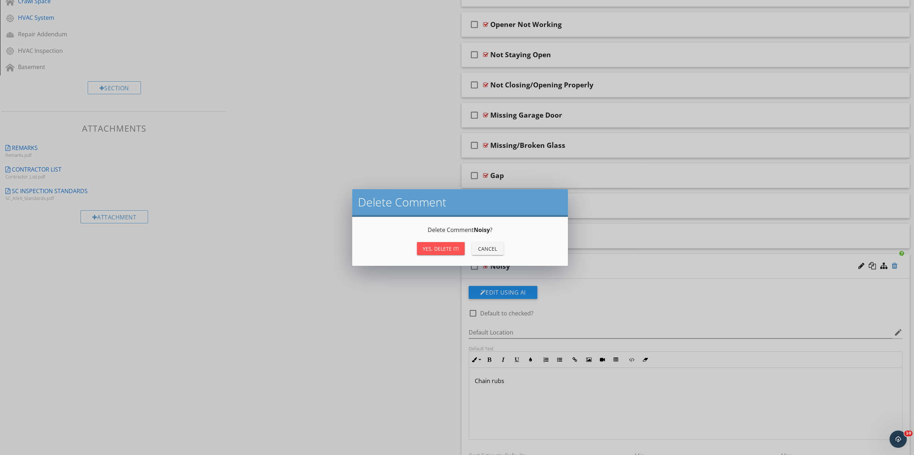
click at [895, 267] on div "Delete Comment Delete Comment Noisy ? Yes, Delete it! Cancel" at bounding box center [457, 227] width 914 height 455
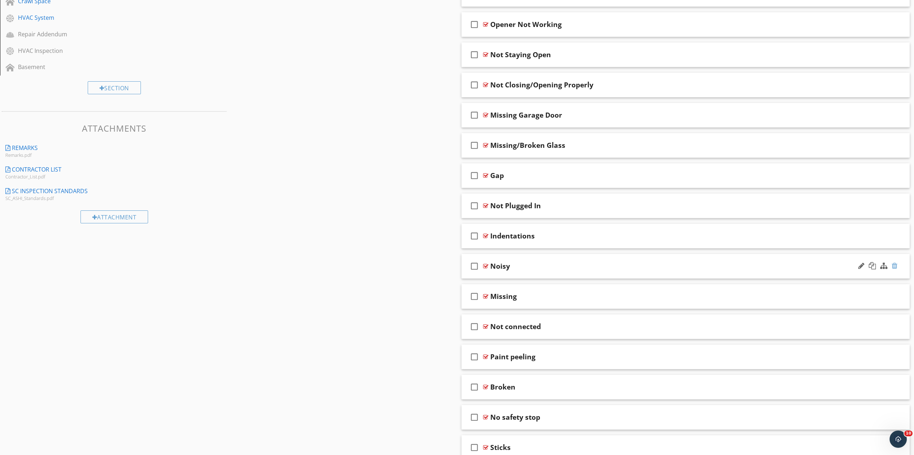
click at [894, 266] on div at bounding box center [895, 265] width 6 height 7
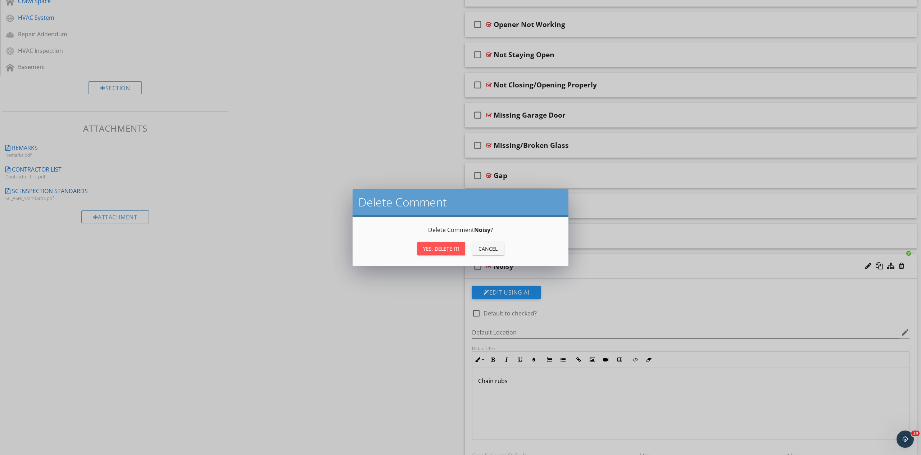
click at [453, 251] on div "Yes, Delete it!" at bounding box center [441, 249] width 36 height 8
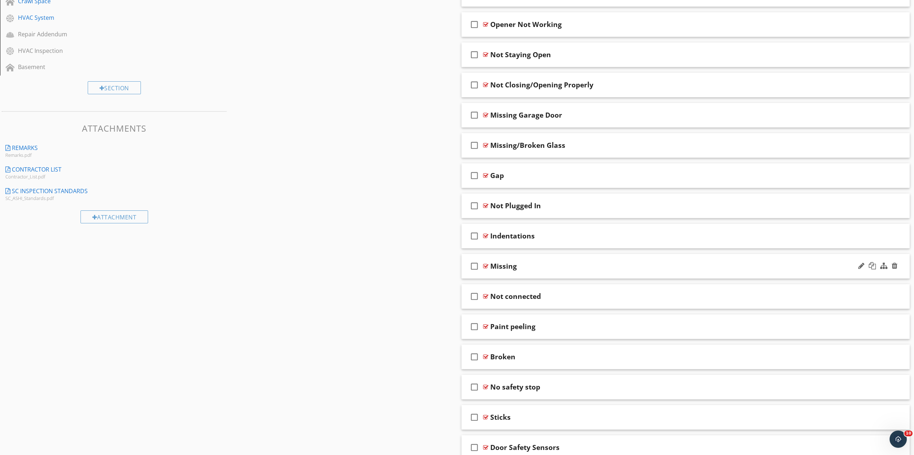
click at [561, 269] on div "Missing" at bounding box center [653, 266] width 326 height 9
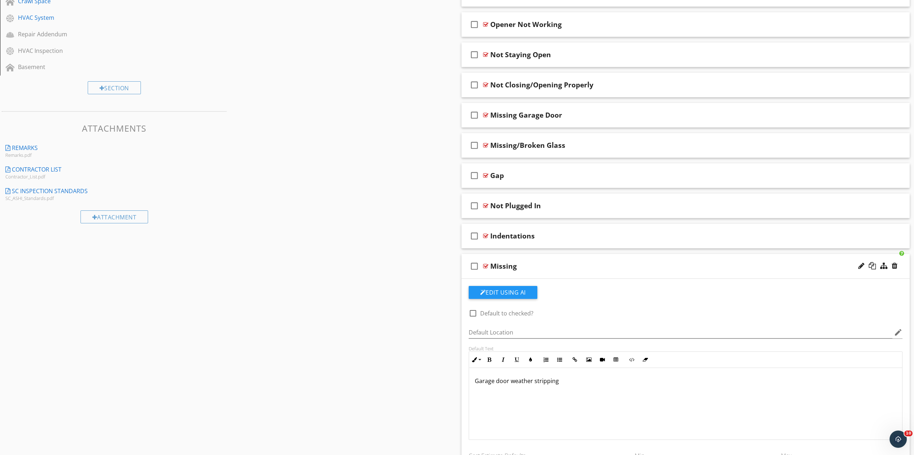
click at [564, 268] on div "Missing" at bounding box center [653, 266] width 326 height 9
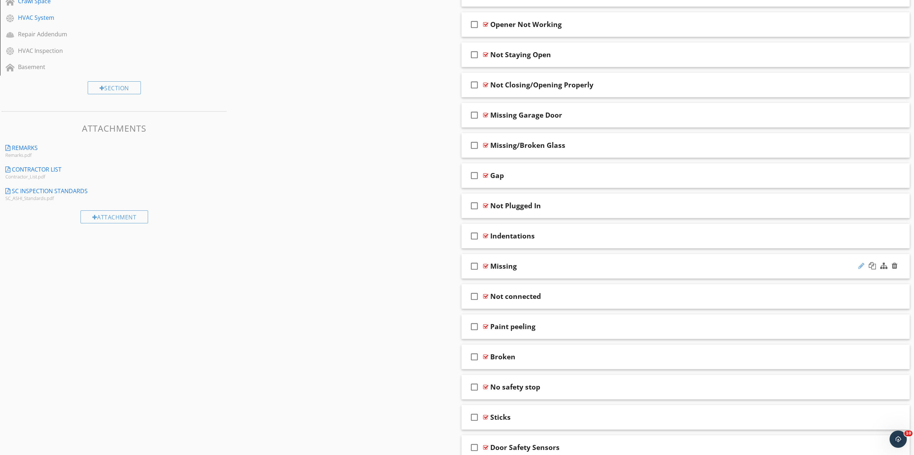
click at [863, 264] on div at bounding box center [862, 265] width 6 height 7
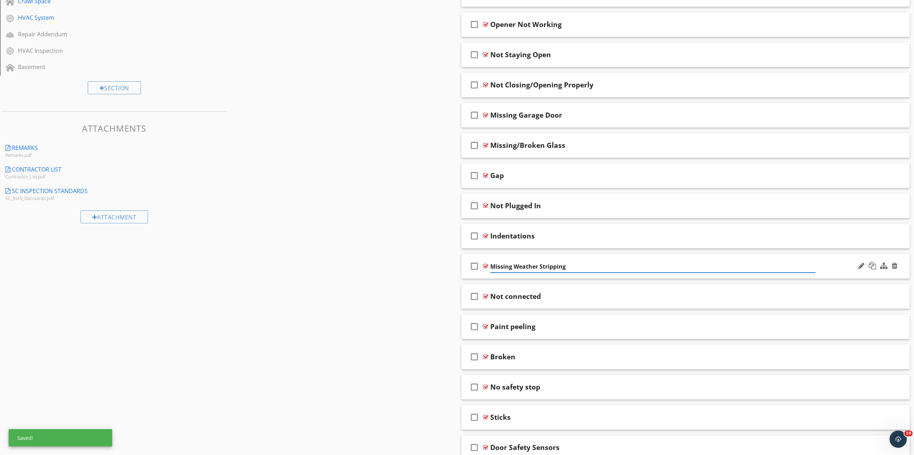
type input "Missing Weather Stripping"
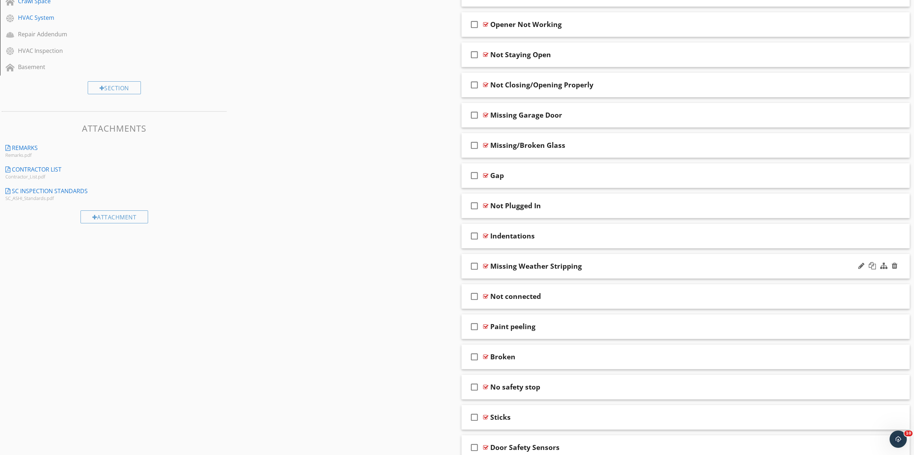
click at [614, 270] on div "Missing Weather Stripping" at bounding box center [653, 266] width 326 height 9
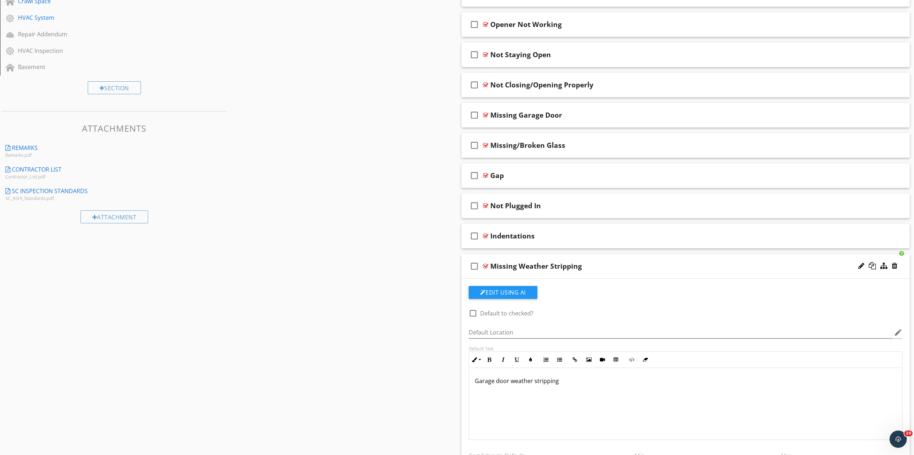
click at [474, 385] on div "Garage door weather stripping" at bounding box center [686, 404] width 434 height 72
click at [581, 382] on p "the garage door weather stripping" at bounding box center [686, 380] width 422 height 9
click at [602, 264] on div "Missing Weather Stripping" at bounding box center [653, 266] width 326 height 9
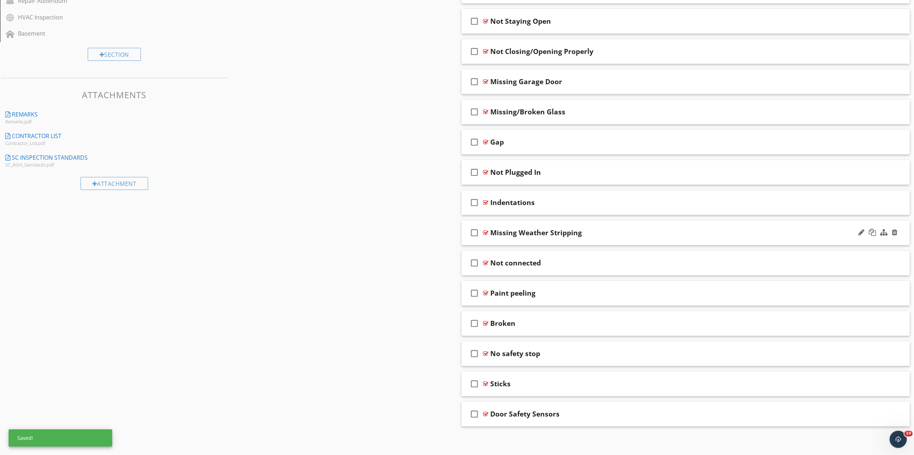
scroll to position [475, 0]
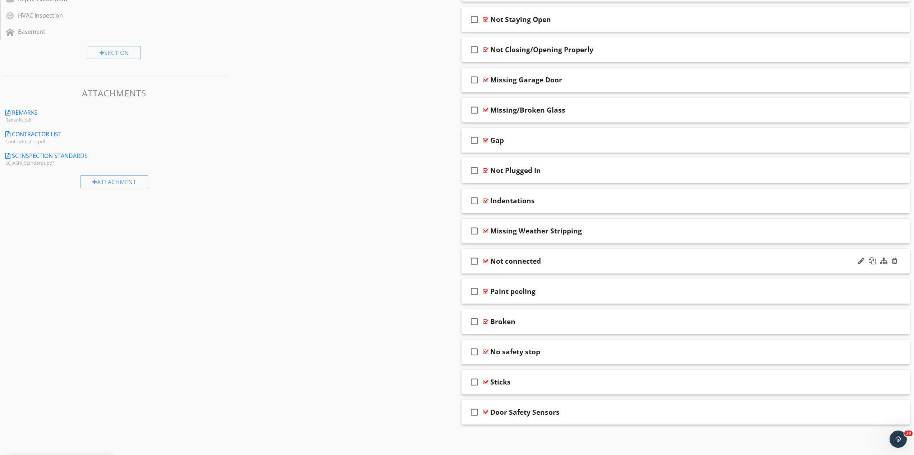
click at [567, 261] on div "Not connected" at bounding box center [653, 261] width 326 height 9
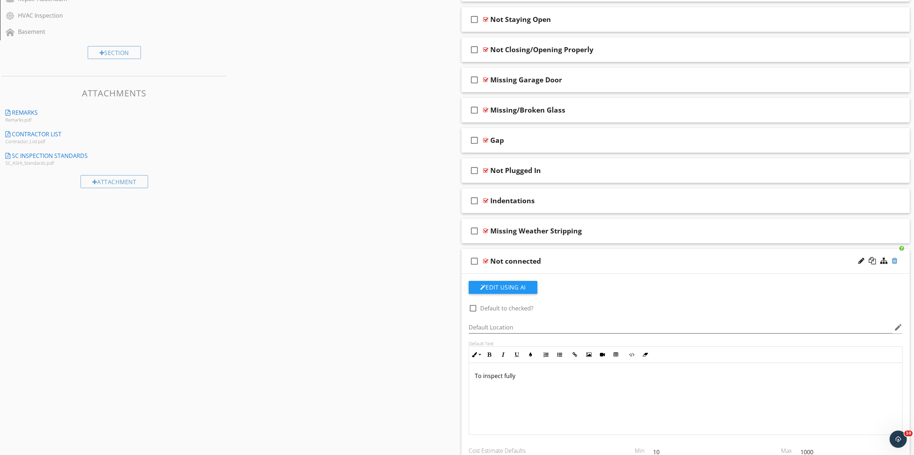
click at [896, 261] on div at bounding box center [895, 260] width 6 height 7
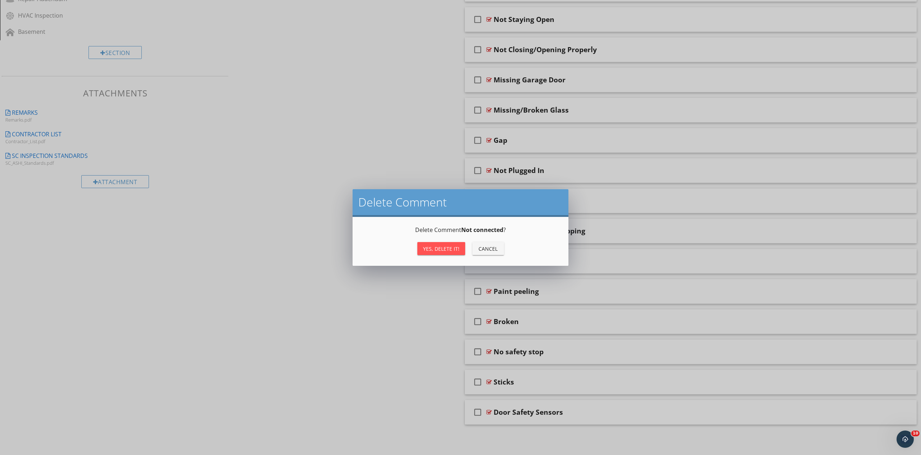
click at [454, 243] on button "Yes, Delete it!" at bounding box center [441, 248] width 48 height 13
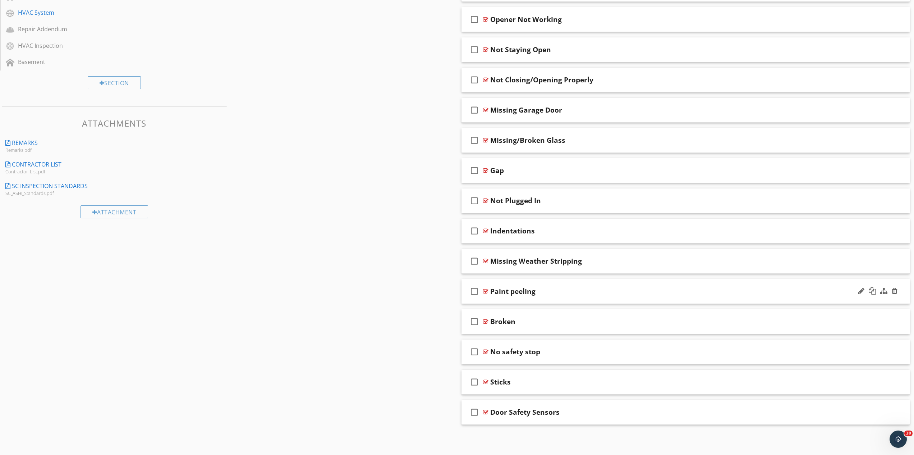
scroll to position [445, 0]
click at [555, 287] on div "check_box_outline_blank Paint peeling" at bounding box center [686, 291] width 449 height 25
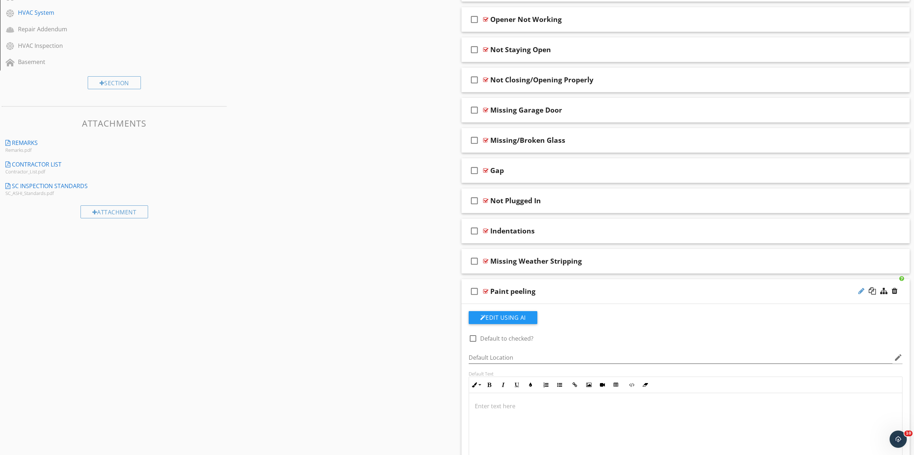
click at [863, 289] on div at bounding box center [862, 290] width 6 height 7
type input "Paint Peeling"
click at [494, 398] on div at bounding box center [686, 429] width 434 height 72
click at [556, 288] on div "Paint Peeling" at bounding box center [653, 291] width 326 height 9
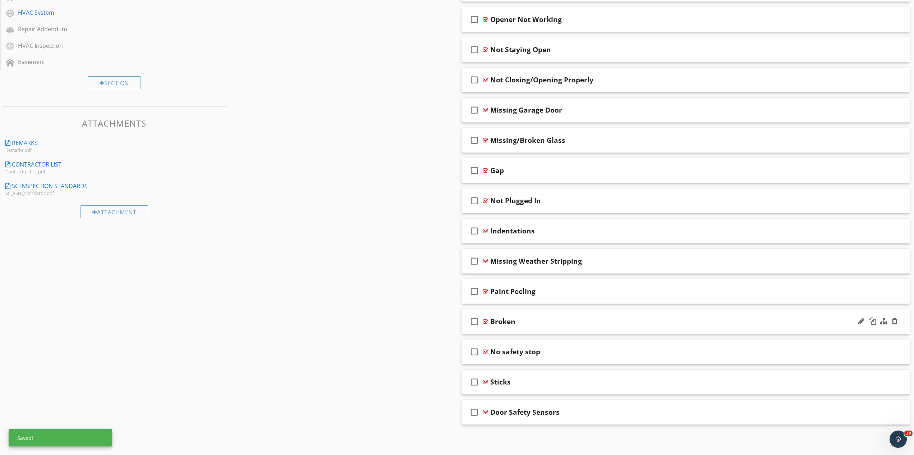
click at [549, 321] on div "Broken" at bounding box center [653, 321] width 326 height 9
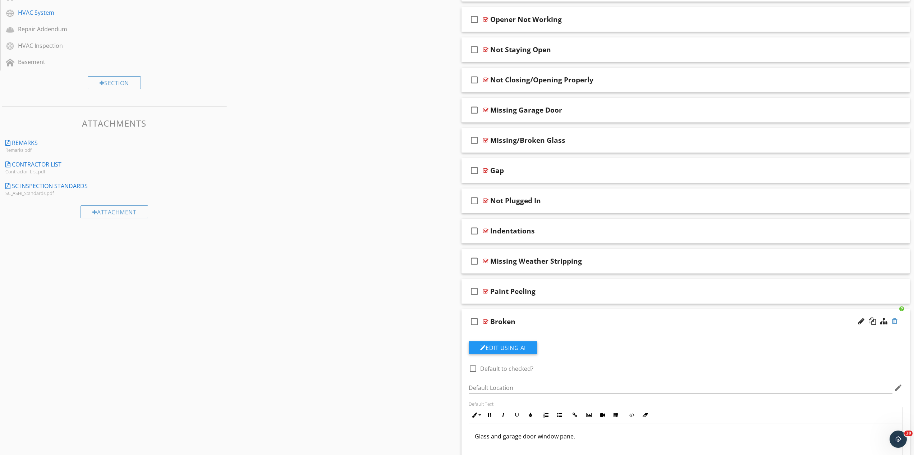
click at [896, 321] on div at bounding box center [895, 321] width 6 height 7
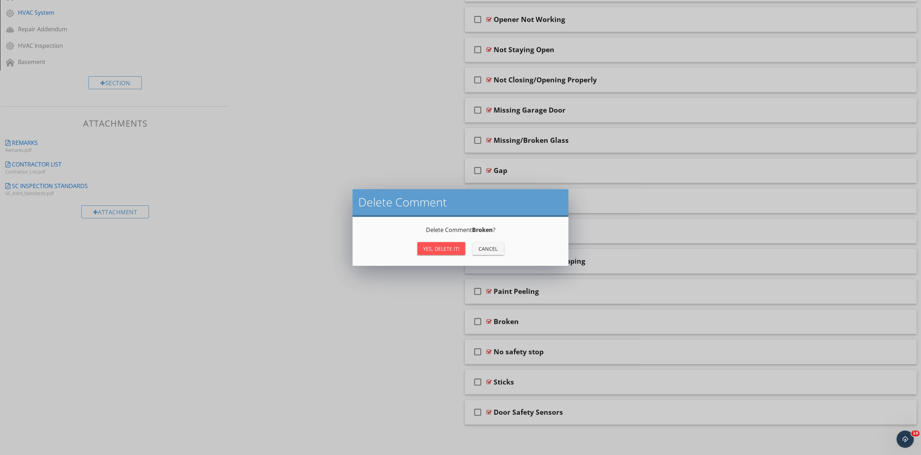
click at [441, 248] on div "Yes, Delete it!" at bounding box center [441, 249] width 36 height 8
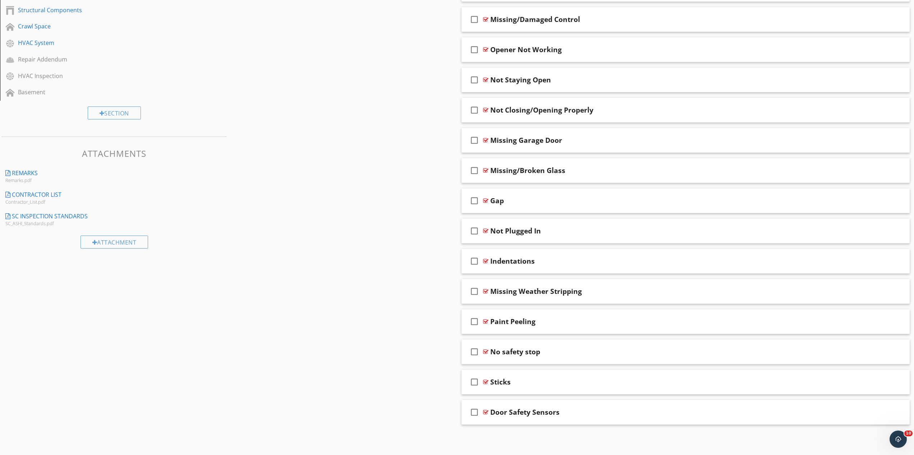
scroll to position [415, 0]
drag, startPoint x: 860, startPoint y: 350, endPoint x: 851, endPoint y: 349, distance: 8.3
click at [859, 350] on div at bounding box center [862, 351] width 6 height 7
type input "N"
type input "Missing Safety Sensors"
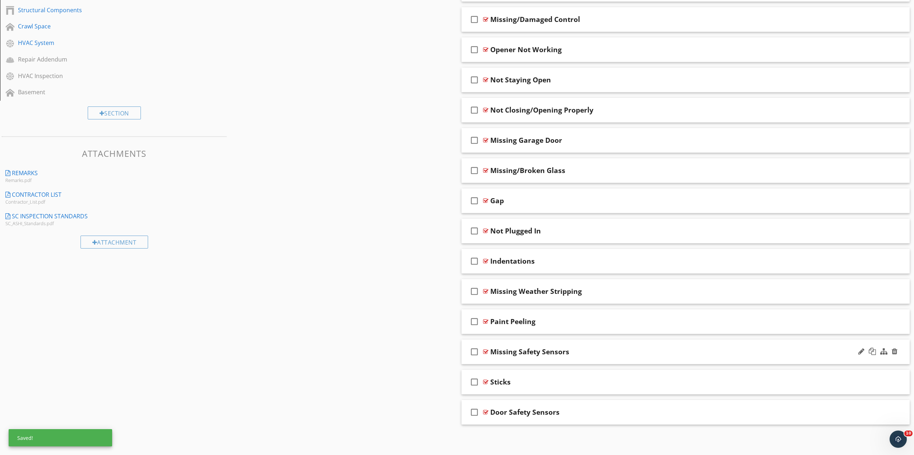
click at [606, 357] on div "check_box_outline_blank Missing Safety Sensors" at bounding box center [686, 351] width 449 height 25
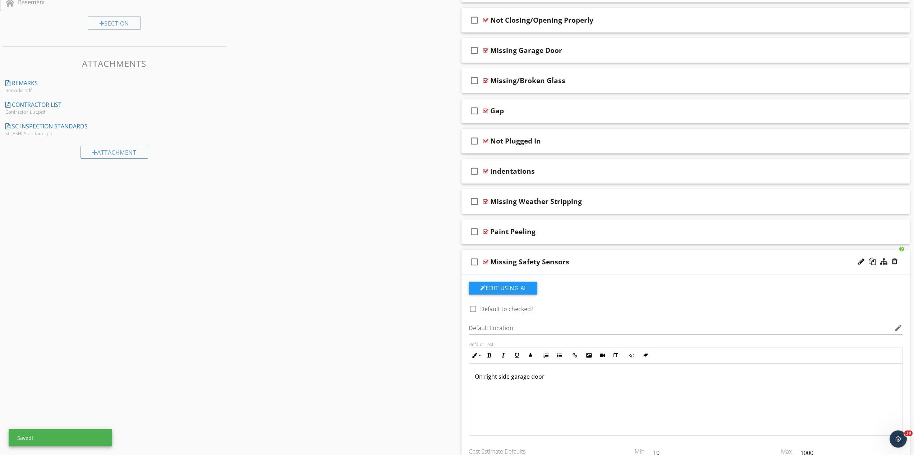
scroll to position [562, 0]
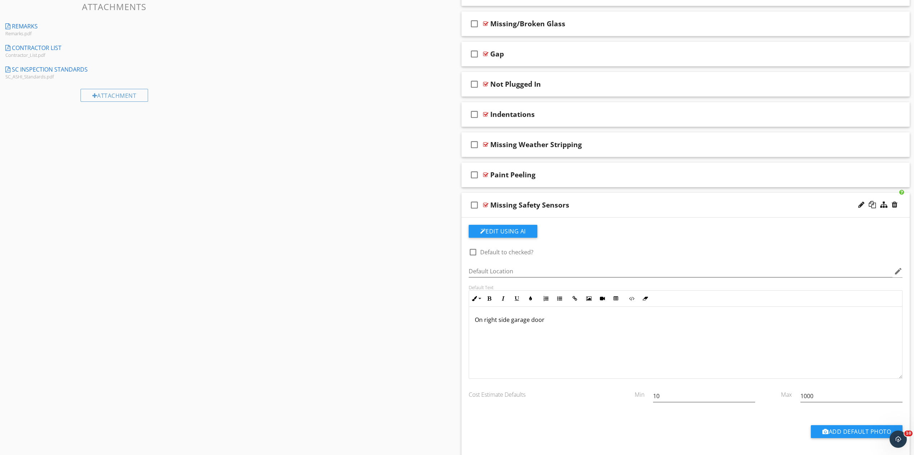
click at [469, 345] on div "On right side garage door" at bounding box center [686, 343] width 434 height 72
drag, startPoint x: 586, startPoint y: 207, endPoint x: 585, endPoint y: 204, distance: 4.0
click at [585, 204] on div "Missing Safety Sensors" at bounding box center [653, 205] width 326 height 9
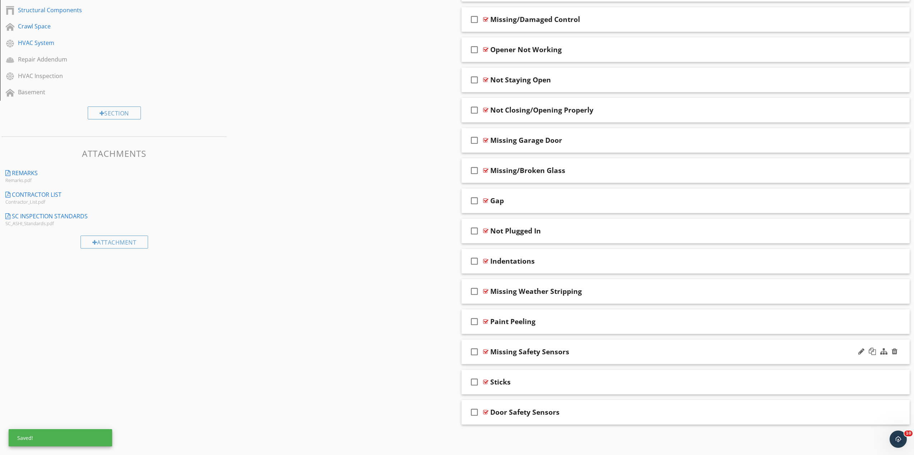
scroll to position [415, 0]
click at [859, 412] on div at bounding box center [862, 411] width 6 height 7
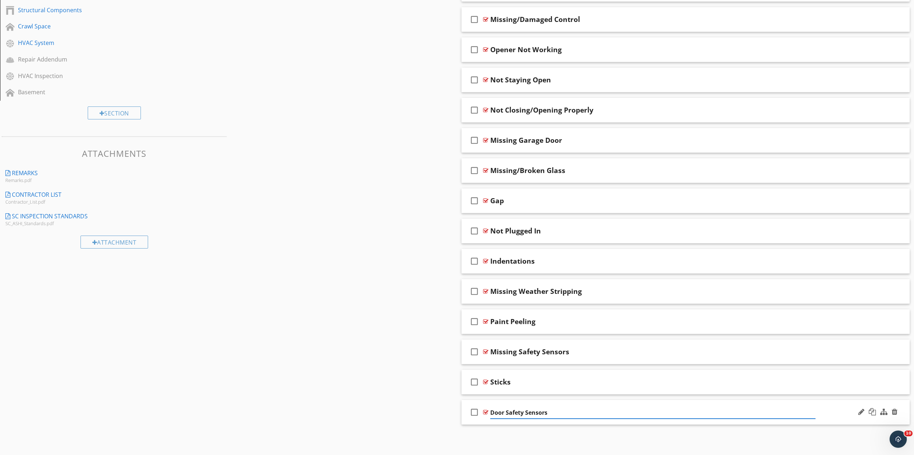
click at [506, 411] on input "Door Safety Sensors" at bounding box center [653, 413] width 326 height 12
type input "Failing Safety Sensors"
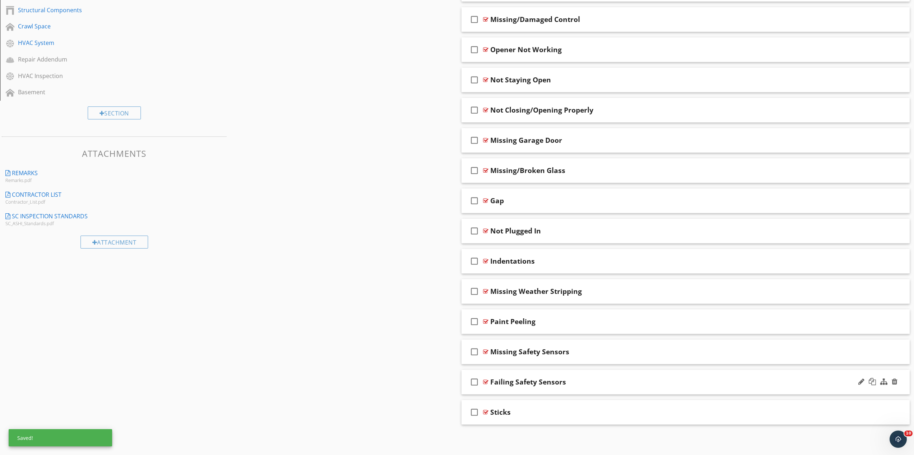
click at [578, 378] on div "Failing Safety Sensors" at bounding box center [653, 382] width 326 height 9
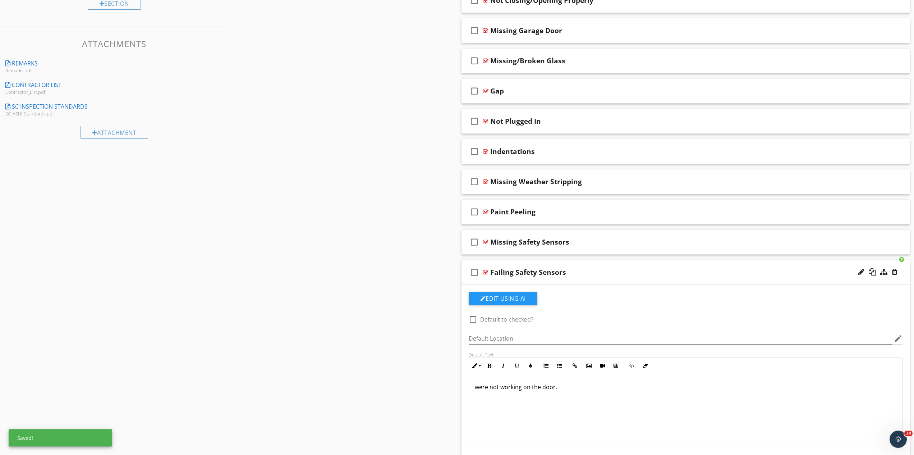
scroll to position [562, 0]
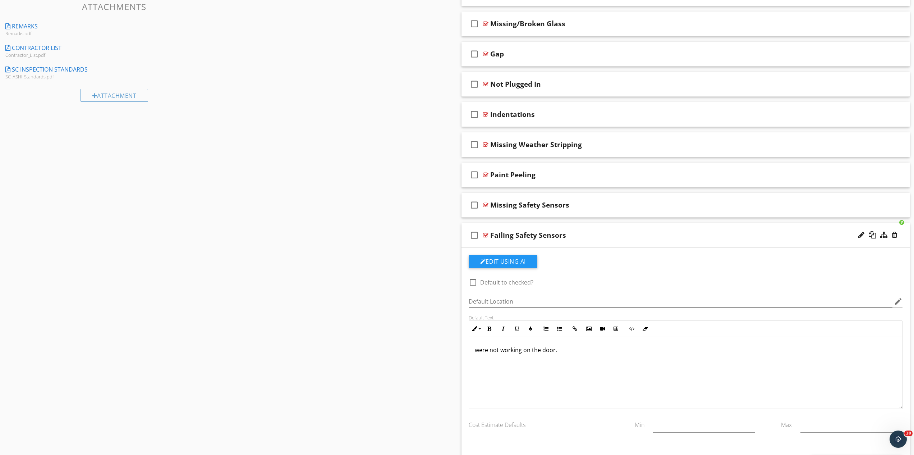
click at [476, 356] on div "were not working on the door." at bounding box center [686, 373] width 434 height 72
click at [585, 238] on div "Failing Safety Sensors" at bounding box center [653, 235] width 326 height 9
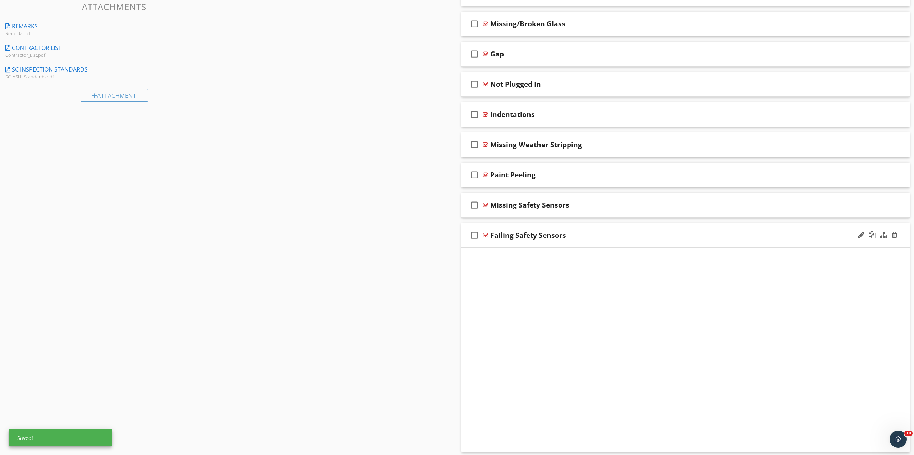
scroll to position [415, 0]
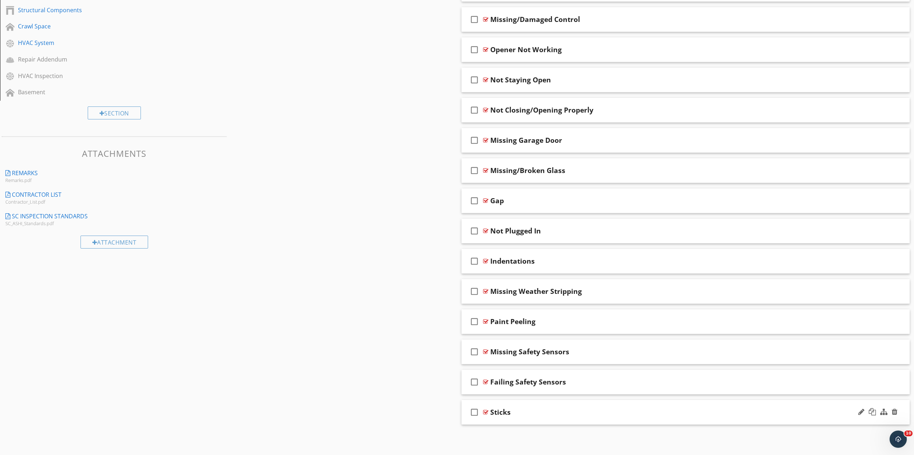
click at [530, 414] on div "Sticks" at bounding box center [653, 412] width 326 height 9
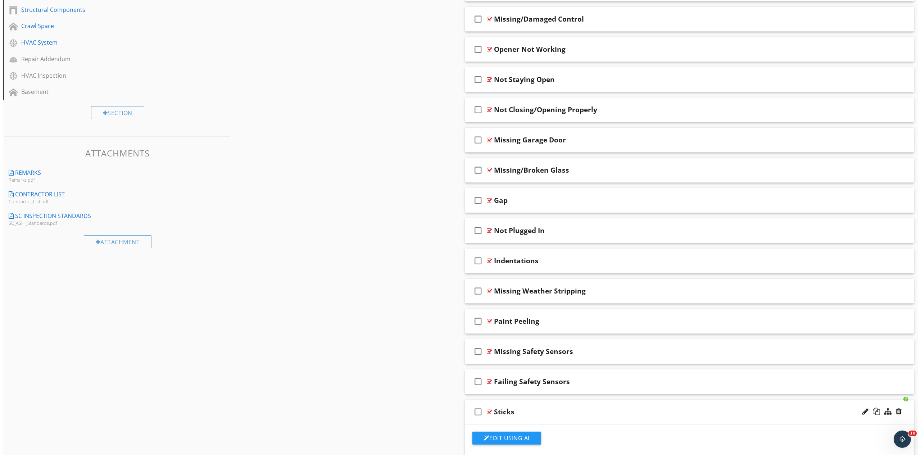
scroll to position [525, 0]
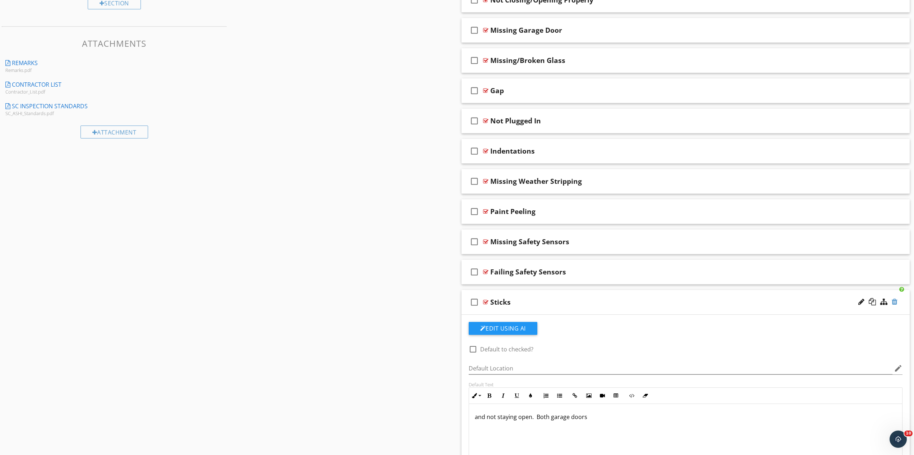
click at [896, 299] on div at bounding box center [895, 301] width 6 height 7
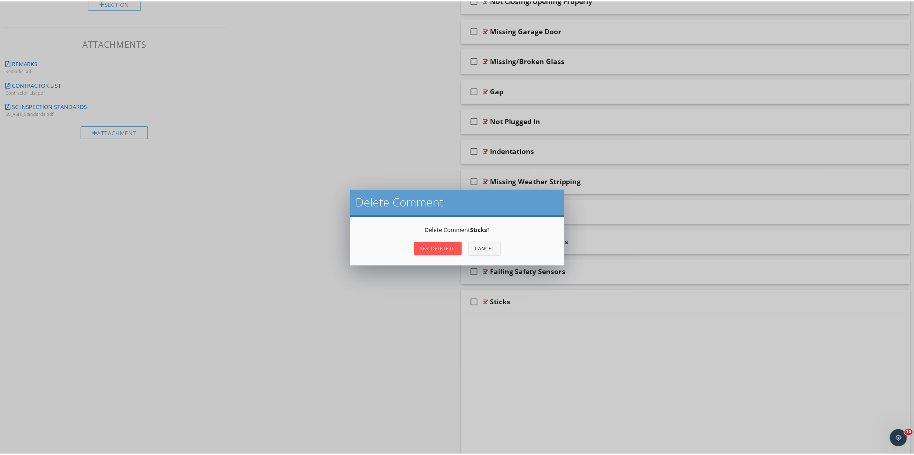
scroll to position [415, 0]
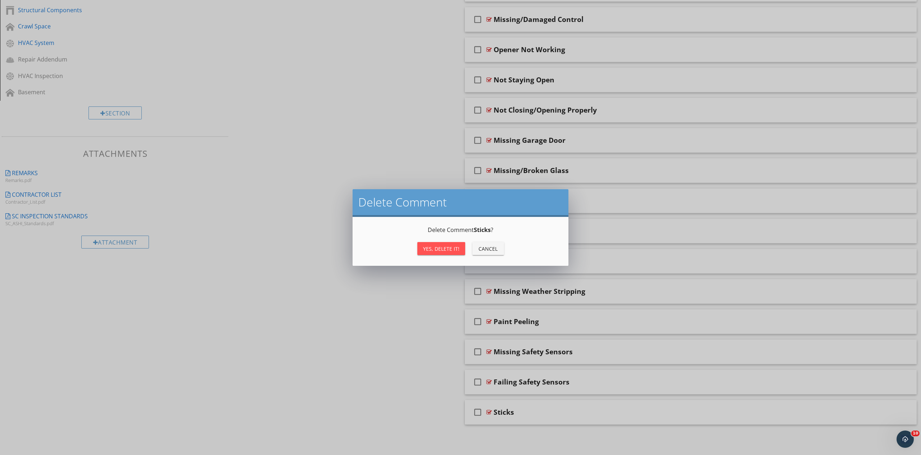
click at [436, 245] on div "Yes, Delete it!" at bounding box center [441, 249] width 36 height 8
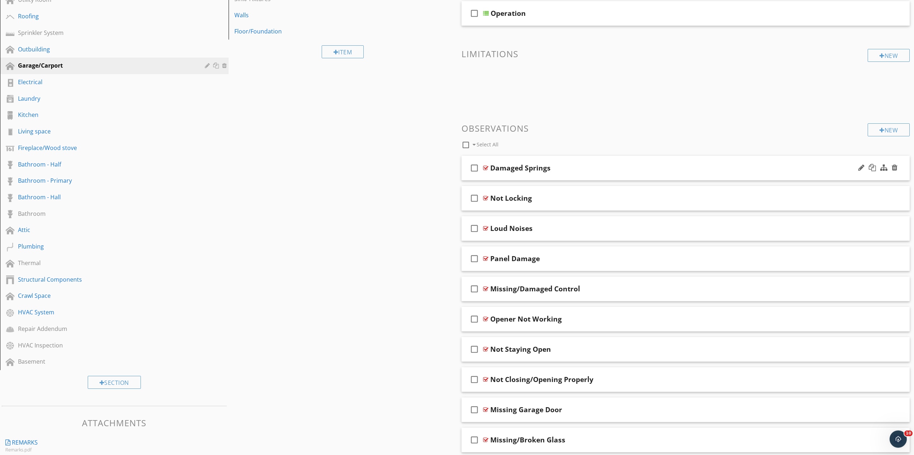
scroll to position [0, 0]
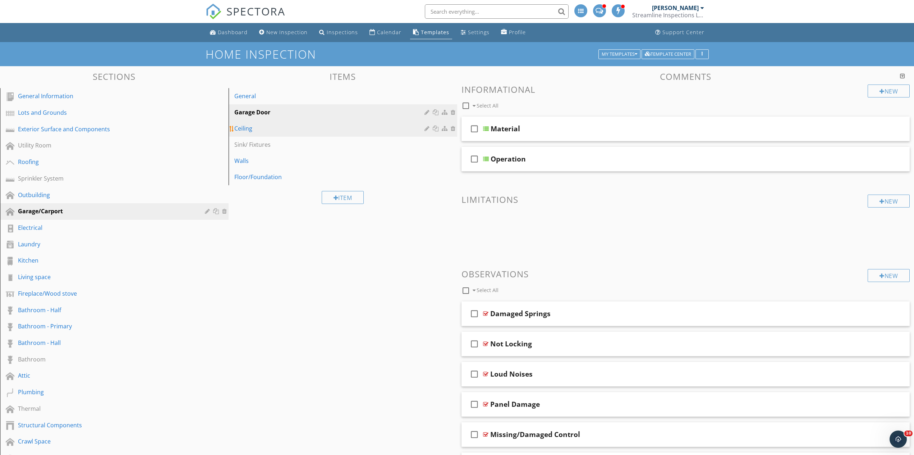
click at [292, 129] on div "Ceiling" at bounding box center [330, 128] width 192 height 9
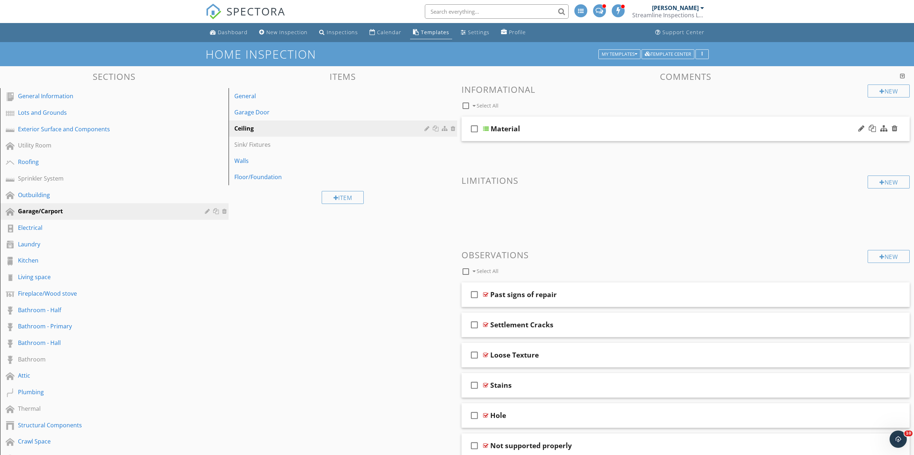
click at [548, 131] on div "Material" at bounding box center [654, 128] width 326 height 9
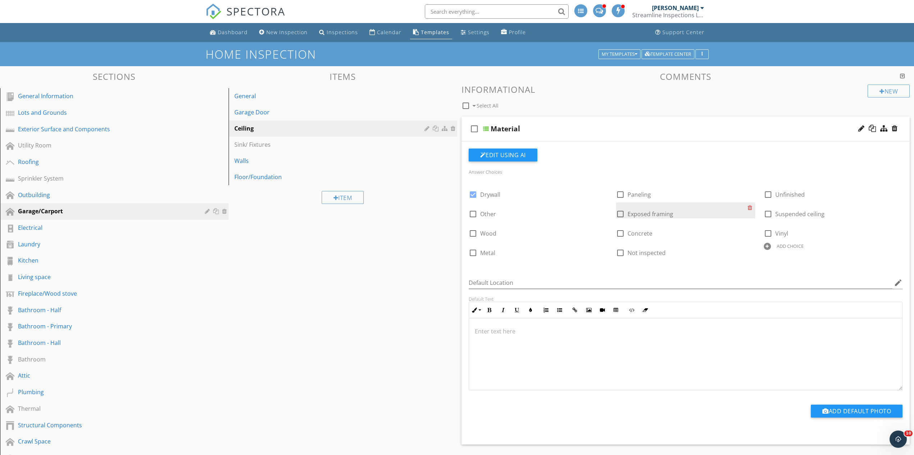
click at [748, 209] on div "check_box_outline_blank Exposed framing" at bounding box center [682, 213] width 132 height 10
click at [748, 208] on div at bounding box center [752, 207] width 8 height 10
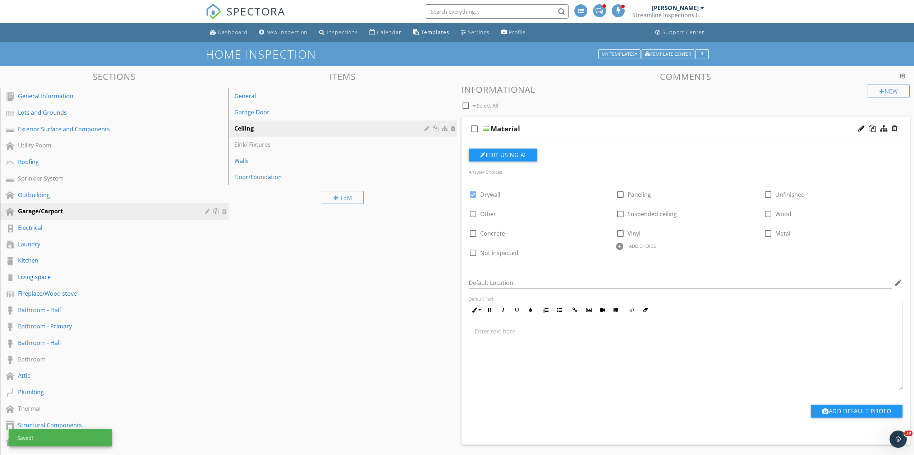
click at [622, 246] on div at bounding box center [619, 246] width 7 height 7
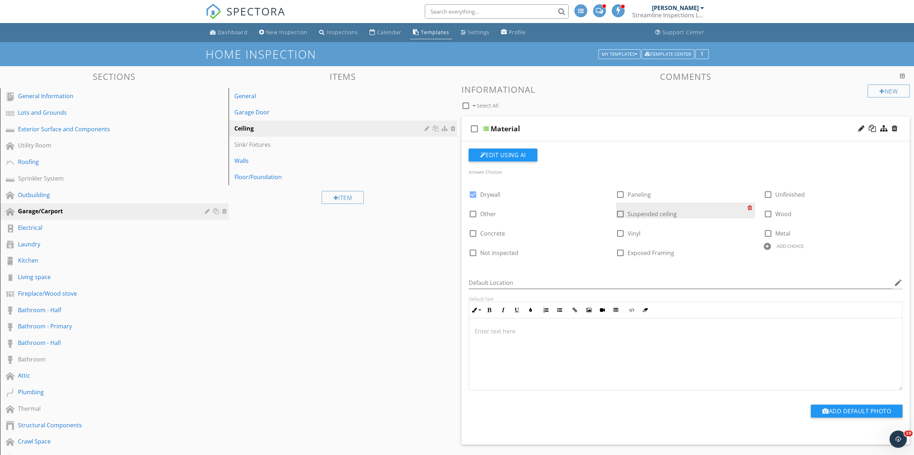
click at [750, 206] on div at bounding box center [752, 207] width 8 height 10
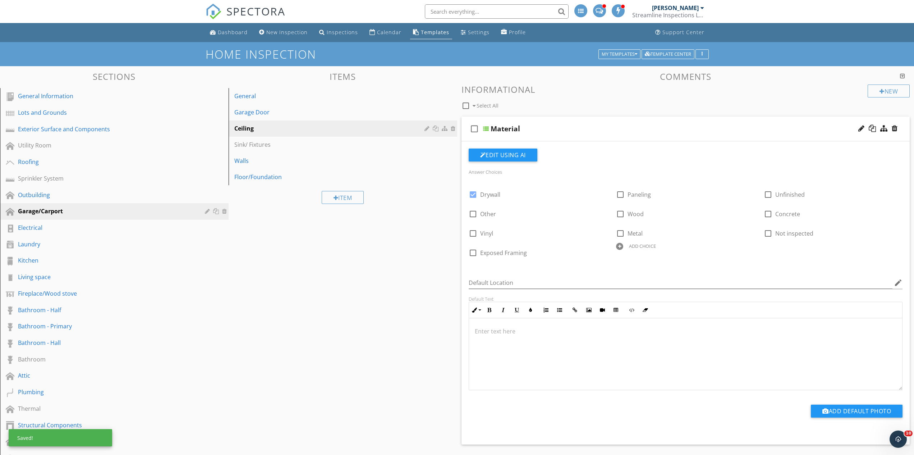
click at [622, 250] on div "ADD CHOICE" at bounding box center [685, 245] width 139 height 9
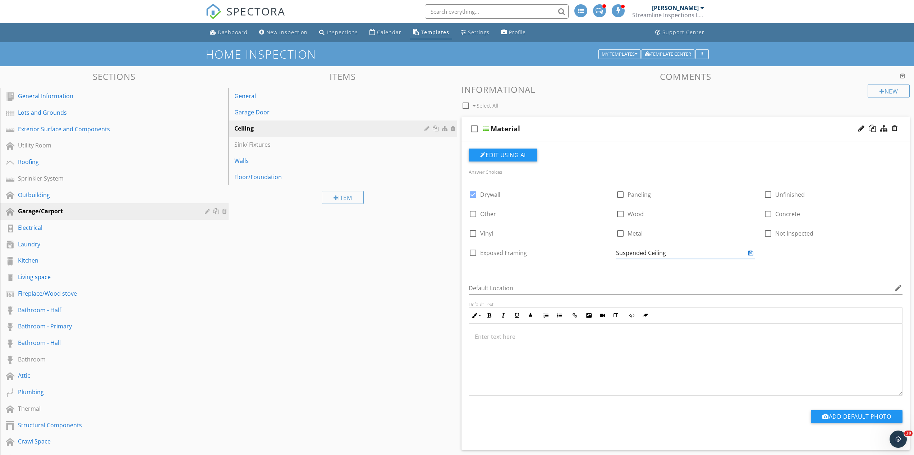
type input "Suspended Ceiling"
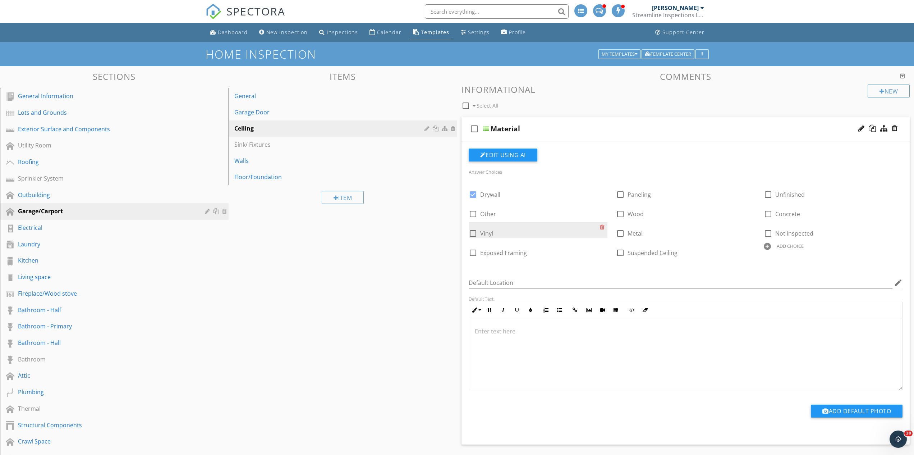
drag, startPoint x: 542, startPoint y: 258, endPoint x: 539, endPoint y: 224, distance: 34.2
click at [539, 224] on div "check_box Drywall check_box_outline_blank Paneling check_box_outline_blank Unfi…" at bounding box center [686, 222] width 443 height 78
click at [563, 124] on div "check_box_outline_blank Material" at bounding box center [686, 129] width 449 height 25
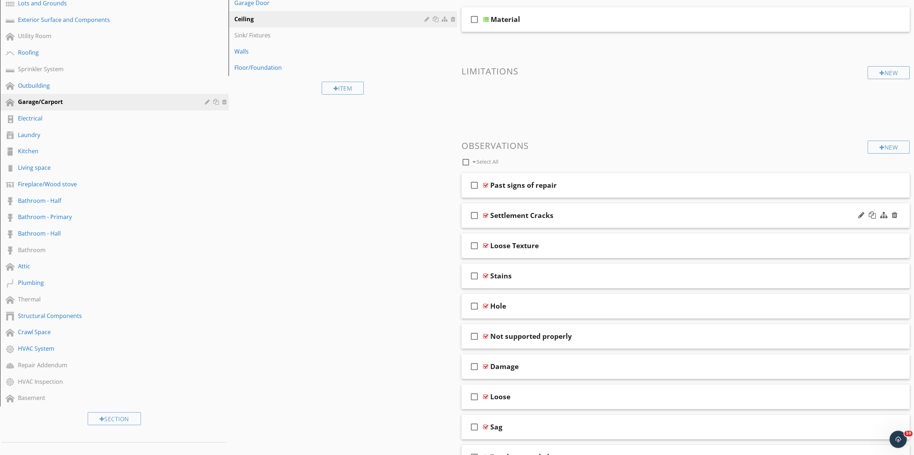
scroll to position [110, 0]
click at [860, 184] on div at bounding box center [862, 184] width 6 height 7
type input "P"
type input "Signs of Repair"
click at [582, 179] on div "check_box_outline_blank Signs of Repair" at bounding box center [686, 184] width 449 height 25
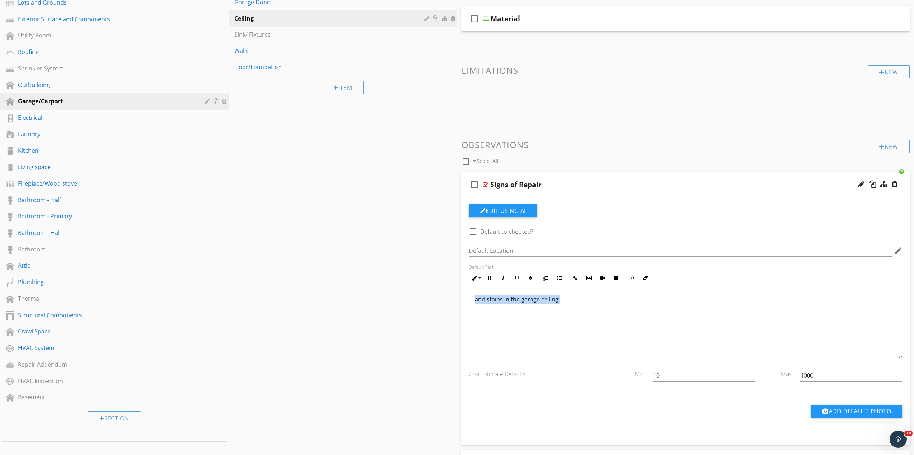
drag, startPoint x: 570, startPoint y: 303, endPoint x: 414, endPoint y: 324, distance: 158.3
click at [469, 325] on div "and stains in the garage ceiling." at bounding box center [686, 322] width 434 height 72
click at [596, 187] on div "Signs of Repair" at bounding box center [653, 184] width 326 height 9
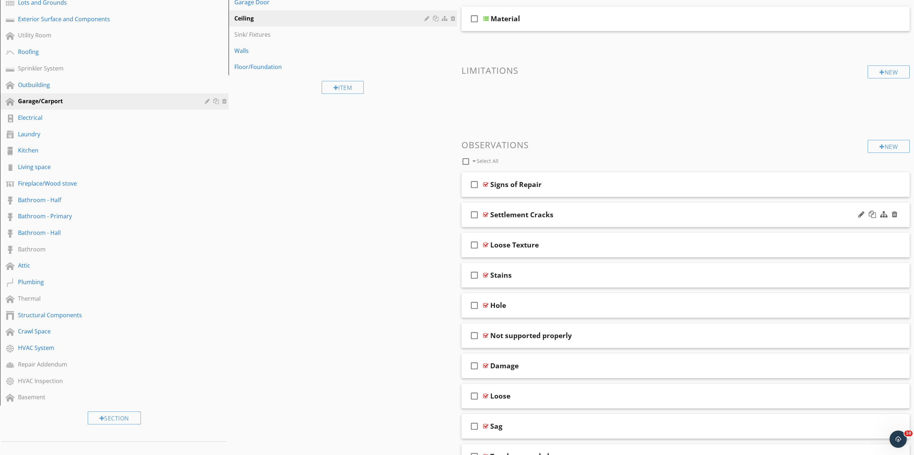
click at [583, 217] on div "Settlement Cracks" at bounding box center [653, 214] width 326 height 9
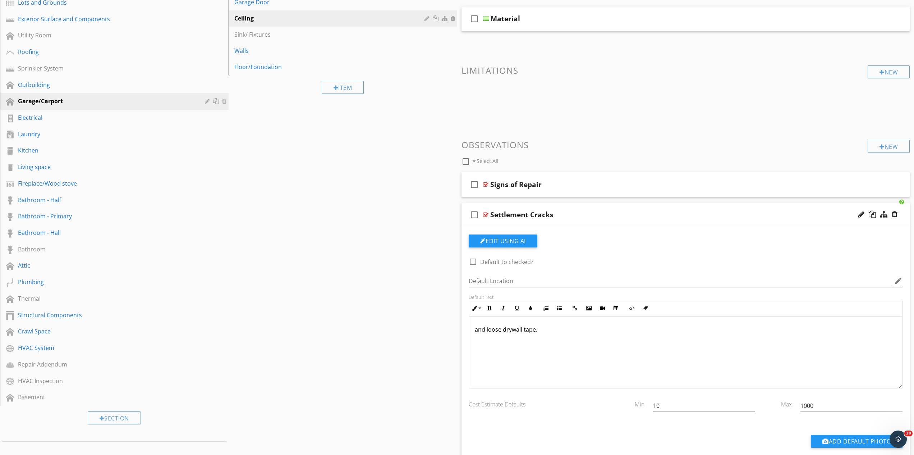
click at [468, 334] on div "Default Text Inline Style XLarge Large Normal Small Light Small/Light Bold Ital…" at bounding box center [686, 341] width 443 height 94
click at [473, 331] on div "and loose drywall tape." at bounding box center [686, 352] width 434 height 72
click at [586, 330] on p "there was cracking and loose drywall tape." at bounding box center [686, 329] width 422 height 9
click at [503, 333] on p "there was cracking and loose drywall tape in the garage." at bounding box center [686, 329] width 422 height 9
click at [574, 216] on div "Settlement Cracks" at bounding box center [653, 214] width 326 height 9
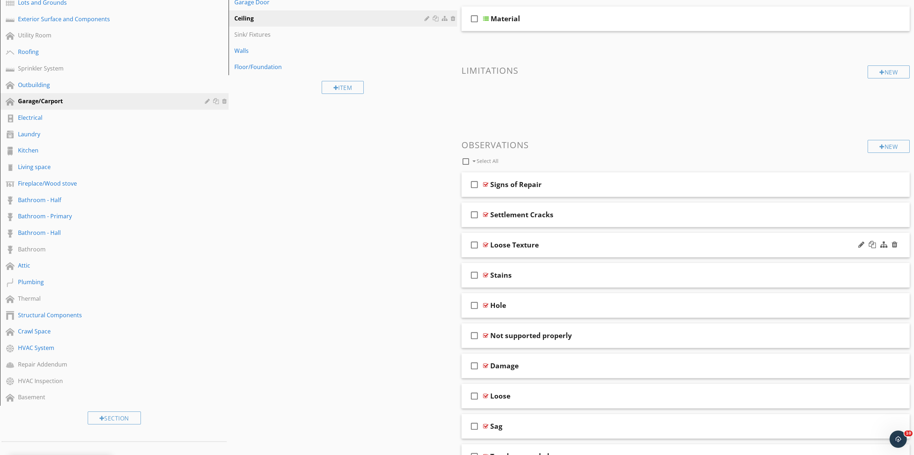
click at [576, 247] on div "Loose Texture" at bounding box center [653, 245] width 326 height 9
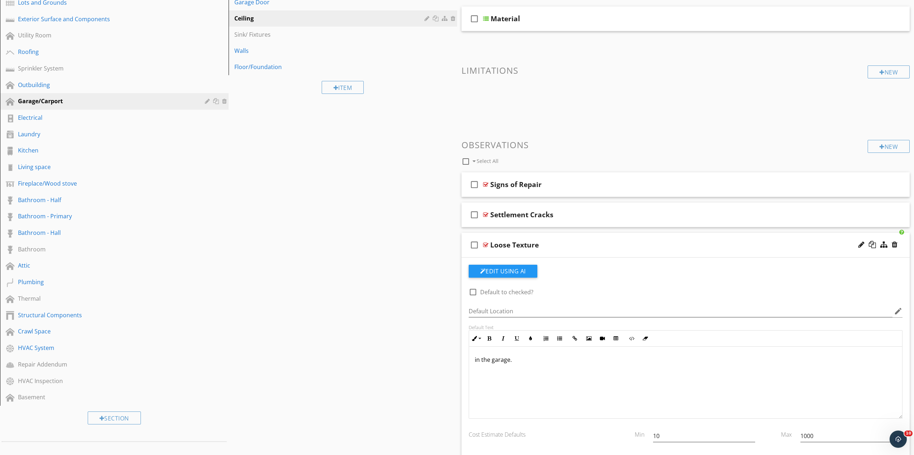
click at [476, 360] on p "in the garage." at bounding box center [686, 359] width 422 height 9
click at [474, 362] on div "in the garage." at bounding box center [686, 383] width 434 height 72
click at [562, 249] on div "check_box_outline_blank Loose Texture" at bounding box center [686, 245] width 449 height 25
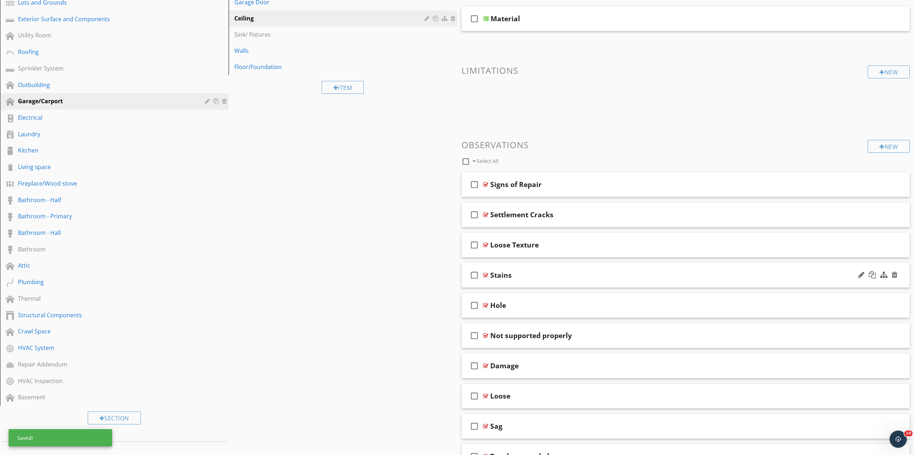
click at [542, 278] on div "Stains" at bounding box center [653, 275] width 326 height 9
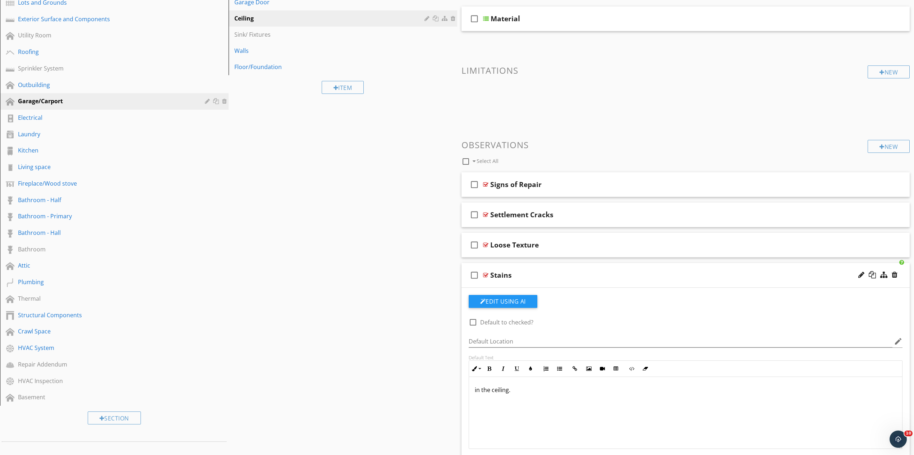
click at [474, 392] on div "in the ceiling." at bounding box center [686, 413] width 434 height 72
click at [556, 393] on p "there were water stains in the ceiling." at bounding box center [686, 389] width 422 height 9
click at [862, 276] on div at bounding box center [862, 274] width 6 height 7
type input "Water Stains"
click at [558, 271] on div "Water Stains" at bounding box center [653, 275] width 326 height 9
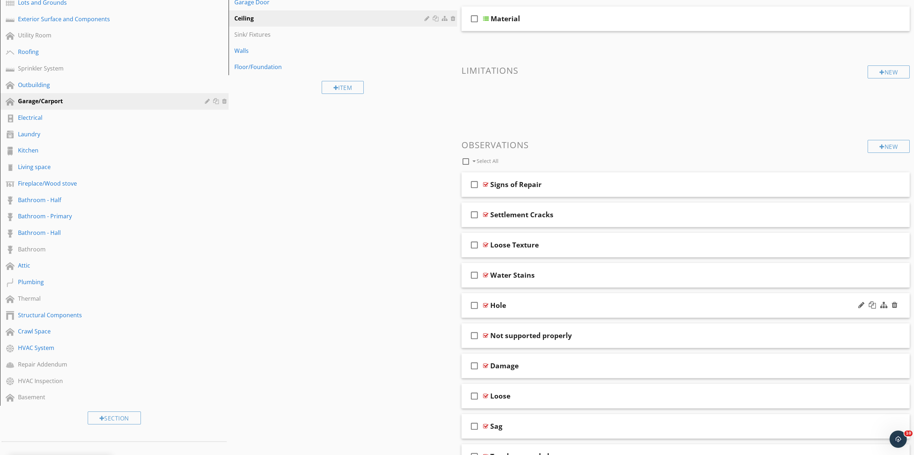
click at [536, 311] on div "check_box_outline_blank Hole" at bounding box center [686, 305] width 449 height 25
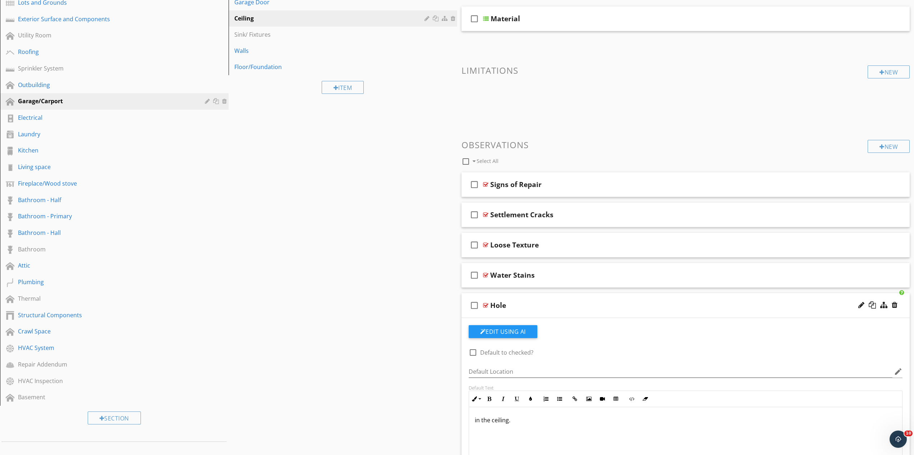
click at [541, 309] on div "Hole" at bounding box center [653, 305] width 326 height 9
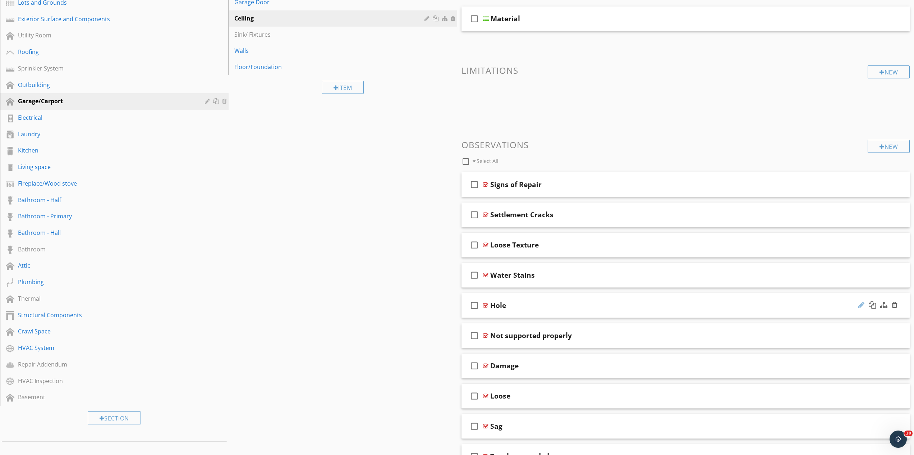
click at [861, 305] on div at bounding box center [862, 304] width 6 height 7
type input "Holes"
click at [548, 305] on div "Holes" at bounding box center [653, 305] width 326 height 9
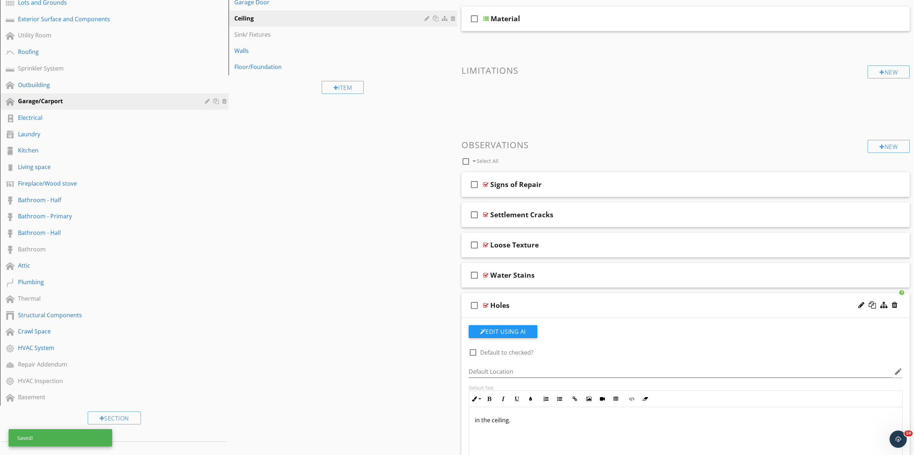
click at [472, 424] on div "in the ceiling." at bounding box center [686, 443] width 434 height 72
click at [553, 306] on div "Holes" at bounding box center [653, 305] width 326 height 9
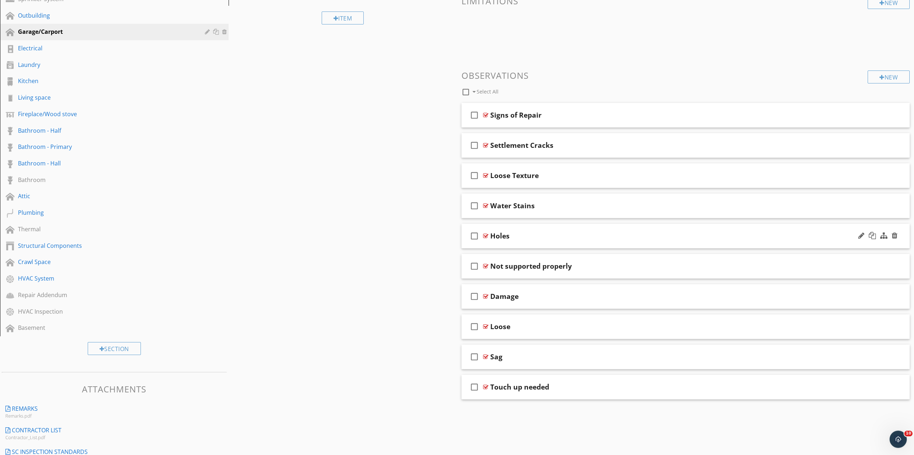
scroll to position [183, 0]
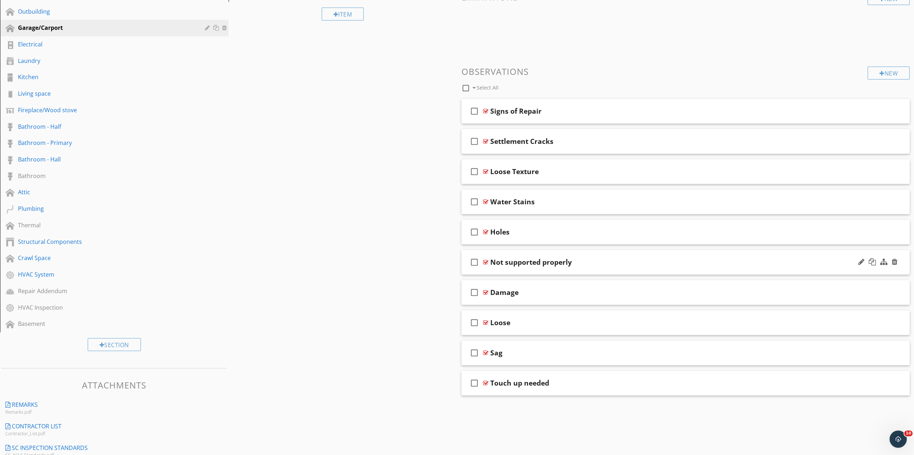
click at [630, 259] on div "Not supported properly" at bounding box center [653, 262] width 326 height 9
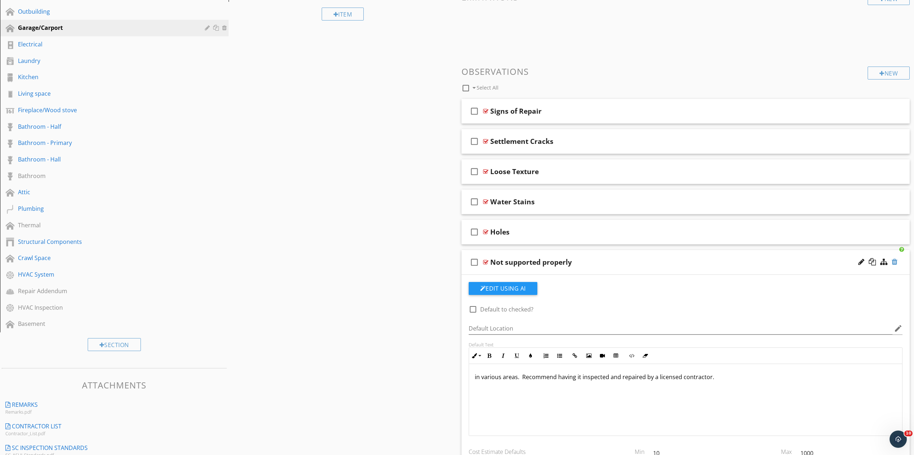
click at [894, 263] on div at bounding box center [895, 261] width 6 height 7
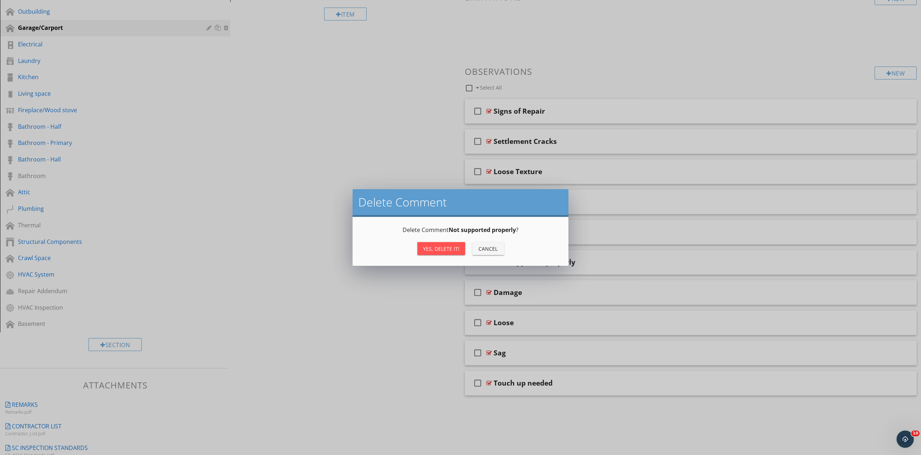
click at [450, 247] on div "Yes, Delete it!" at bounding box center [441, 249] width 36 height 8
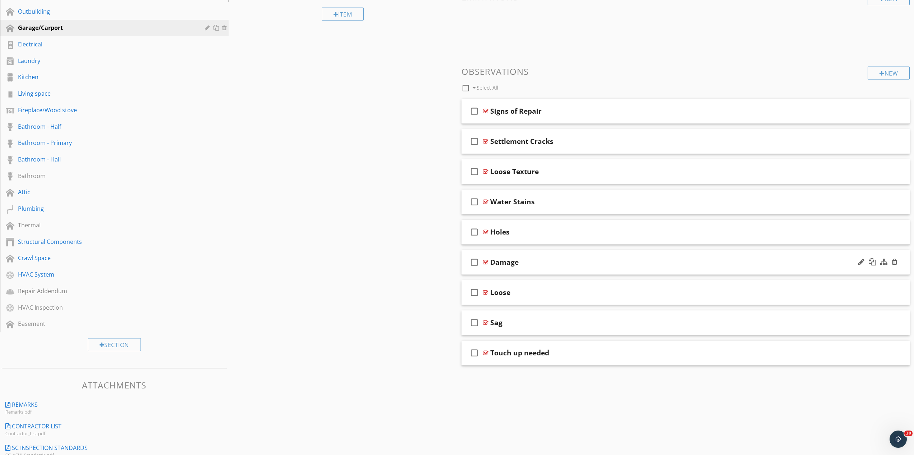
click at [573, 265] on div "Damage" at bounding box center [653, 262] width 326 height 9
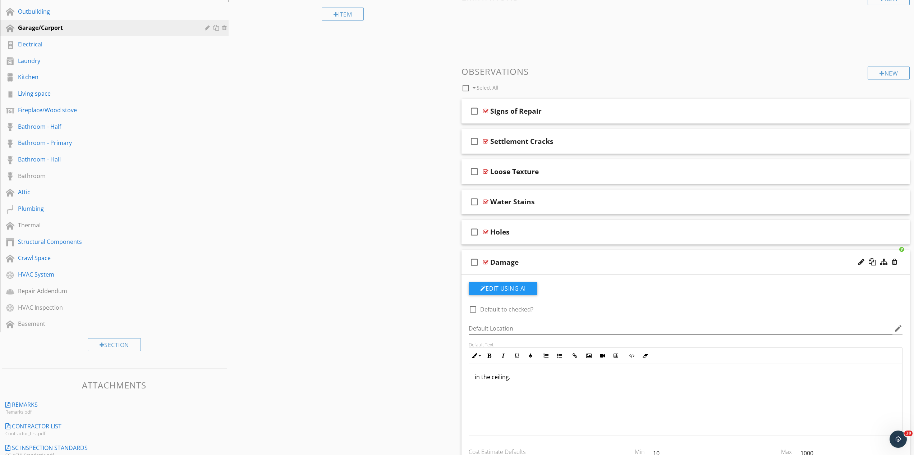
click at [573, 265] on div "Damage" at bounding box center [653, 262] width 326 height 9
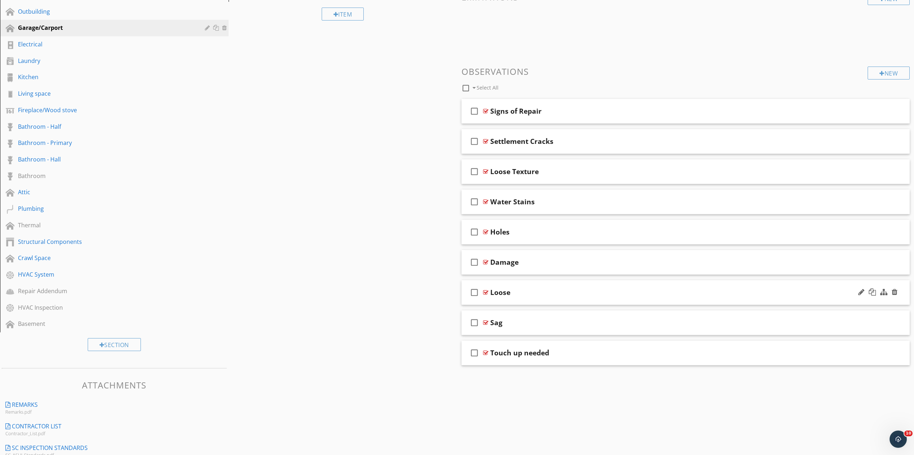
click at [553, 292] on div "Loose" at bounding box center [653, 292] width 326 height 9
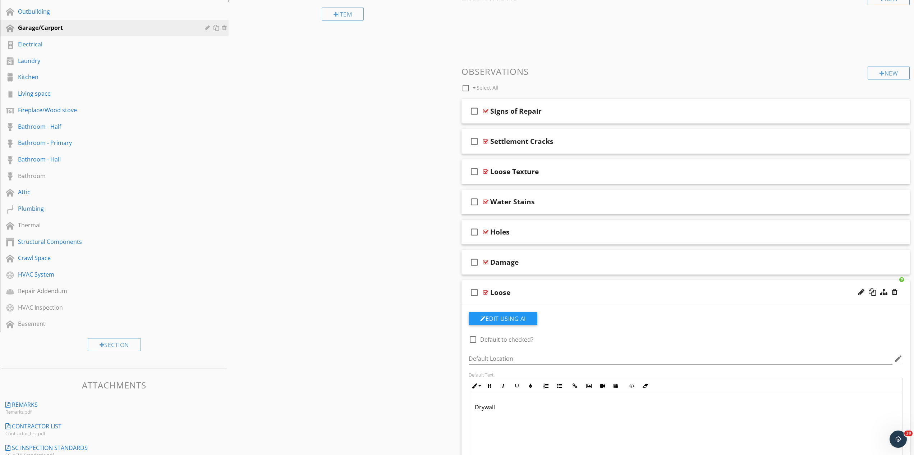
click at [618, 294] on div "Loose" at bounding box center [653, 292] width 326 height 9
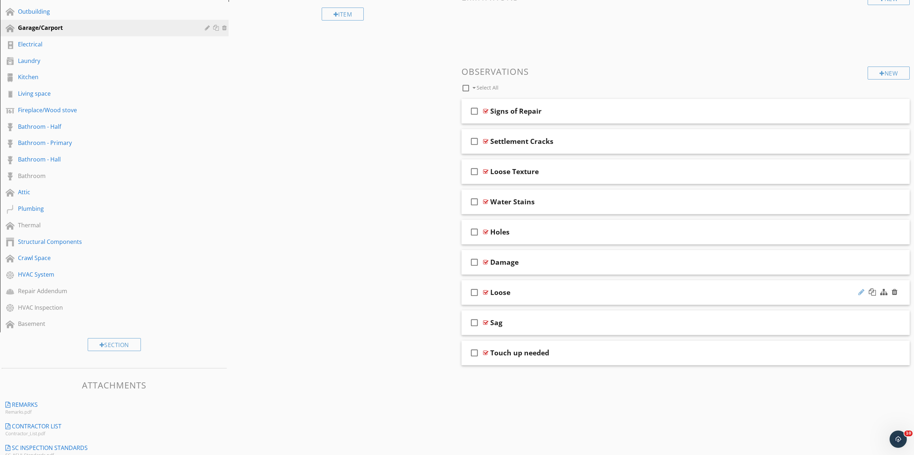
click at [861, 290] on div at bounding box center [862, 291] width 6 height 7
type input "Loose Material"
click at [598, 300] on div "check_box_outline_blank Loose Material" at bounding box center [686, 292] width 449 height 25
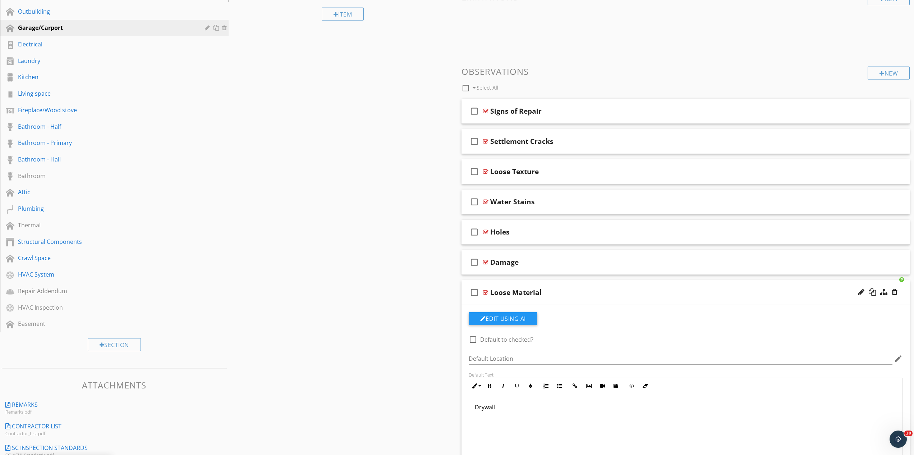
drag, startPoint x: 441, startPoint y: 412, endPoint x: 407, endPoint y: 414, distance: 33.8
click at [469, 417] on div "Drywall" at bounding box center [686, 430] width 434 height 72
click at [565, 295] on div "Loose Material" at bounding box center [653, 292] width 326 height 9
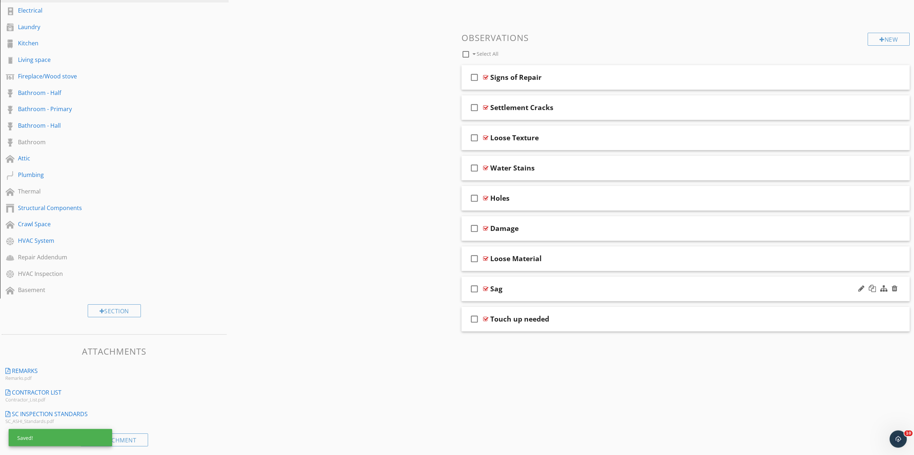
scroll to position [221, 0]
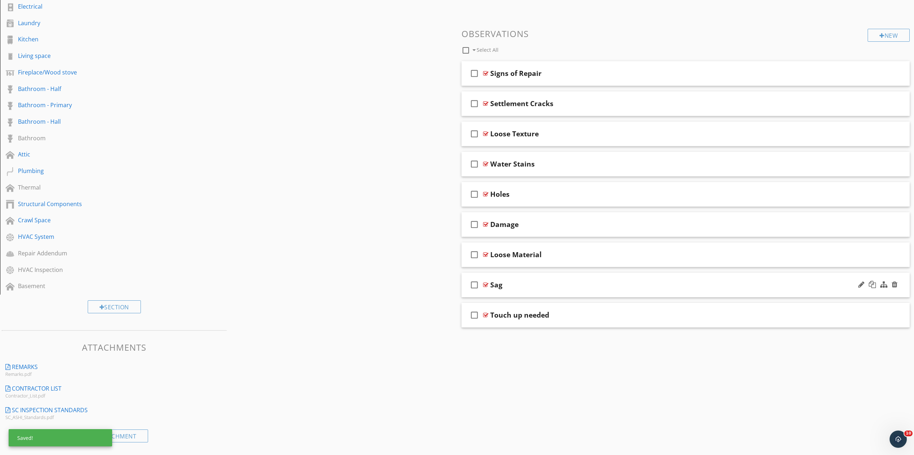
click at [529, 285] on div "Sag" at bounding box center [653, 284] width 326 height 9
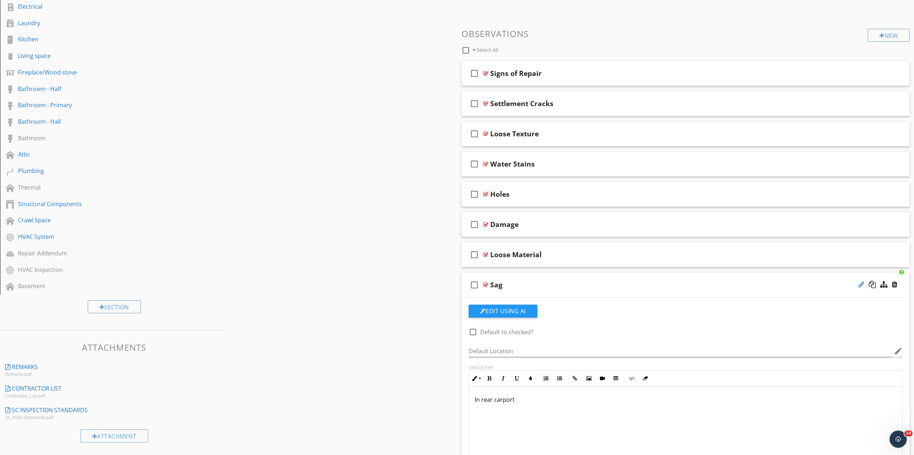
click at [861, 284] on div at bounding box center [862, 284] width 6 height 7
type input "Sagging Ceiling"
drag, startPoint x: 501, startPoint y: 405, endPoint x: 437, endPoint y: 411, distance: 64.3
click at [469, 411] on div "In rear carport" at bounding box center [686, 423] width 434 height 72
click at [580, 290] on div "check_box_outline_blank Sagging Ceiling" at bounding box center [686, 285] width 449 height 25
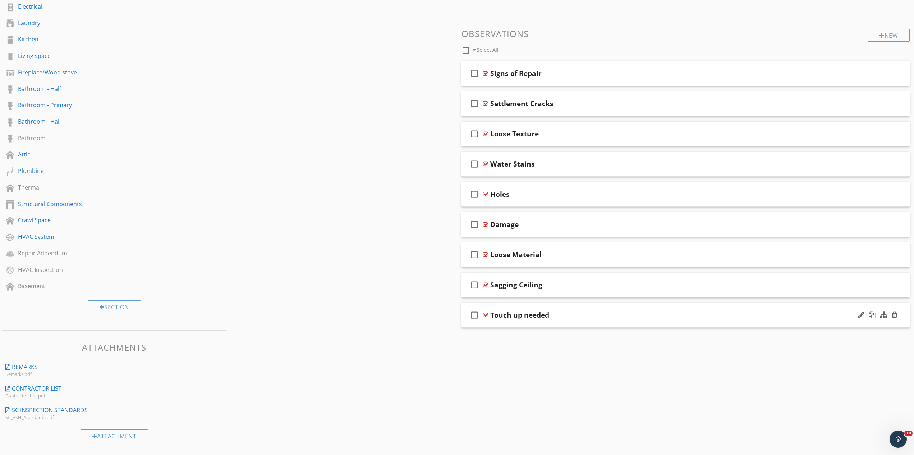
click at [595, 314] on div "Touch up needed" at bounding box center [653, 315] width 326 height 9
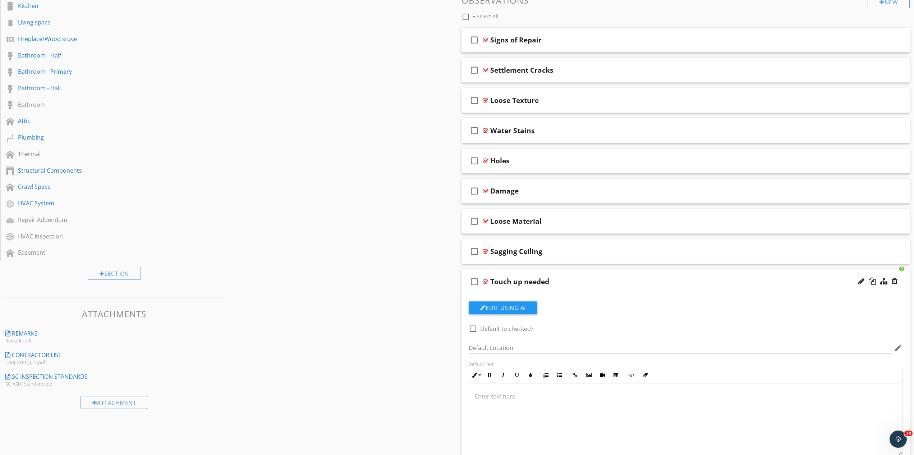
scroll to position [258, 0]
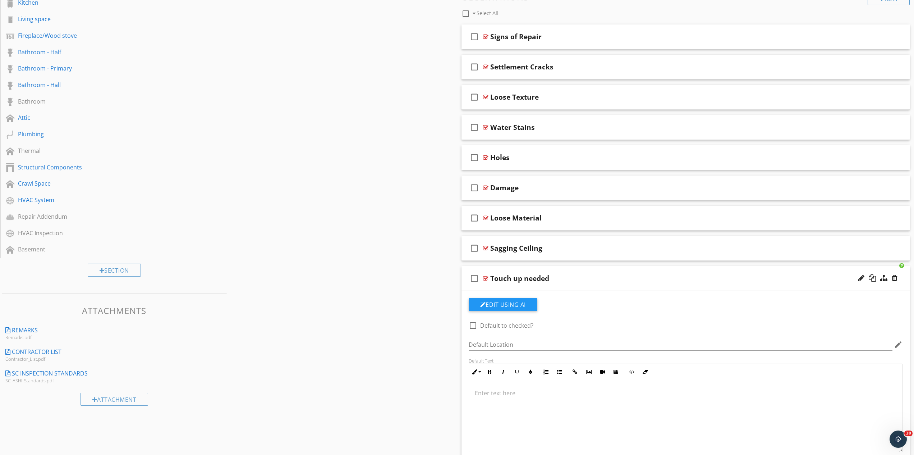
click at [585, 277] on div "Touch up needed" at bounding box center [653, 278] width 326 height 9
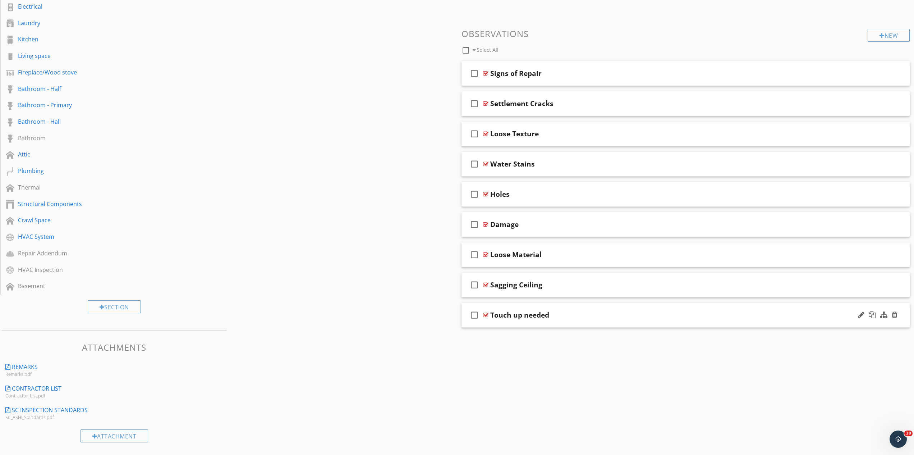
click at [606, 315] on div "Touch up needed" at bounding box center [653, 315] width 326 height 9
click at [860, 314] on div at bounding box center [862, 314] width 6 height 7
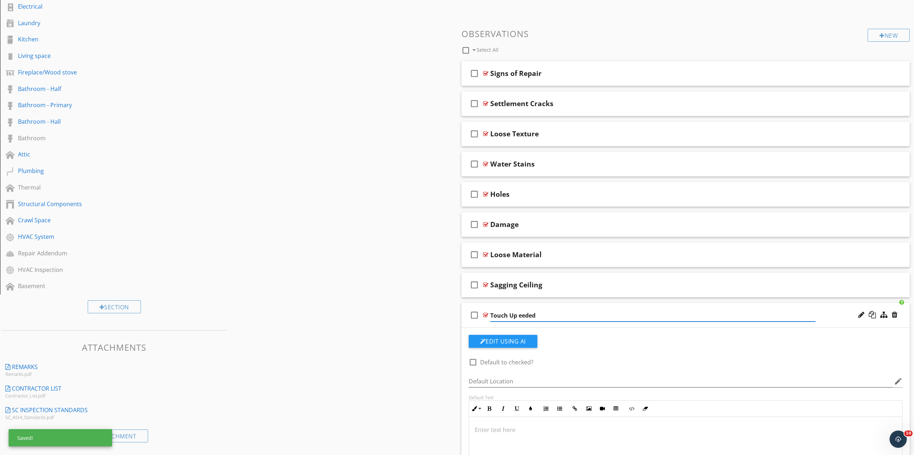
type input "Touch Up Needed"
click at [488, 429] on p at bounding box center [686, 429] width 422 height 9
click at [579, 315] on div "Touch Up Needed" at bounding box center [653, 315] width 326 height 9
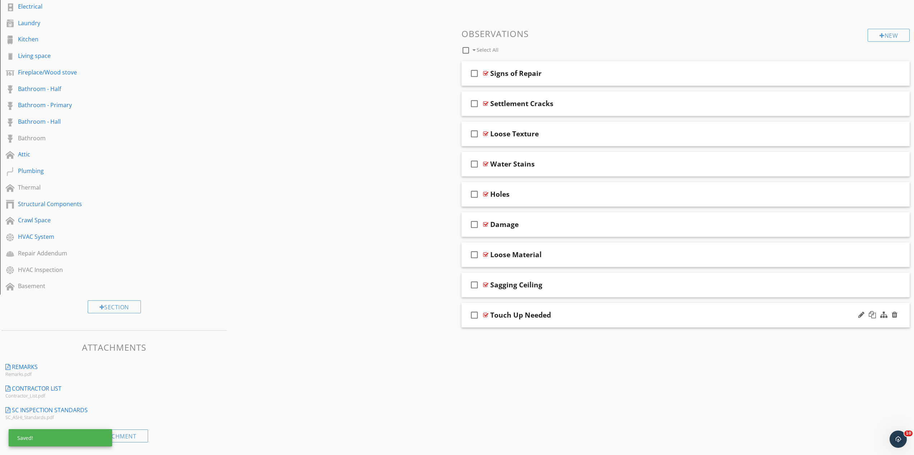
click at [586, 317] on div "Touch Up Needed" at bounding box center [653, 315] width 326 height 9
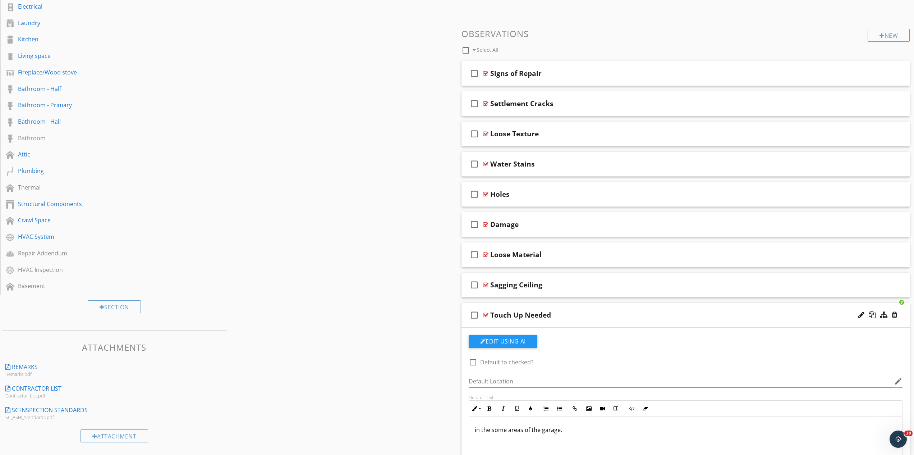
click at [585, 310] on div "check_box_outline_blank Touch Up Needed" at bounding box center [686, 315] width 449 height 25
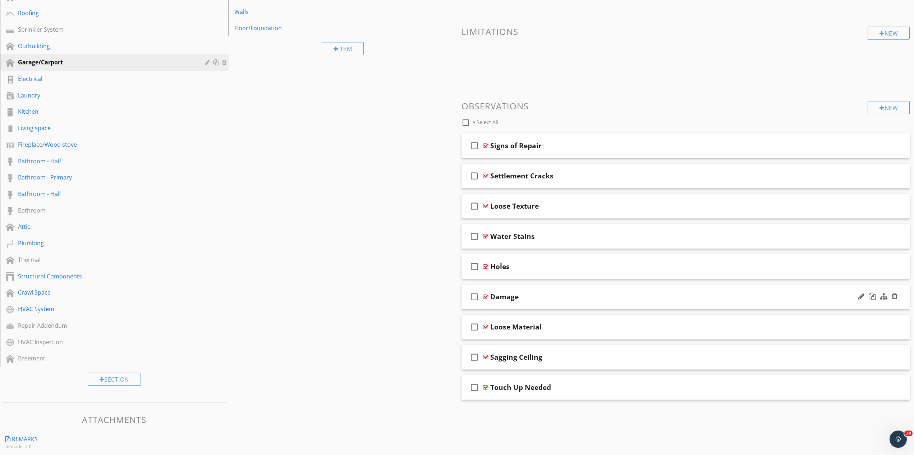
scroll to position [148, 0]
click at [552, 268] on div "Holes" at bounding box center [653, 267] width 326 height 9
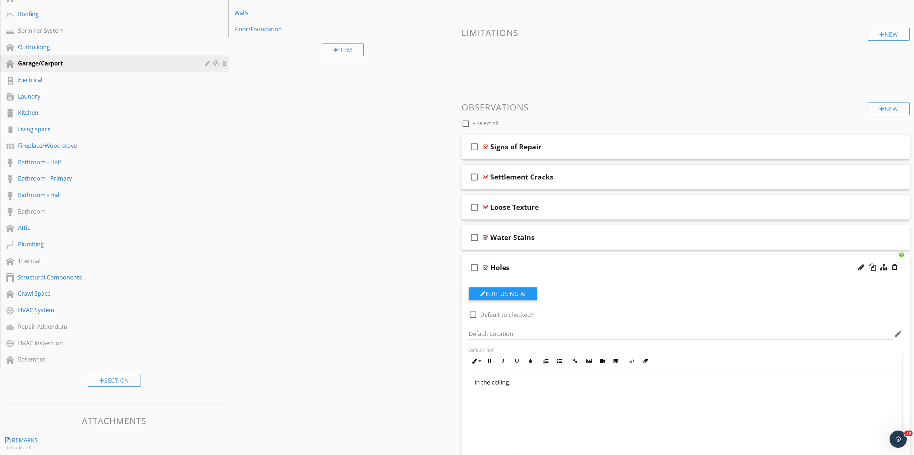
click at [552, 268] on div "Holes" at bounding box center [653, 267] width 326 height 9
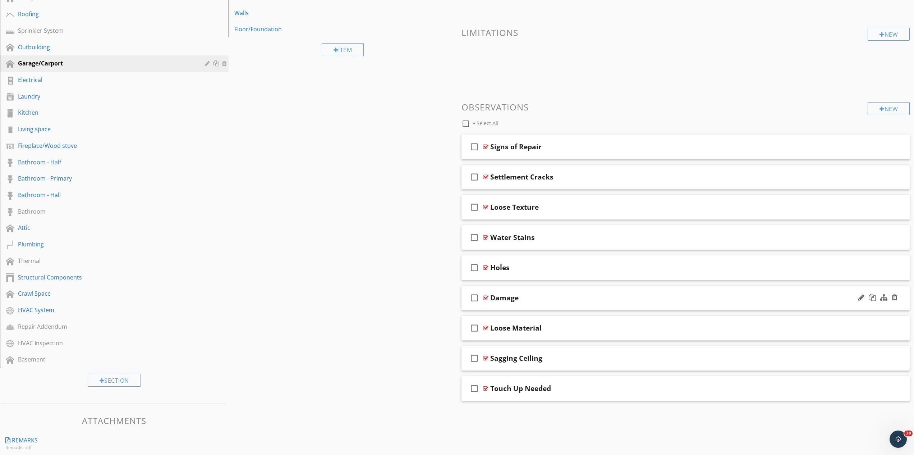
drag, startPoint x: 552, startPoint y: 306, endPoint x: 552, endPoint y: 303, distance: 3.6
click at [552, 305] on div "check_box_outline_blank Damage" at bounding box center [686, 298] width 449 height 25
click at [552, 300] on div "Damage" at bounding box center [653, 297] width 326 height 9
click at [559, 292] on div "check_box_outline_blank Damage" at bounding box center [686, 298] width 449 height 25
drag, startPoint x: 482, startPoint y: 413, endPoint x: 451, endPoint y: 416, distance: 30.7
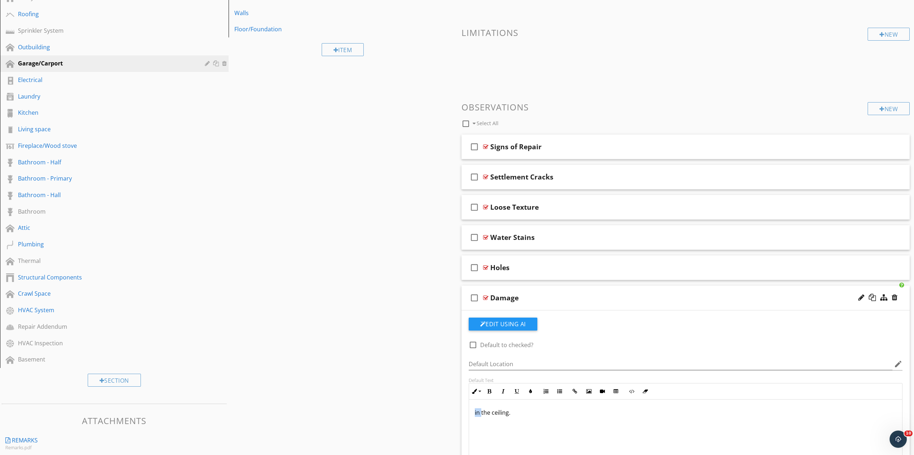
click at [469, 418] on div "in the ceiling." at bounding box center [686, 435] width 434 height 72
click at [594, 295] on div "Damage" at bounding box center [653, 297] width 326 height 9
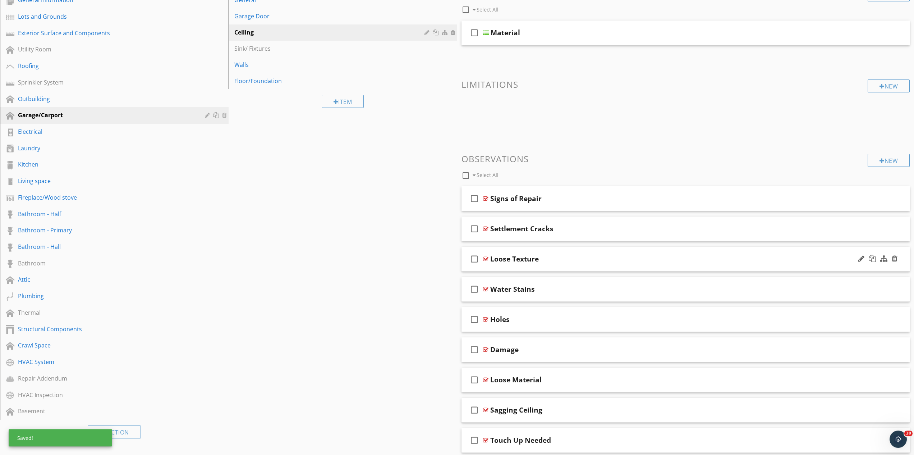
scroll to position [0, 0]
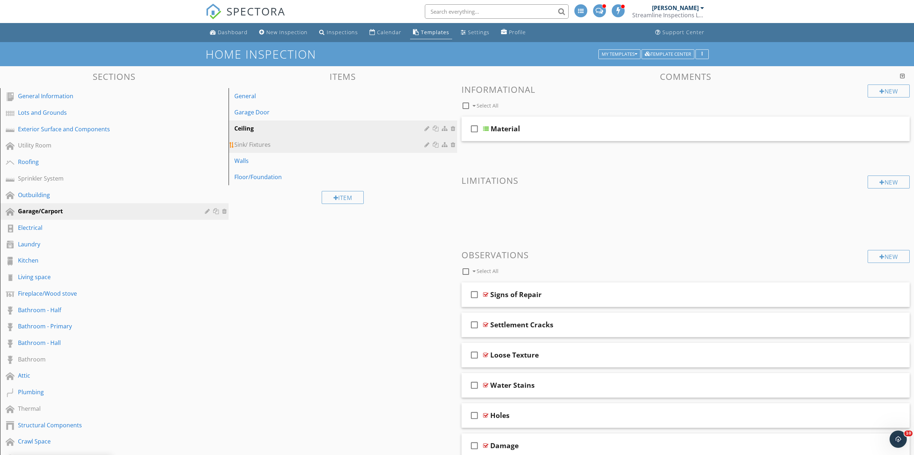
click at [280, 148] on div "Sink/ Fixtures" at bounding box center [330, 144] width 192 height 9
click at [895, 325] on div at bounding box center [895, 324] width 6 height 7
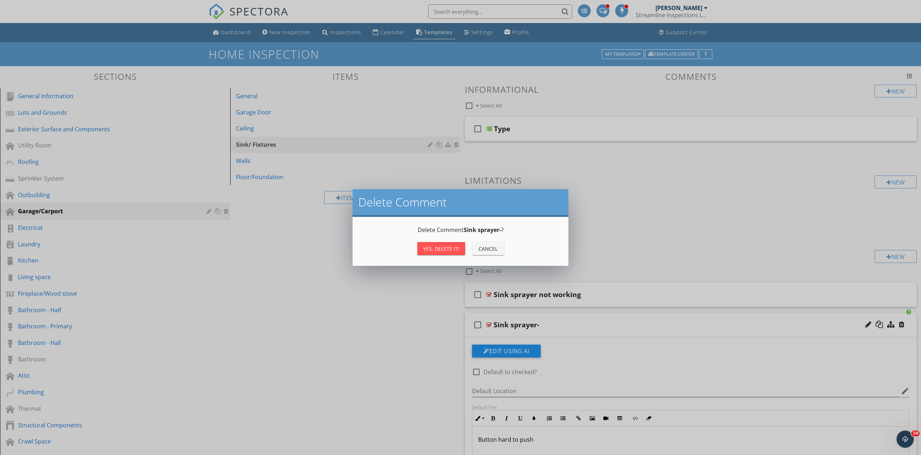
click at [429, 244] on button "Yes, Delete it!" at bounding box center [441, 248] width 48 height 13
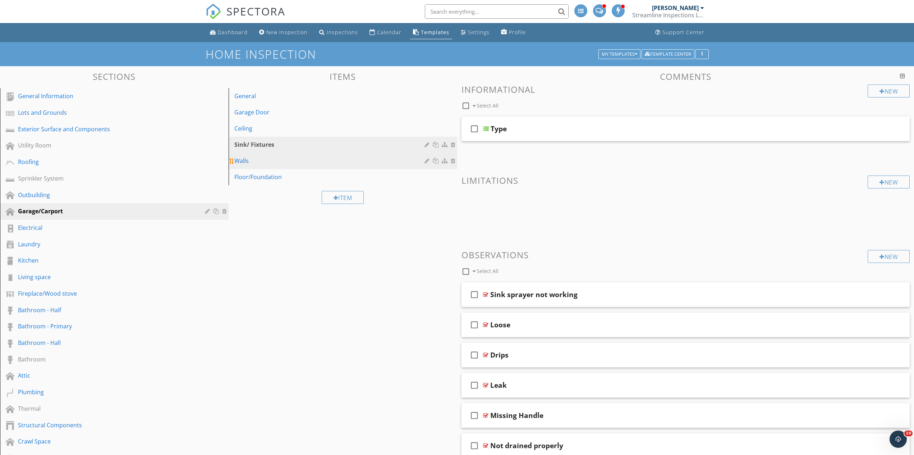
click at [249, 154] on link "Walls" at bounding box center [344, 161] width 227 height 16
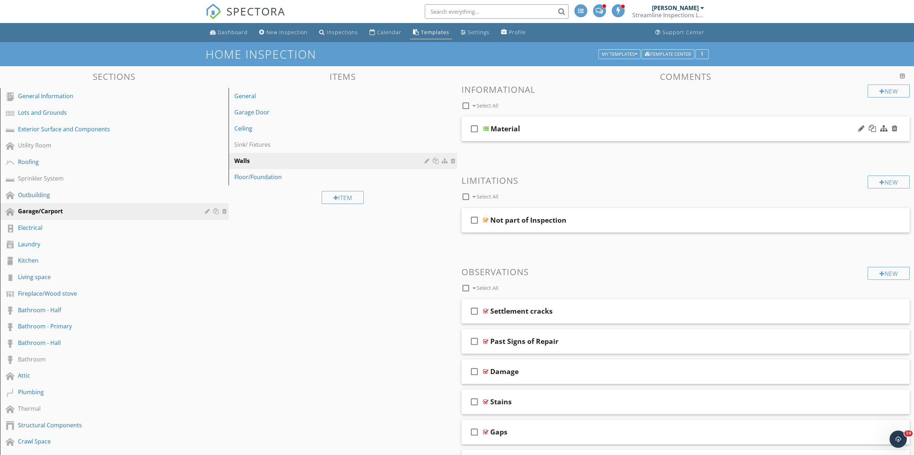
click at [546, 136] on div "check_box_outline_blank Material" at bounding box center [686, 129] width 449 height 25
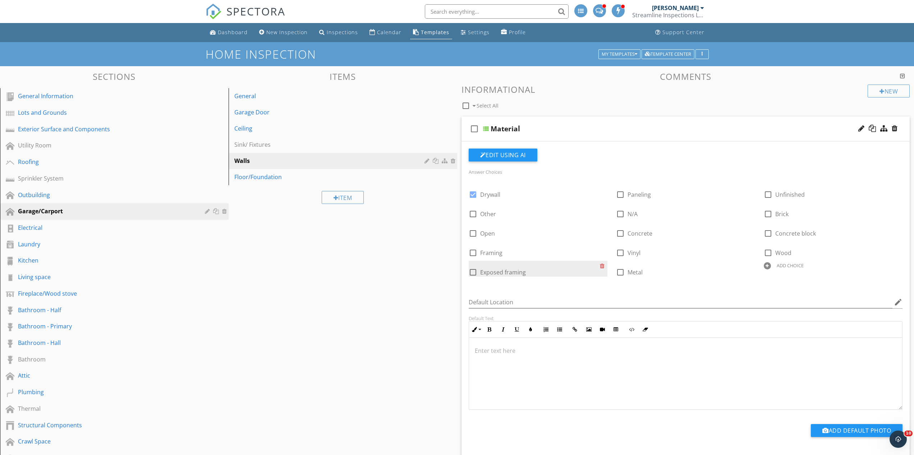
click at [600, 264] on div "check_box_outline_blank Exposed framing" at bounding box center [538, 269] width 139 height 16
click at [601, 267] on div at bounding box center [604, 266] width 8 height 10
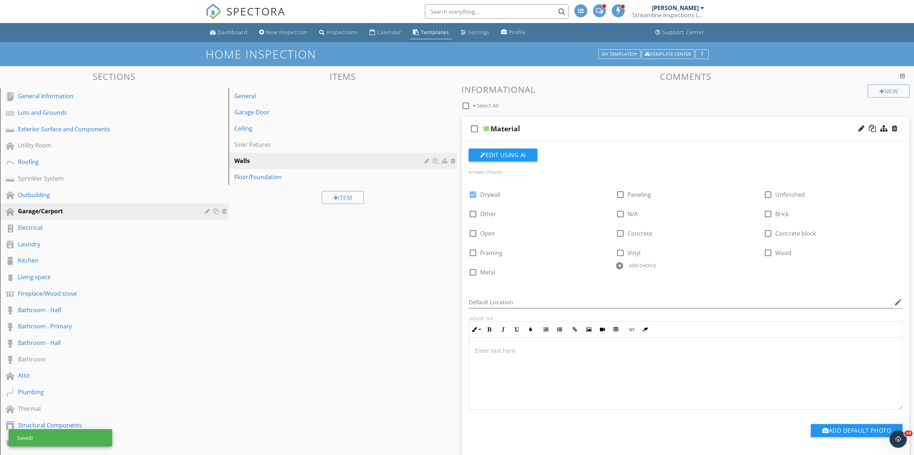
click at [619, 266] on div at bounding box center [619, 265] width 7 height 7
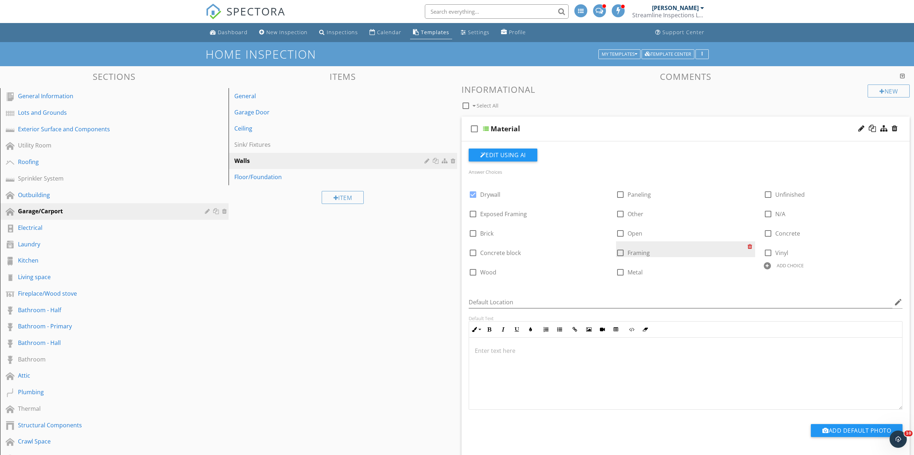
click at [751, 246] on div at bounding box center [752, 246] width 8 height 10
click at [602, 246] on div at bounding box center [604, 246] width 8 height 10
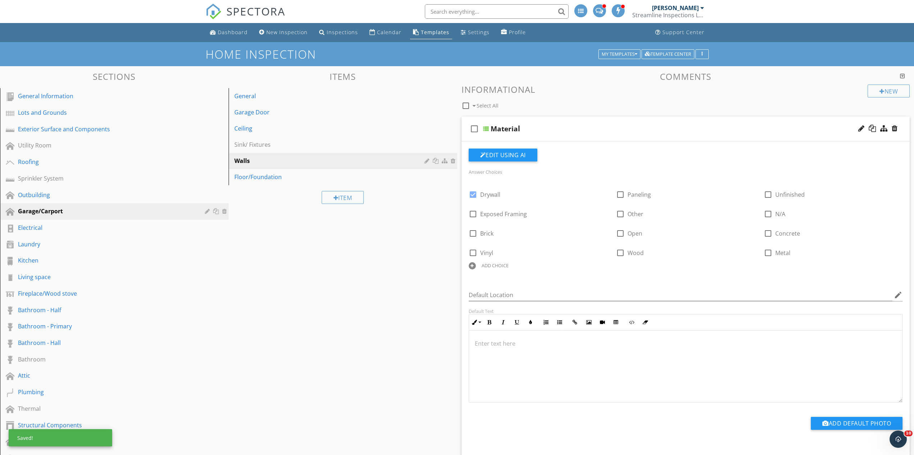
click at [474, 268] on div at bounding box center [472, 265] width 7 height 7
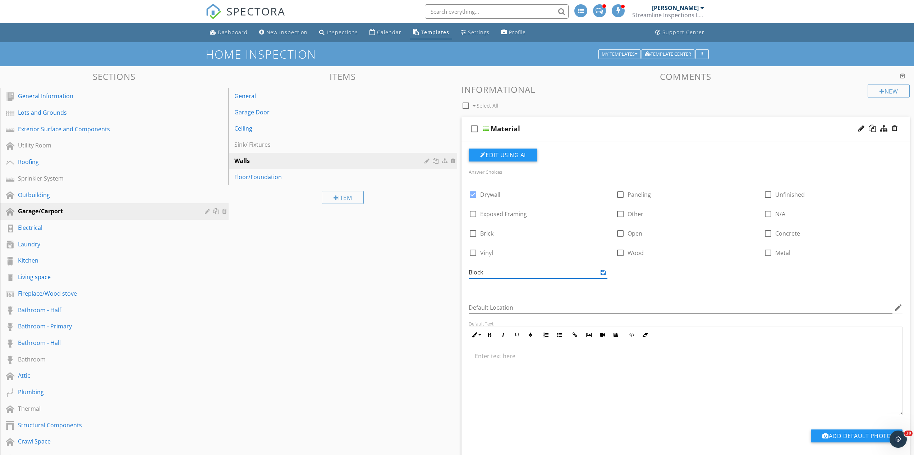
type input "Block"
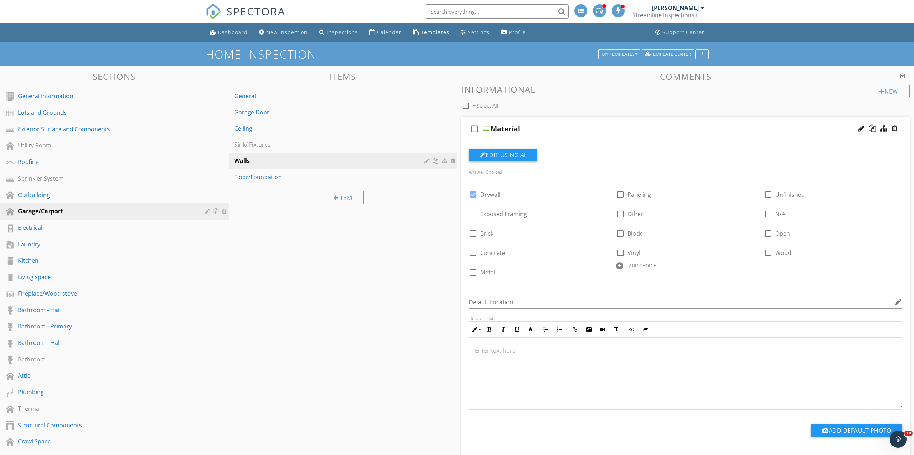
click at [591, 127] on div "Material" at bounding box center [654, 128] width 326 height 9
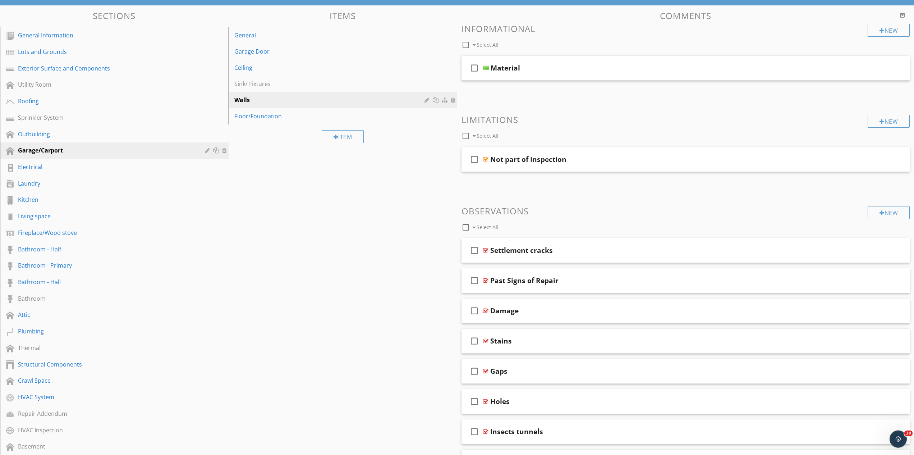
scroll to position [110, 0]
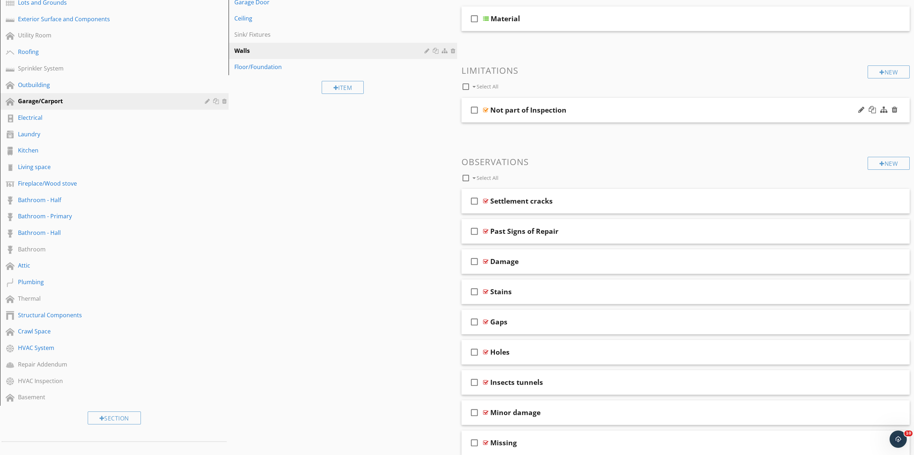
click at [606, 117] on div "check_box_outline_blank Not part of Inspection" at bounding box center [686, 110] width 449 height 25
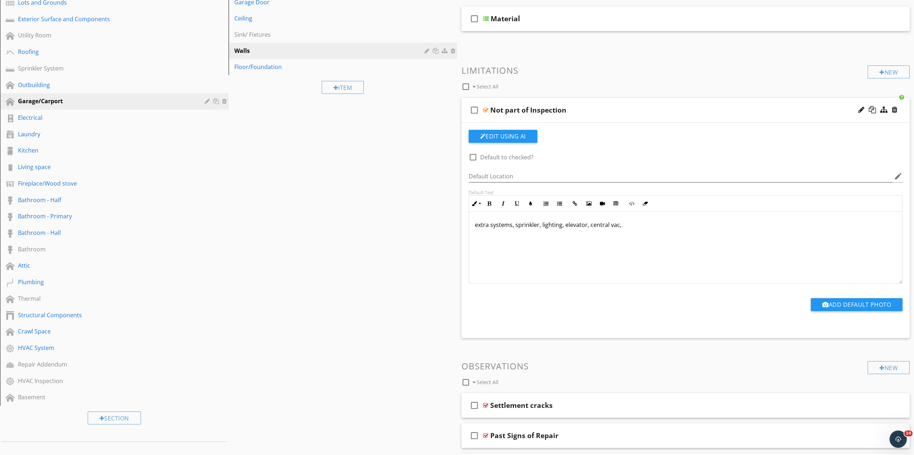
drag, startPoint x: 641, startPoint y: 234, endPoint x: 404, endPoint y: 260, distance: 238.4
click at [469, 260] on div "extra systems, sprinkler, lighting, elevator, central vac," at bounding box center [686, 248] width 434 height 72
click at [731, 226] on p "auxiliary systems were not a part of this inspection like: central vac, shop va…" at bounding box center [686, 224] width 422 height 9
click at [733, 226] on p "auxiliary systems were not a part of this inspection like: central vac, shop va…" at bounding box center [686, 224] width 422 height 9
click at [858, 110] on div at bounding box center [878, 109] width 42 height 17
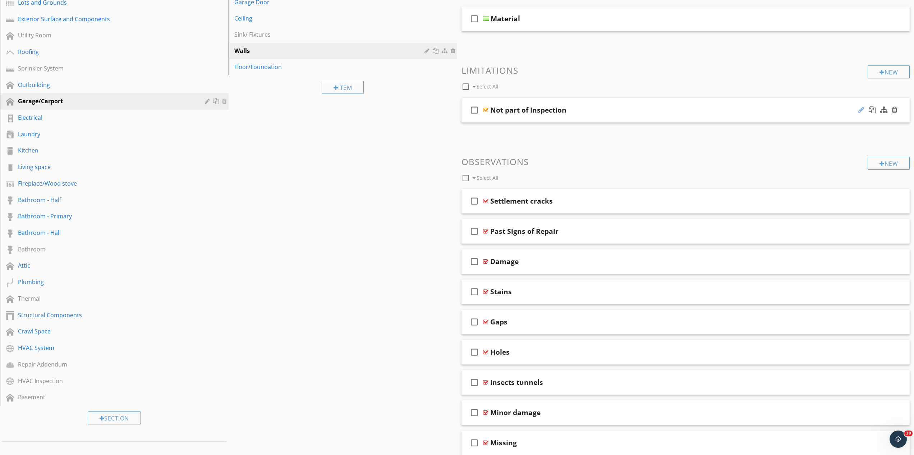
click at [862, 110] on div at bounding box center [862, 109] width 6 height 7
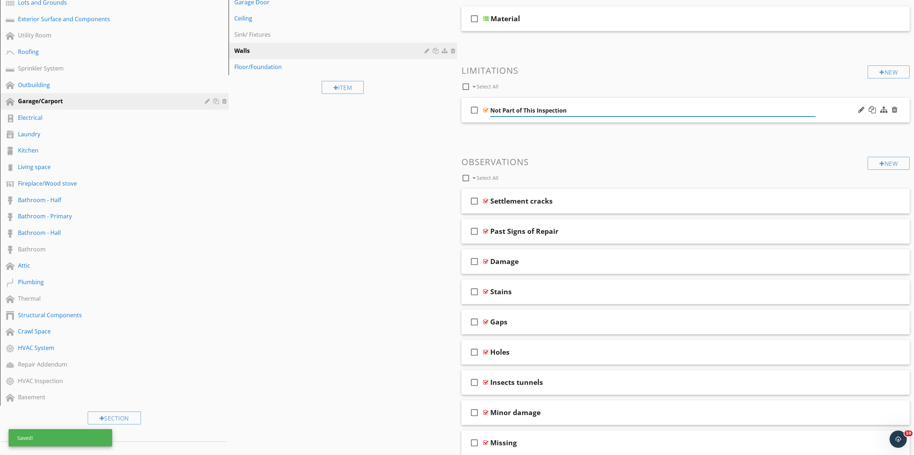
type input "Not Part of This Inspection"
click at [626, 114] on div "Not Part of This Inspection" at bounding box center [653, 110] width 326 height 9
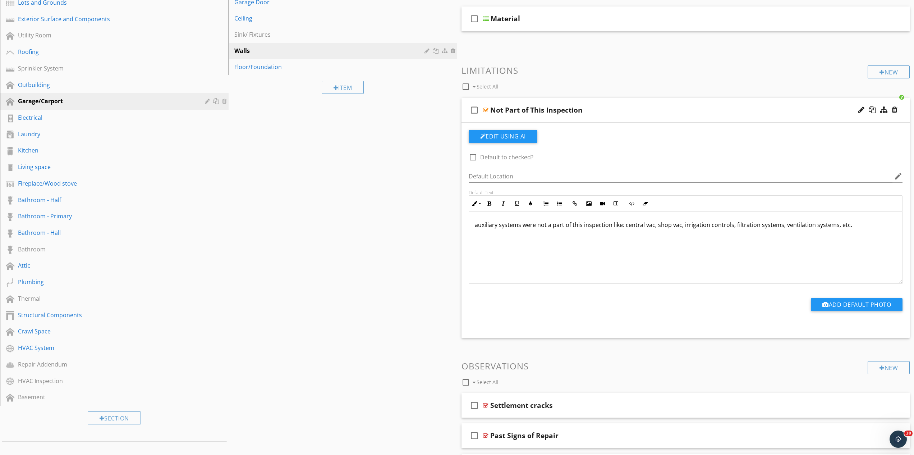
click at [626, 114] on div "Not Part of This Inspection" at bounding box center [653, 110] width 326 height 9
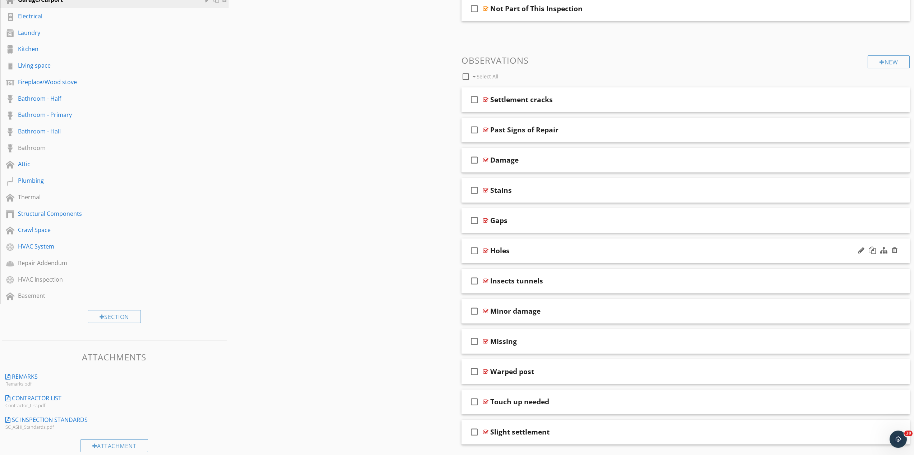
scroll to position [84, 0]
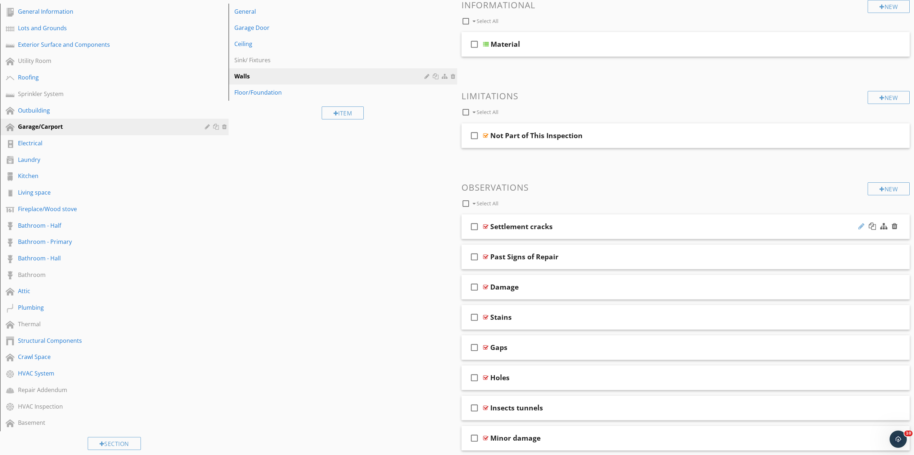
click at [864, 227] on div at bounding box center [862, 226] width 6 height 7
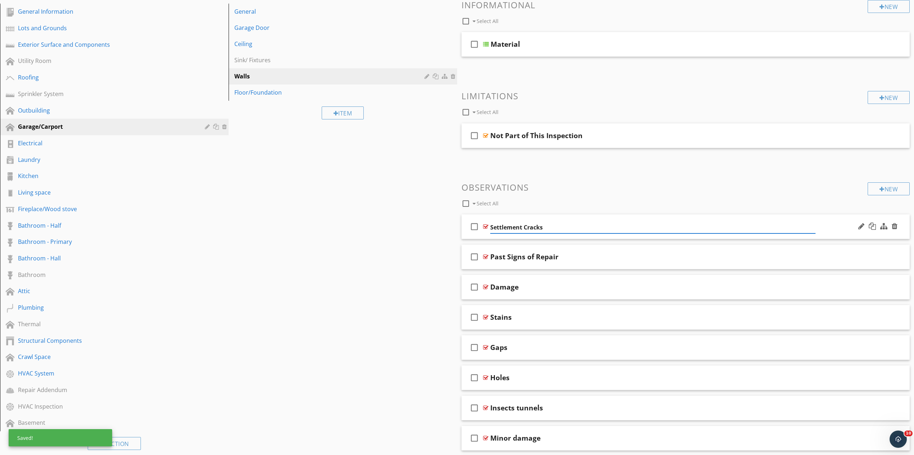
click at [583, 228] on input "Settlement Cracks" at bounding box center [653, 227] width 326 height 12
type input "Settlement Cracks"
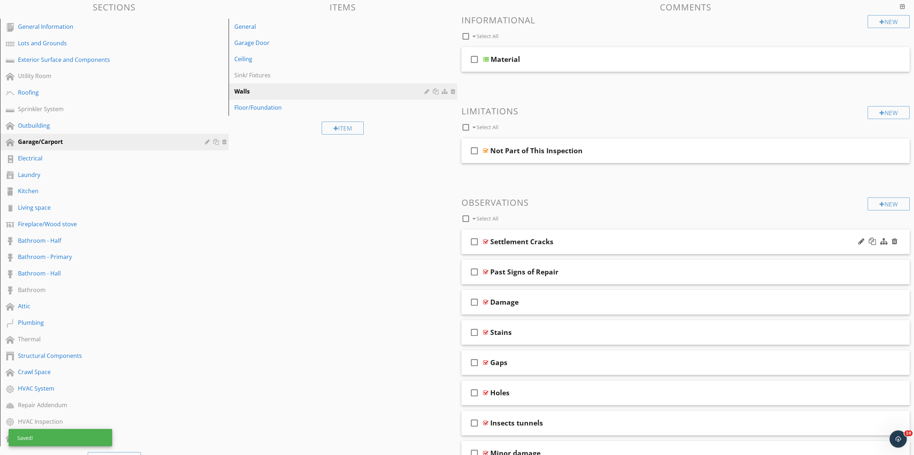
click at [580, 228] on div "New Informational check_box_outline_blank Select All check_box_outline_blank Ma…" at bounding box center [686, 301] width 449 height 572
click at [576, 243] on div "Settlement Cracks" at bounding box center [653, 241] width 326 height 9
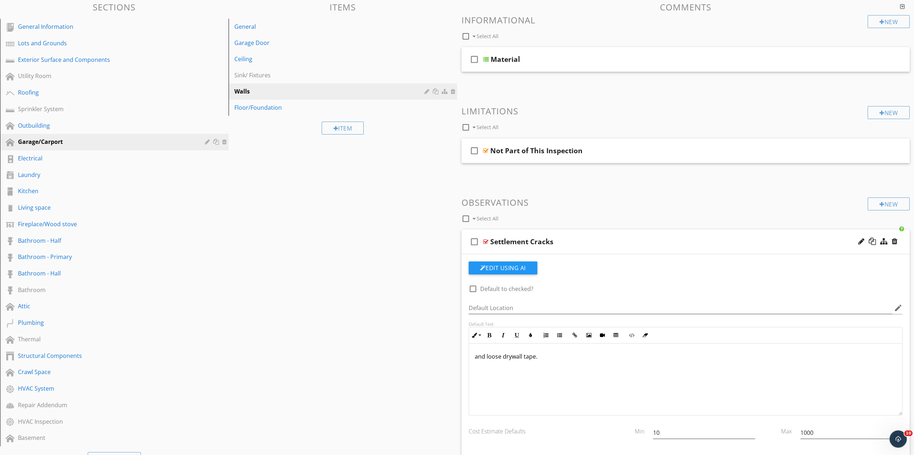
click at [472, 361] on div "and loose drywall tape." at bounding box center [686, 379] width 434 height 72
click at [615, 359] on p "there were settlement cracks and loose drywall tape." at bounding box center [686, 356] width 422 height 9
click at [572, 234] on div "check_box_outline_blank Settlement Cracks" at bounding box center [686, 241] width 449 height 25
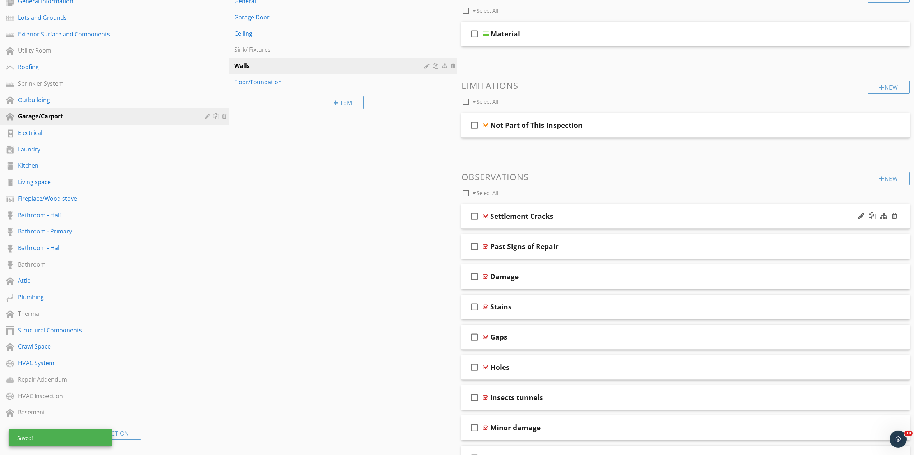
scroll to position [106, 0]
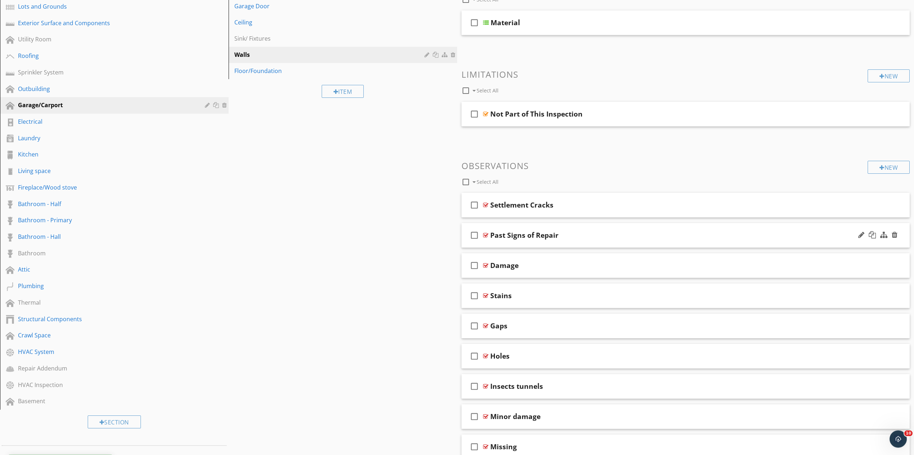
click at [858, 236] on div at bounding box center [878, 235] width 42 height 17
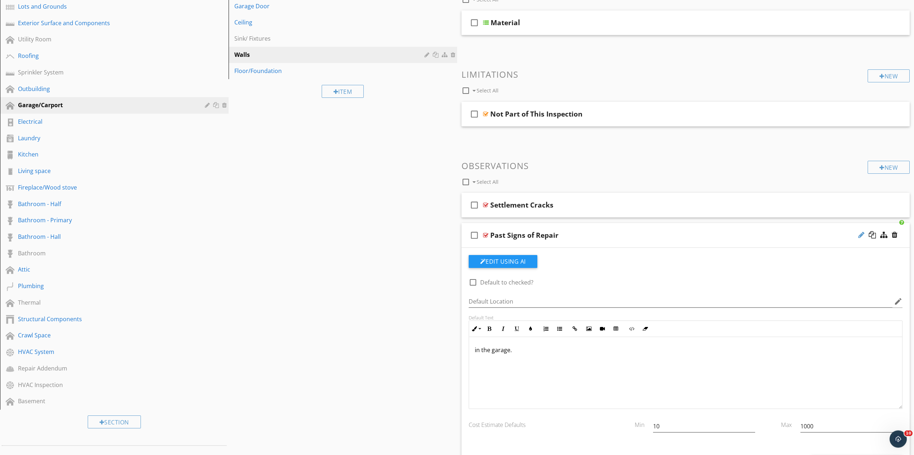
click at [861, 235] on div at bounding box center [862, 234] width 6 height 7
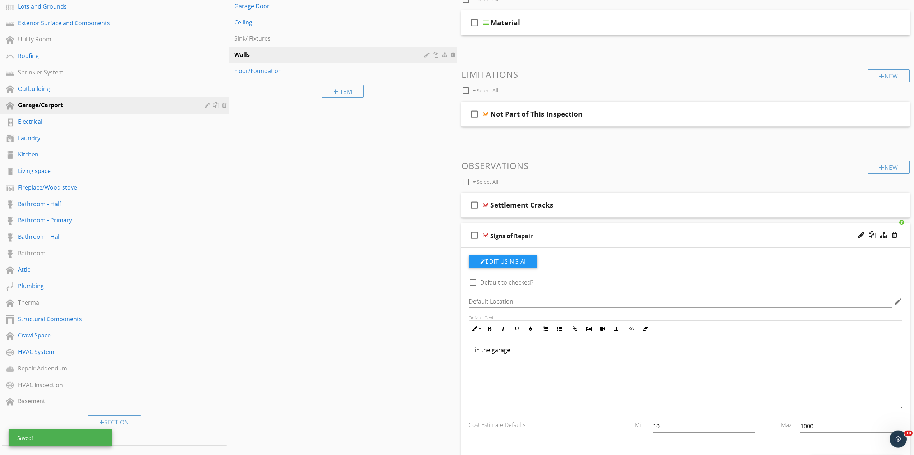
click at [555, 236] on input "Signs of Repair" at bounding box center [653, 236] width 326 height 12
type input "Signs of Repair"
click at [564, 236] on div "Signs of Repair" at bounding box center [653, 235] width 326 height 9
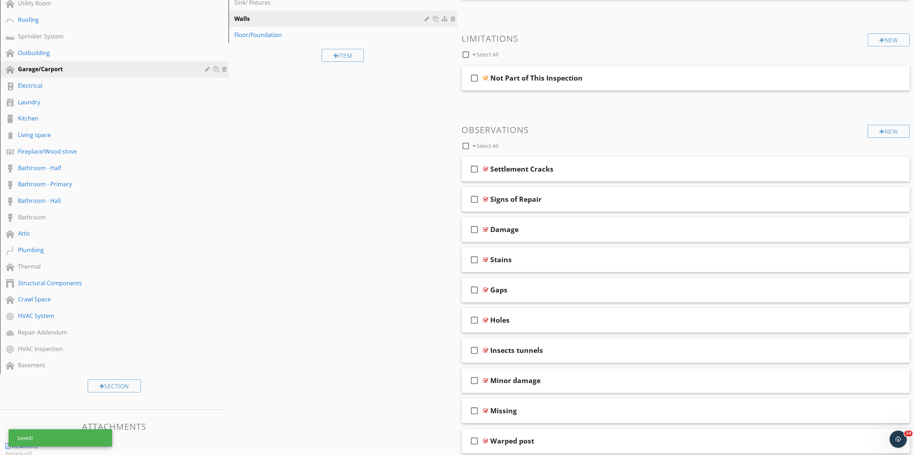
scroll to position [143, 0]
click at [548, 232] on div "Damage" at bounding box center [653, 228] width 326 height 9
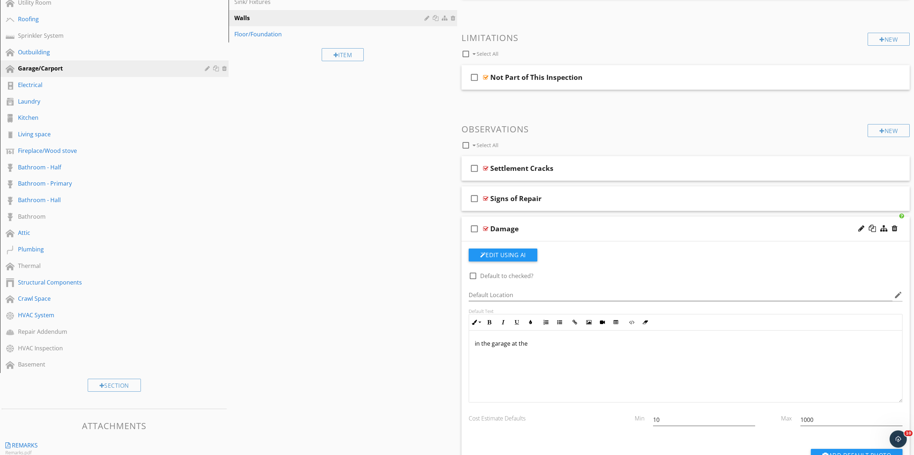
click at [474, 344] on div "in the garage at the" at bounding box center [686, 366] width 434 height 72
click at [585, 343] on p "there was damage in the garage at the" at bounding box center [686, 343] width 422 height 9
click at [533, 226] on div "Damage" at bounding box center [653, 228] width 326 height 9
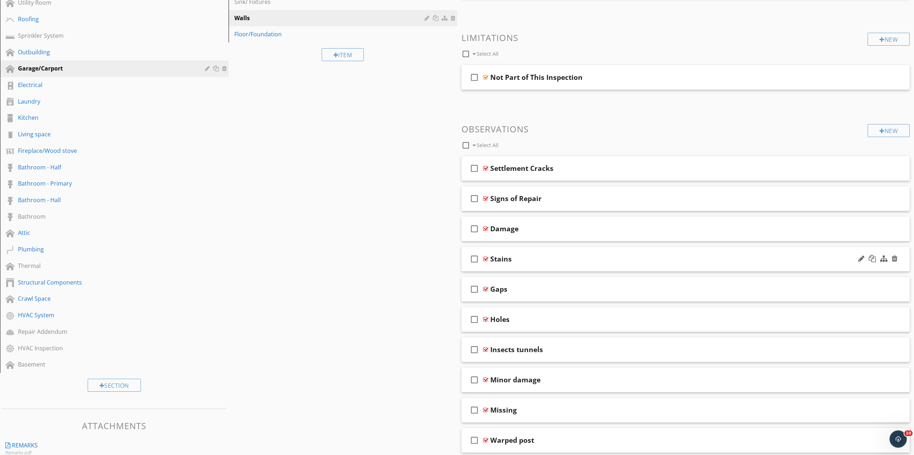
click at [542, 256] on div "Stains" at bounding box center [653, 259] width 326 height 9
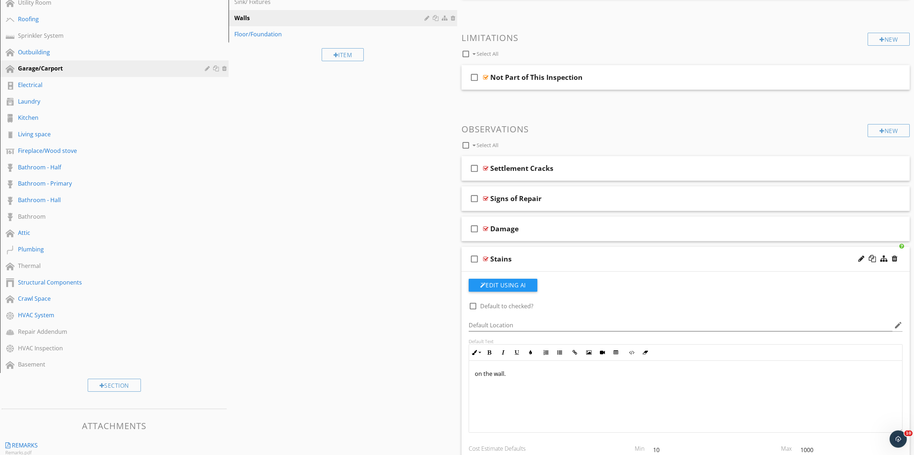
click at [469, 371] on div "on the wall. Enter text here" at bounding box center [686, 397] width 434 height 72
click at [472, 377] on div "on the wall." at bounding box center [686, 397] width 434 height 72
click at [550, 257] on div "Stains" at bounding box center [653, 259] width 326 height 9
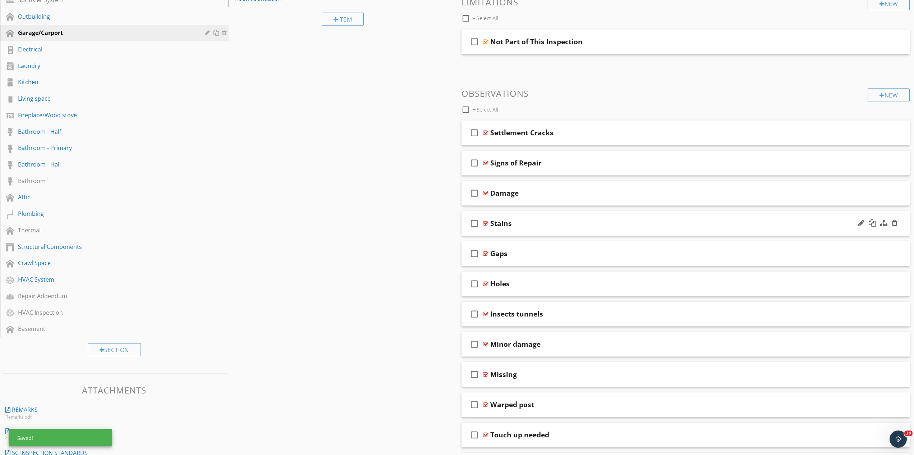
scroll to position [179, 0]
click at [535, 259] on div "check_box_outline_blank Gaps" at bounding box center [686, 252] width 449 height 25
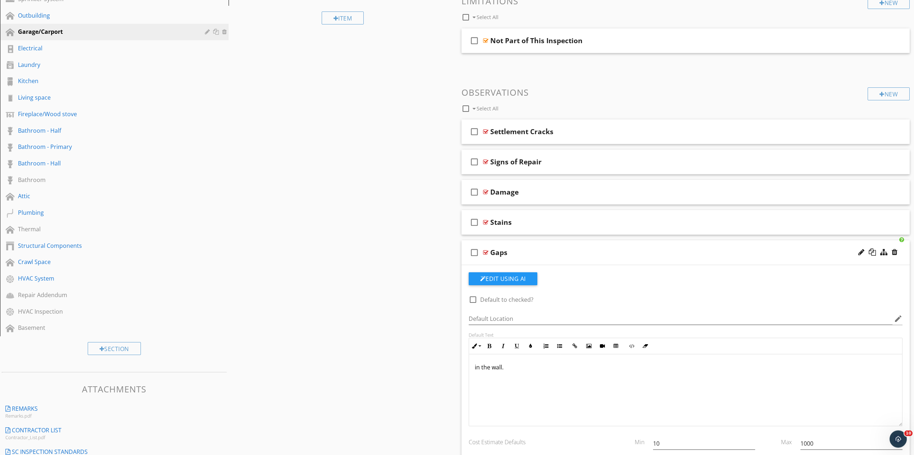
click at [633, 257] on div "check_box_outline_blank Gaps" at bounding box center [686, 252] width 449 height 25
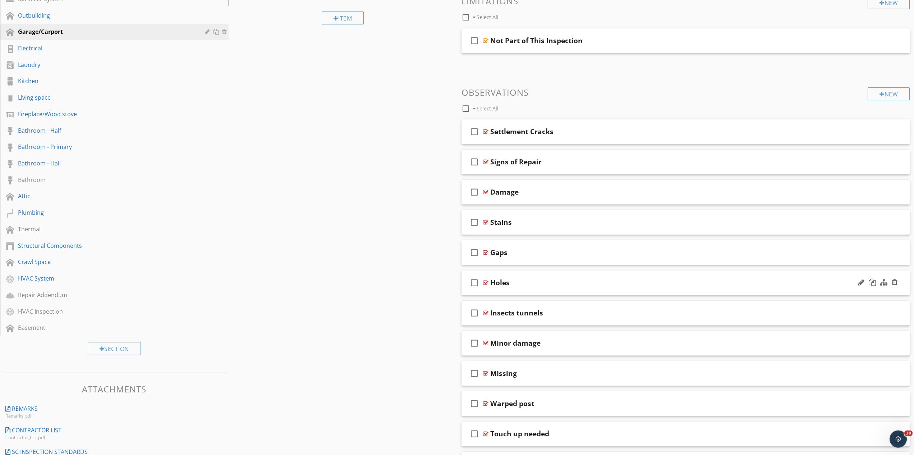
click at [891, 282] on div at bounding box center [878, 282] width 42 height 17
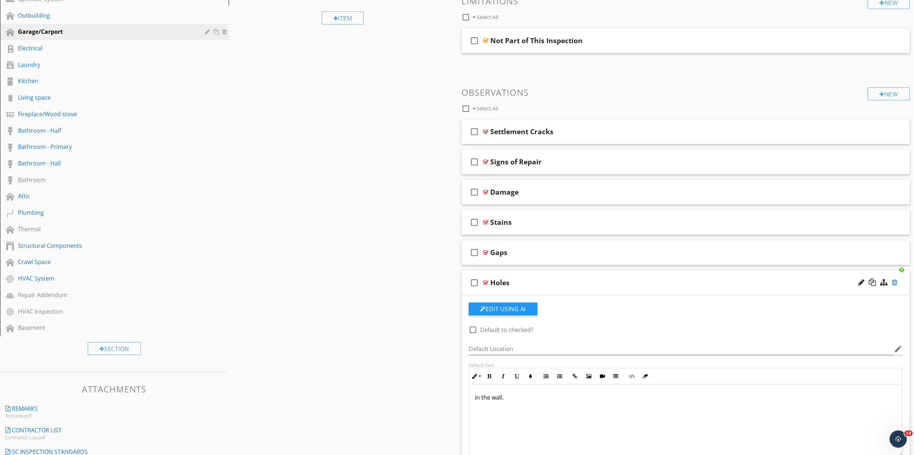
click at [894, 282] on div at bounding box center [895, 282] width 6 height 7
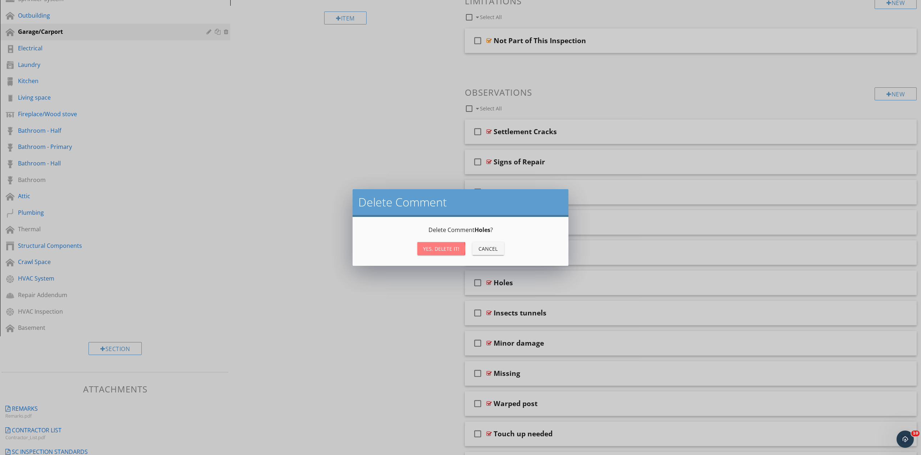
click at [435, 247] on div "Yes, Delete it!" at bounding box center [441, 249] width 36 height 8
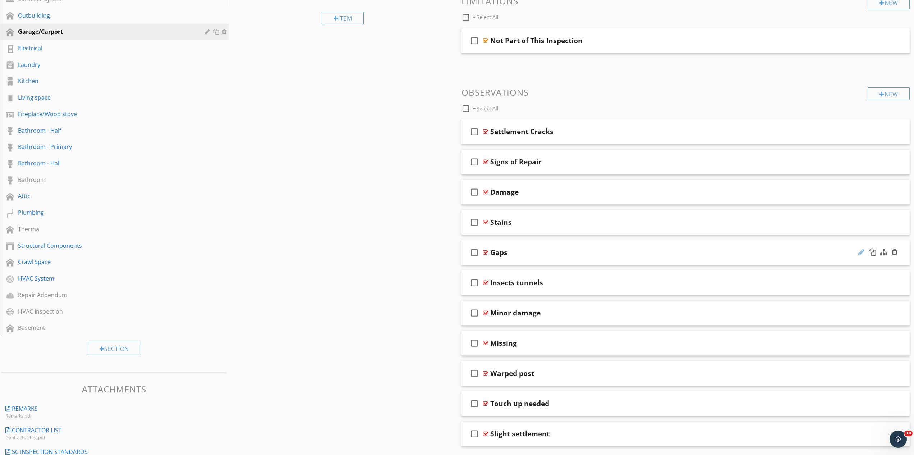
click at [863, 250] on div at bounding box center [862, 251] width 6 height 7
click at [554, 252] on input "Gaps" at bounding box center [653, 253] width 326 height 12
type input "Gaps/Holes"
click at [547, 253] on div "Gaps/Holes" at bounding box center [653, 252] width 326 height 9
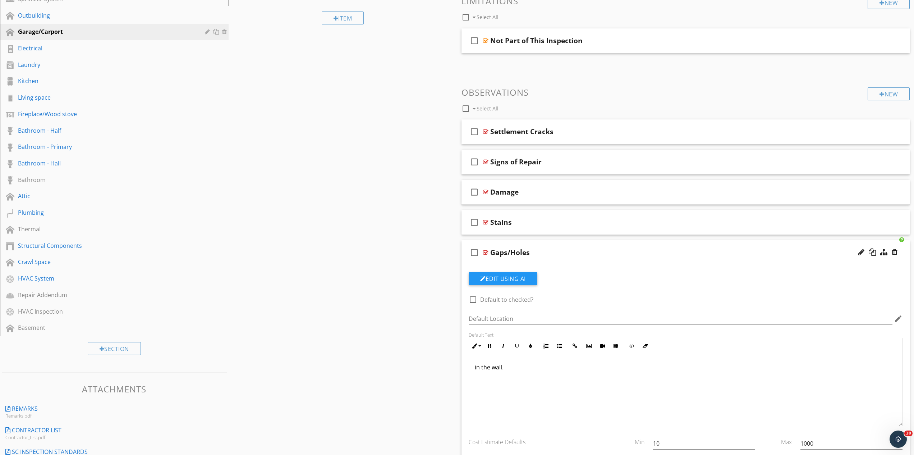
click at [473, 367] on div "in the wall." at bounding box center [686, 390] width 434 height 72
click at [552, 249] on div "Gaps/Holes" at bounding box center [653, 252] width 326 height 9
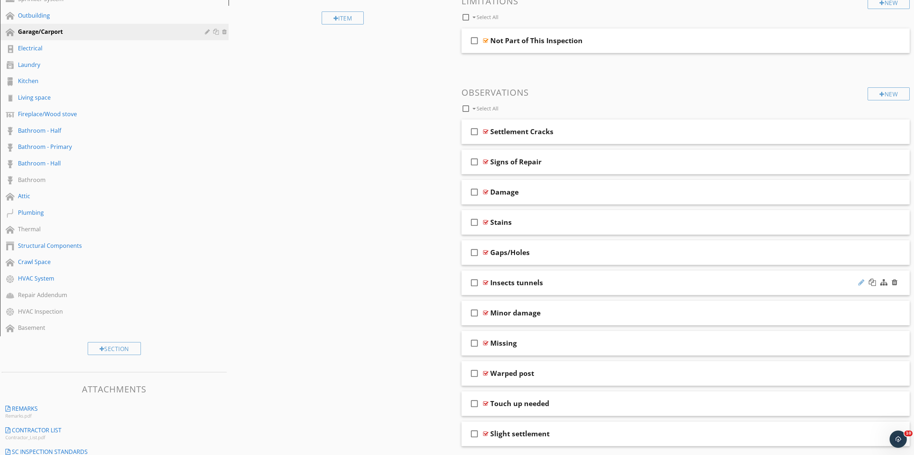
click at [863, 282] on div at bounding box center [862, 282] width 6 height 7
type input "Insects Tunnels"
click at [563, 291] on div "check_box_outline_blank Insects Tunnels" at bounding box center [686, 282] width 449 height 25
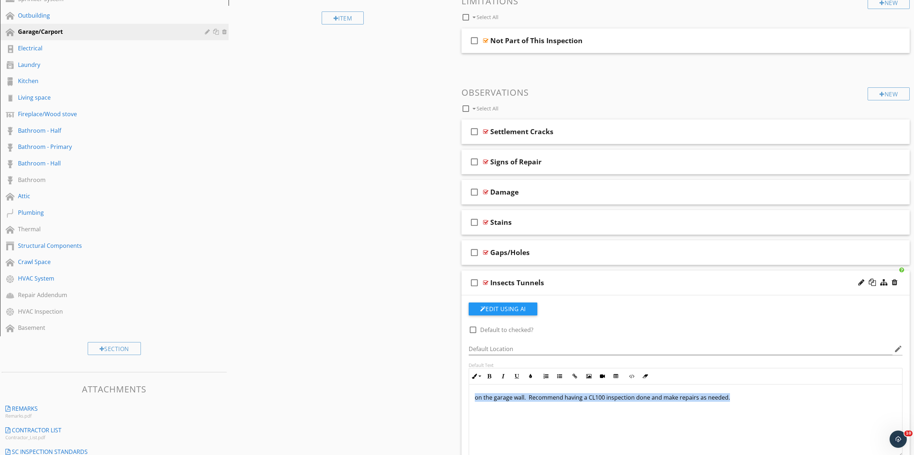
drag, startPoint x: 543, startPoint y: 421, endPoint x: 456, endPoint y: 429, distance: 87.7
click at [469, 433] on div "on the garage wall. Recommend having a CL100 inspection done and make repairs a…" at bounding box center [686, 420] width 434 height 72
click at [561, 283] on div "Insects Tunnels" at bounding box center [653, 282] width 326 height 9
click at [568, 277] on div "check_box_outline_blank Insects Tunnels" at bounding box center [686, 282] width 449 height 25
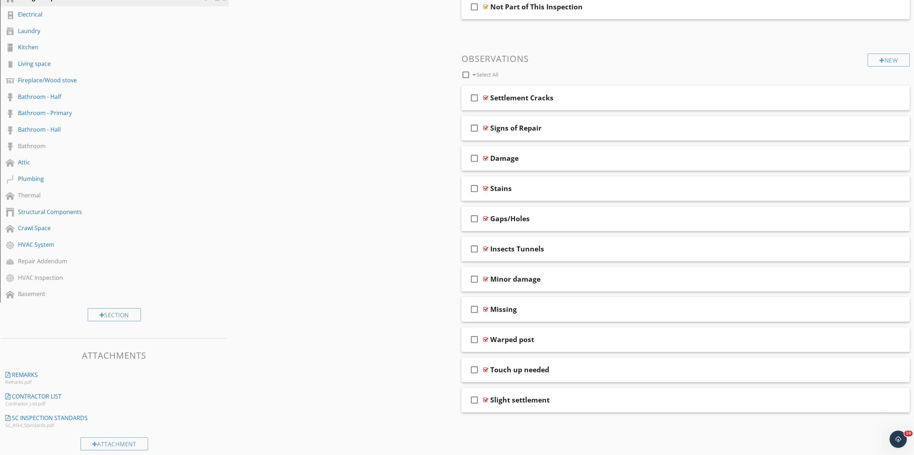
scroll to position [221, 0]
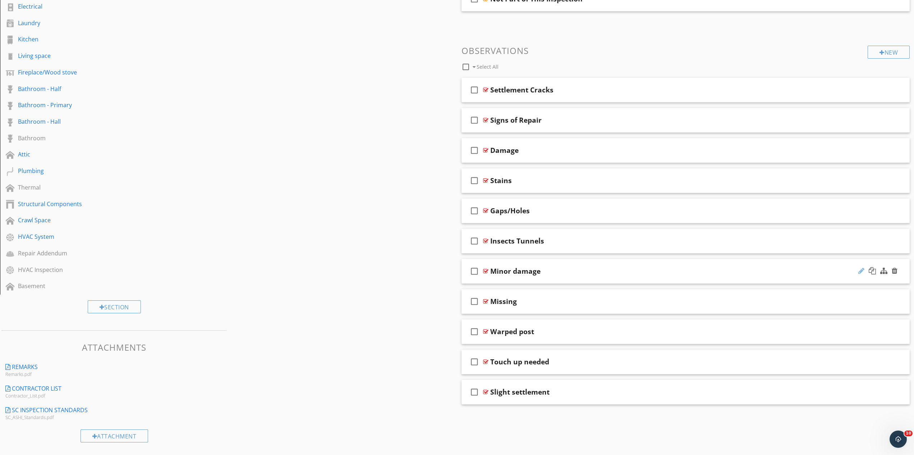
click at [862, 270] on div at bounding box center [862, 270] width 6 height 7
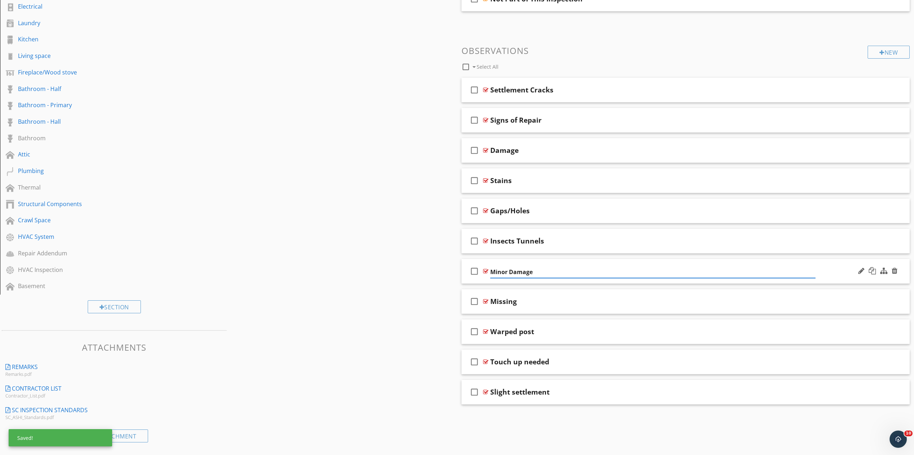
click at [562, 271] on input "Minor Damage" at bounding box center [653, 272] width 326 height 12
type input "Minor Damage"
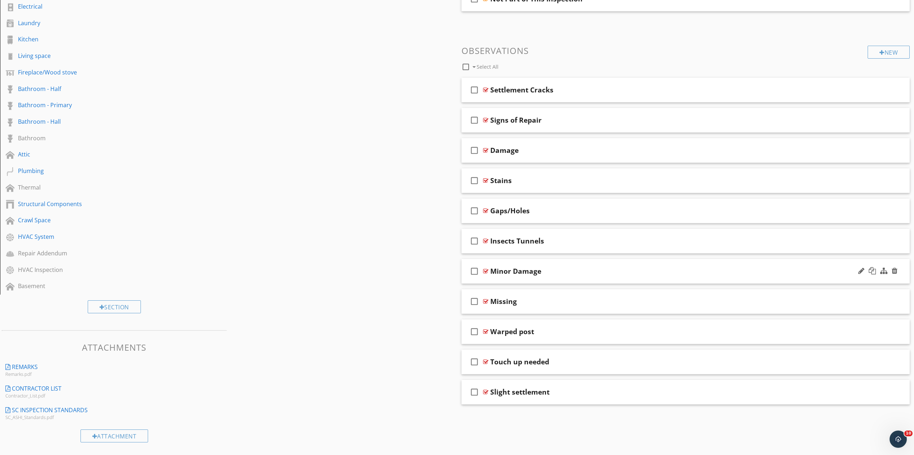
click at [580, 273] on div "Minor Damage" at bounding box center [653, 271] width 326 height 9
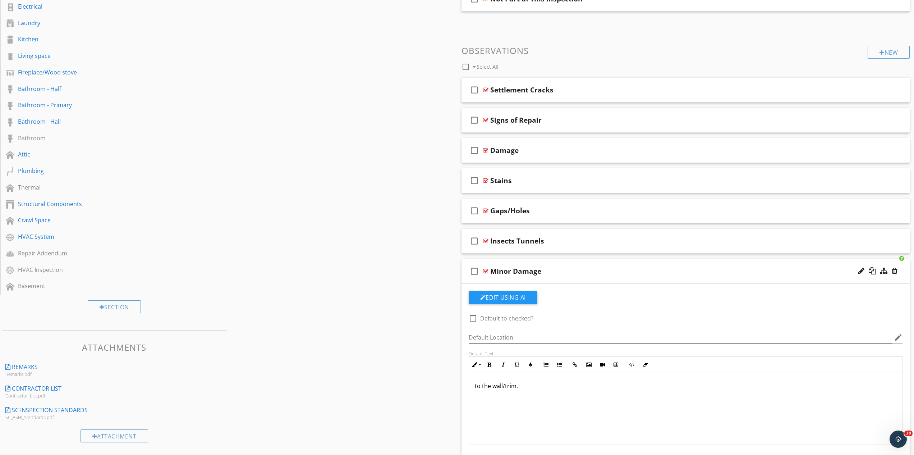
click at [481, 388] on p "to the wall/trim." at bounding box center [686, 386] width 422 height 9
click at [557, 271] on div "Minor Damage" at bounding box center [653, 271] width 326 height 9
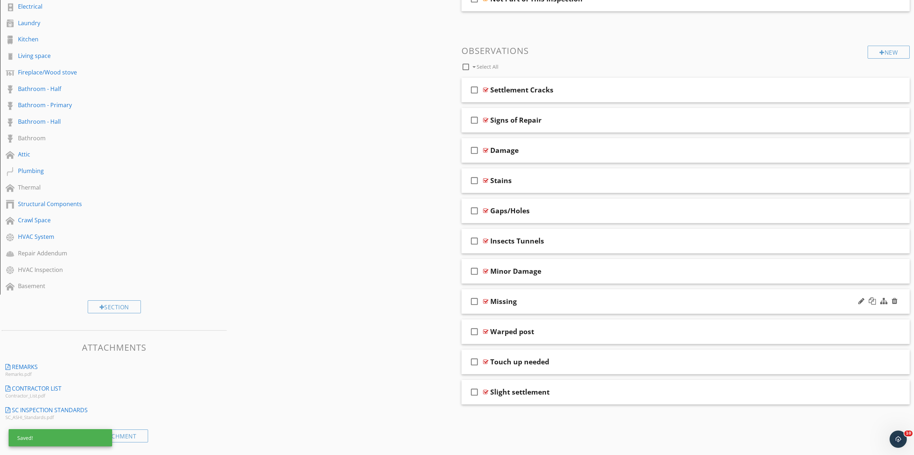
click at [546, 306] on div "check_box_outline_blank Missing" at bounding box center [686, 301] width 449 height 25
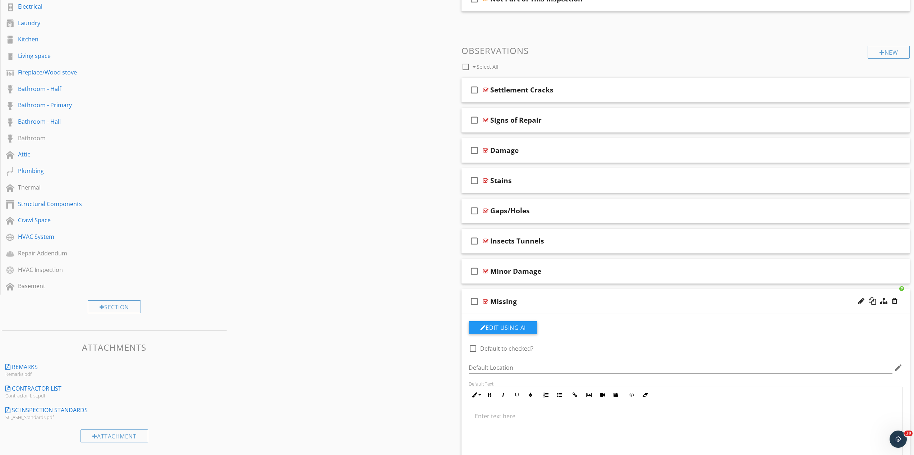
click at [547, 307] on div "check_box_outline_blank Missing" at bounding box center [686, 301] width 449 height 25
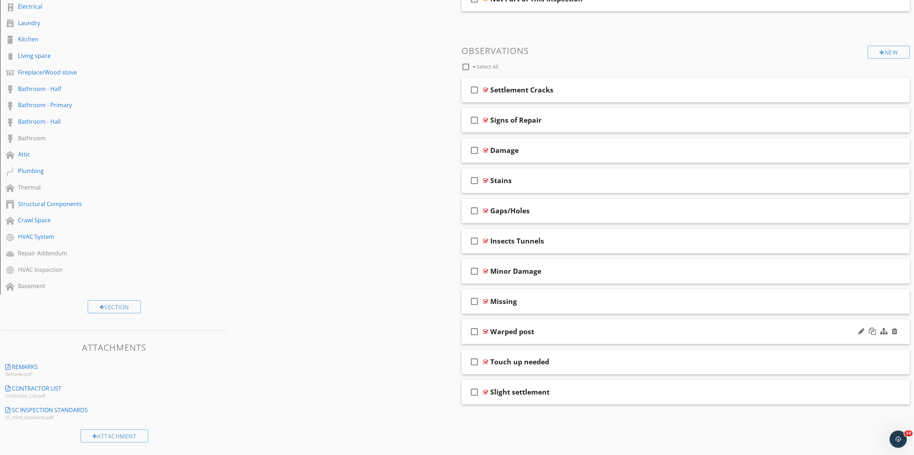
click at [562, 334] on div "Warped post" at bounding box center [653, 331] width 326 height 9
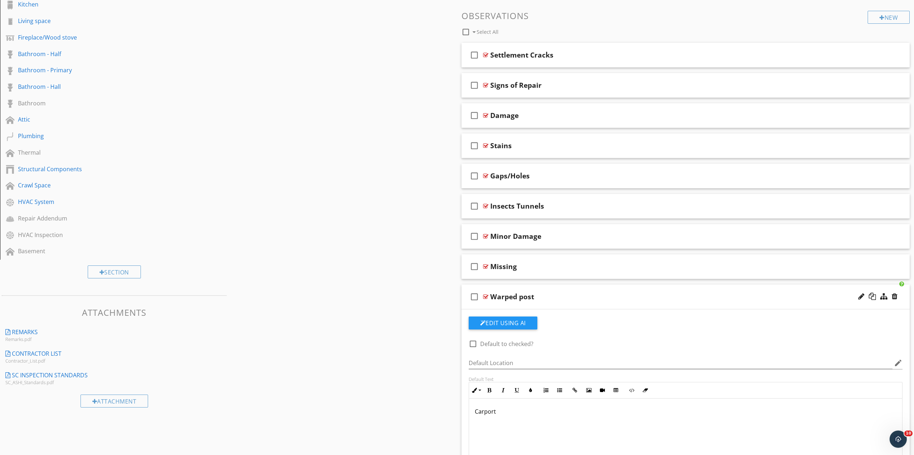
scroll to position [258, 0]
click at [863, 292] on div at bounding box center [862, 294] width 6 height 7
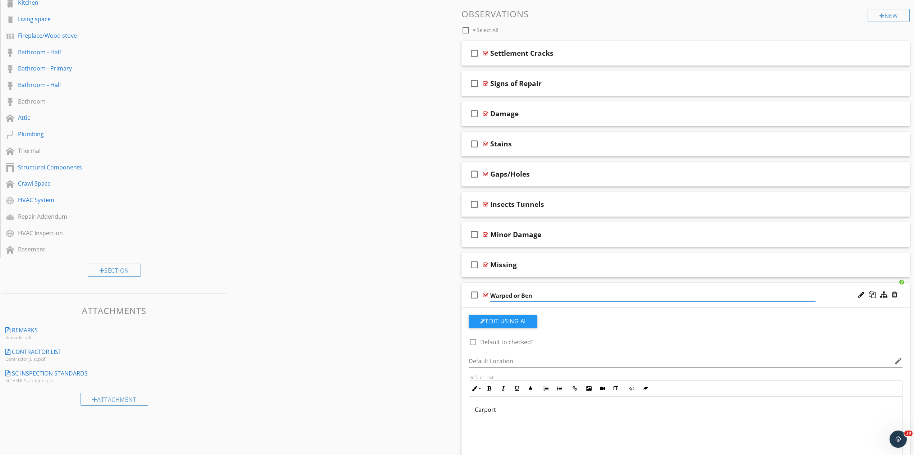
type input "Warped or Bent"
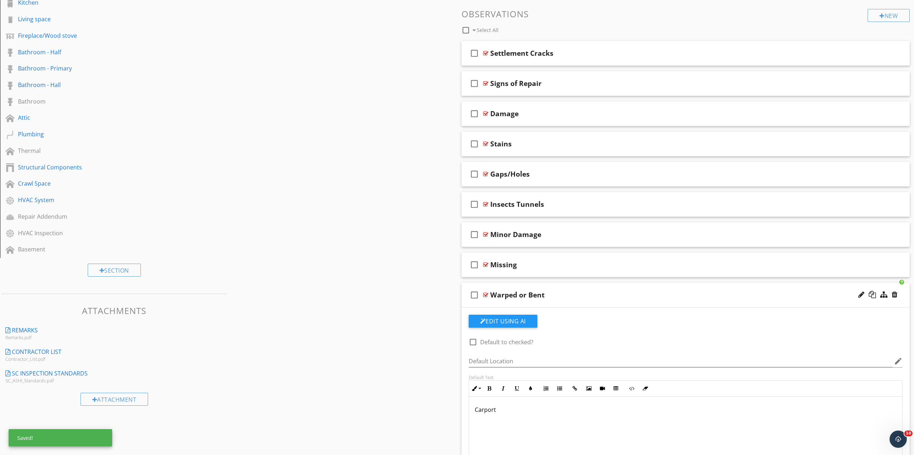
drag, startPoint x: 501, startPoint y: 408, endPoint x: 444, endPoint y: 421, distance: 58.8
click at [469, 422] on div "Carport" at bounding box center [686, 433] width 434 height 72
click at [559, 294] on div "Warped or Bent" at bounding box center [653, 295] width 326 height 9
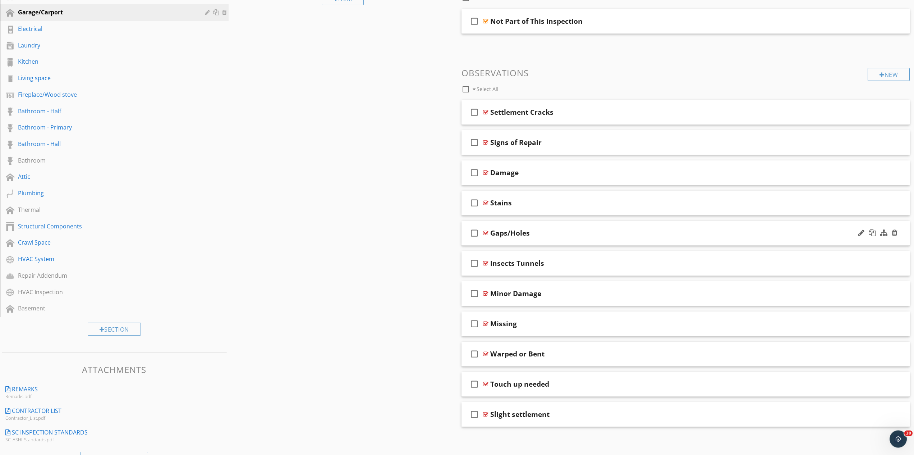
scroll to position [221, 0]
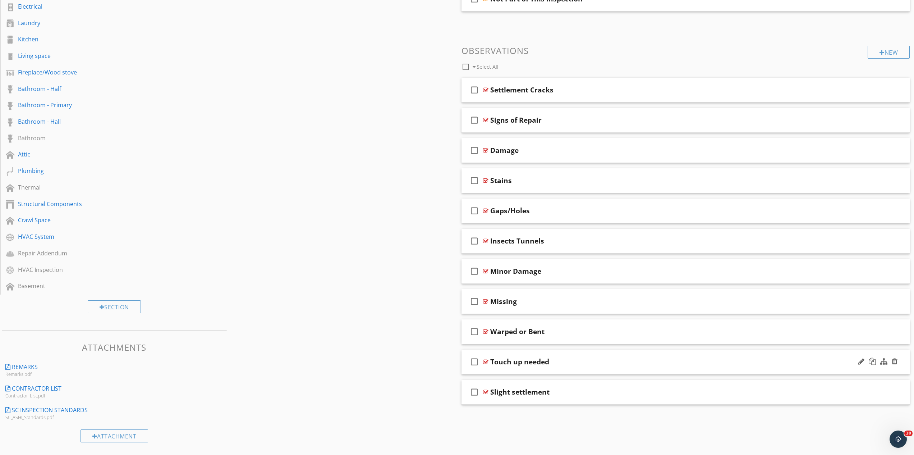
drag, startPoint x: 862, startPoint y: 361, endPoint x: 850, endPoint y: 358, distance: 12.2
click at [861, 361] on div at bounding box center [862, 361] width 6 height 7
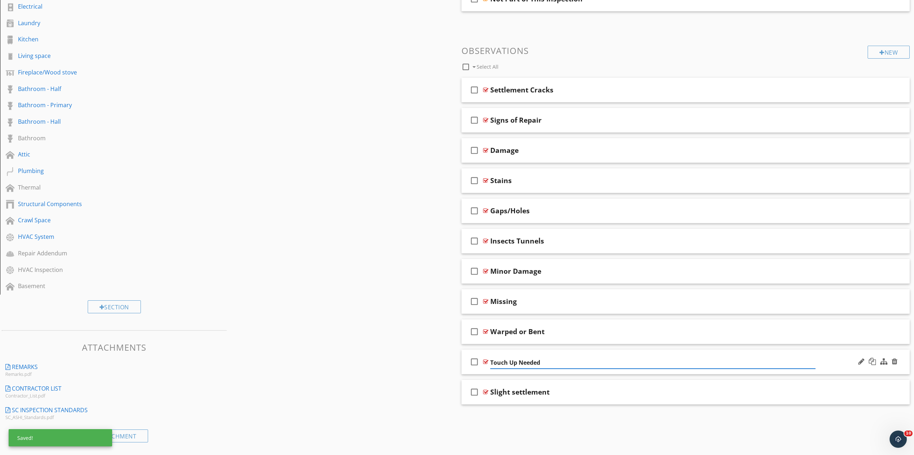
type input "Touch Up Needed"
click at [586, 368] on div "check_box_outline_blank Touch Up Needed" at bounding box center [686, 362] width 449 height 25
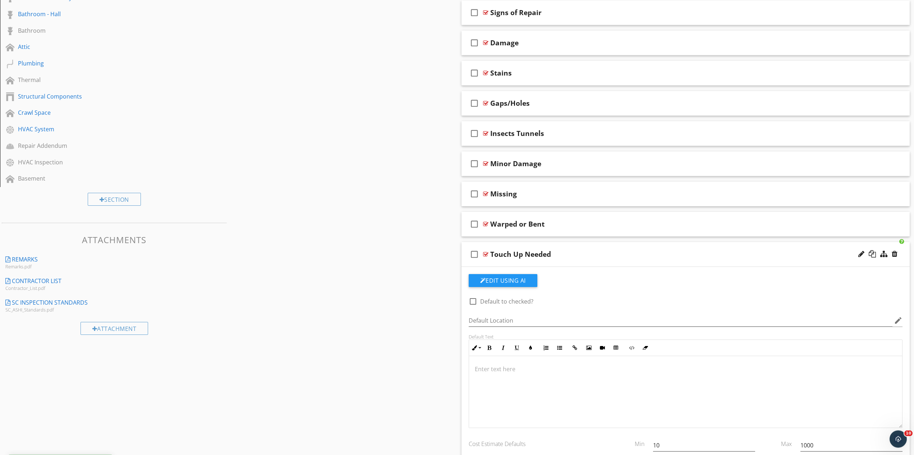
scroll to position [331, 0]
click at [481, 377] on div at bounding box center [686, 389] width 434 height 72
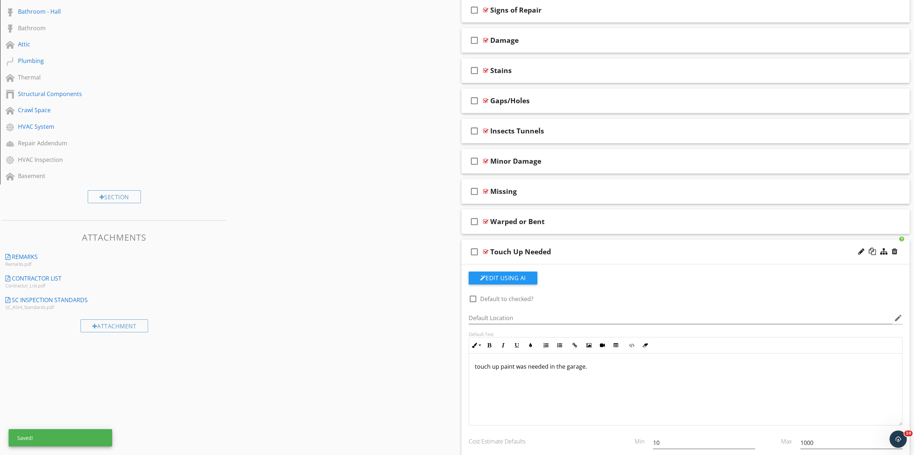
click at [575, 249] on div "Touch Up Needed" at bounding box center [653, 251] width 326 height 9
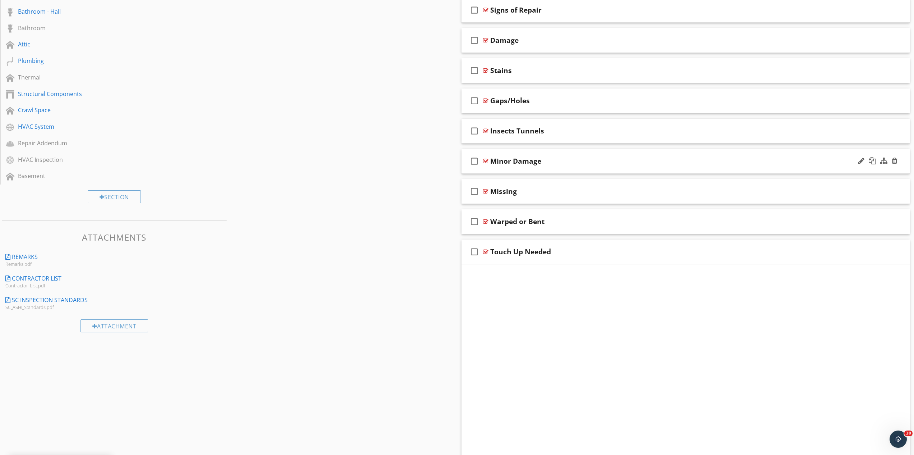
scroll to position [221, 0]
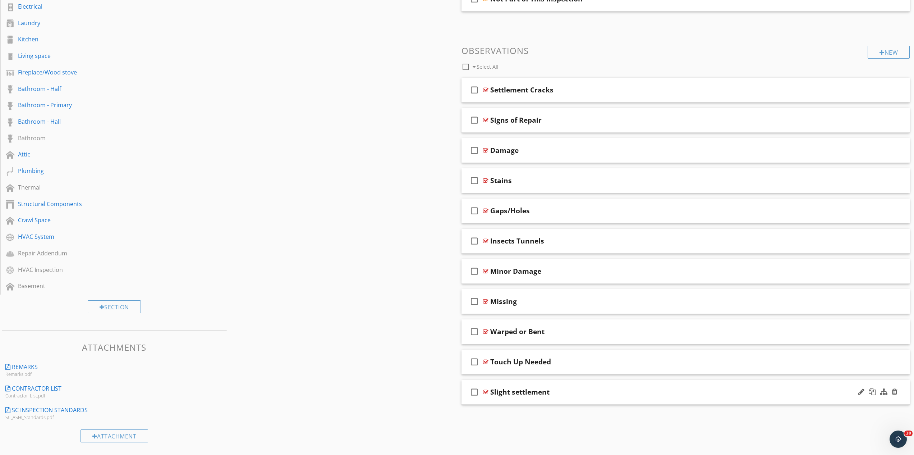
click at [575, 390] on div "Slight settlement" at bounding box center [653, 392] width 326 height 9
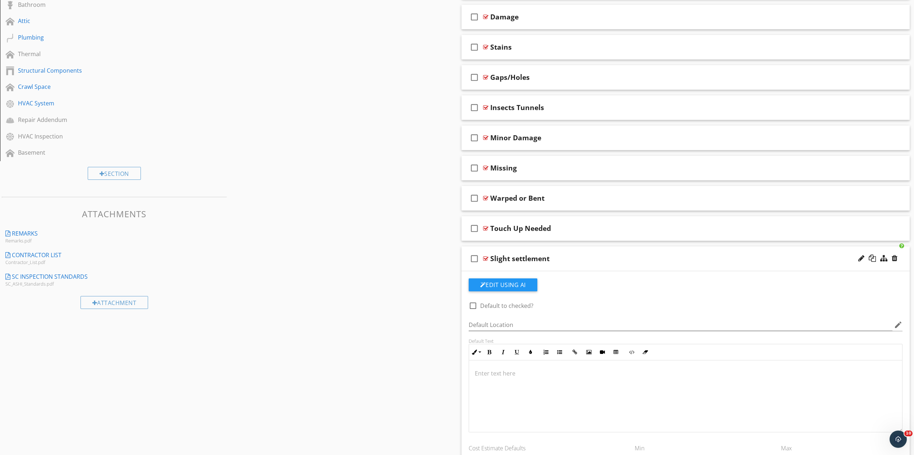
scroll to position [368, 0]
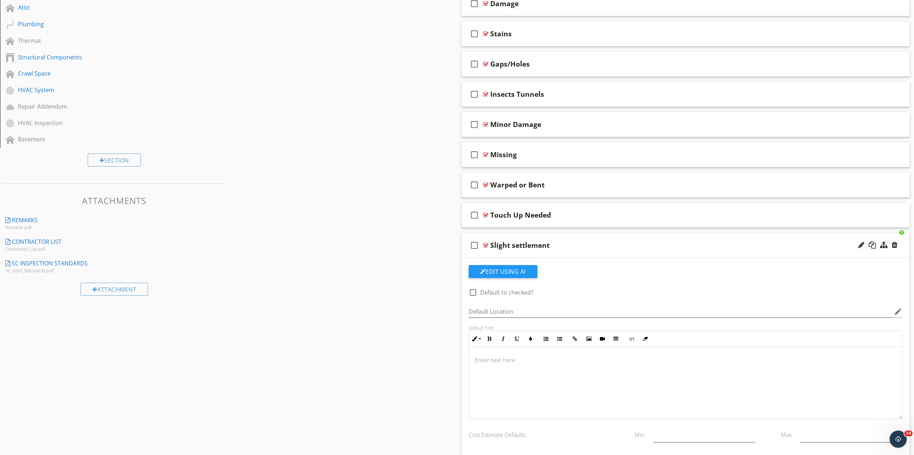
click at [594, 248] on div "Slight settlement" at bounding box center [653, 245] width 326 height 9
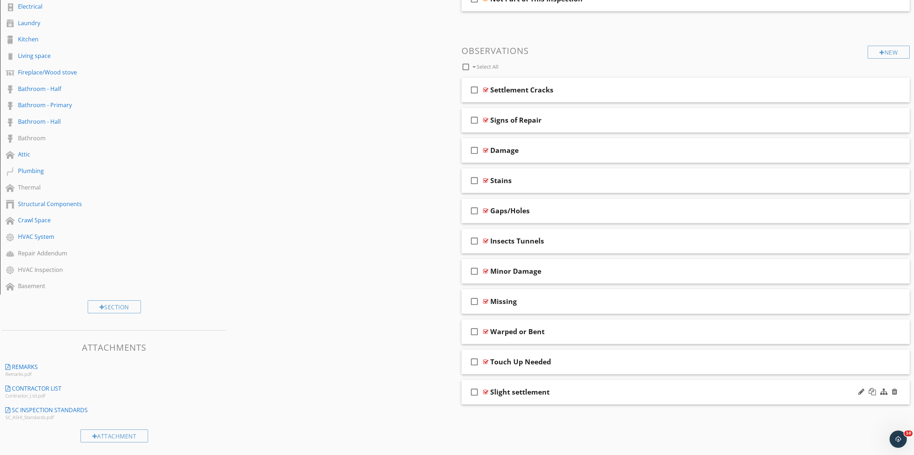
scroll to position [221, 0]
click at [570, 393] on div "Slight settlement" at bounding box center [653, 392] width 326 height 9
click at [860, 389] on div at bounding box center [862, 391] width 6 height 7
click at [511, 393] on input "Slight settlement" at bounding box center [653, 393] width 326 height 12
type input "Slight Settlement"
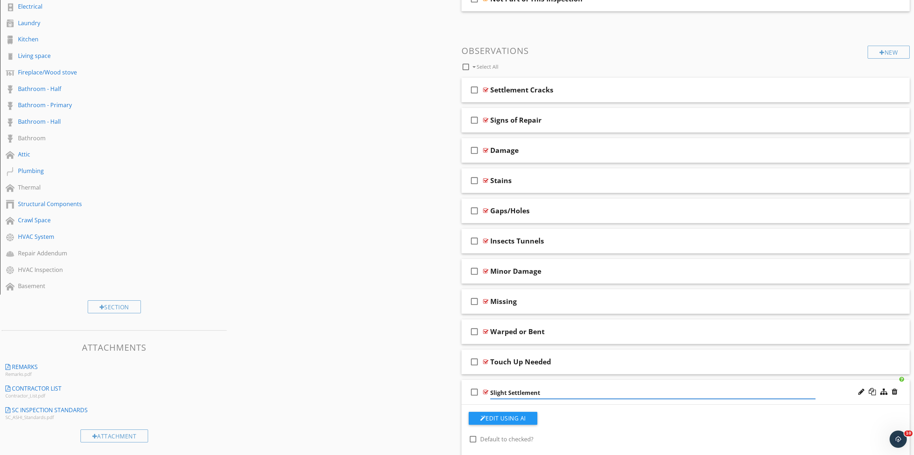
click at [571, 400] on div "check_box_outline_blank Slight Settlement" at bounding box center [686, 392] width 449 height 25
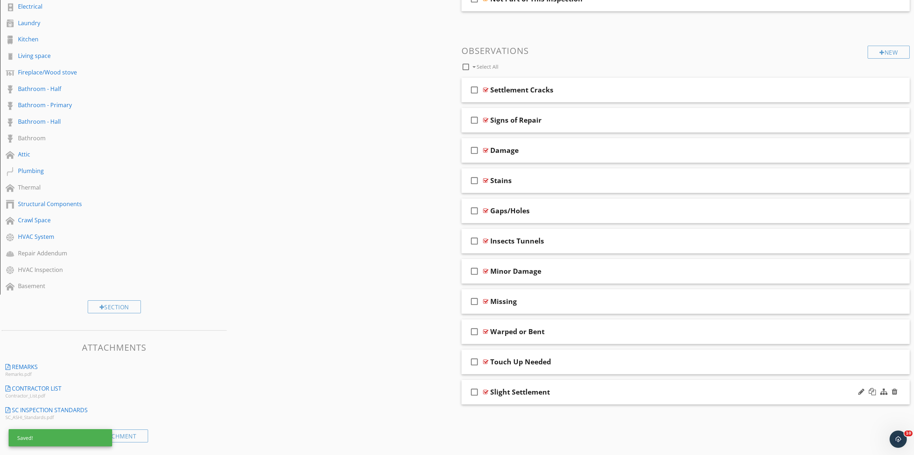
click at [574, 396] on div "Slight Settlement" at bounding box center [653, 392] width 326 height 9
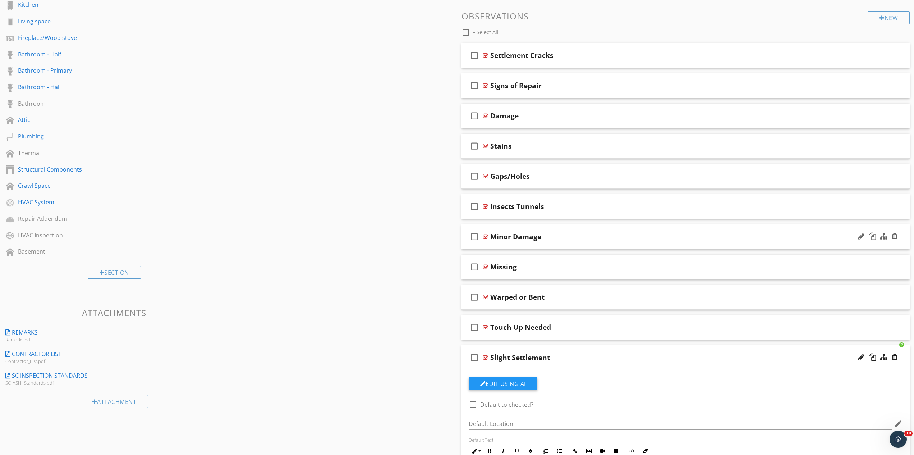
scroll to position [294, 0]
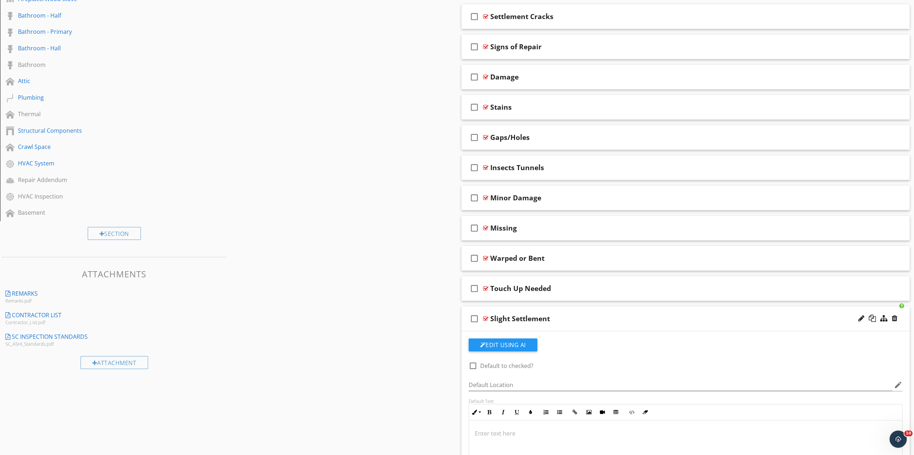
drag, startPoint x: 863, startPoint y: 318, endPoint x: 849, endPoint y: 318, distance: 14.4
click at [863, 318] on div at bounding box center [862, 318] width 6 height 7
click at [562, 320] on input "Slight Settlement" at bounding box center [653, 320] width 326 height 12
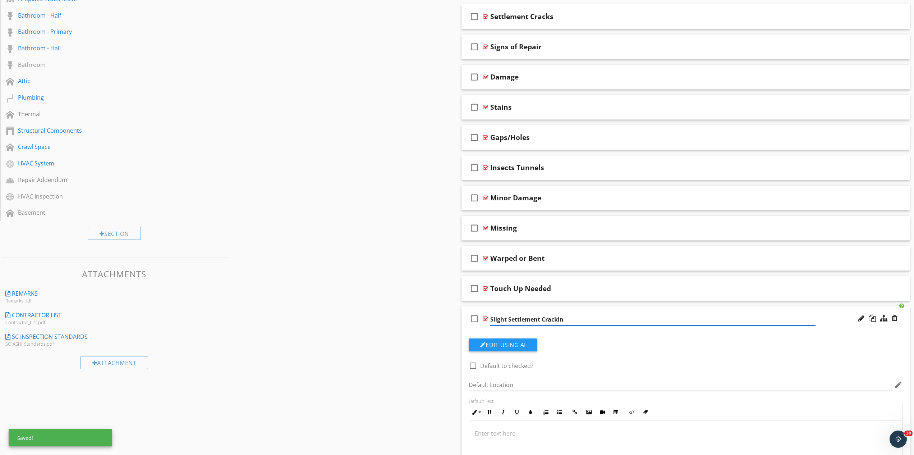
type input "Slight Settlement Cracking"
click at [484, 433] on p at bounding box center [686, 433] width 422 height 9
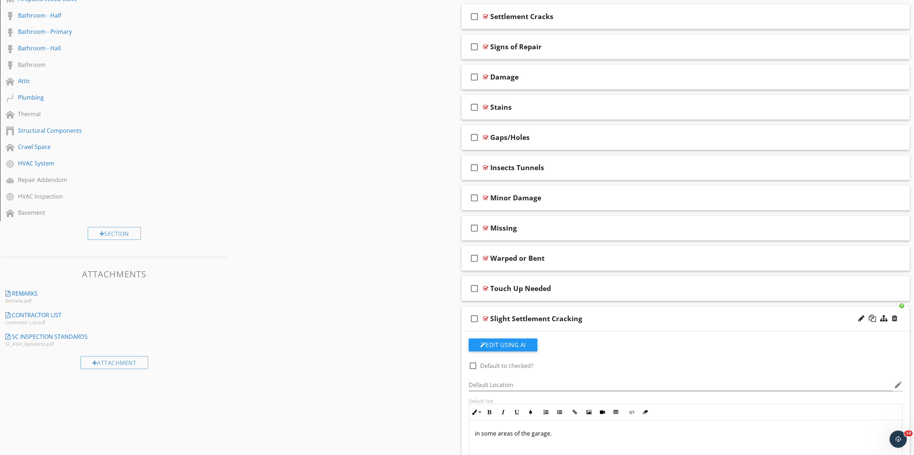
click at [615, 320] on div "Slight Settlement Cracking" at bounding box center [653, 318] width 326 height 9
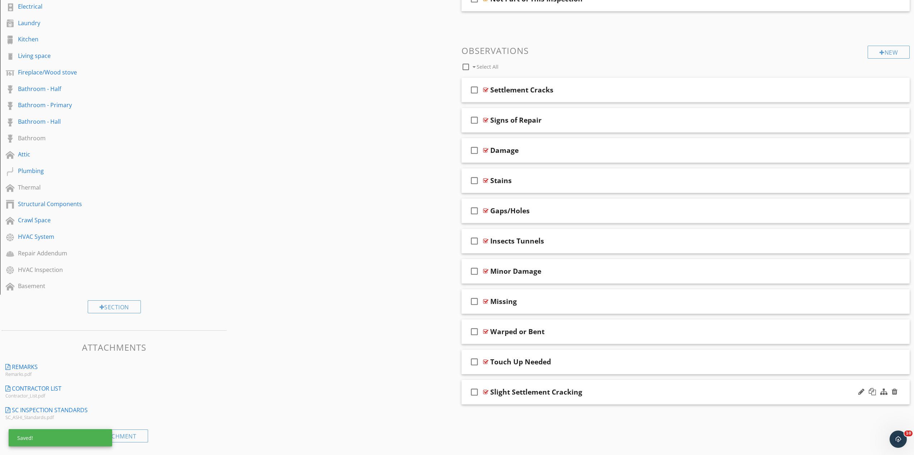
scroll to position [221, 0]
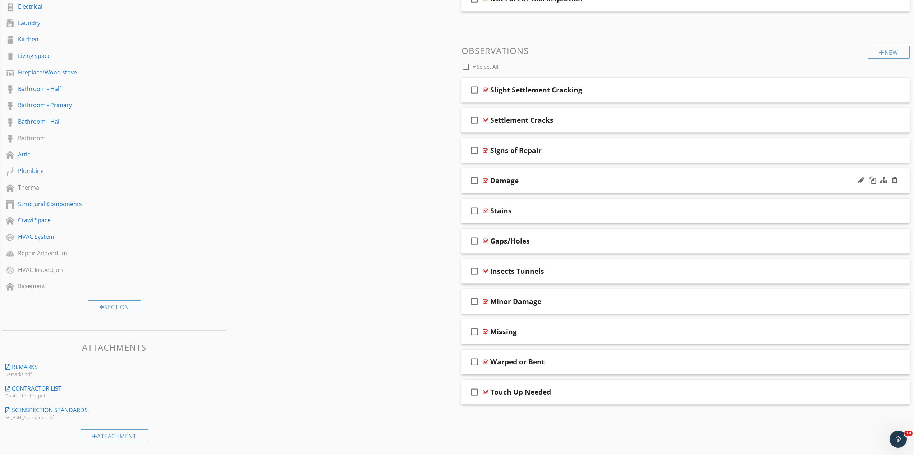
click at [540, 183] on div "Damage" at bounding box center [653, 180] width 326 height 9
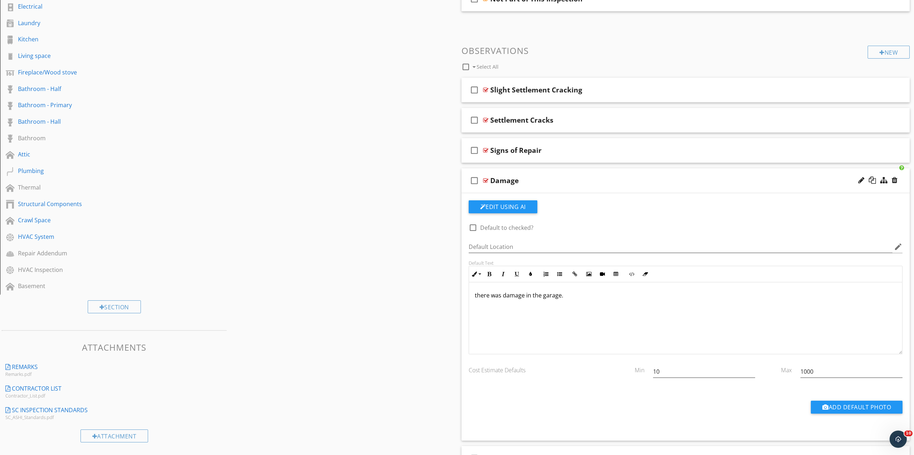
click at [540, 183] on div "Damage" at bounding box center [653, 180] width 326 height 9
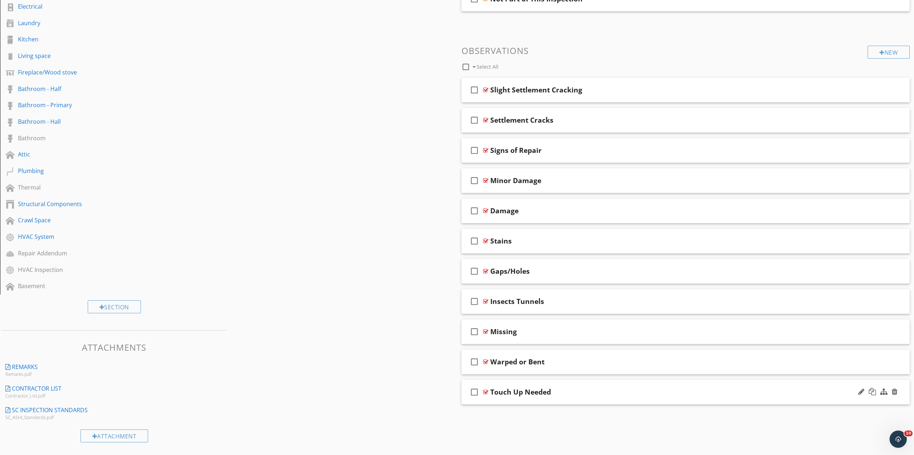
click at [578, 395] on div "Touch Up Needed" at bounding box center [653, 392] width 326 height 9
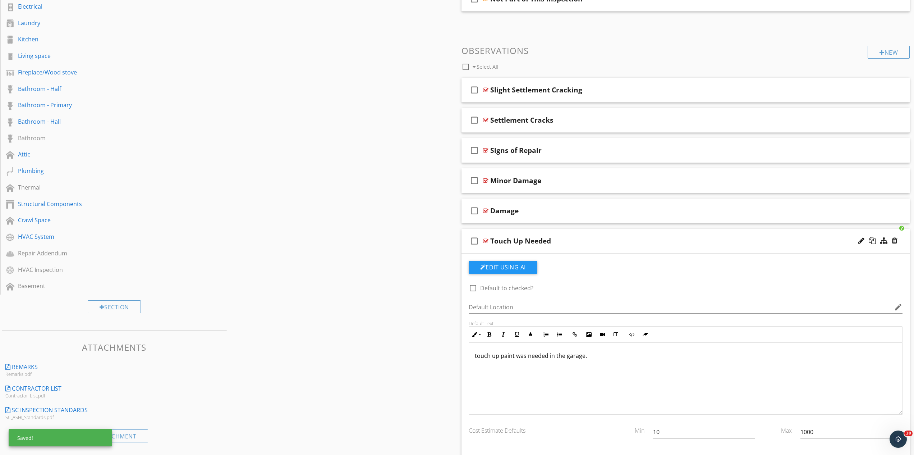
click at [594, 236] on div "check_box_outline_blank Touch Up Needed" at bounding box center [686, 241] width 449 height 25
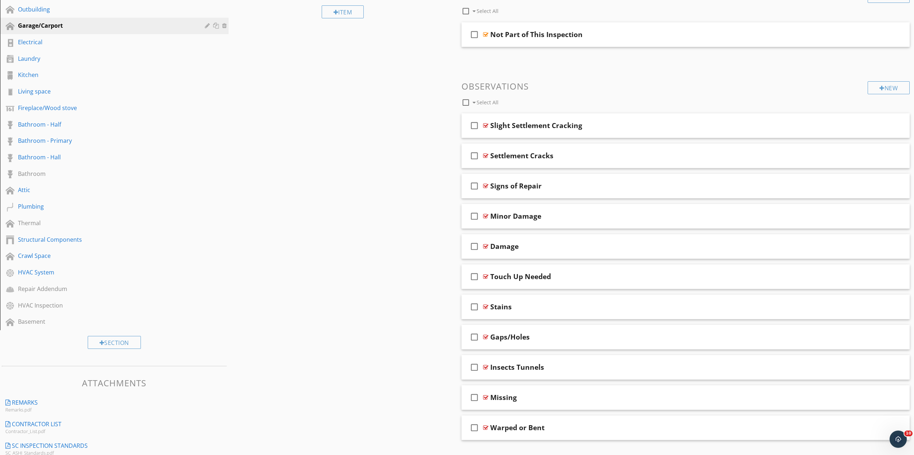
scroll to position [184, 0]
click at [860, 430] on div at bounding box center [862, 428] width 6 height 7
type input "Warped or Bent Posts"
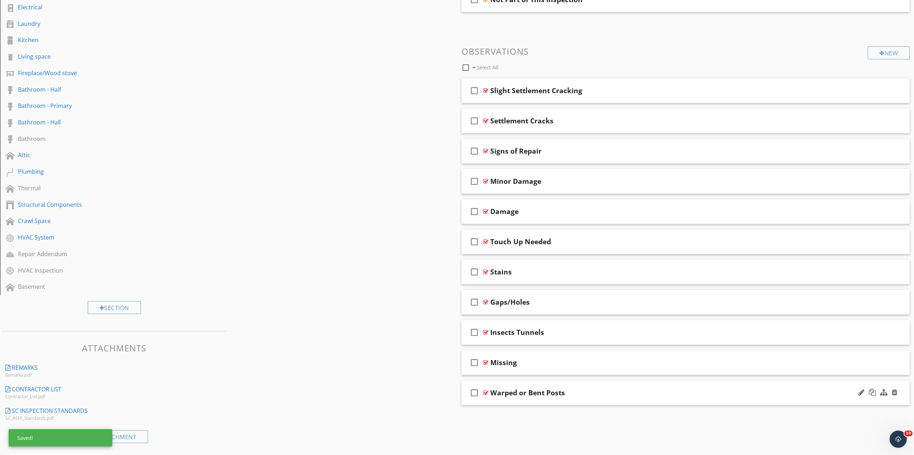
scroll to position [221, 0]
click at [533, 362] on div "Missing" at bounding box center [653, 361] width 326 height 9
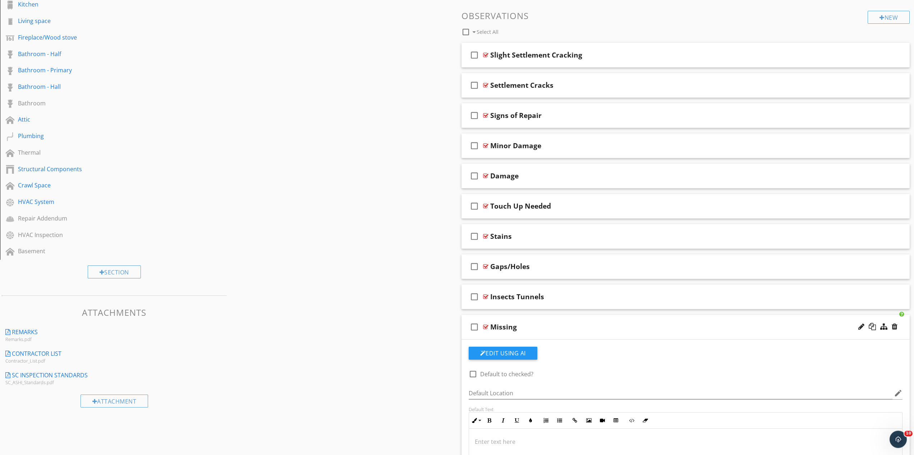
scroll to position [258, 0]
click at [552, 326] on div "Missing" at bounding box center [653, 325] width 326 height 9
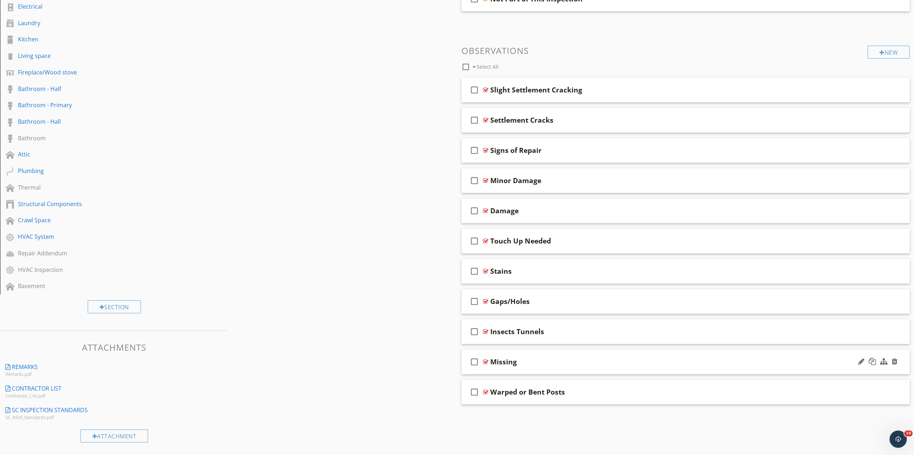
scroll to position [221, 0]
click at [557, 378] on span "check_box_outline_blank Slight Settlement Cracking check_box_outline_blank Sett…" at bounding box center [686, 241] width 449 height 327
click at [549, 270] on div "Stains" at bounding box center [653, 271] width 326 height 9
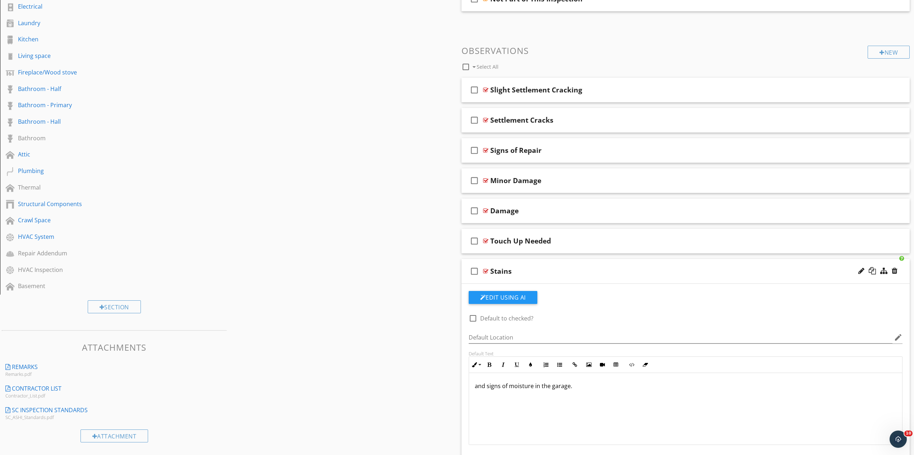
click at [549, 270] on div "Stains" at bounding box center [653, 271] width 326 height 9
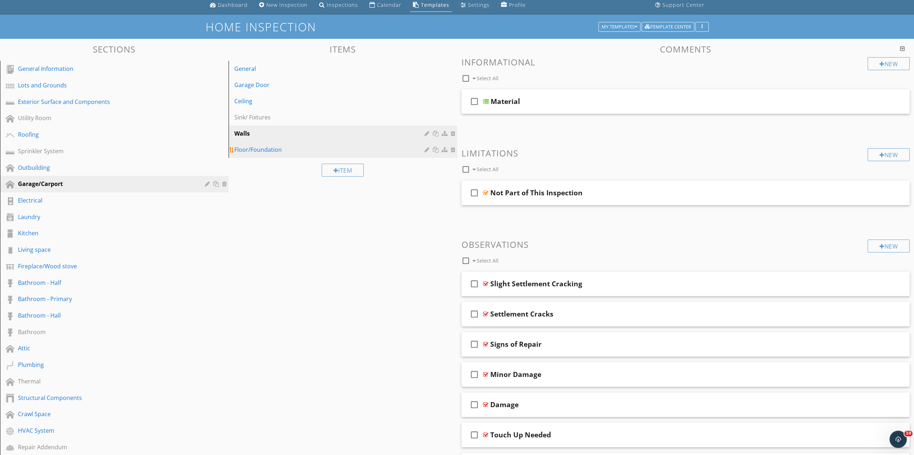
scroll to position [1, 0]
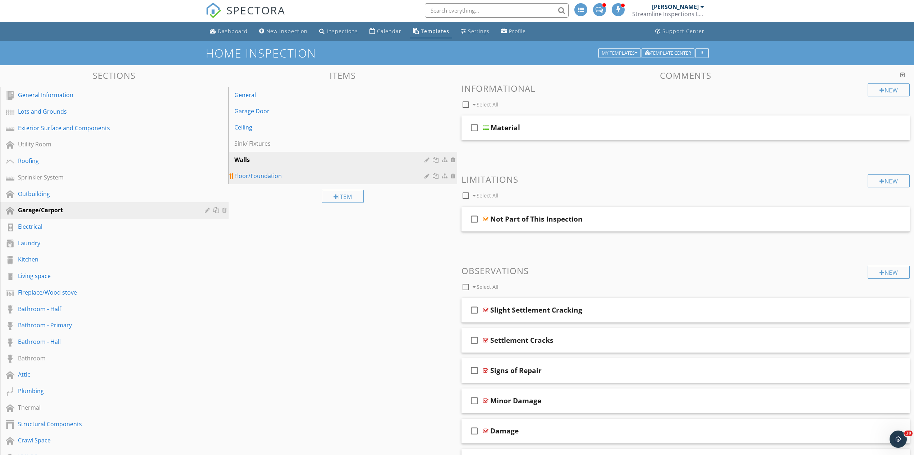
click at [264, 180] on div "Floor/Foundation" at bounding box center [330, 176] width 192 height 9
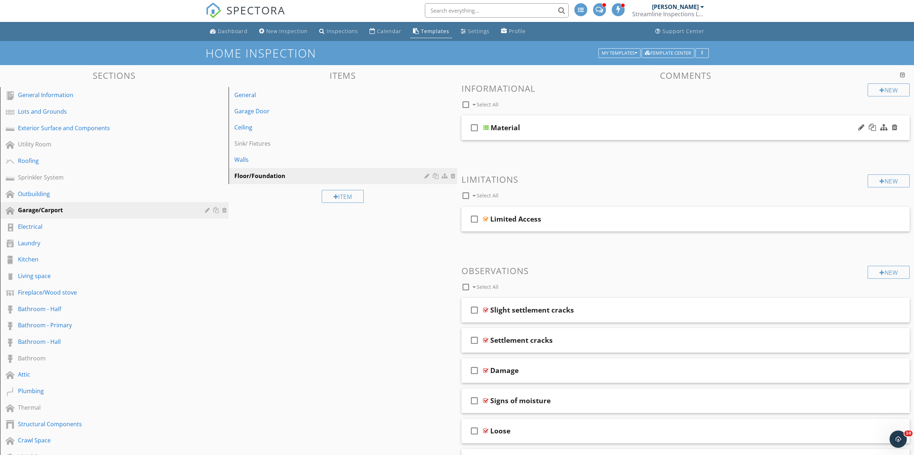
click at [531, 125] on div "Material" at bounding box center [654, 127] width 326 height 9
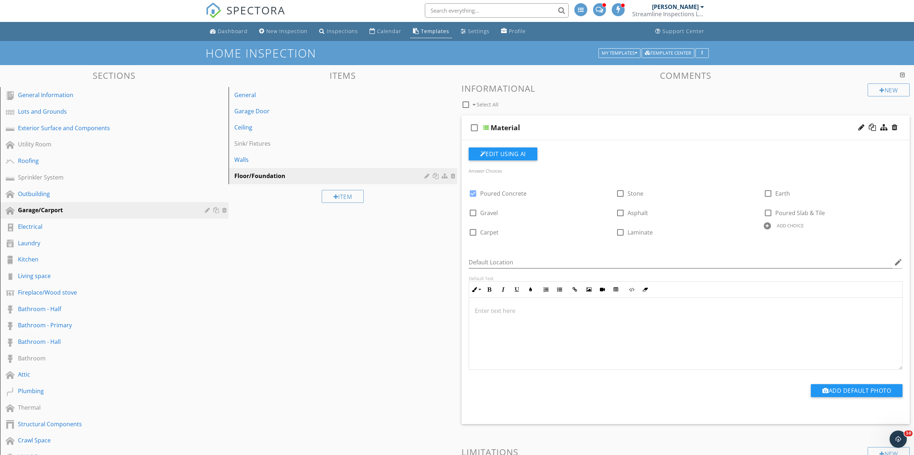
click at [557, 124] on div "Material" at bounding box center [654, 127] width 326 height 9
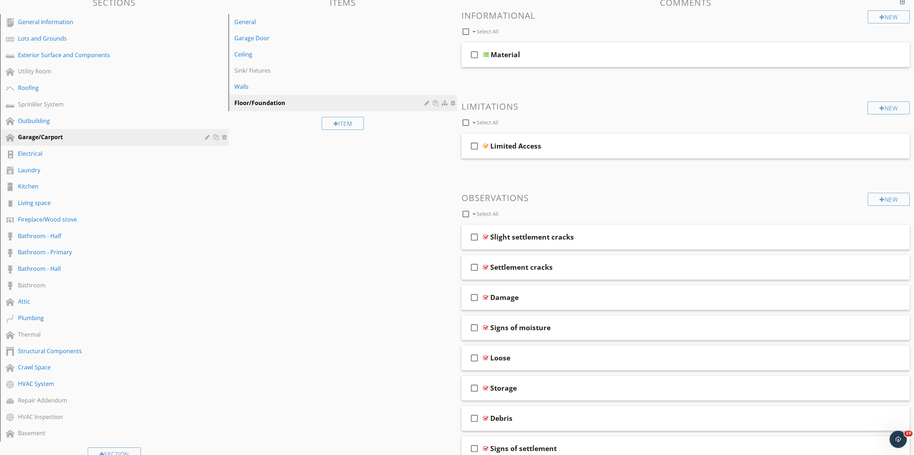
scroll to position [74, 0]
click at [572, 144] on div "Limited Access" at bounding box center [653, 145] width 326 height 9
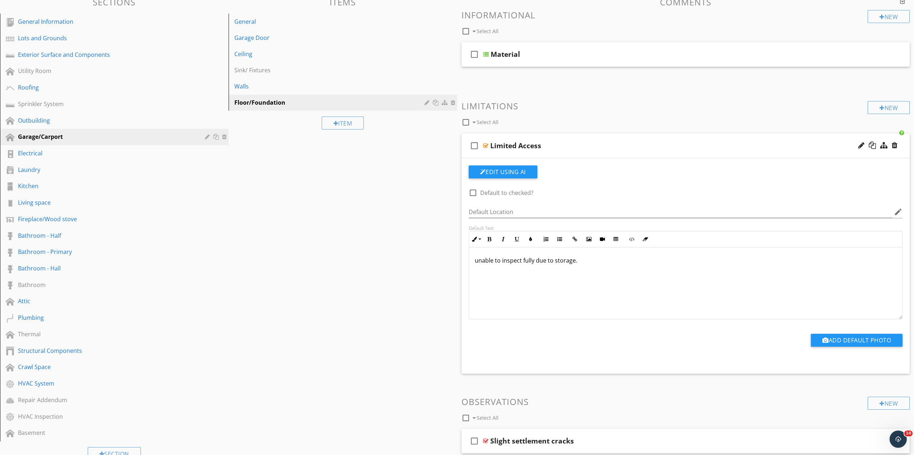
click at [572, 144] on div "Limited Access" at bounding box center [653, 145] width 326 height 9
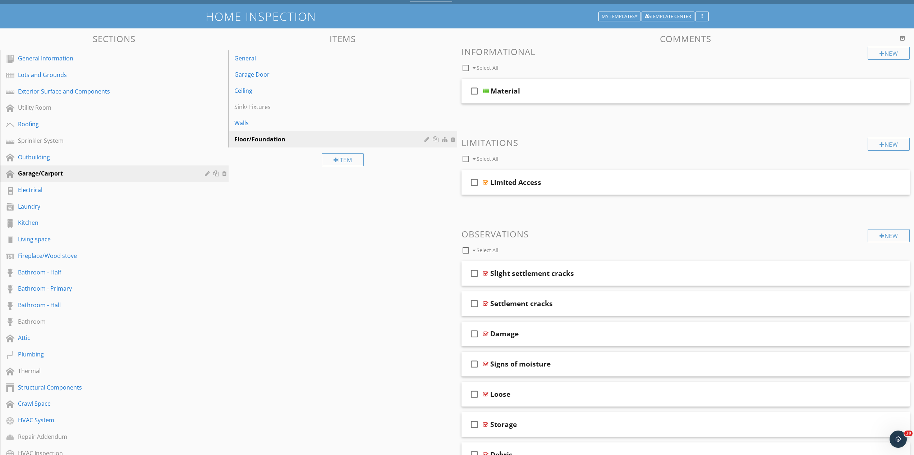
scroll to position [111, 0]
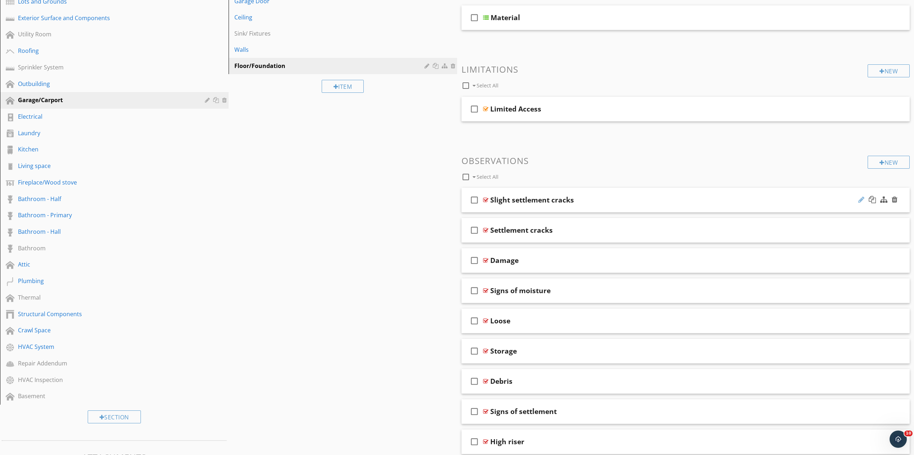
click at [861, 200] on div at bounding box center [862, 199] width 6 height 7
type input "Slight Settlement Cracks"
click at [616, 201] on div "Slight Settlement Cracks" at bounding box center [653, 200] width 326 height 9
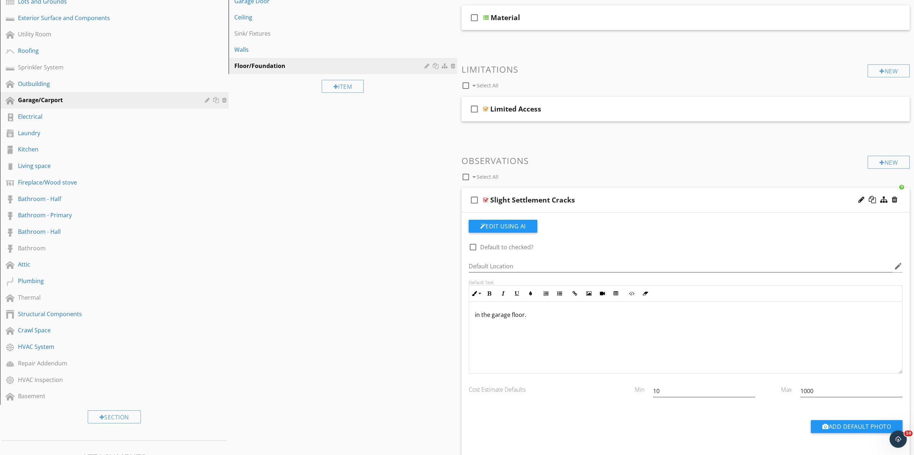
click at [471, 316] on div "in the garage floor." at bounding box center [686, 338] width 434 height 72
click at [590, 204] on div "Slight Settlement Cracks" at bounding box center [653, 200] width 326 height 9
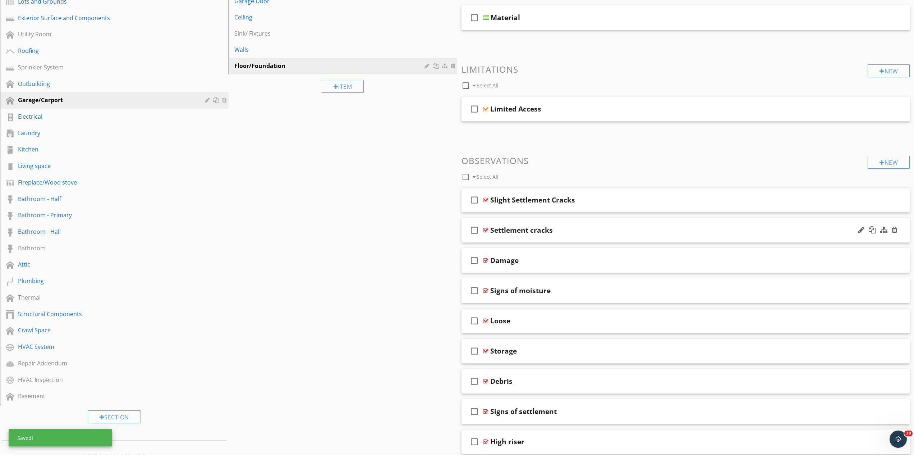
click at [592, 230] on div "Settlement cracks" at bounding box center [653, 230] width 326 height 9
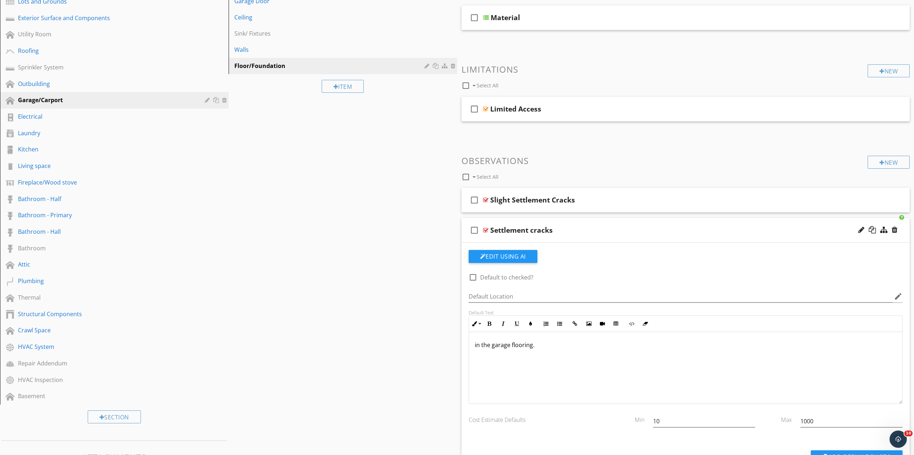
click at [592, 230] on div "Settlement cracks" at bounding box center [653, 230] width 326 height 9
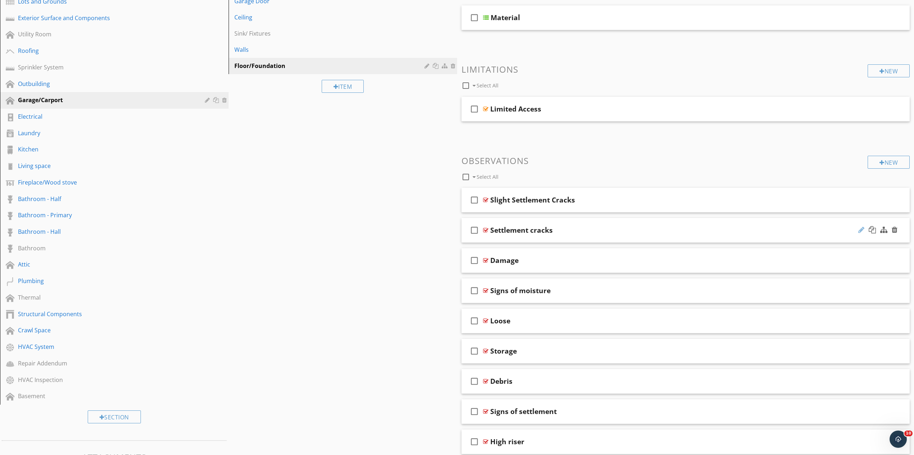
click at [863, 231] on div at bounding box center [862, 229] width 6 height 7
type input "Settlement Cracks"
click at [597, 228] on div "Settlement Cracks" at bounding box center [653, 230] width 326 height 9
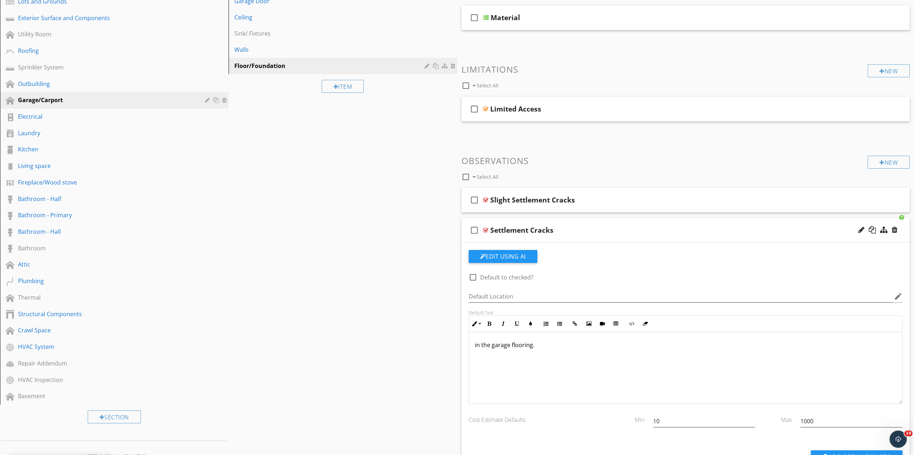
click at [471, 347] on div "in the garage flooring." at bounding box center [686, 368] width 434 height 72
click at [605, 229] on div "Settlement Cracks" at bounding box center [653, 230] width 326 height 9
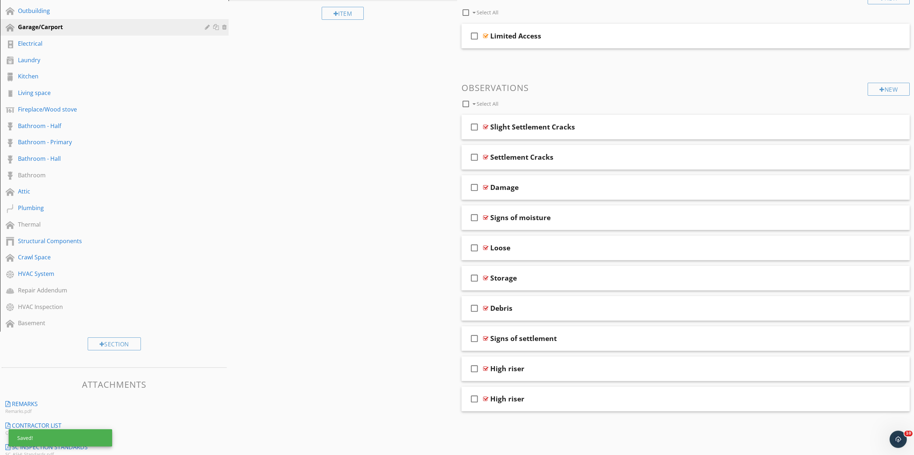
scroll to position [184, 0]
click at [548, 184] on div "Damage" at bounding box center [653, 187] width 326 height 9
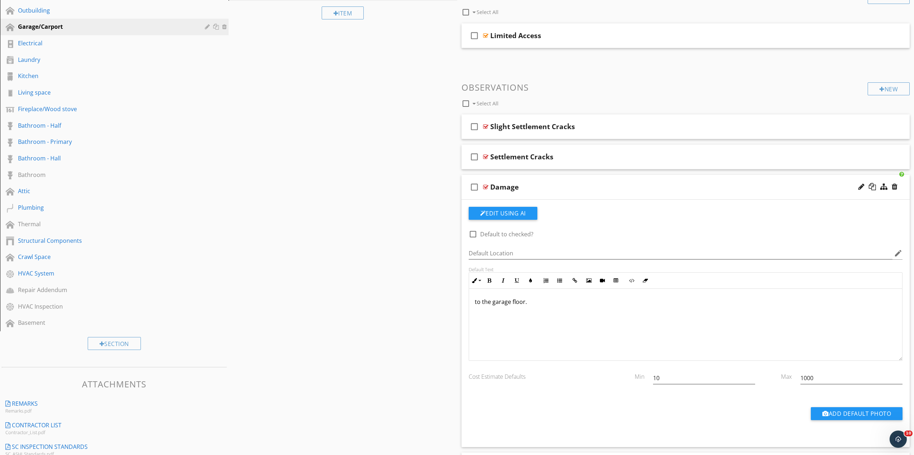
click at [549, 184] on div "Damage" at bounding box center [653, 187] width 326 height 9
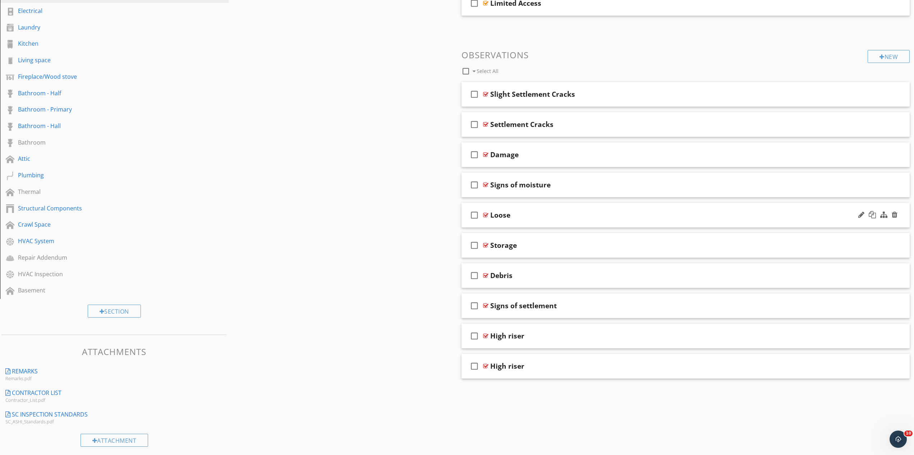
scroll to position [221, 0]
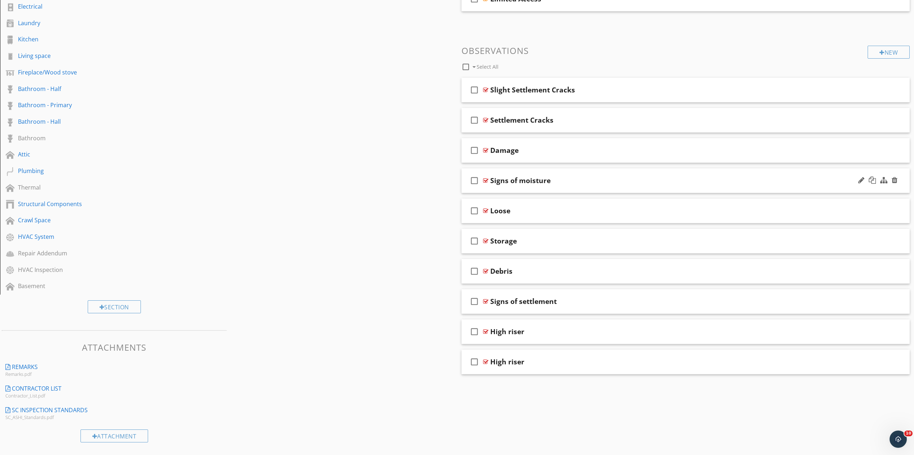
click at [859, 181] on div at bounding box center [862, 180] width 6 height 7
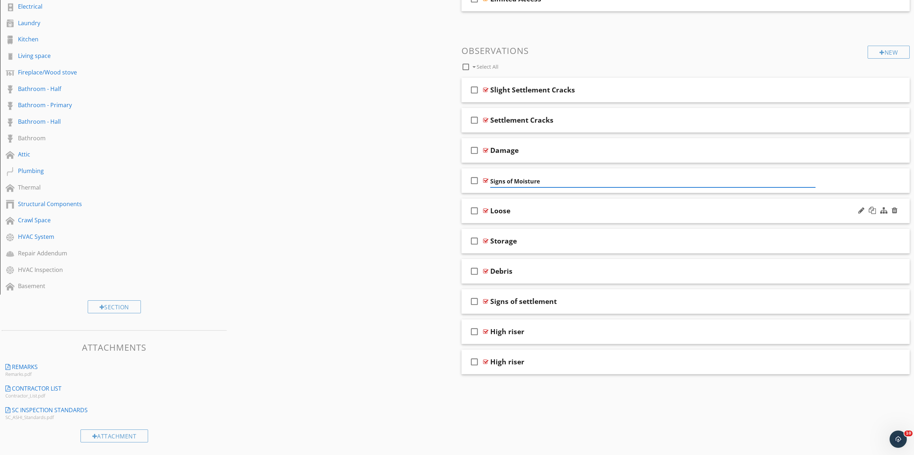
type input "Signs of Moisture"
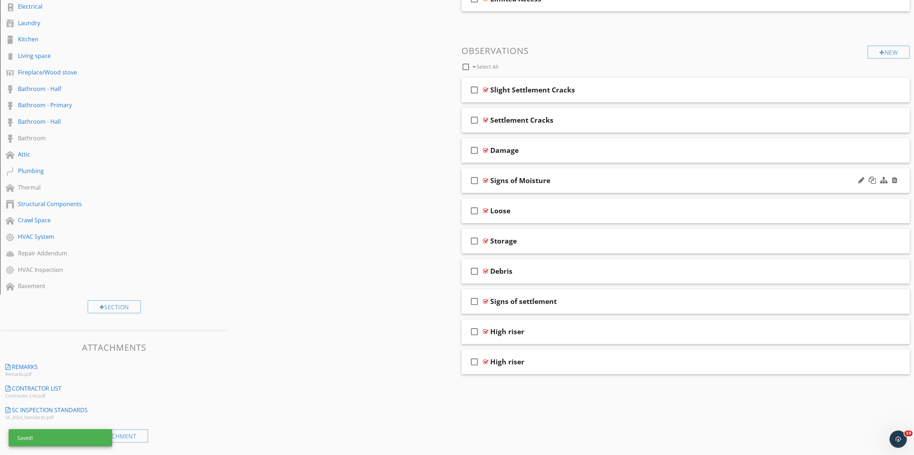
click at [596, 187] on div "check_box_outline_blank Signs of Moisture" at bounding box center [686, 180] width 449 height 25
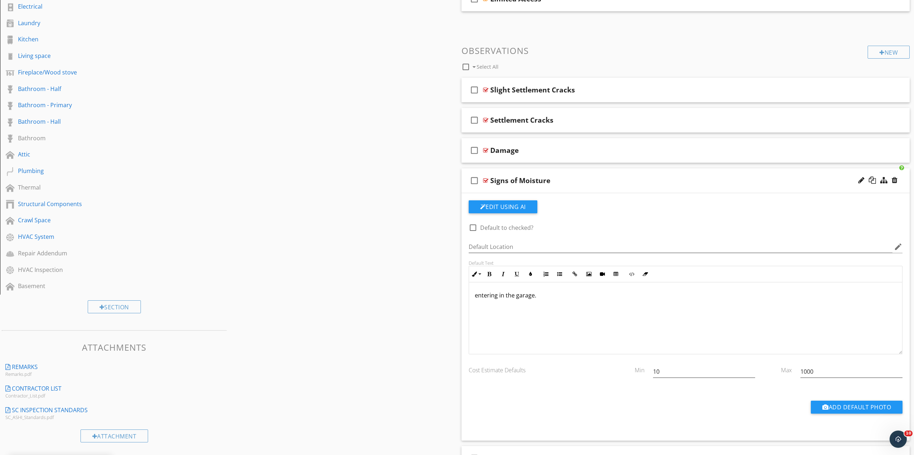
click at [471, 300] on div "entering in the garage." at bounding box center [686, 318] width 434 height 72
click at [566, 176] on div "check_box_outline_blank Signs of Moisture" at bounding box center [686, 180] width 449 height 25
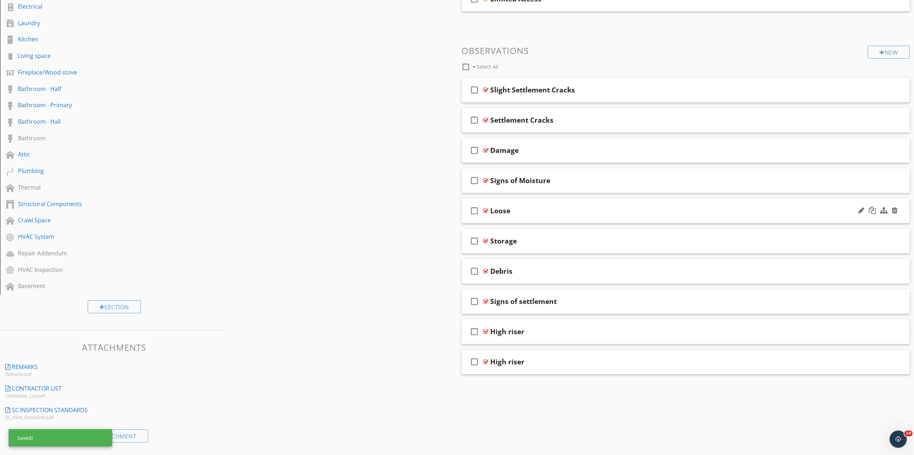
click at [552, 210] on div "Loose" at bounding box center [653, 210] width 326 height 9
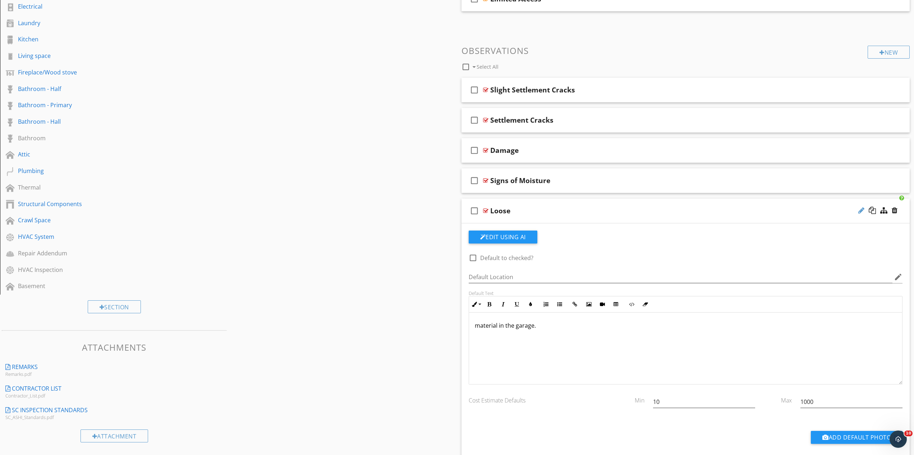
click at [860, 211] on div at bounding box center [862, 210] width 6 height 7
type input "Loose Material"
click at [474, 327] on div "material in the garage." at bounding box center [686, 348] width 434 height 72
click at [561, 214] on div "Loose Material" at bounding box center [653, 210] width 326 height 9
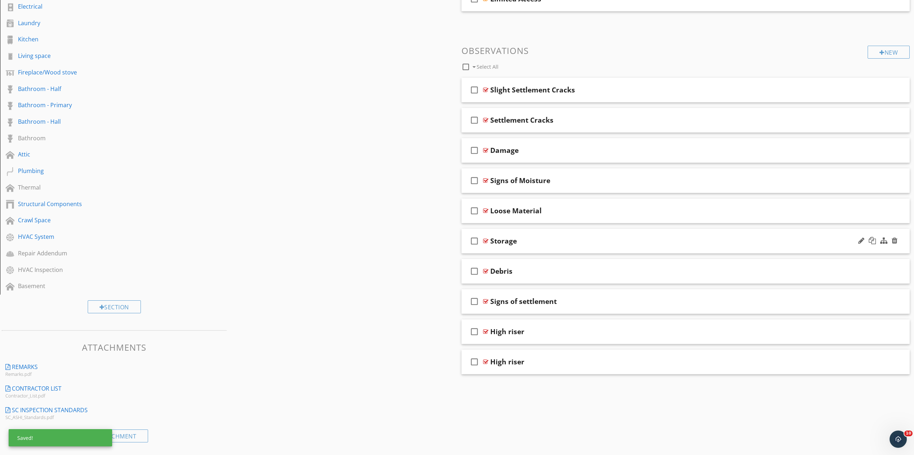
click at [557, 242] on div "Storage" at bounding box center [653, 241] width 326 height 9
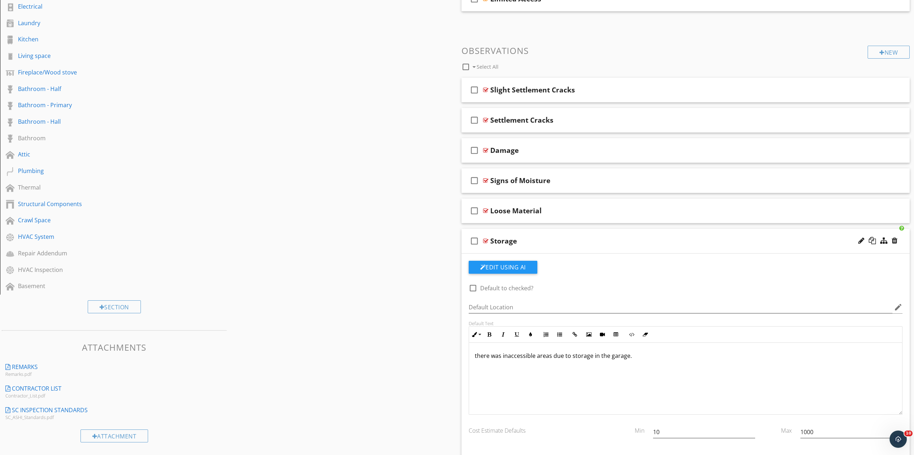
click at [547, 241] on div "Storage" at bounding box center [653, 241] width 326 height 9
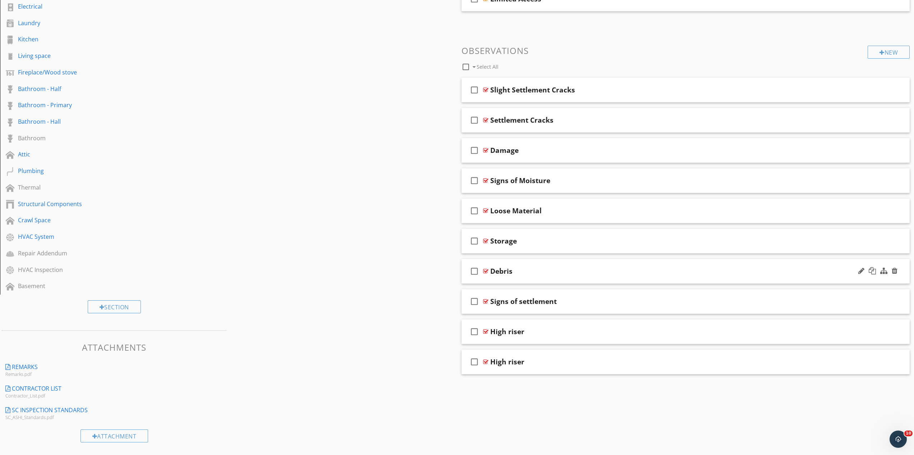
click at [537, 270] on div "Debris" at bounding box center [653, 271] width 326 height 9
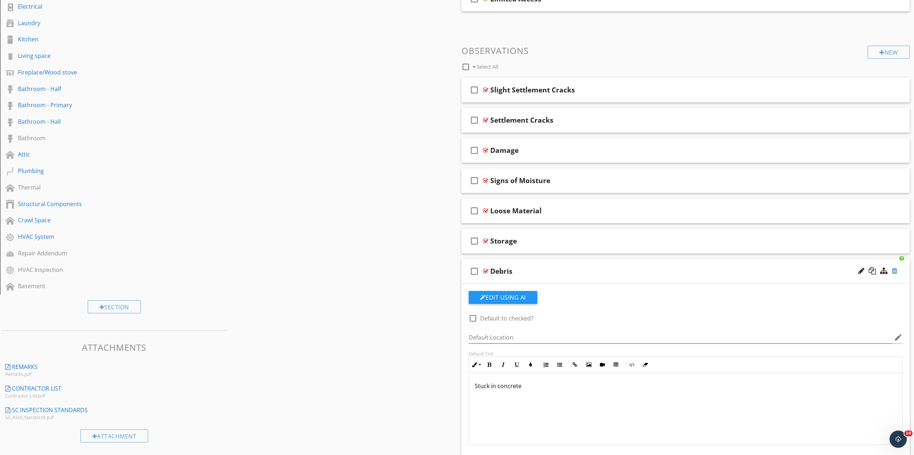
click at [895, 270] on div at bounding box center [895, 270] width 6 height 7
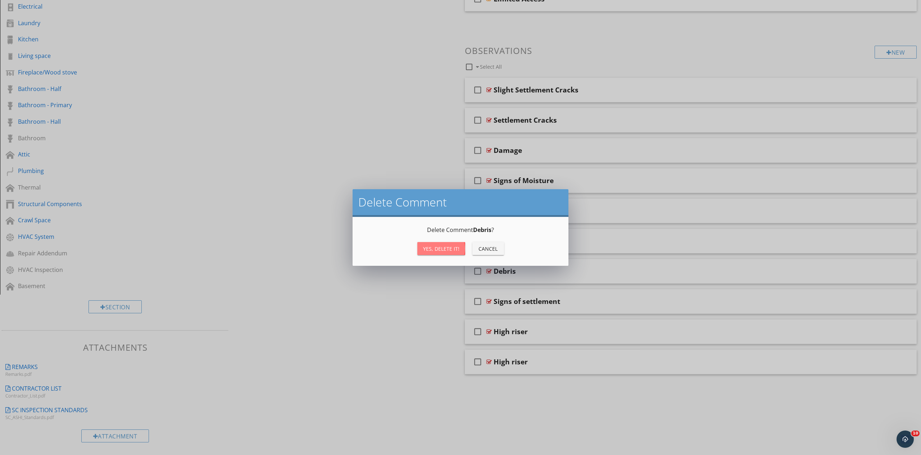
drag, startPoint x: 438, startPoint y: 246, endPoint x: 519, endPoint y: 245, distance: 81.3
click at [438, 246] on div "Yes, Delete it!" at bounding box center [441, 249] width 36 height 8
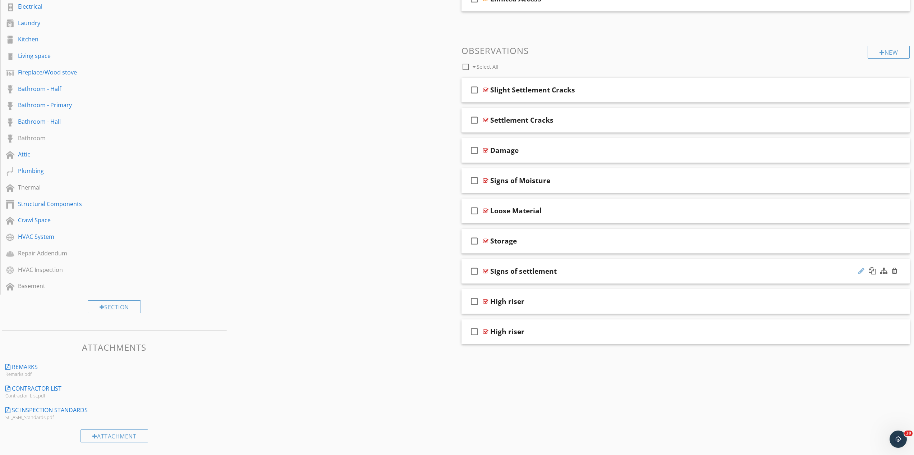
click at [861, 270] on div at bounding box center [862, 270] width 6 height 7
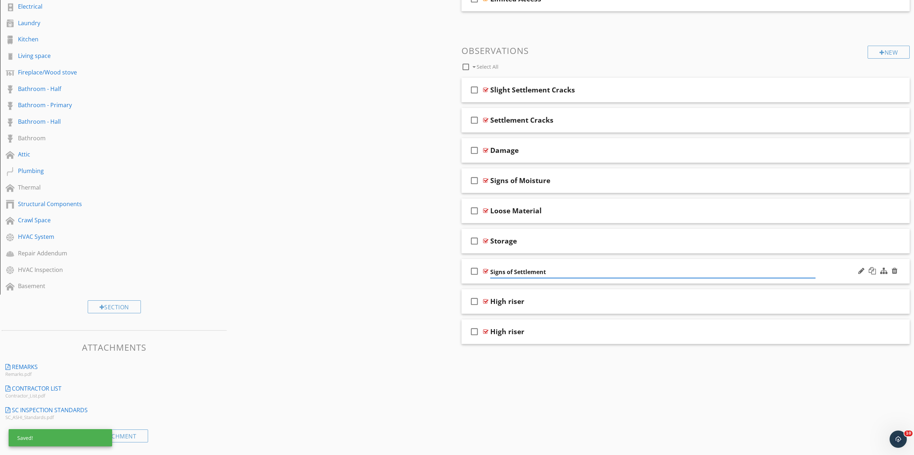
type input "Signs of Settlement"
click at [621, 266] on div "check_box_outline_blank Signs of Settlement" at bounding box center [686, 271] width 449 height 25
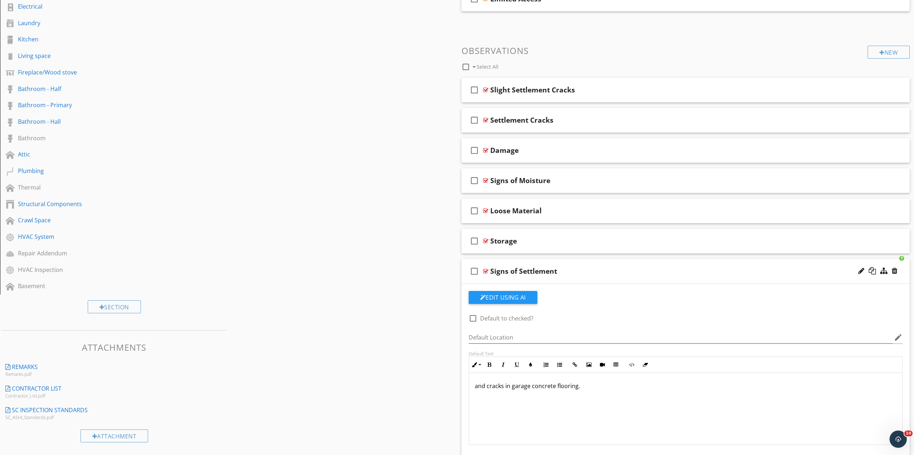
click at [584, 391] on div "and cracks in garage concrete flooring." at bounding box center [686, 409] width 434 height 72
type textarea "<p>and cracks in garage concrete flooring. Recommend having a licensed contract…"
click at [581, 270] on div "Signs of Settlement" at bounding box center [653, 271] width 326 height 9
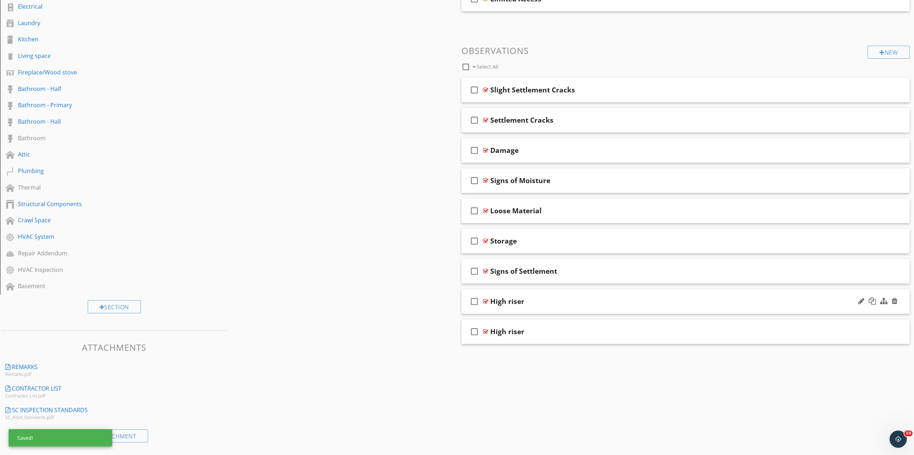
click at [560, 303] on div "High riser" at bounding box center [653, 301] width 326 height 9
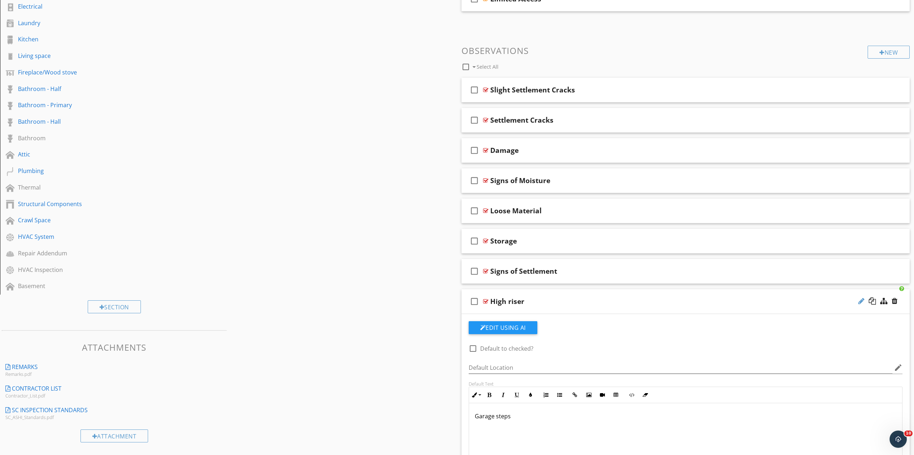
click at [862, 303] on div at bounding box center [862, 300] width 6 height 7
type input "High Riser"
click at [471, 422] on div "Garage steps" at bounding box center [686, 439] width 434 height 72
click at [585, 415] on p "there was high riser in the garage steps" at bounding box center [686, 416] width 422 height 9
click at [571, 306] on div "check_box_outline_blank High Riser" at bounding box center [686, 301] width 449 height 25
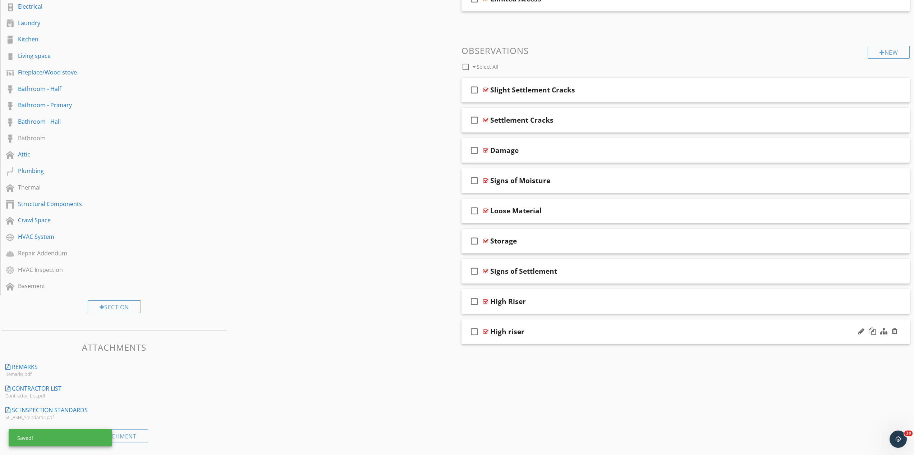
click at [558, 337] on div "check_box_outline_blank High riser" at bounding box center [686, 331] width 449 height 25
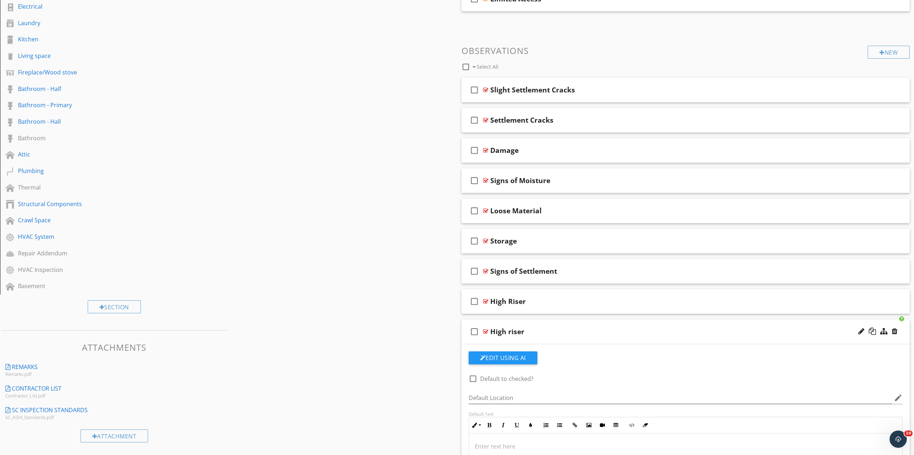
click at [898, 332] on div at bounding box center [878, 331] width 42 height 17
click at [895, 331] on div at bounding box center [895, 331] width 6 height 7
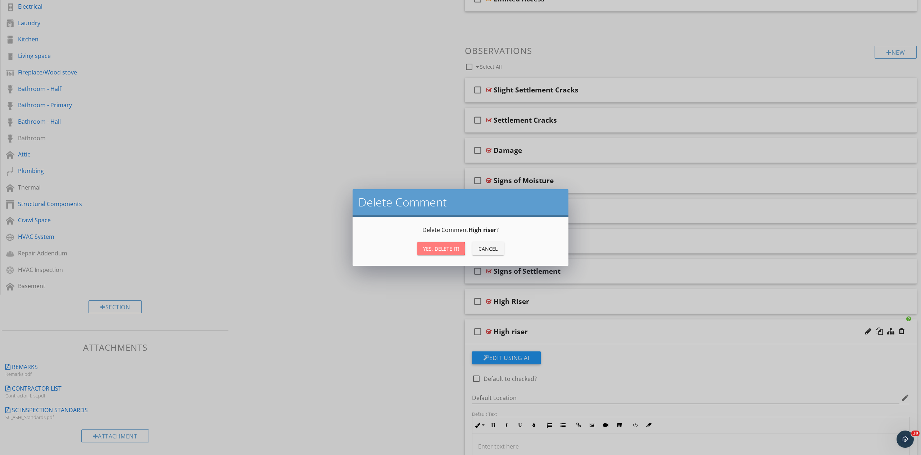
click at [445, 244] on button "Yes, Delete it!" at bounding box center [441, 248] width 48 height 13
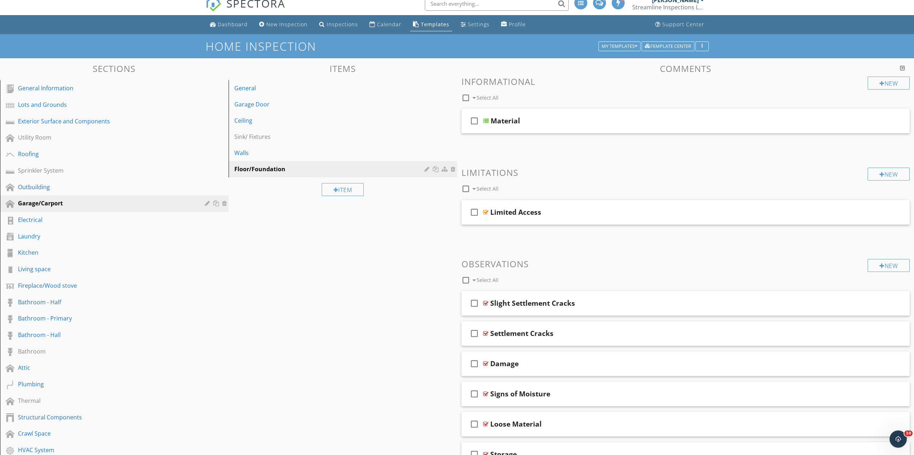
scroll to position [1, 0]
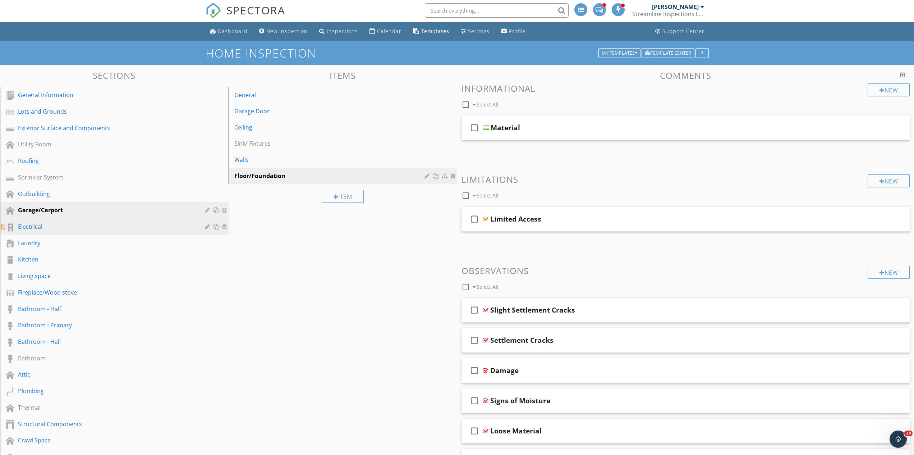
click at [52, 230] on div "Electrical" at bounding box center [106, 226] width 177 height 9
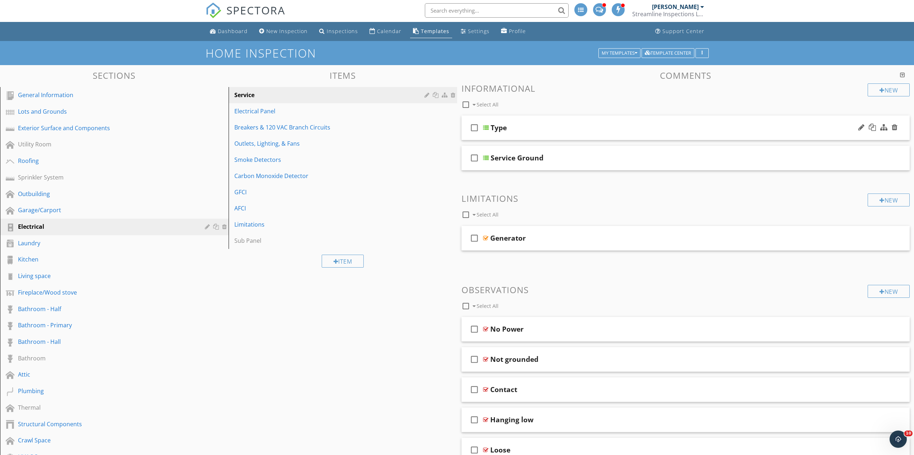
click at [536, 129] on div "Type" at bounding box center [654, 127] width 326 height 9
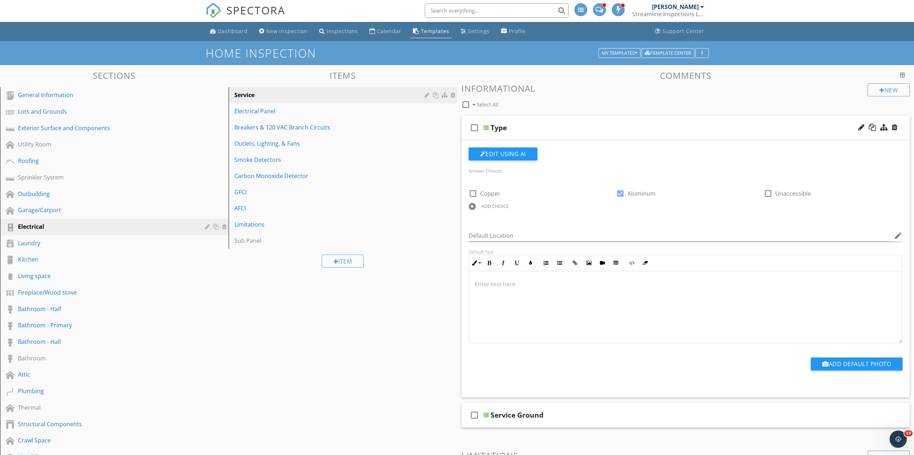
click at [554, 132] on div "Type" at bounding box center [654, 127] width 326 height 9
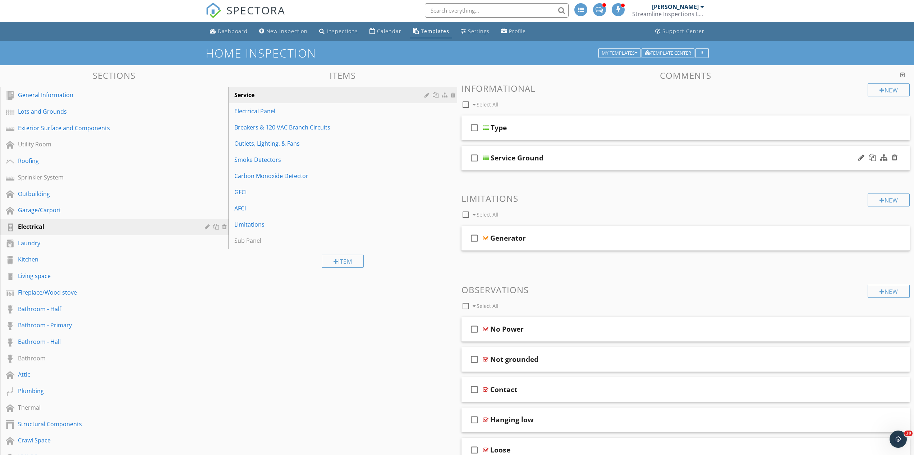
click at [585, 164] on div "check_box_outline_blank Service Ground" at bounding box center [686, 158] width 449 height 25
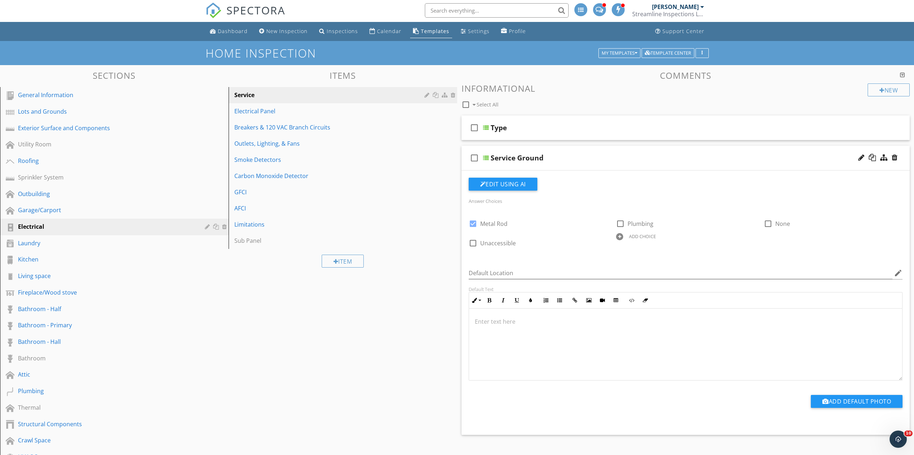
click at [584, 162] on div "Service Ground" at bounding box center [654, 158] width 326 height 9
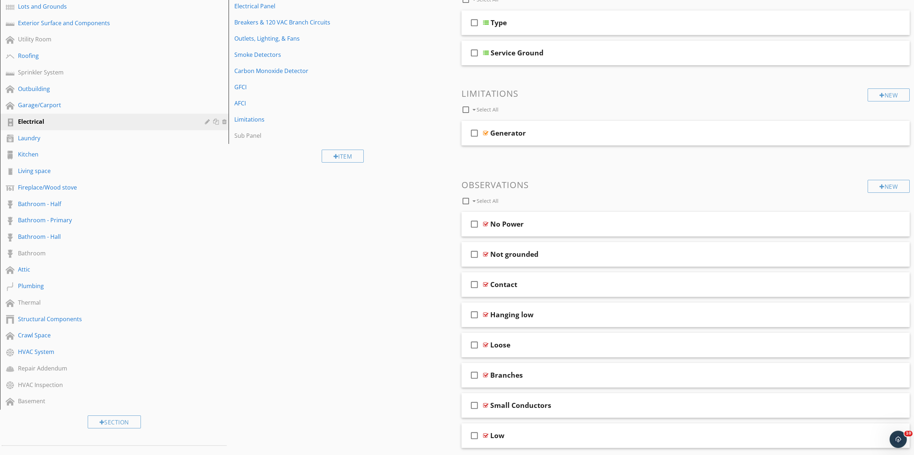
scroll to position [111, 0]
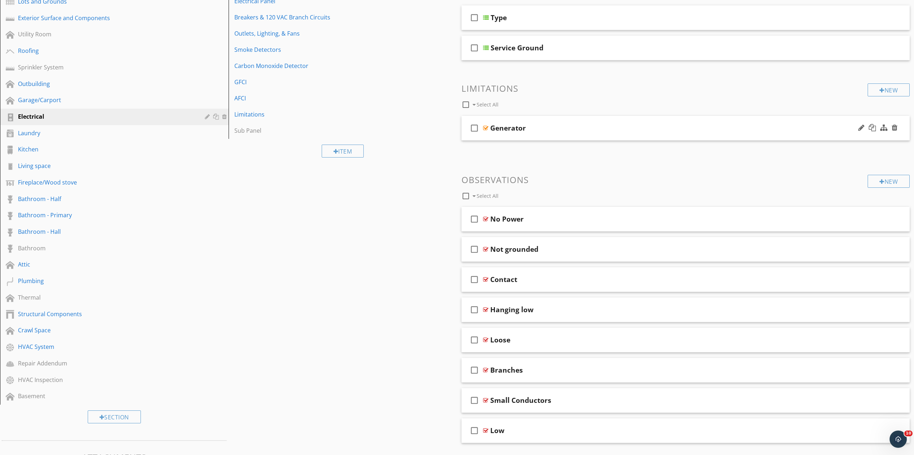
click at [572, 135] on div "check_box_outline_blank Generator" at bounding box center [686, 128] width 449 height 25
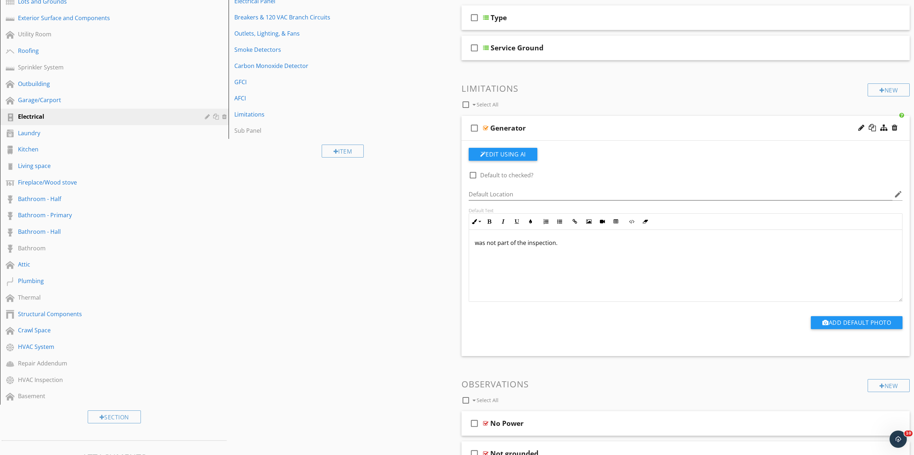
click at [472, 244] on div "was not part of the inspection." at bounding box center [686, 266] width 434 height 72
click at [565, 128] on div "Generator" at bounding box center [653, 128] width 326 height 9
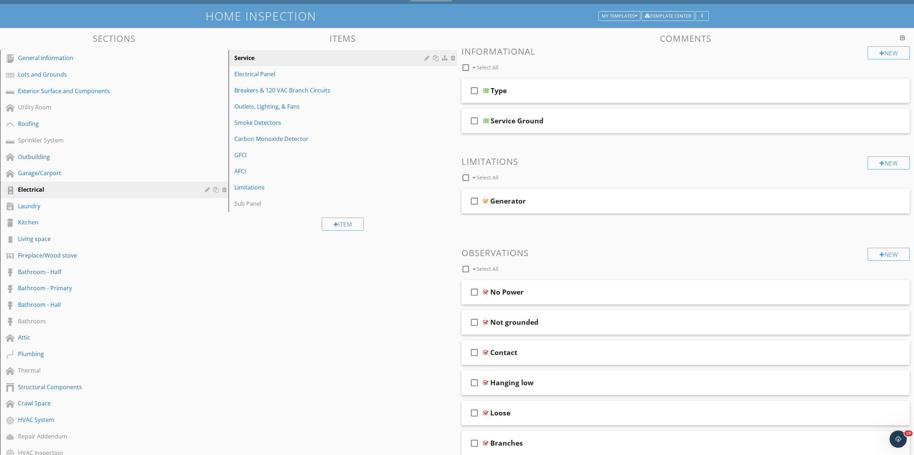
scroll to position [38, 0]
click at [582, 287] on div "check_box_outline_blank No Power" at bounding box center [686, 292] width 449 height 25
click at [582, 286] on div "check_box_outline_blank No Power" at bounding box center [686, 292] width 449 height 25
click at [580, 287] on div "check_box_outline_blank No Power" at bounding box center [686, 292] width 449 height 25
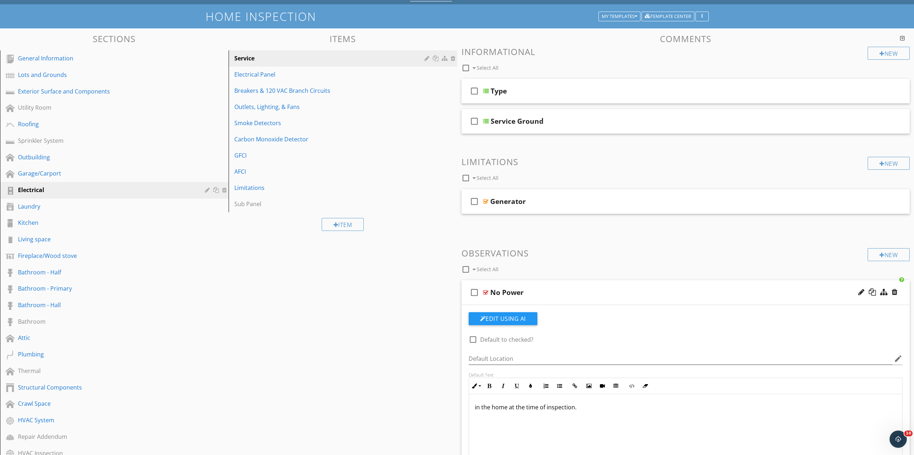
click at [474, 409] on div "in the home at the time of inspection." at bounding box center [686, 430] width 434 height 72
click at [555, 281] on div "check_box_outline_blank No Power" at bounding box center [686, 292] width 449 height 25
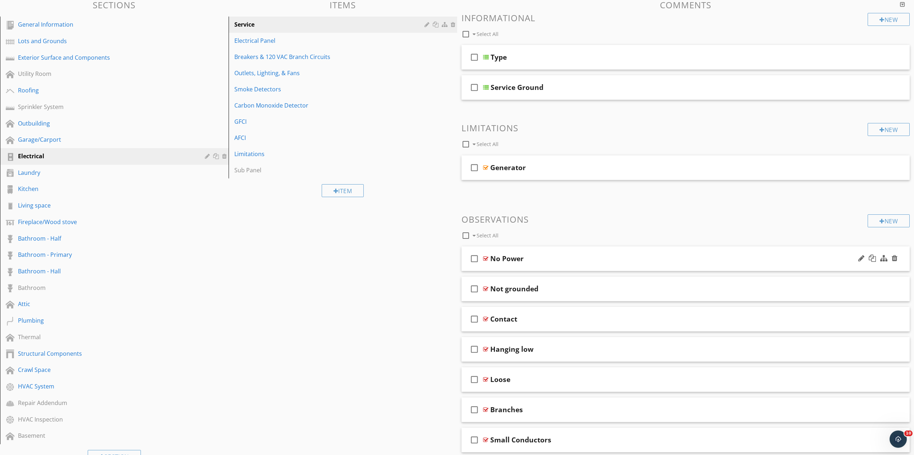
scroll to position [74, 0]
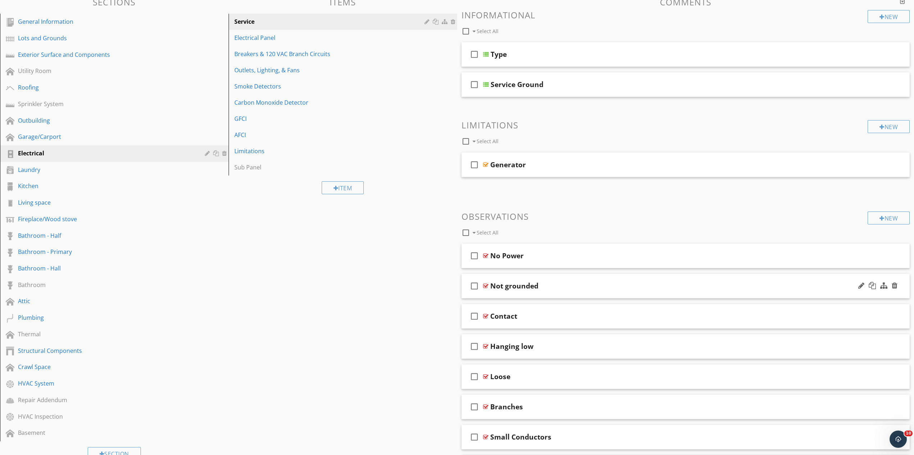
click at [560, 284] on div "Not grounded" at bounding box center [653, 286] width 326 height 9
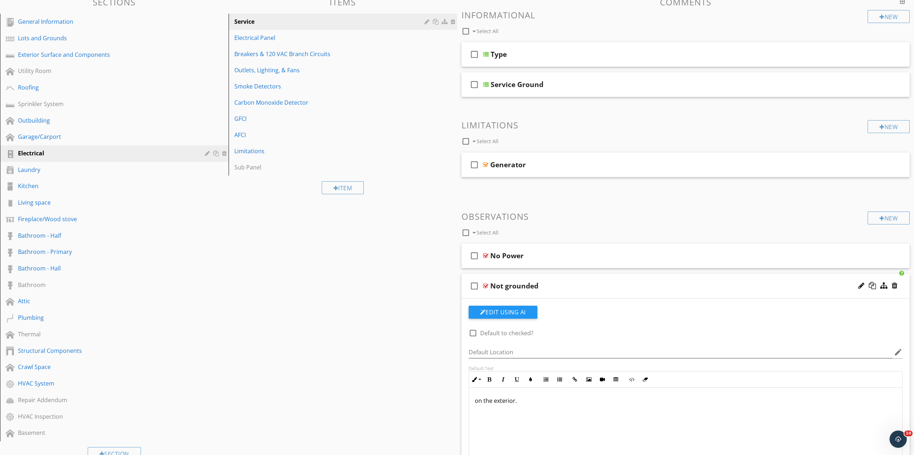
click at [865, 285] on div at bounding box center [878, 285] width 42 height 17
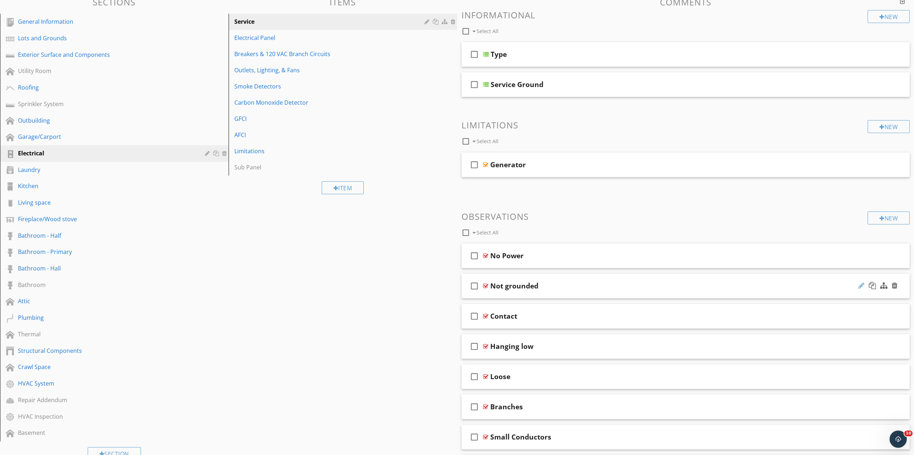
click at [862, 286] on div at bounding box center [862, 285] width 6 height 7
type input "Not Grounded"
click at [579, 283] on div "Not Grounded" at bounding box center [653, 286] width 326 height 9
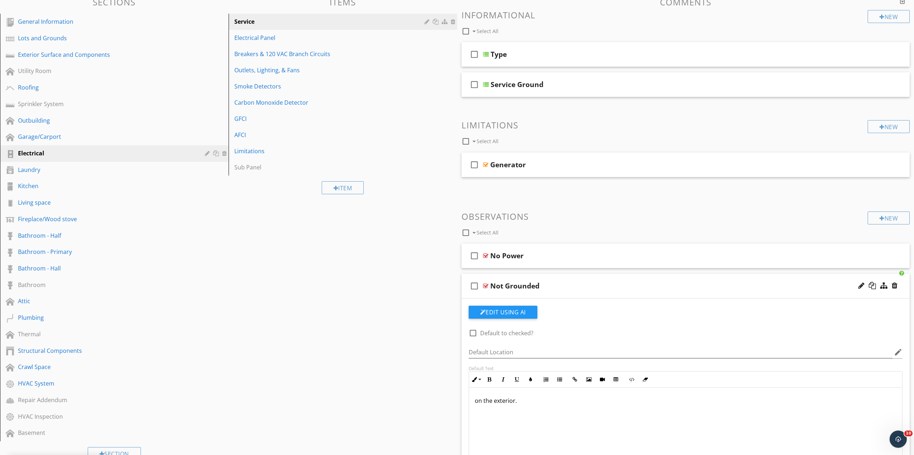
click at [469, 407] on div "Default Text Inline Style XLarge Large Normal Small Light Small/Light Bold Ital…" at bounding box center [686, 412] width 443 height 94
click at [475, 405] on div "on the exterior." at bounding box center [686, 424] width 434 height 72
click at [563, 283] on div "Not Grounded" at bounding box center [653, 286] width 326 height 9
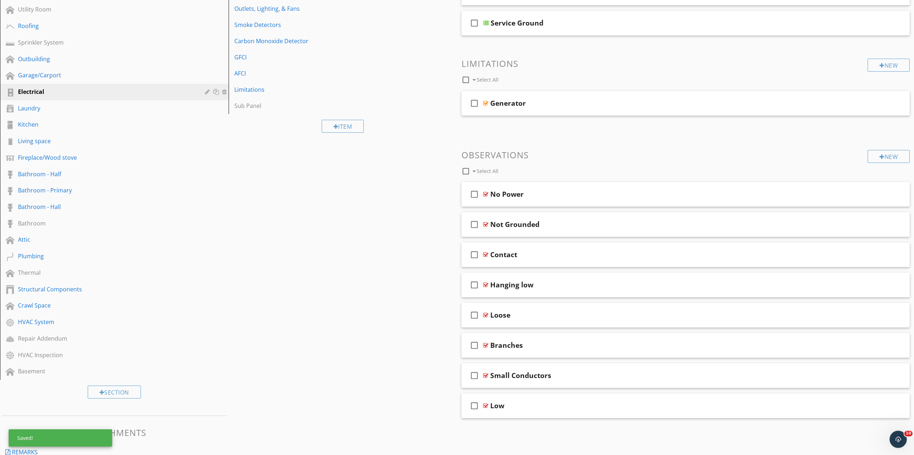
scroll to position [148, 0]
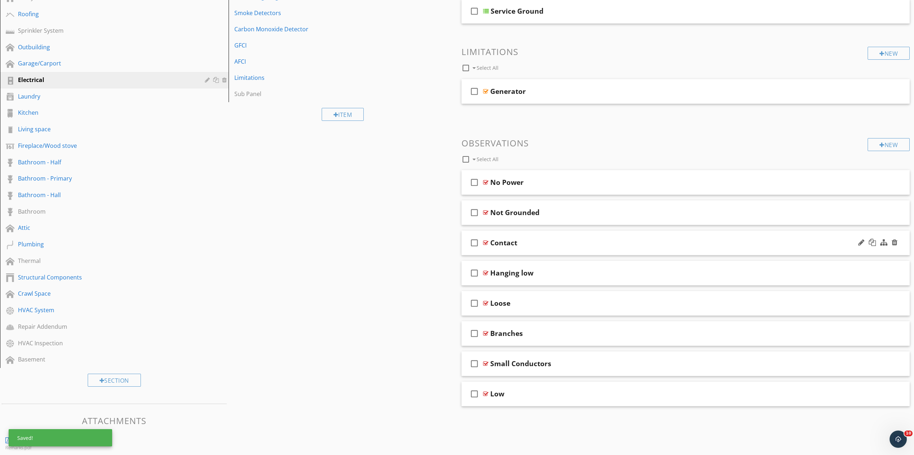
click at [541, 242] on div "Contact" at bounding box center [653, 242] width 326 height 9
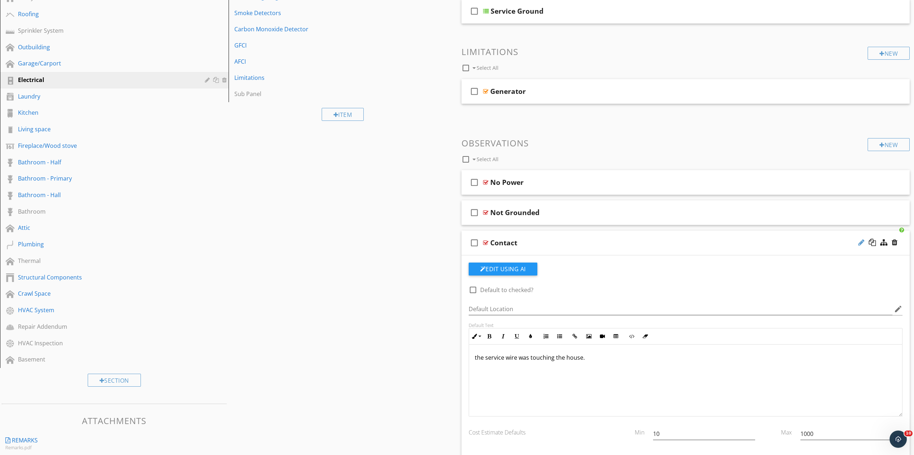
click at [863, 243] on div at bounding box center [862, 242] width 6 height 7
type input "House Contact"
click at [544, 215] on div "Not Grounded" at bounding box center [653, 212] width 326 height 9
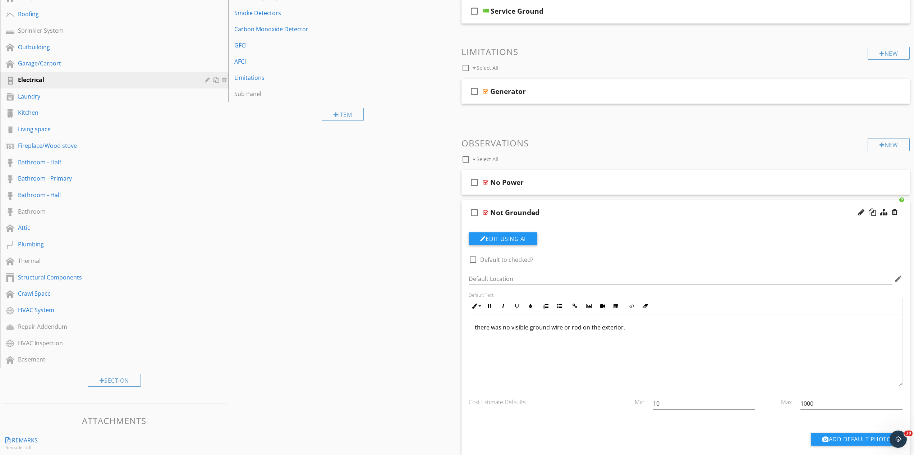
click at [546, 217] on div "Not Grounded" at bounding box center [653, 212] width 326 height 9
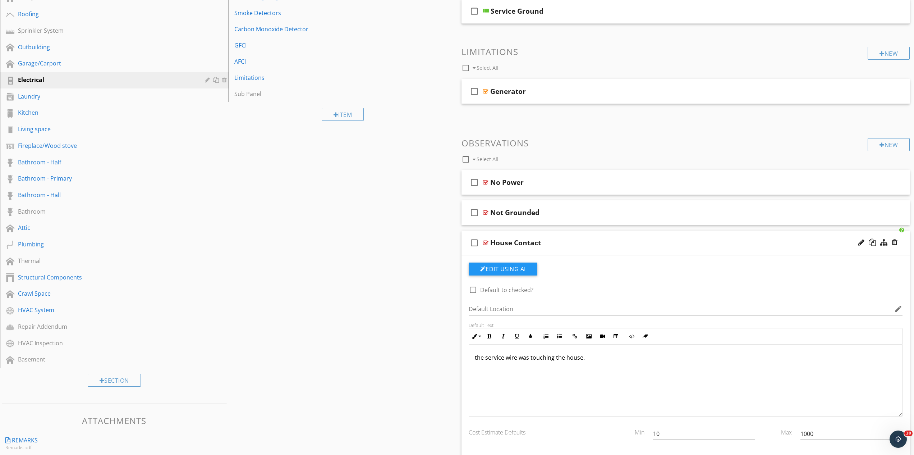
click at [516, 357] on p "the service wire was touching the house." at bounding box center [686, 357] width 422 height 9
drag, startPoint x: 524, startPoint y: 358, endPoint x: 531, endPoint y: 358, distance: 7.2
click at [531, 358] on p "the service wires was touching the house." at bounding box center [686, 357] width 422 height 9
click at [602, 360] on p "the service wires were touching the house." at bounding box center [686, 357] width 422 height 9
click at [562, 246] on div "House Contact" at bounding box center [653, 242] width 326 height 9
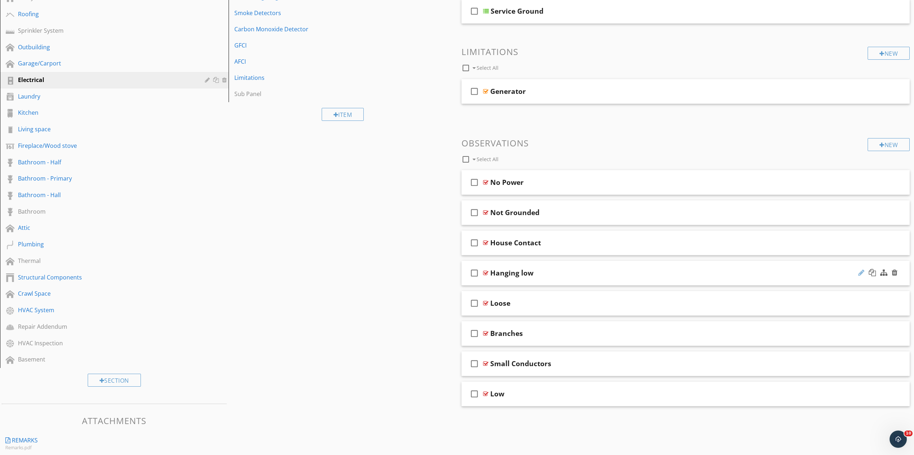
click at [862, 271] on div at bounding box center [862, 272] width 6 height 7
type input "Hanging Low"
click at [553, 276] on div "Hanging Low" at bounding box center [653, 273] width 326 height 9
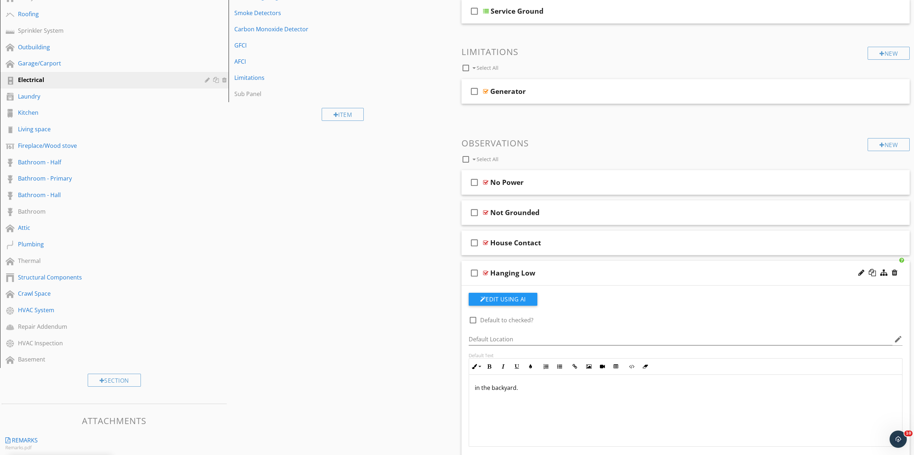
click at [478, 392] on div "in the backyard." at bounding box center [686, 411] width 434 height 72
click at [475, 389] on p "in the backyard." at bounding box center [686, 387] width 422 height 9
click at [565, 273] on div "Hanging Low" at bounding box center [653, 273] width 326 height 9
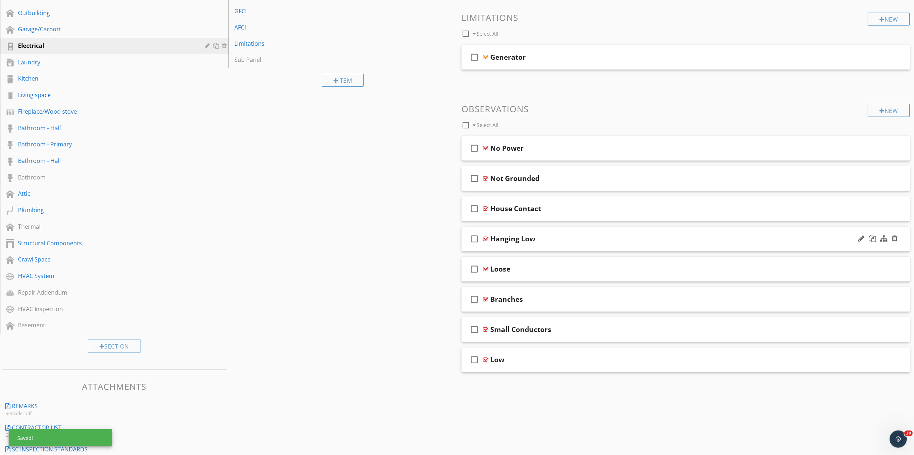
scroll to position [184, 0]
click at [753, 266] on div "Loose" at bounding box center [653, 266] width 326 height 9
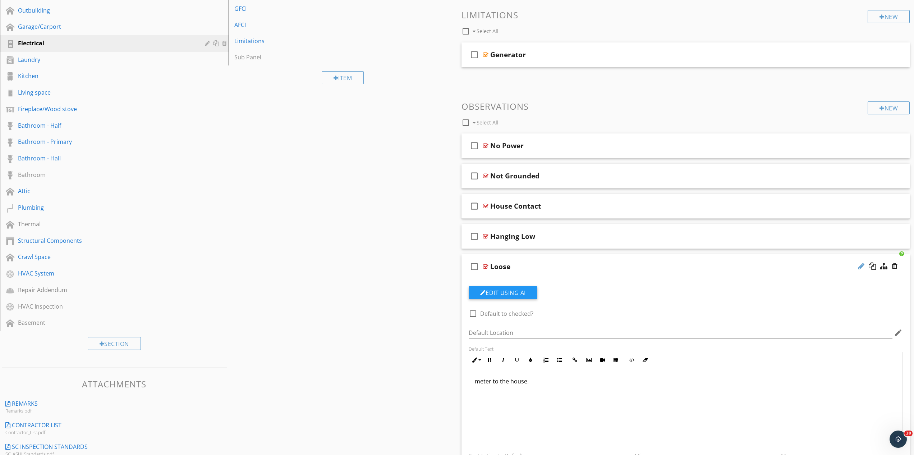
click at [861, 268] on div at bounding box center [862, 265] width 6 height 7
type input "Loose Meter"
click at [475, 385] on p "meter to the house." at bounding box center [686, 381] width 422 height 9
click at [501, 383] on p "the meter to the house." at bounding box center [686, 381] width 422 height 9
click at [554, 266] on div "Loose Meter" at bounding box center [653, 266] width 326 height 9
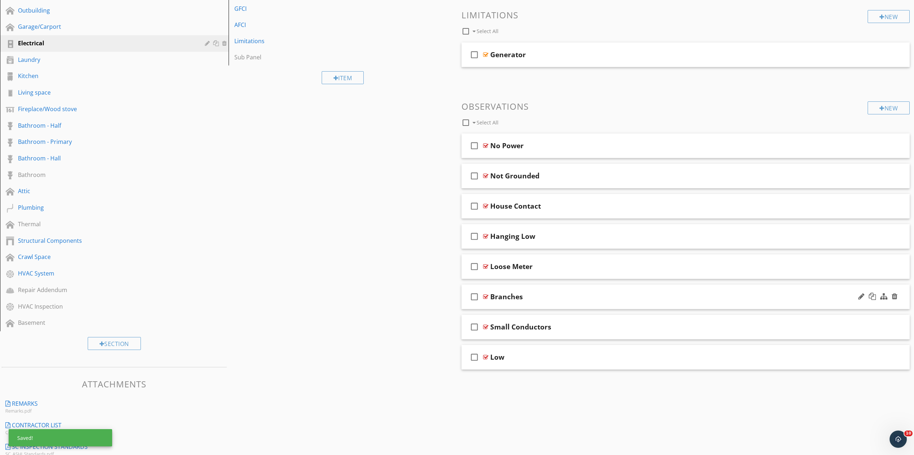
click at [645, 303] on div "check_box_outline_blank Branches" at bounding box center [686, 296] width 449 height 25
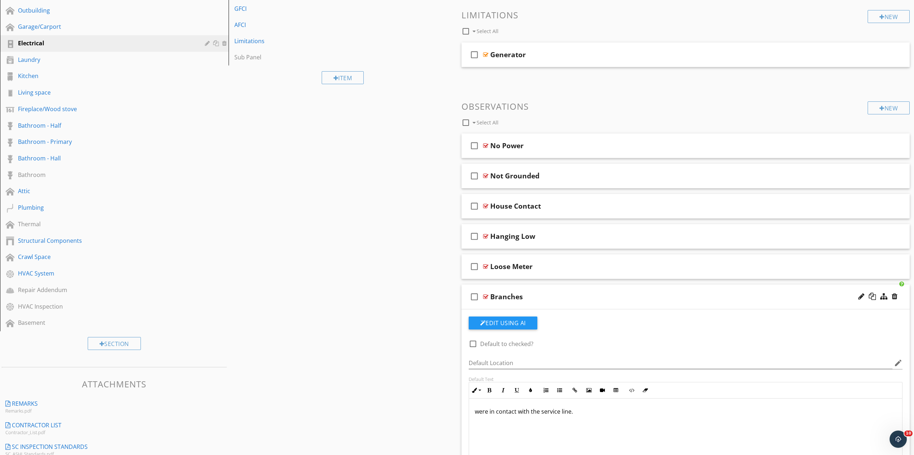
click at [560, 294] on div "Branches" at bounding box center [653, 296] width 326 height 9
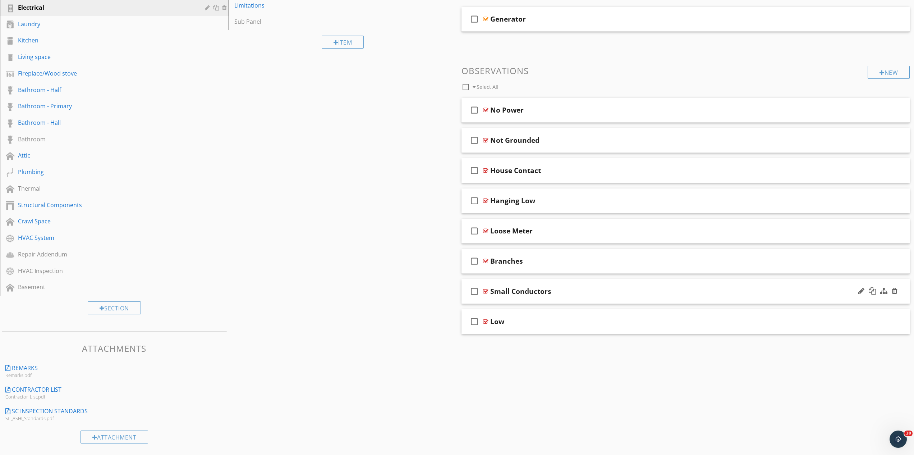
scroll to position [221, 0]
click at [587, 290] on div "Small Conductors" at bounding box center [653, 290] width 326 height 9
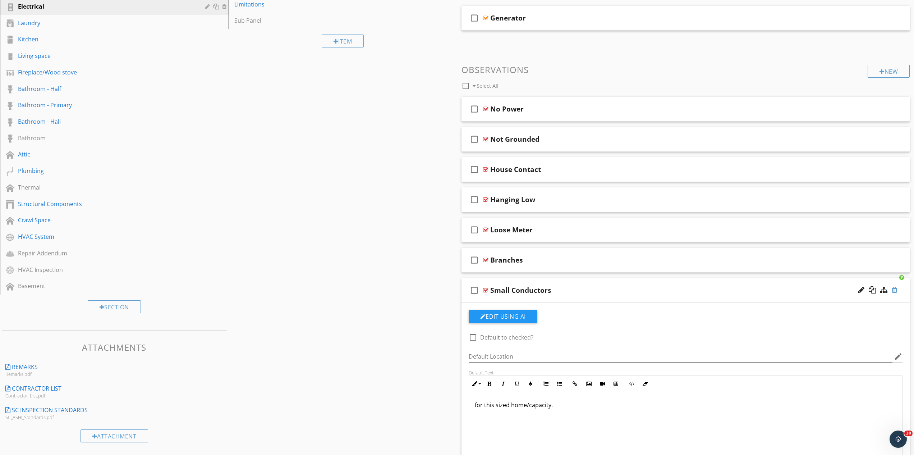
click at [896, 289] on div at bounding box center [895, 289] width 6 height 7
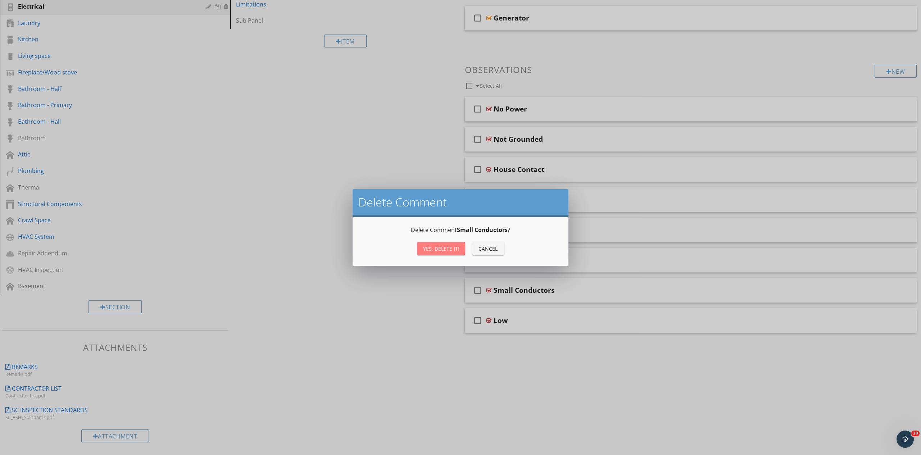
click at [436, 242] on button "Yes, Delete it!" at bounding box center [441, 248] width 48 height 13
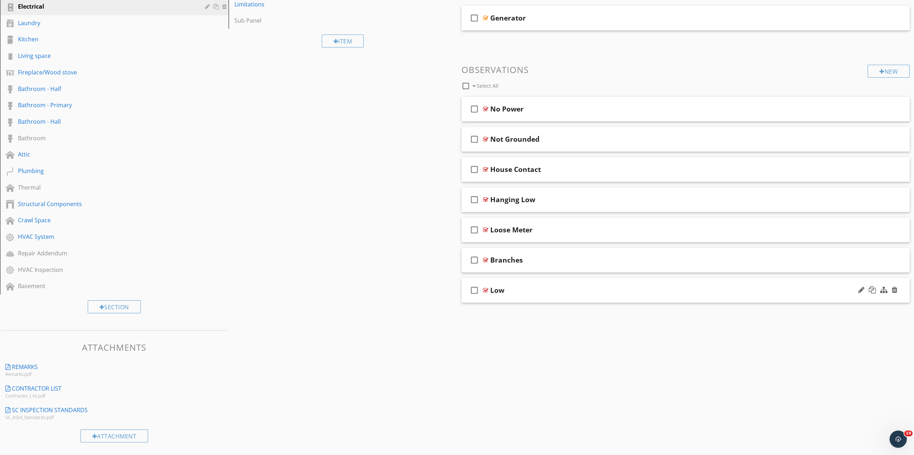
click at [553, 288] on div "Low" at bounding box center [653, 290] width 326 height 9
click at [895, 289] on div at bounding box center [895, 289] width 6 height 7
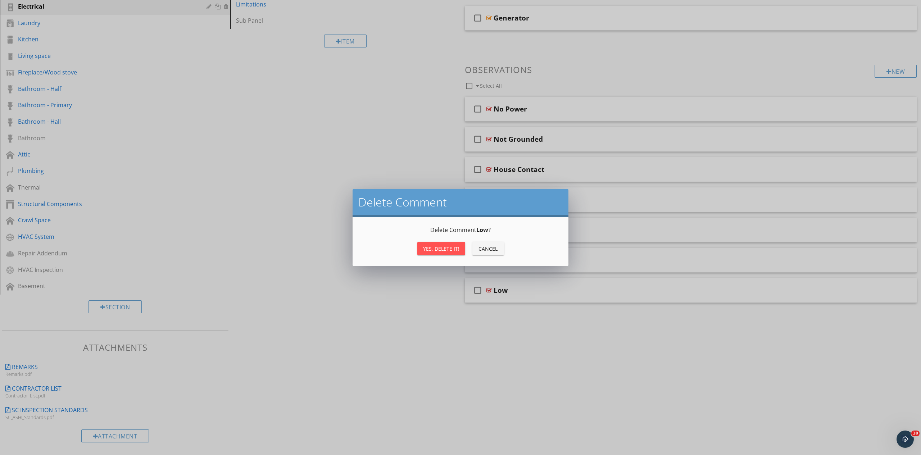
click at [439, 246] on div "Yes, Delete it!" at bounding box center [441, 249] width 36 height 8
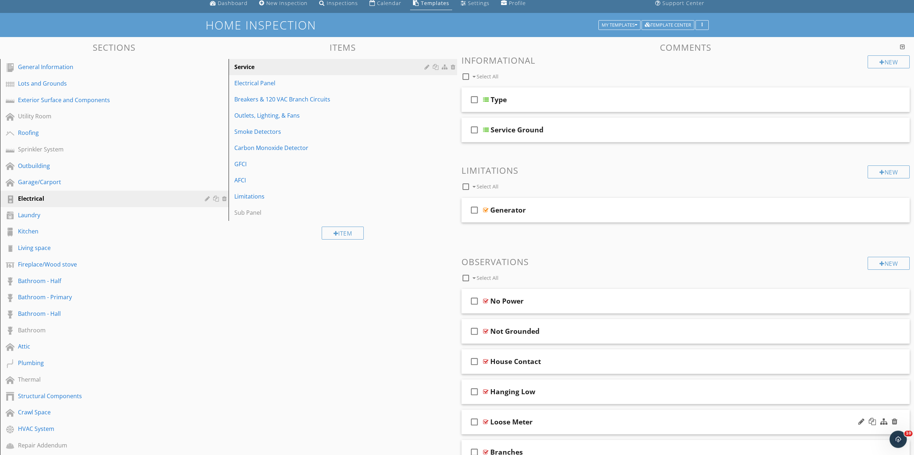
scroll to position [1, 0]
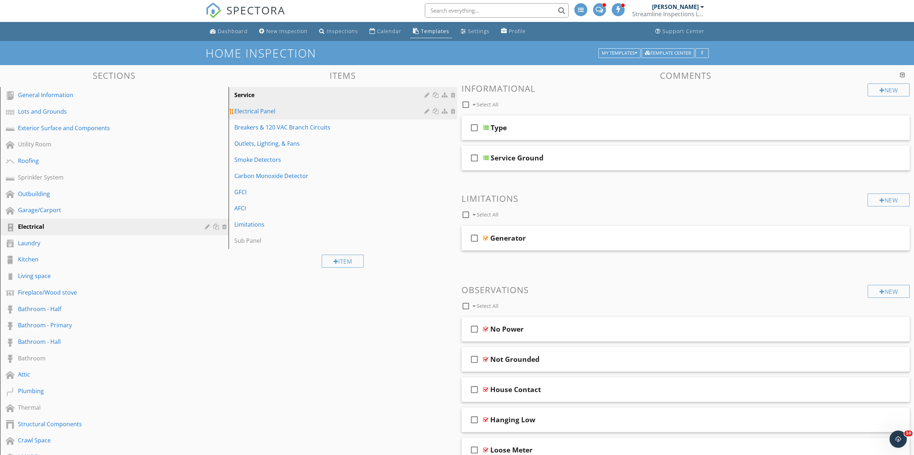
click at [274, 114] on div "Electrical Panel" at bounding box center [330, 111] width 192 height 9
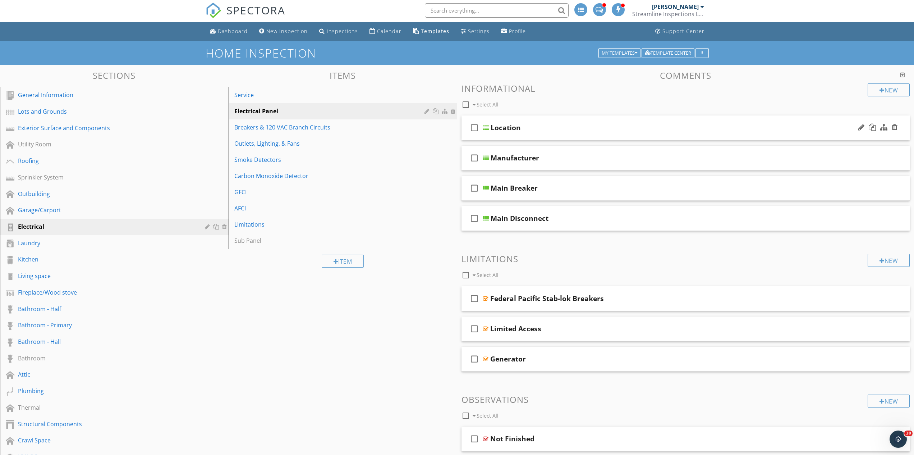
click at [552, 119] on div "check_box_outline_blank Location" at bounding box center [686, 127] width 449 height 25
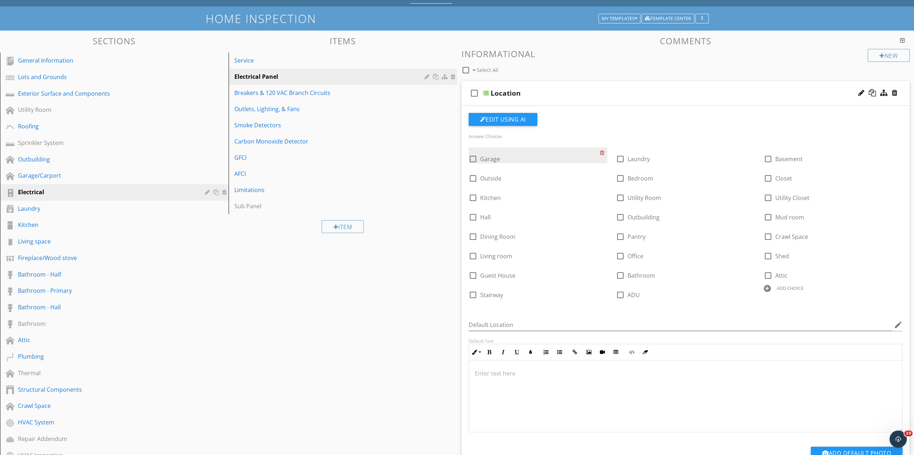
scroll to position [38, 0]
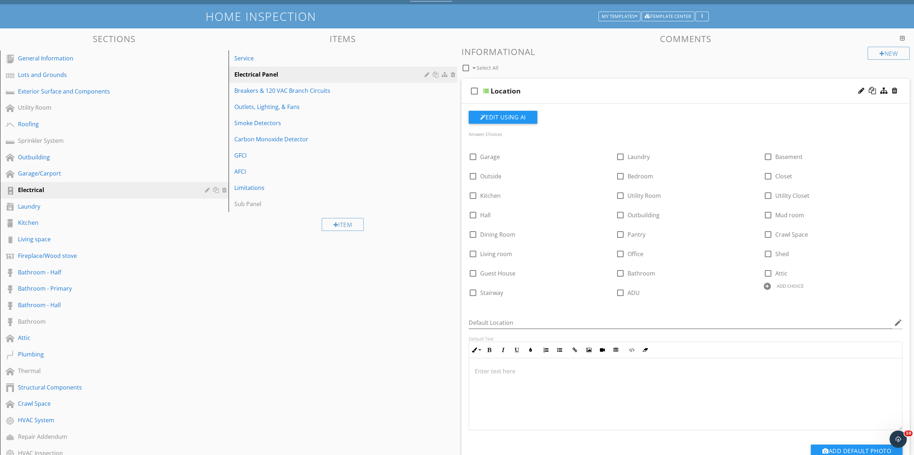
click at [543, 87] on div "Location" at bounding box center [654, 91] width 326 height 9
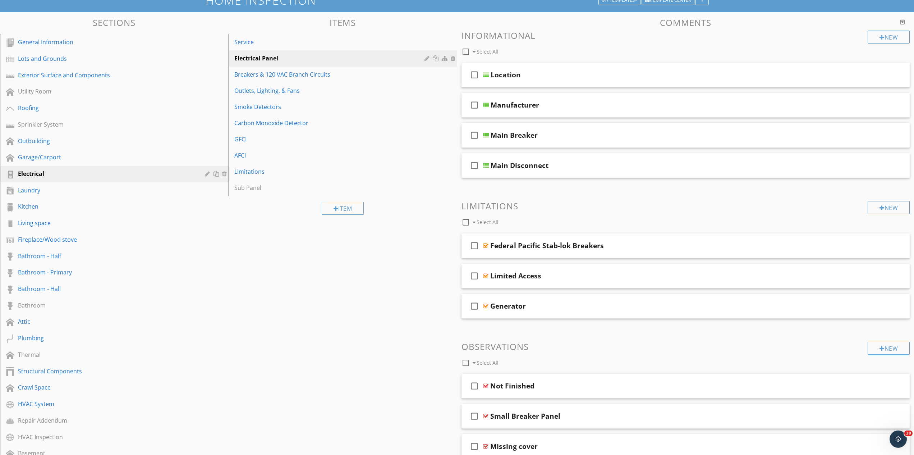
scroll to position [111, 0]
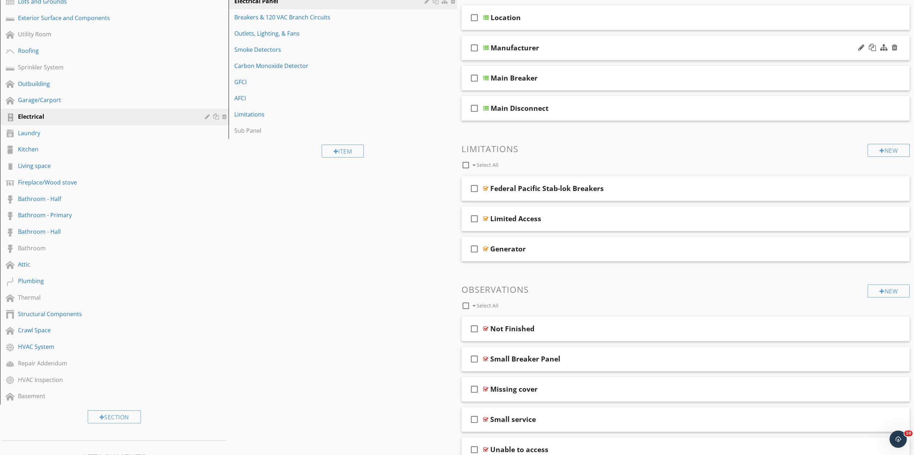
click at [572, 50] on div "Manufacturer" at bounding box center [654, 48] width 326 height 9
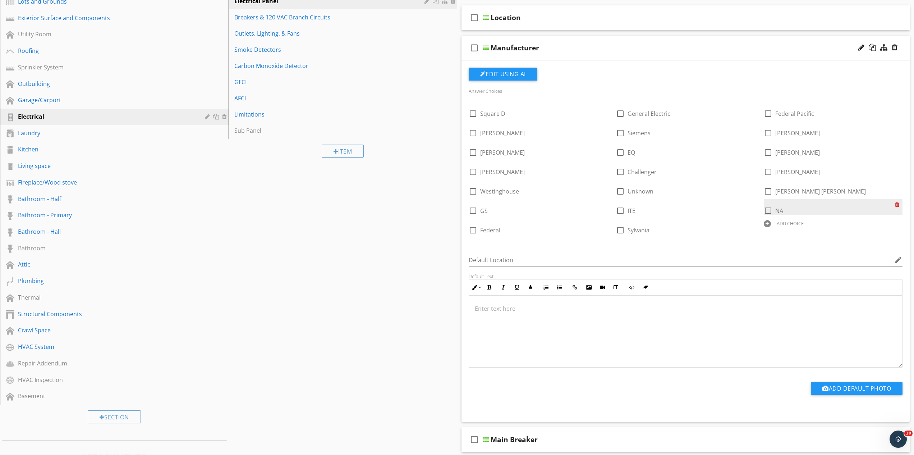
click at [898, 205] on div at bounding box center [899, 204] width 8 height 10
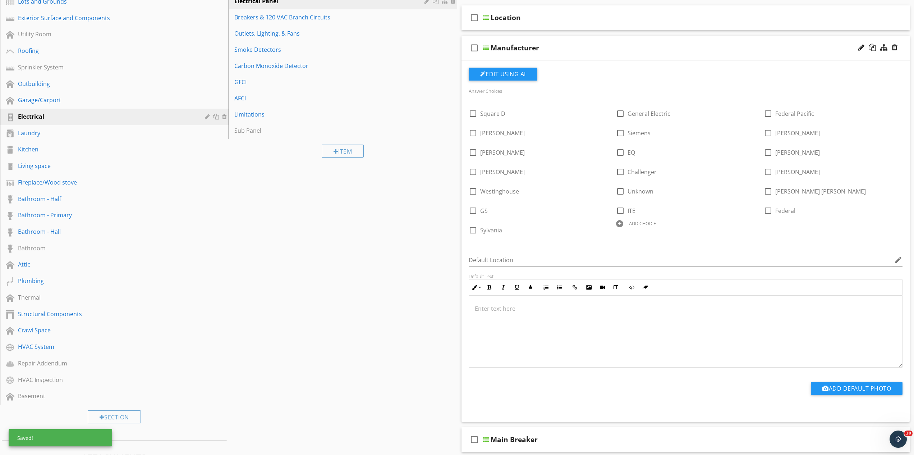
click at [622, 224] on div at bounding box center [619, 223] width 7 height 7
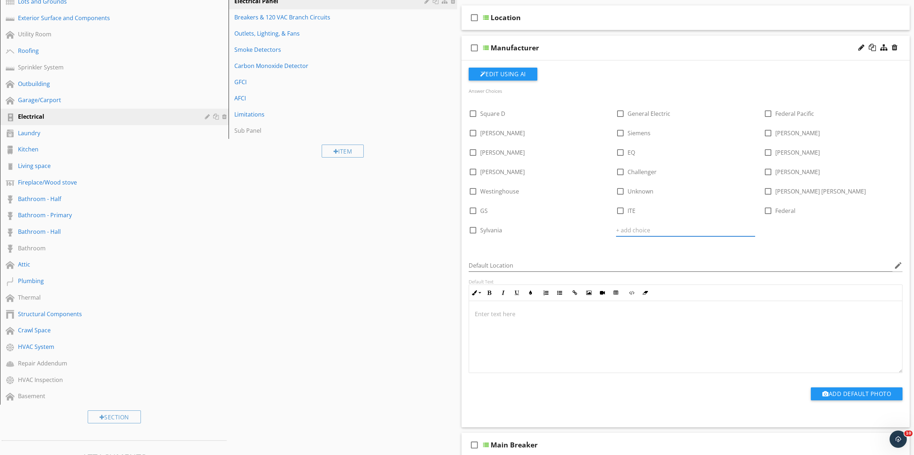
type input "n"
type input "N/A"
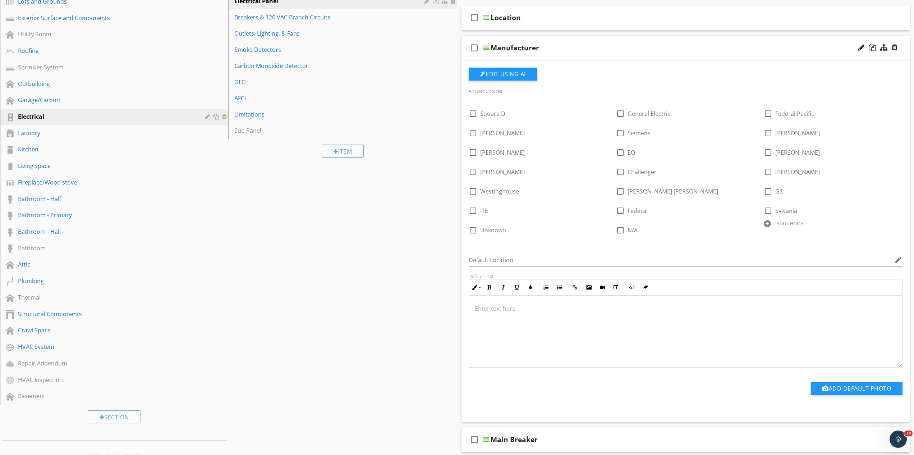
click at [563, 50] on div "Manufacturer" at bounding box center [654, 48] width 326 height 9
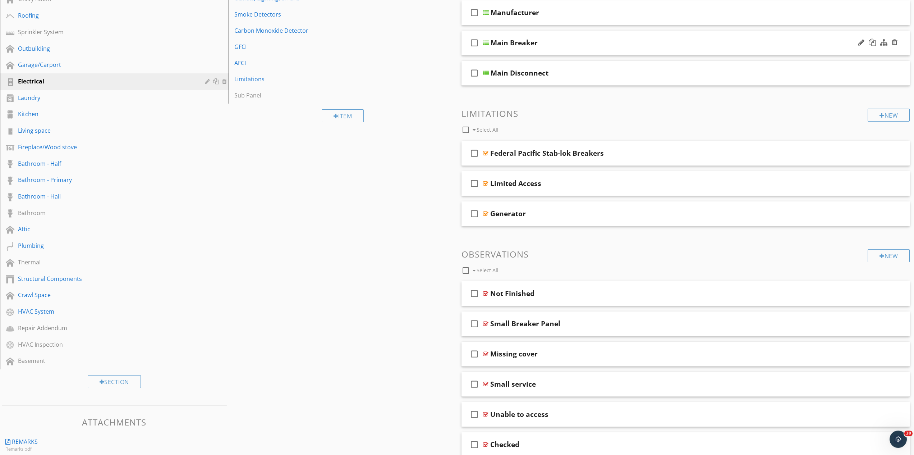
scroll to position [148, 0]
click at [579, 37] on div "Main Breaker" at bounding box center [654, 41] width 326 height 9
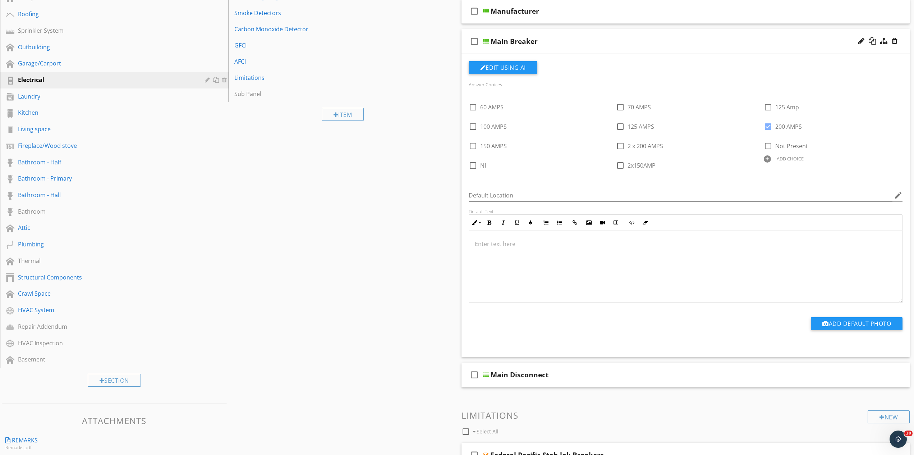
checkbox input "false"
checkbox input "true"
click at [899, 101] on div at bounding box center [899, 101] width 8 height 10
checkbox input "true"
checkbox input "false"
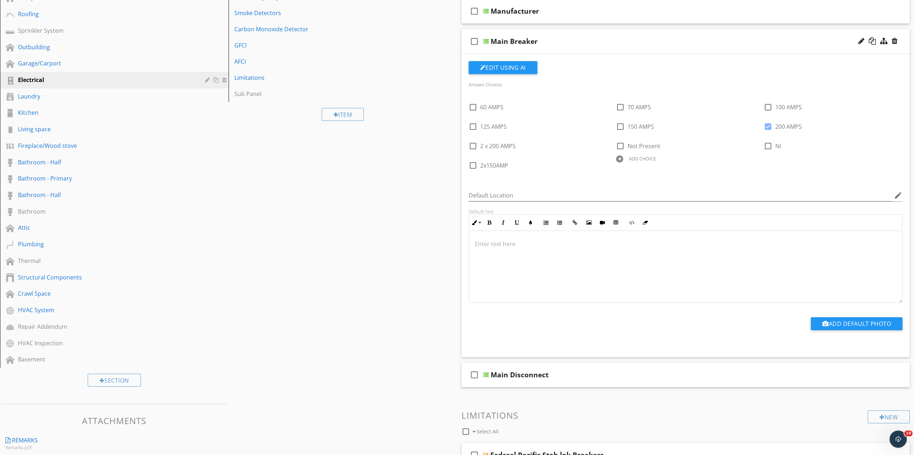
checkbox input "false"
checkbox input "true"
click at [627, 158] on div "ADD CHOICE" at bounding box center [685, 158] width 139 height 9
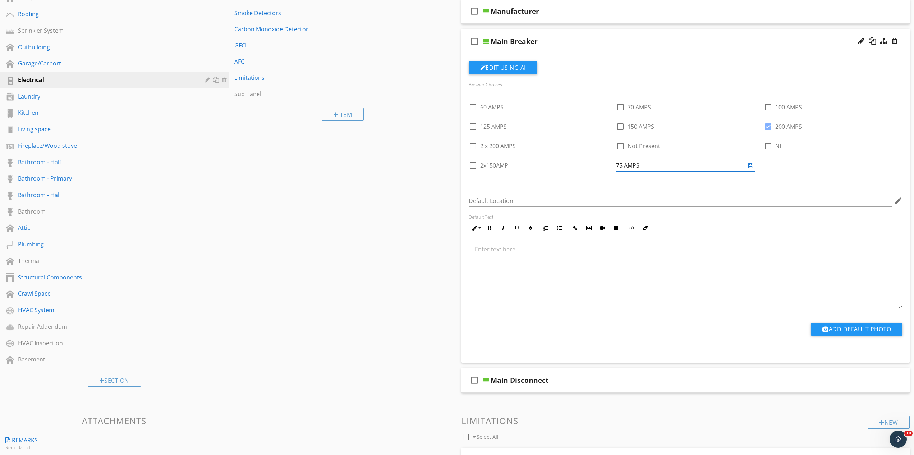
type input "75 AMPS"
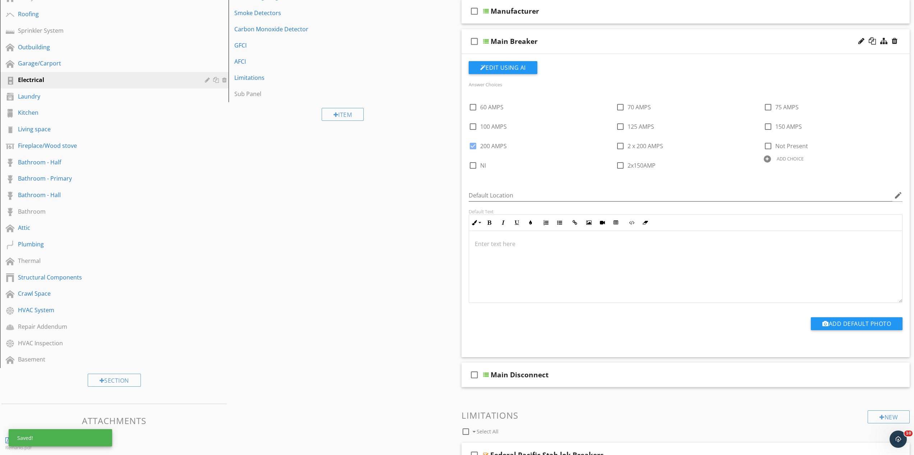
checkbox input "true"
checkbox input "false"
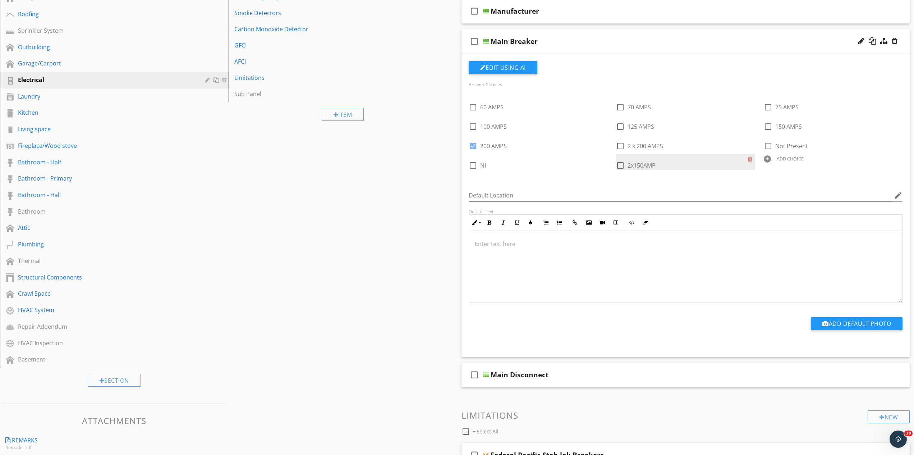
click at [686, 161] on div "check_box_outline_blank 2x150AMP" at bounding box center [682, 165] width 132 height 10
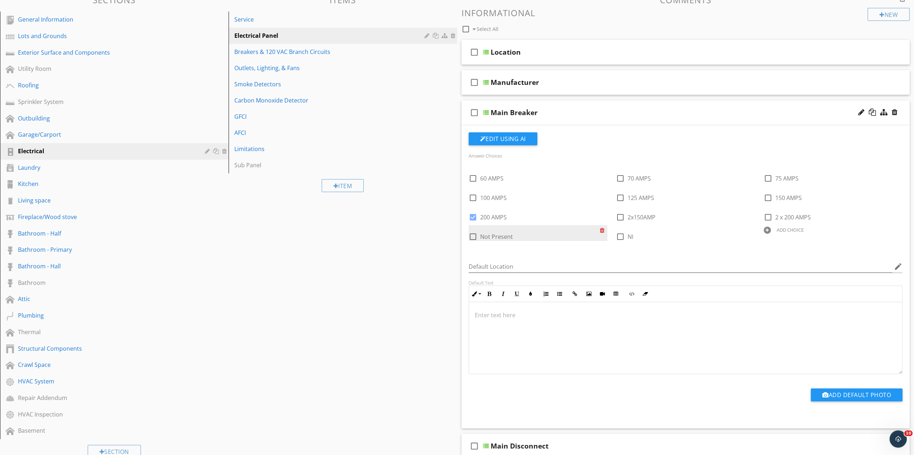
scroll to position [74, 0]
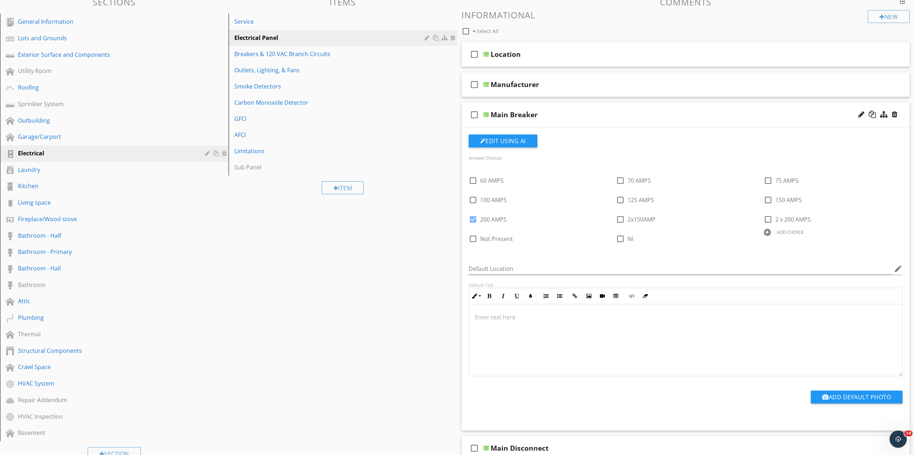
click at [594, 114] on div "Main Breaker" at bounding box center [654, 114] width 326 height 9
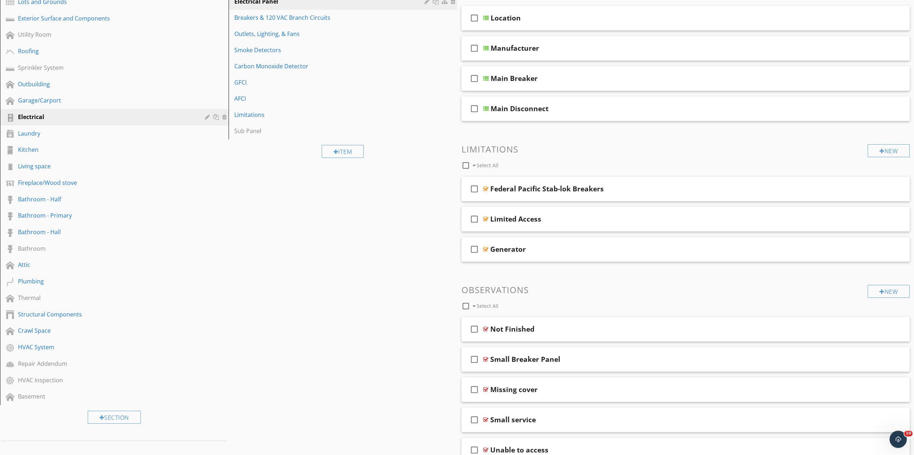
scroll to position [111, 0]
click at [606, 114] on div "check_box_outline_blank Main Disconnect" at bounding box center [686, 108] width 449 height 25
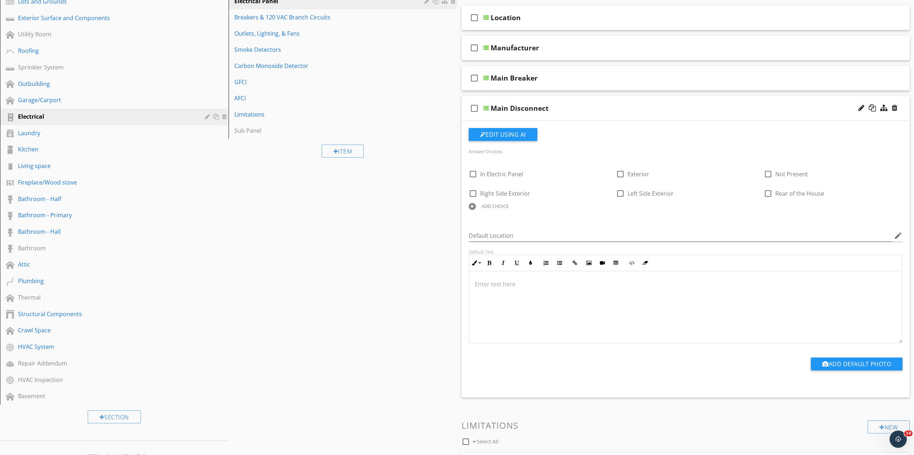
click at [587, 108] on div "Main Disconnect" at bounding box center [654, 108] width 326 height 9
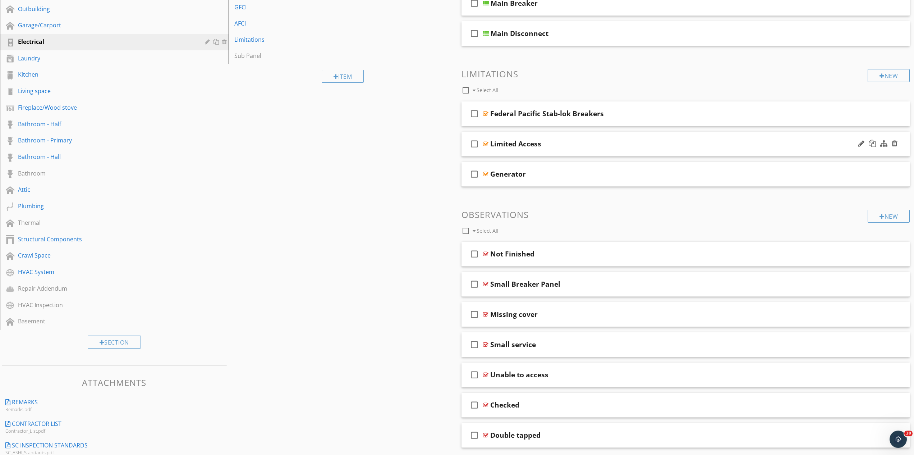
scroll to position [184, 0]
click at [644, 116] on div "Federal Pacific Stab-lok Breakers" at bounding box center [653, 115] width 326 height 9
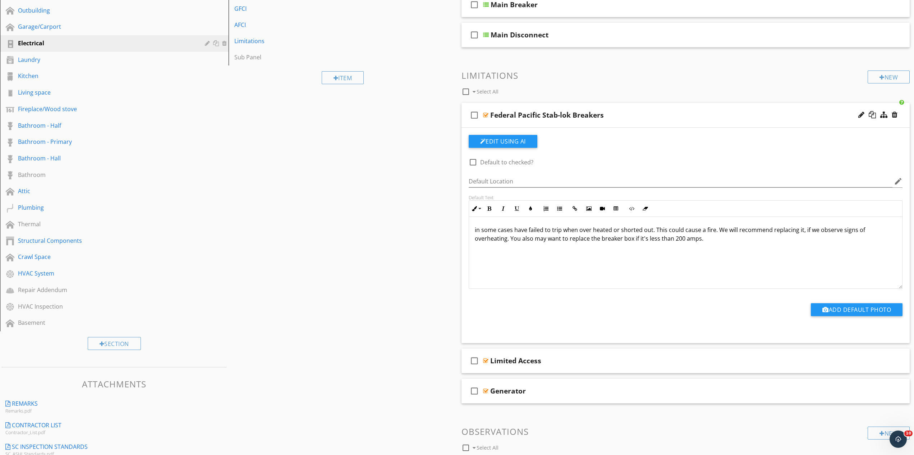
click at [512, 230] on p "in some cases have failed to trip when over heated or shorted out. This could c…" at bounding box center [686, 233] width 422 height 17
click at [730, 253] on div "in some cases these breakers have failed to trip when over heated or shorted ou…" at bounding box center [686, 253] width 434 height 72
click at [630, 114] on div "Federal Pacific Stab-lok Breakers" at bounding box center [653, 115] width 326 height 9
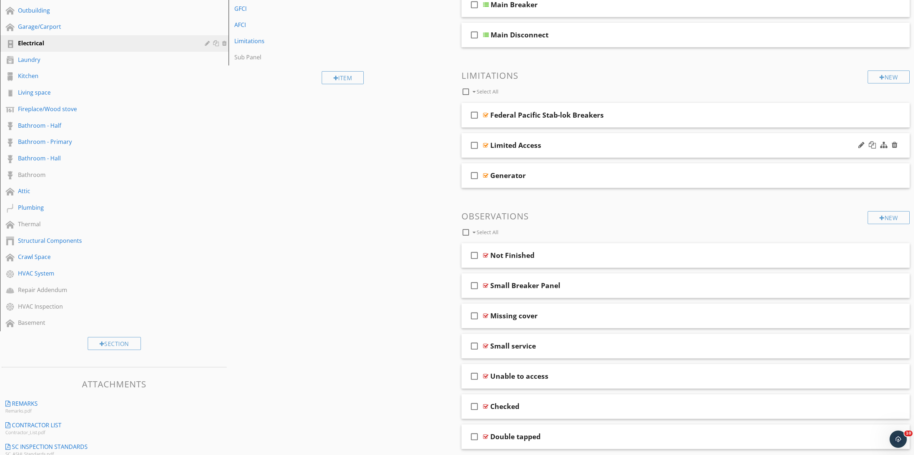
click at [564, 146] on div "Limited Access" at bounding box center [653, 145] width 326 height 9
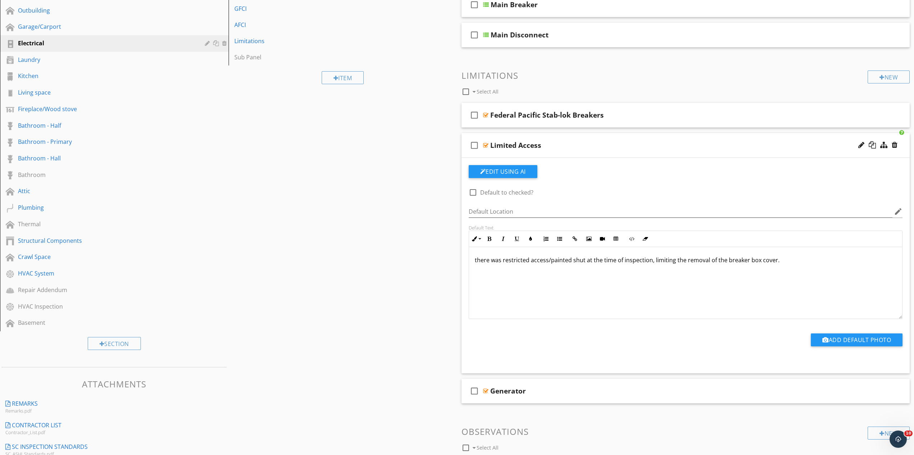
click at [566, 145] on div "Limited Access" at bounding box center [653, 145] width 326 height 9
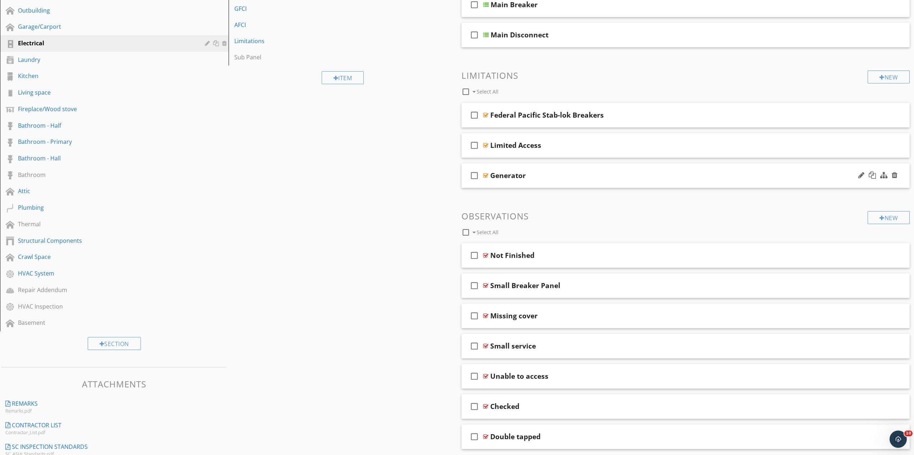
click at [561, 175] on div "Generator" at bounding box center [653, 175] width 326 height 9
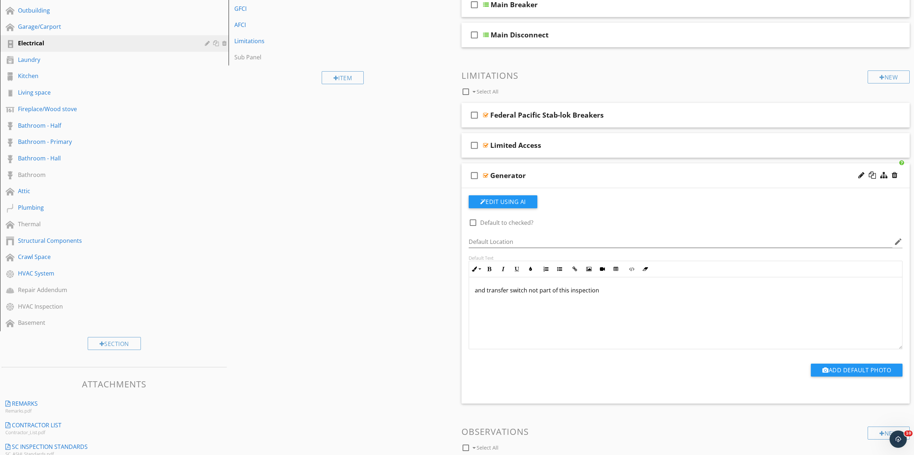
click at [599, 291] on p "and transfer switch not part of this inspection" at bounding box center [686, 290] width 422 height 9
click at [557, 173] on div "Generator" at bounding box center [653, 175] width 326 height 9
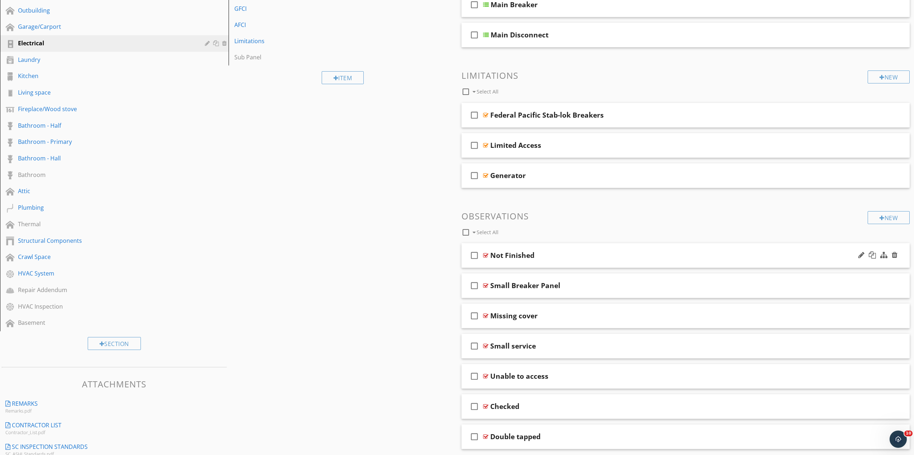
click at [595, 257] on div "Not Finished" at bounding box center [653, 255] width 326 height 9
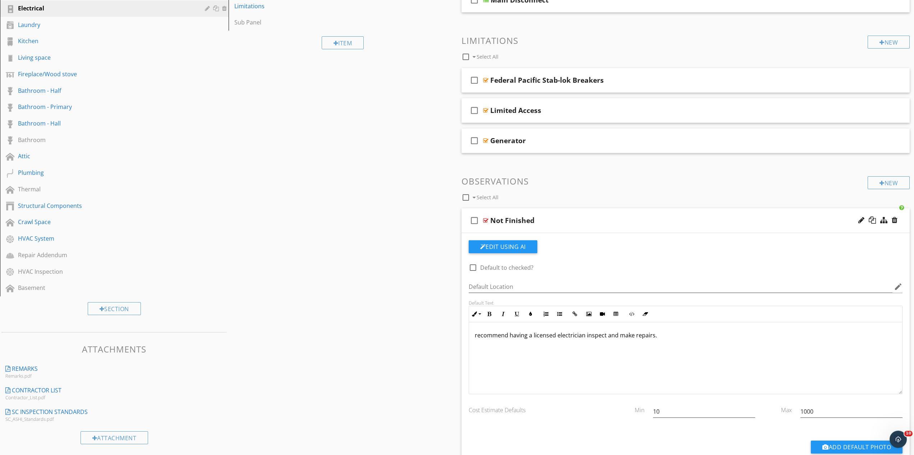
scroll to position [221, 0]
click at [477, 335] on p "recommend having a licensed electrician inspect and make repairs." at bounding box center [686, 333] width 422 height 9
click at [472, 336] on div "recommend having a licensed electrician inspect and make repairs." at bounding box center [686, 356] width 434 height 72
click at [559, 220] on div "Not Finished" at bounding box center [653, 218] width 326 height 9
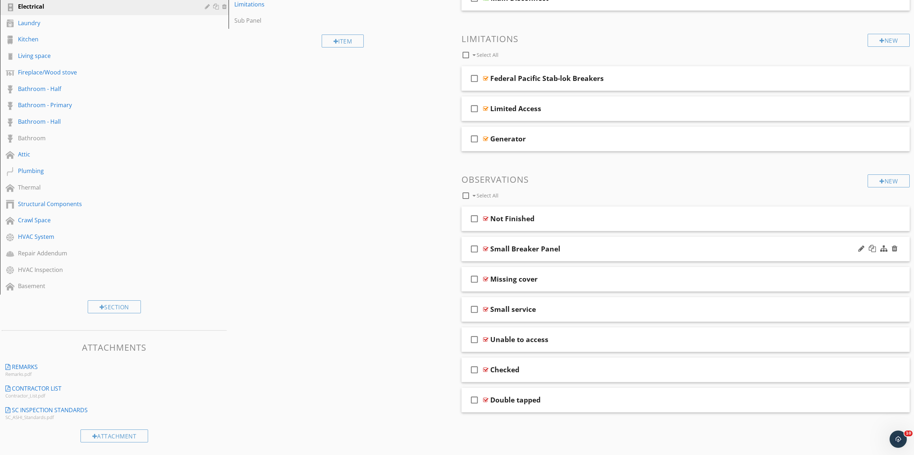
click at [603, 250] on div "Small Breaker Panel" at bounding box center [653, 249] width 326 height 9
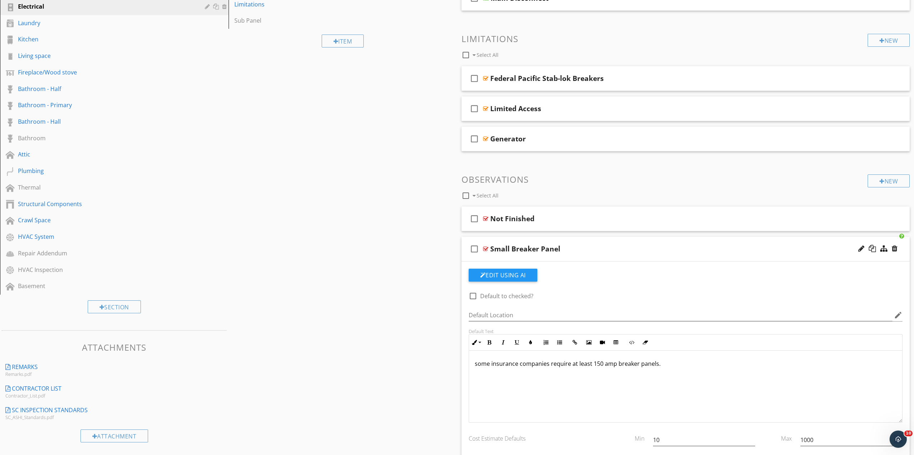
click at [586, 245] on div "Small Breaker Panel" at bounding box center [653, 249] width 326 height 9
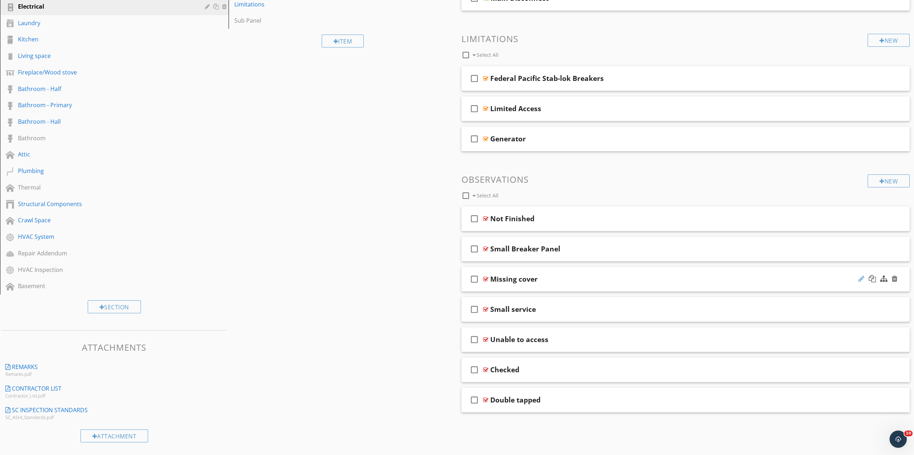
click at [860, 282] on div at bounding box center [862, 278] width 6 height 7
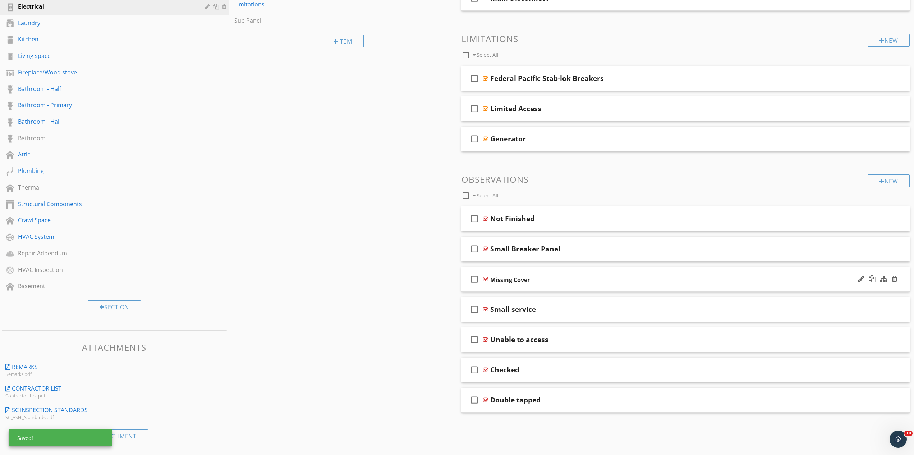
type input "Missing Cover"
click at [558, 284] on div "check_box_outline_blank Missing Cover" at bounding box center [686, 279] width 449 height 25
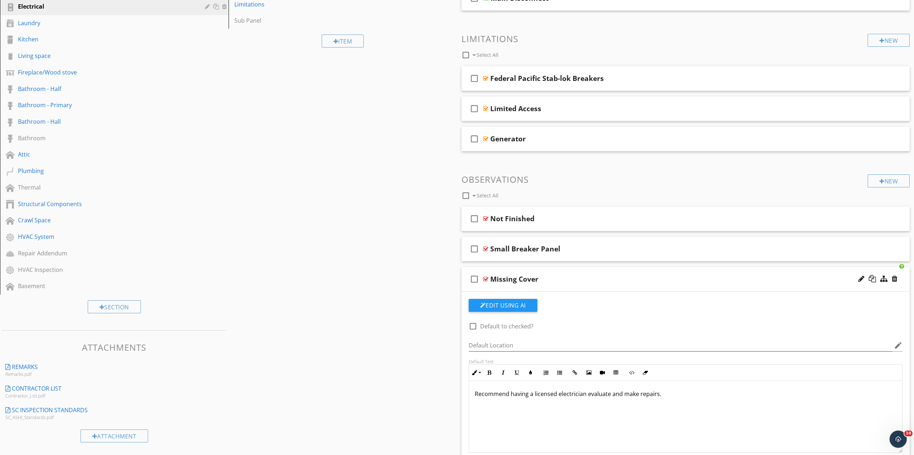
click at [474, 397] on div "Recommend having a licensed electrician evaluate and make repairs." at bounding box center [686, 417] width 434 height 72
click at [473, 396] on div "recommend having a licensed electrician evaluate and make repairs." at bounding box center [686, 417] width 434 height 72
click at [561, 280] on div "Missing Cover" at bounding box center [653, 279] width 326 height 9
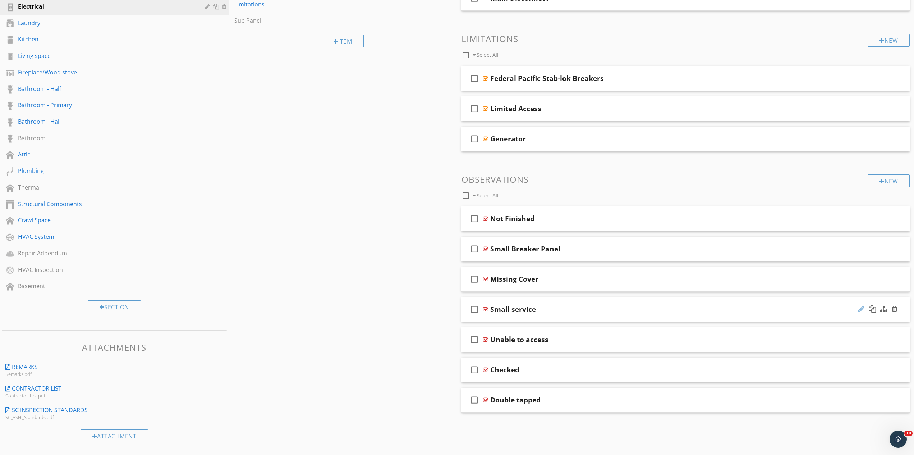
click at [864, 309] on div at bounding box center [862, 308] width 6 height 7
type input "Small Service"
click at [566, 316] on div "check_box_outline_blank Small Service" at bounding box center [686, 309] width 449 height 25
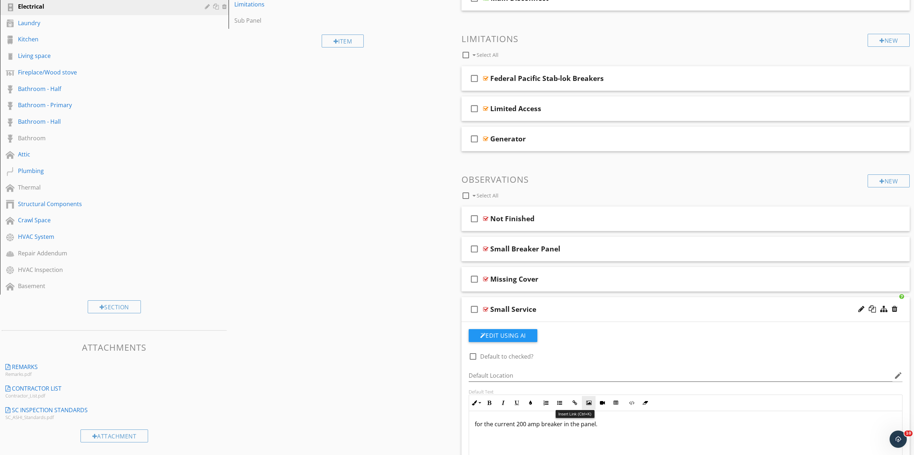
scroll to position [0, 0]
click at [611, 426] on p "for the current 200 amp breaker in the panel." at bounding box center [686, 423] width 422 height 9
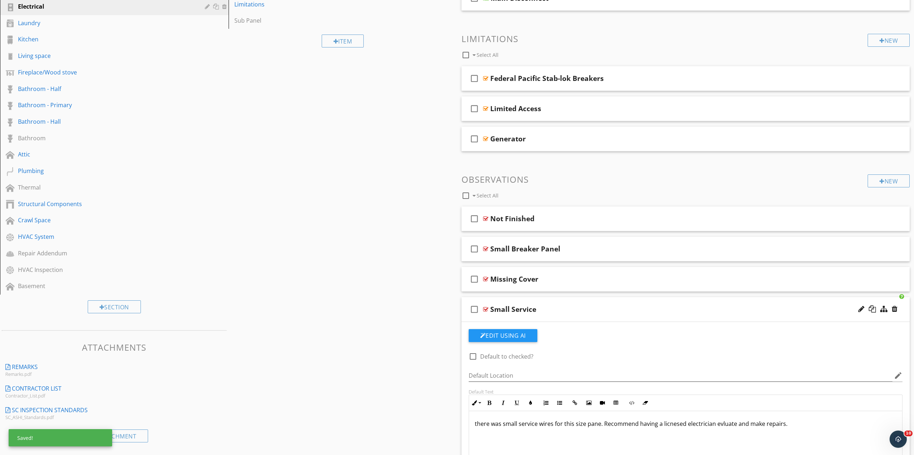
scroll to position [368, 0]
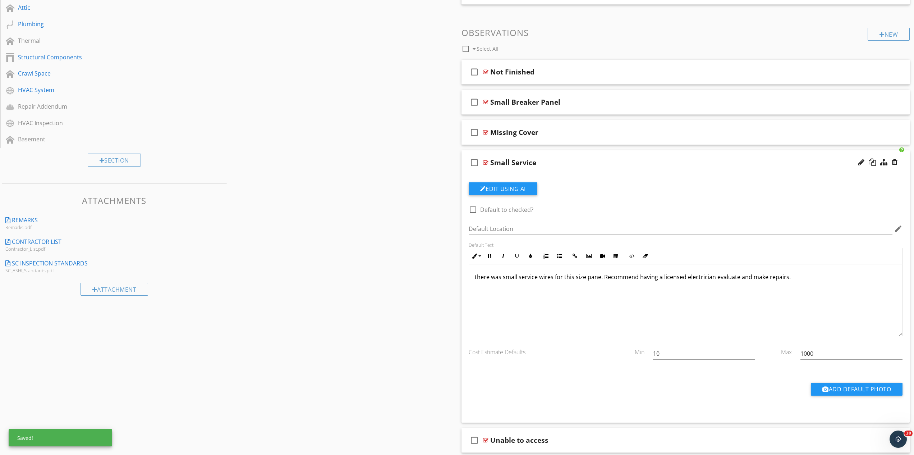
click at [791, 280] on p "there was small service wires for this size pane. Recommend having a licensed e…" at bounding box center [686, 277] width 422 height 9
drag, startPoint x: 501, startPoint y: 278, endPoint x: 496, endPoint y: 278, distance: 5.4
click at [496, 278] on p "there was small service wires for this size pane. Recommend having a licensed e…" at bounding box center [686, 277] width 422 height 9
click at [603, 281] on p "there were small service wires for this size pane. Recommend having a licensed …" at bounding box center [686, 277] width 422 height 9
click at [805, 274] on p "there were small service wires for this size panel, recommend having a licensed…" at bounding box center [686, 277] width 422 height 9
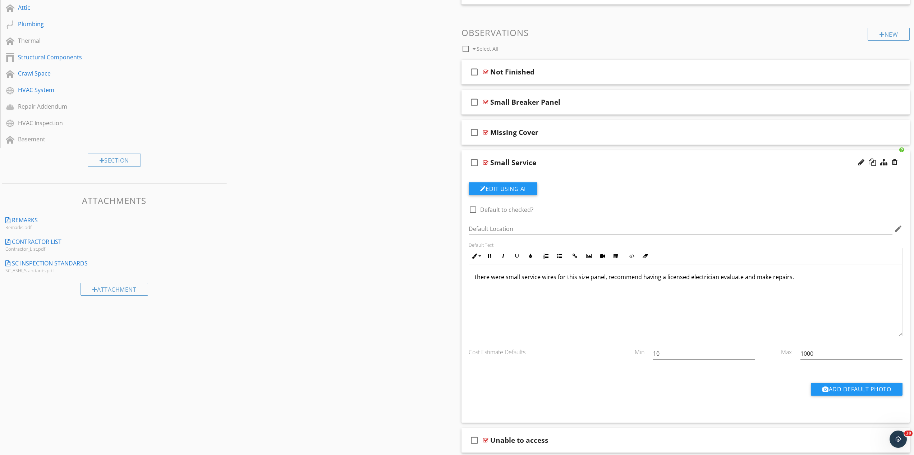
click at [564, 166] on div "Small Service" at bounding box center [653, 162] width 326 height 9
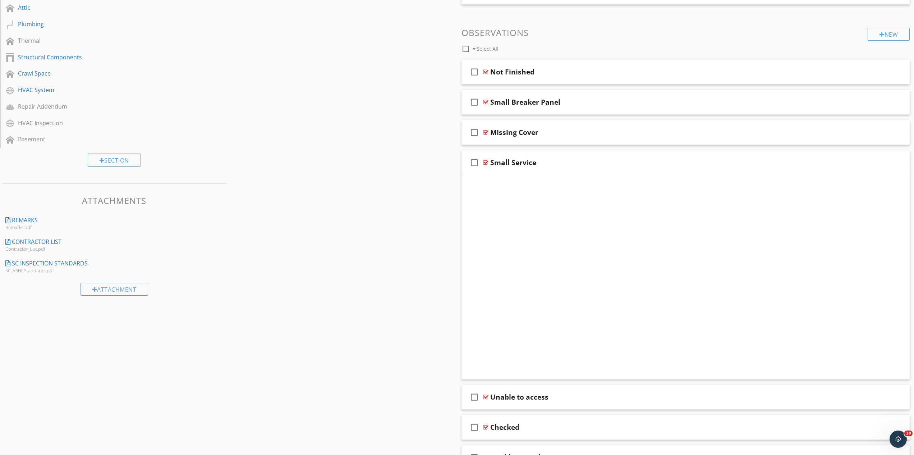
scroll to position [221, 0]
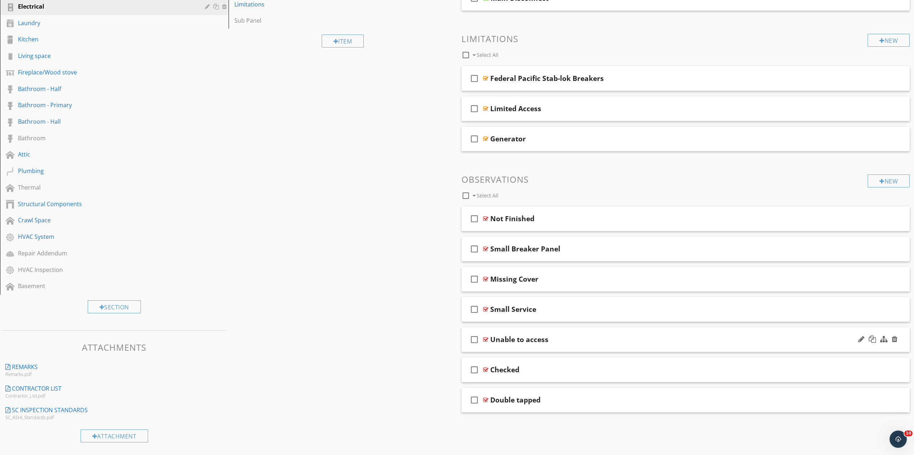
click at [586, 338] on div "Unable to access" at bounding box center [653, 339] width 326 height 9
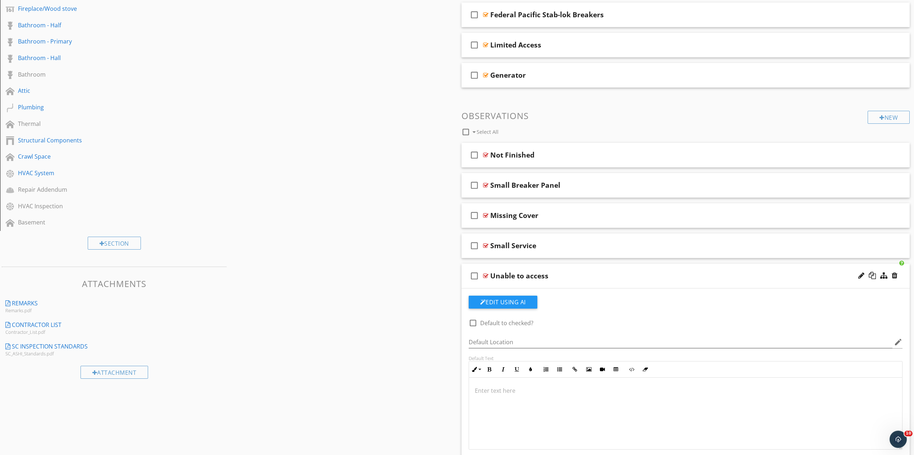
scroll to position [294, 0]
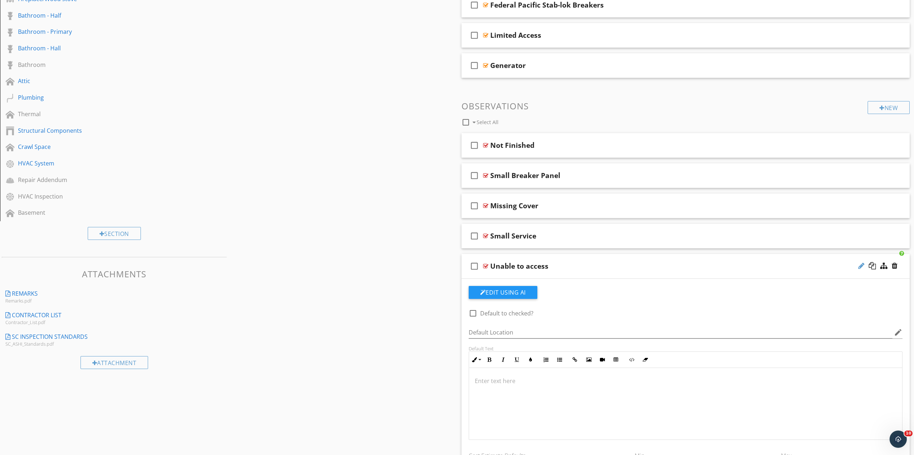
click at [862, 266] on div at bounding box center [862, 265] width 6 height 7
type input "U"
type input "Limited Access"
click at [557, 266] on div "Limited Access" at bounding box center [653, 266] width 326 height 9
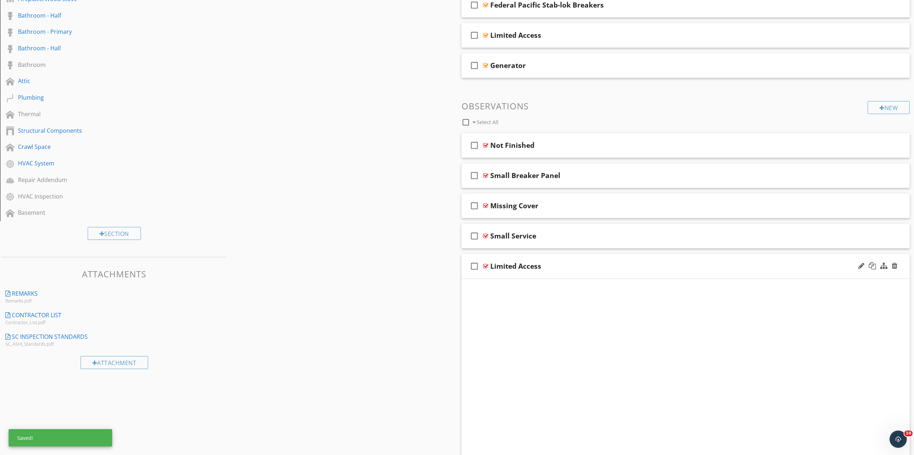
scroll to position [221, 0]
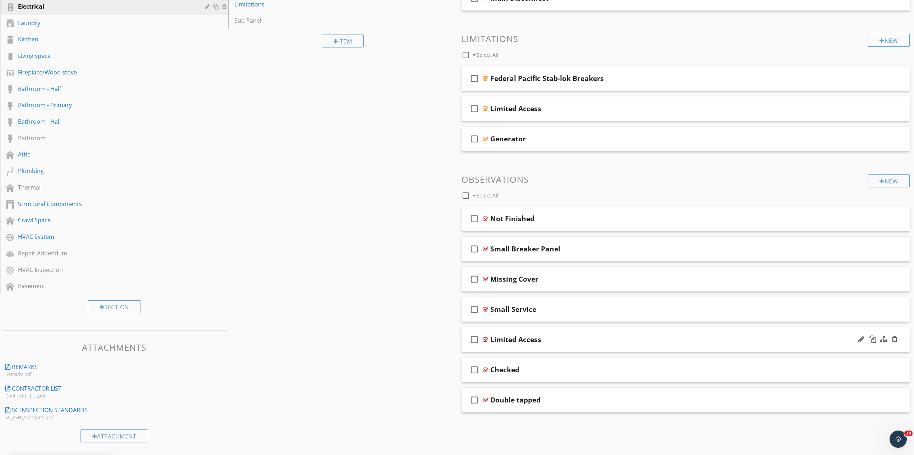
click at [552, 344] on div "check_box_outline_blank Limited Access" at bounding box center [686, 339] width 449 height 25
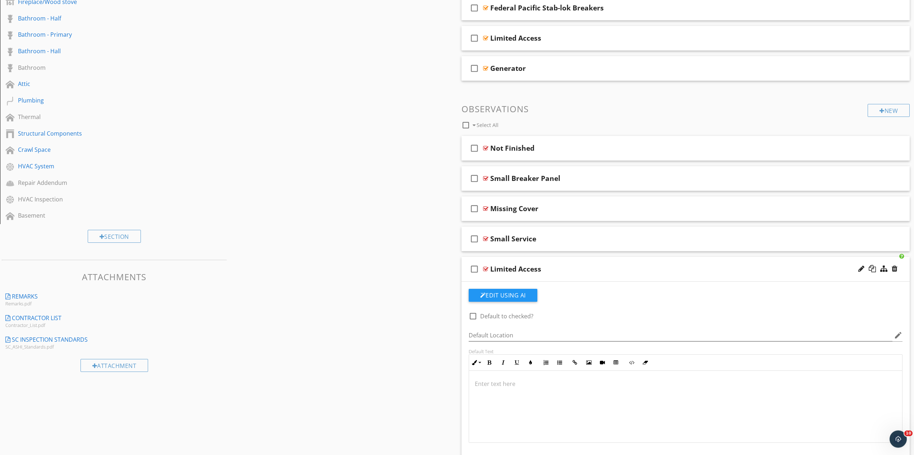
scroll to position [331, 0]
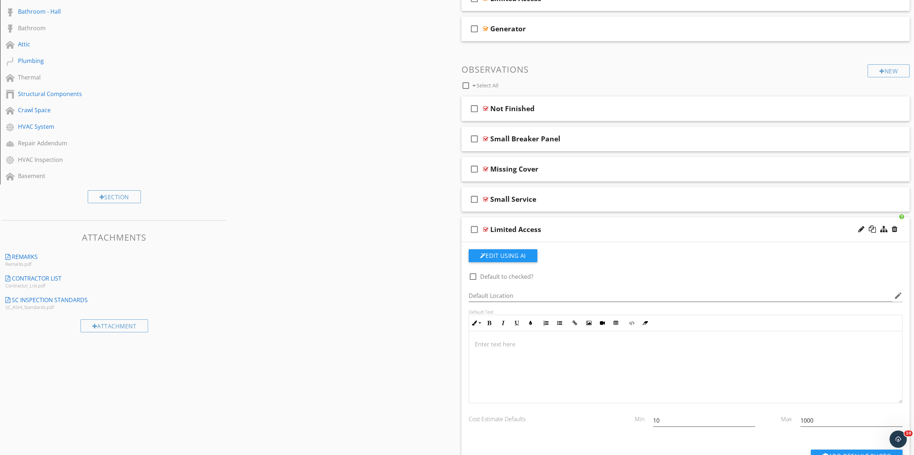
click at [484, 343] on p at bounding box center [686, 344] width 422 height 9
click at [563, 230] on div "Limited Access" at bounding box center [653, 229] width 326 height 9
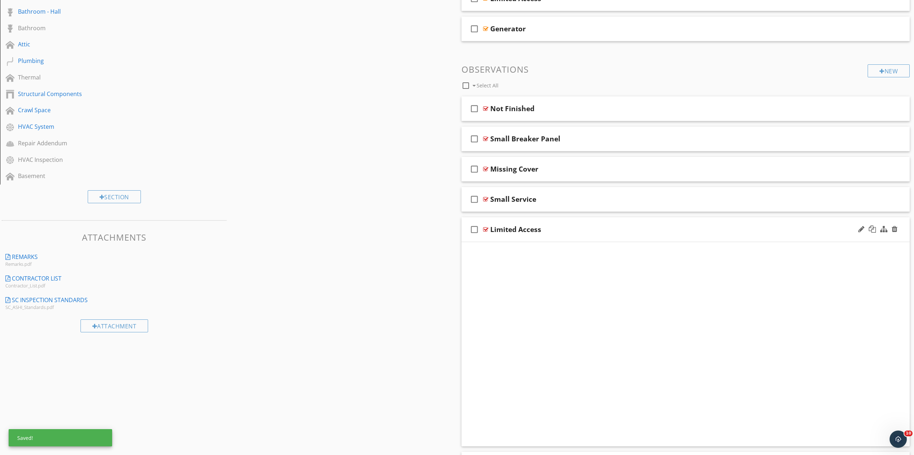
scroll to position [221, 0]
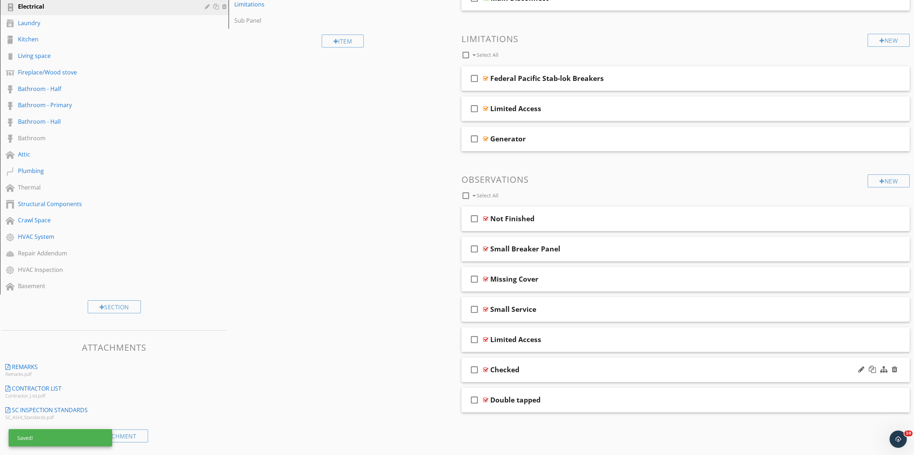
click at [545, 369] on div "Checked" at bounding box center [653, 369] width 326 height 9
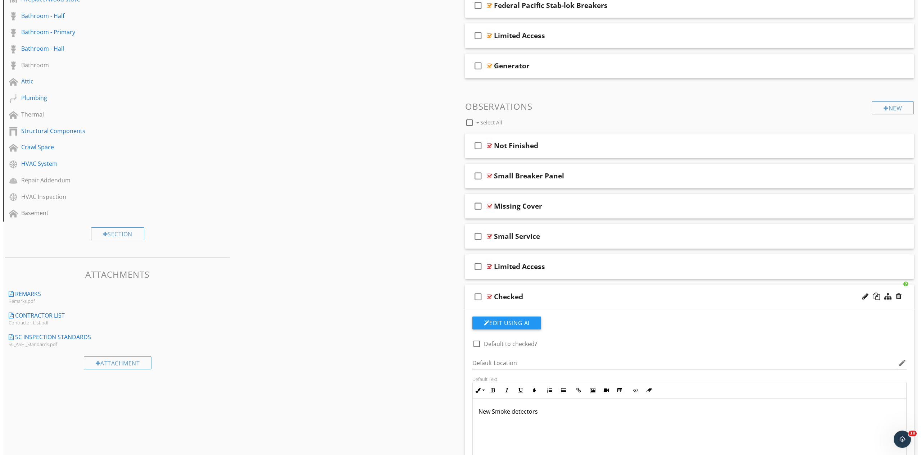
scroll to position [294, 0]
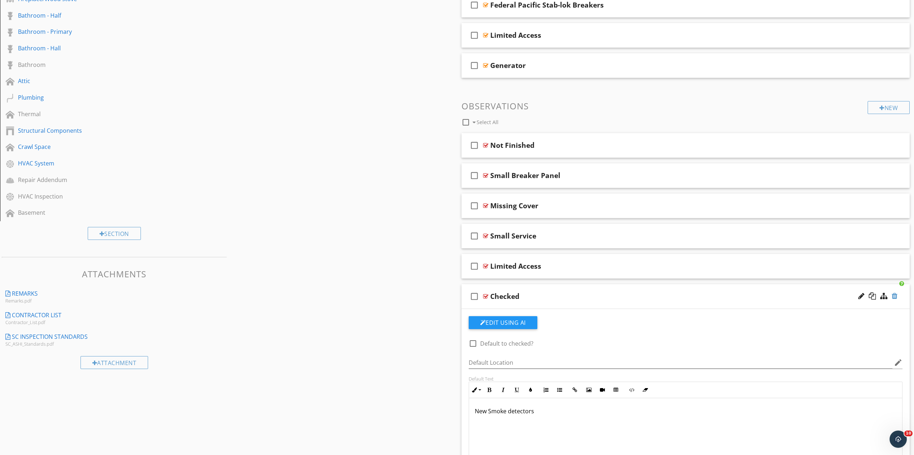
click at [893, 296] on div at bounding box center [895, 295] width 6 height 7
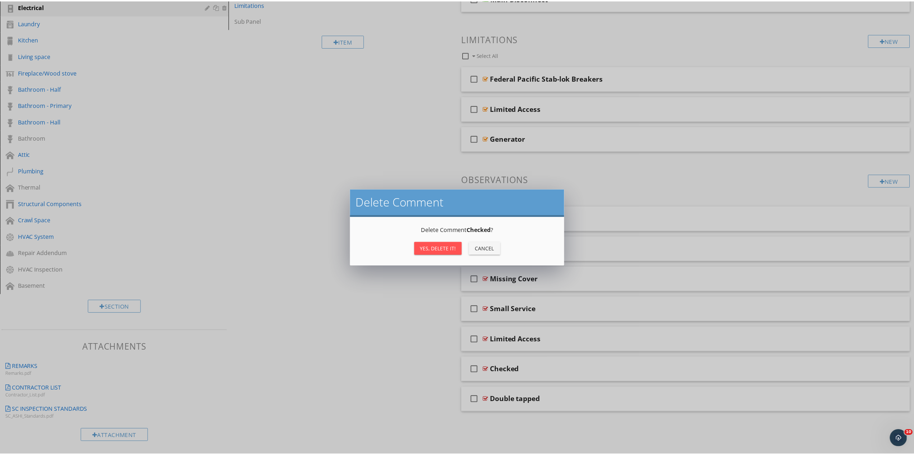
scroll to position [221, 0]
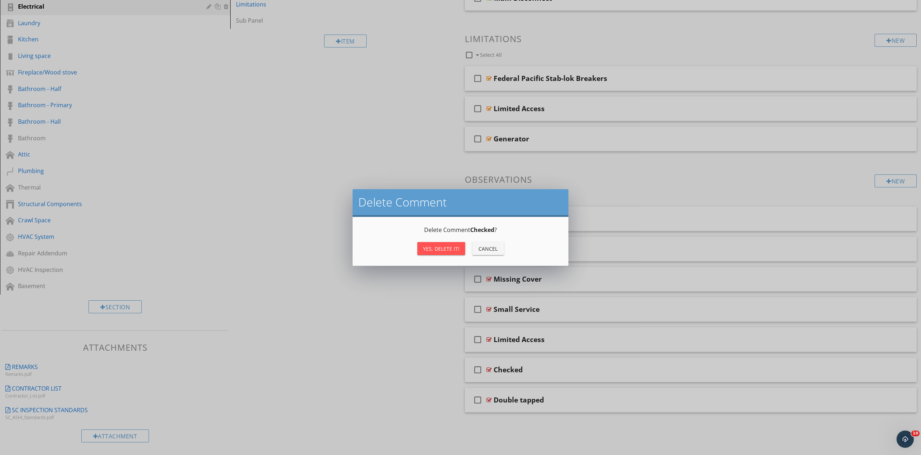
click at [428, 247] on div "Yes, Delete it!" at bounding box center [441, 249] width 36 height 8
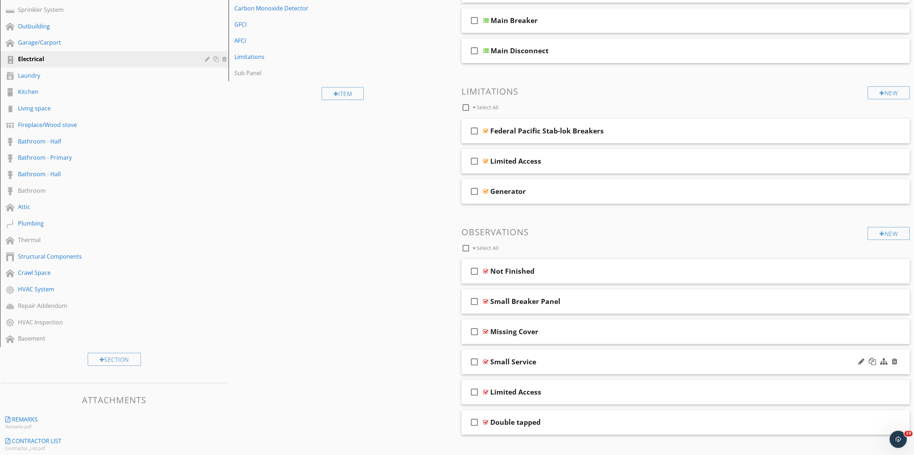
scroll to position [184, 0]
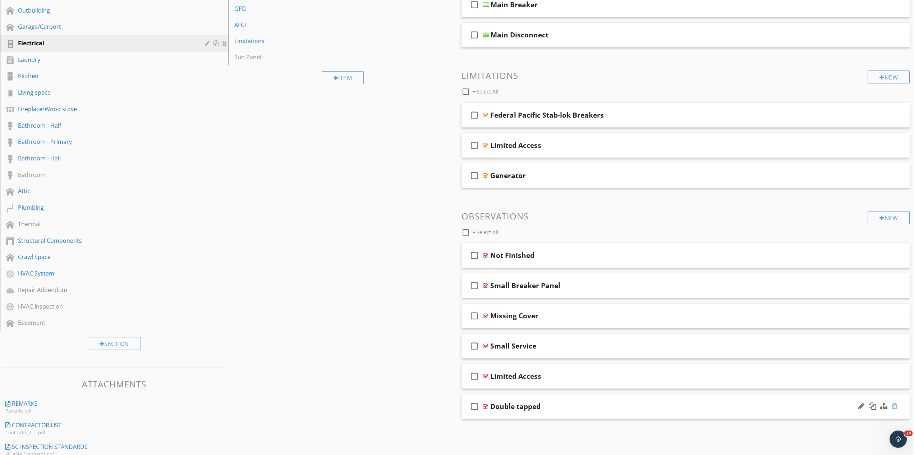
click at [894, 406] on div at bounding box center [895, 405] width 6 height 7
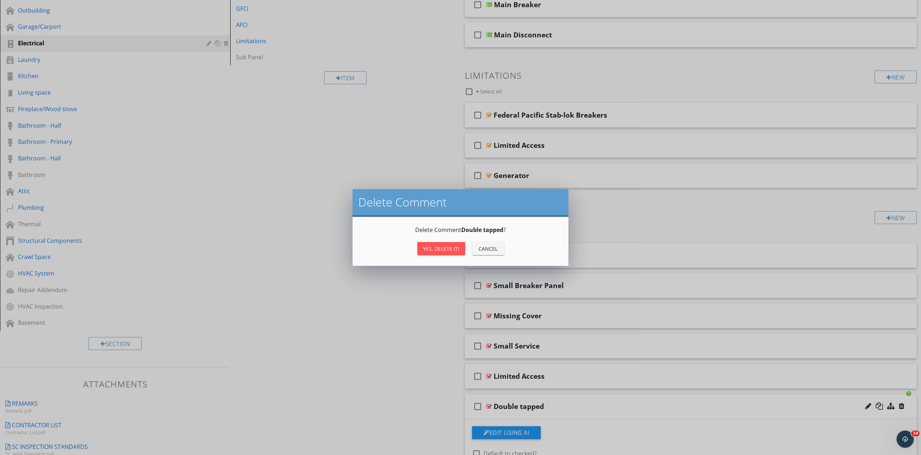
click at [440, 248] on div "Yes, Delete it!" at bounding box center [441, 249] width 36 height 8
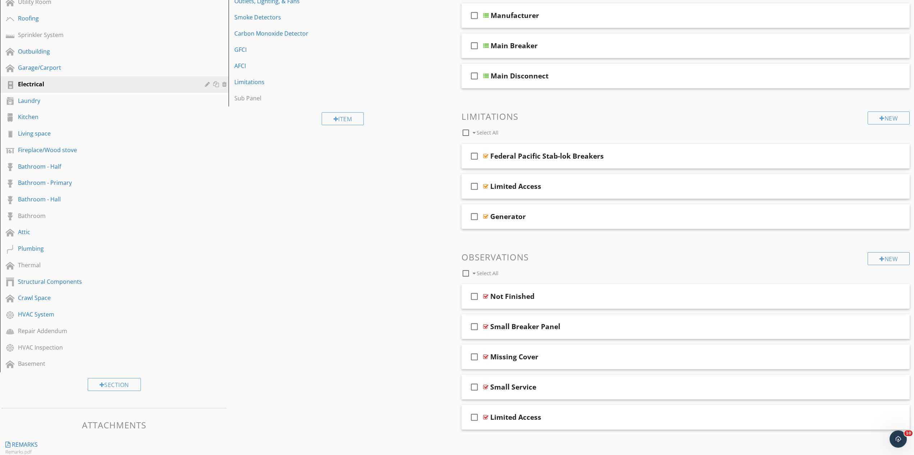
scroll to position [38, 0]
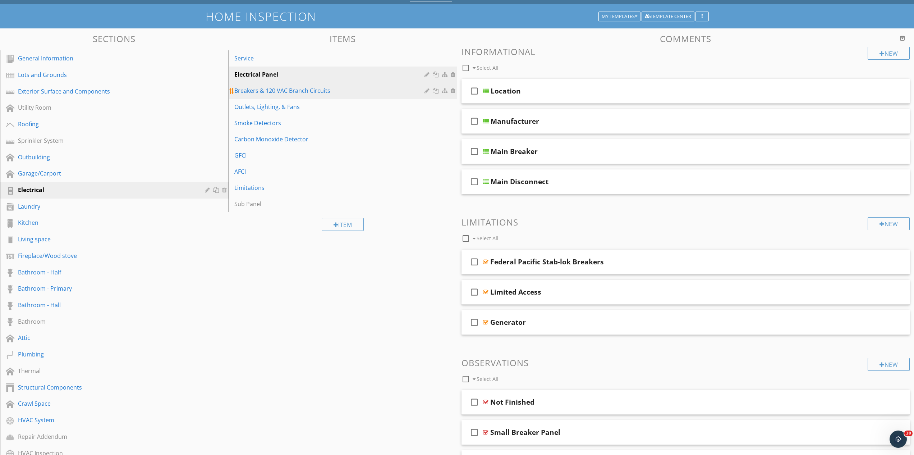
click at [337, 90] on div "Breakers & 120 VAC Branch Circuits" at bounding box center [330, 90] width 192 height 9
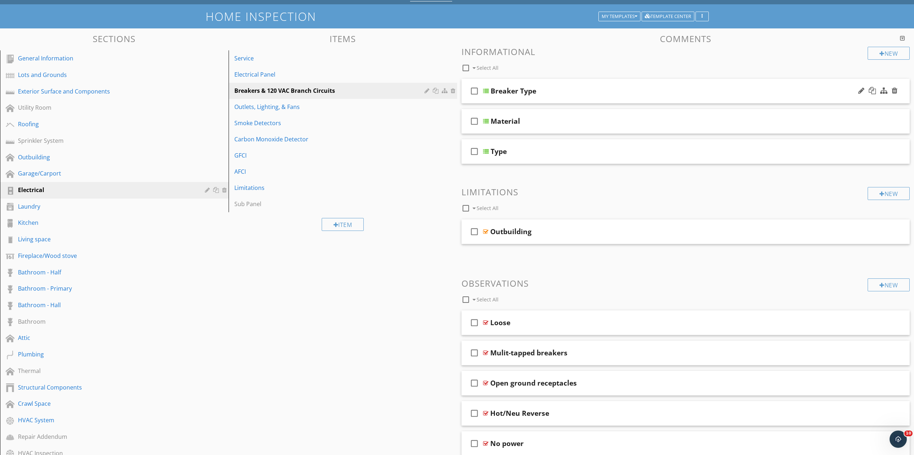
click at [550, 95] on div "Breaker Type" at bounding box center [654, 91] width 326 height 9
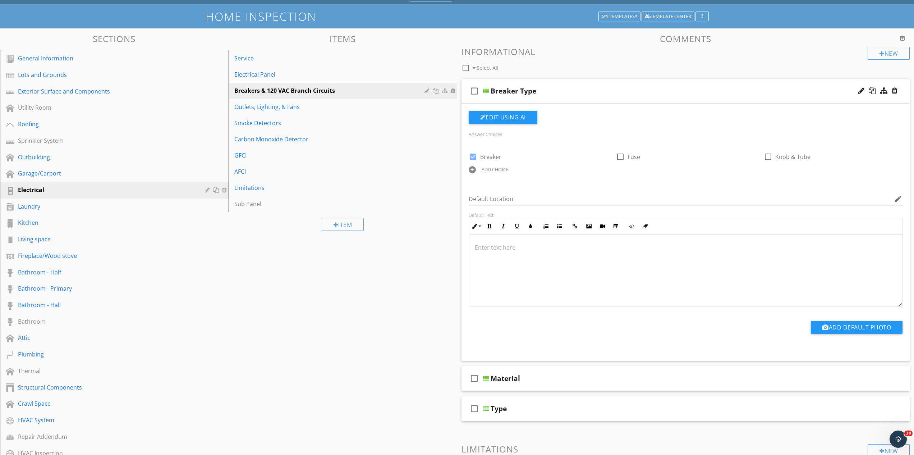
click at [550, 95] on div "Breaker Type" at bounding box center [654, 91] width 326 height 9
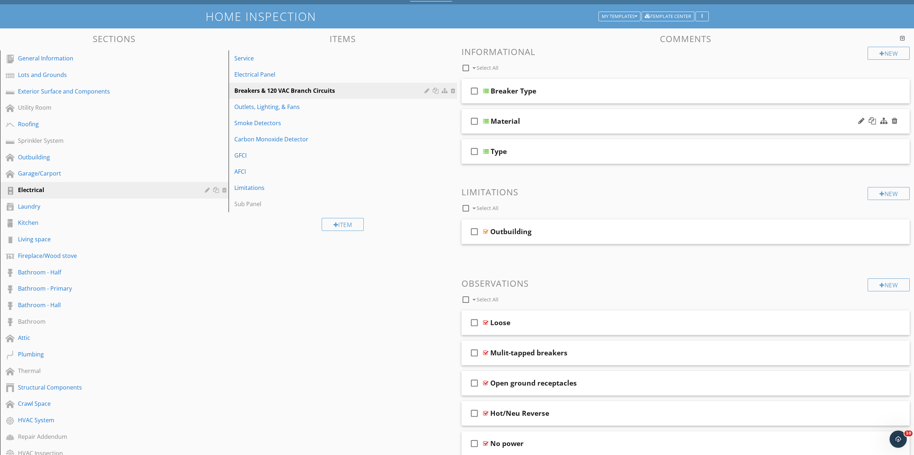
click at [554, 118] on div "Material" at bounding box center [654, 121] width 326 height 9
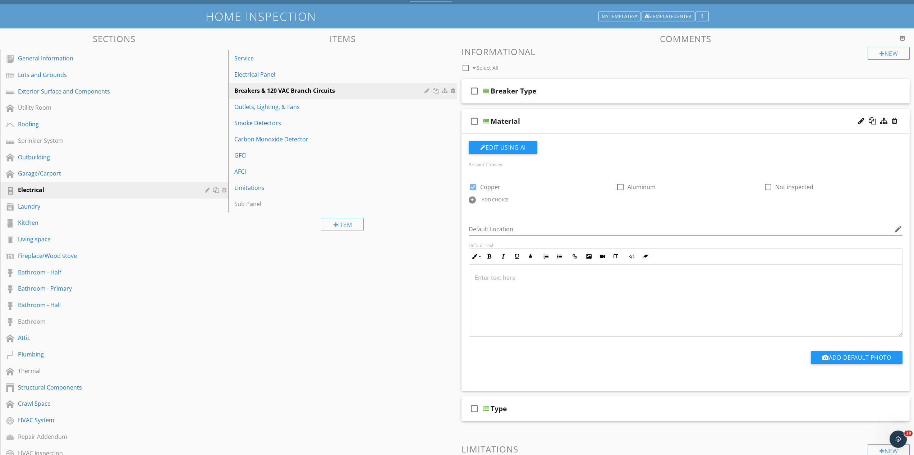
click at [554, 118] on div "Material" at bounding box center [654, 121] width 326 height 9
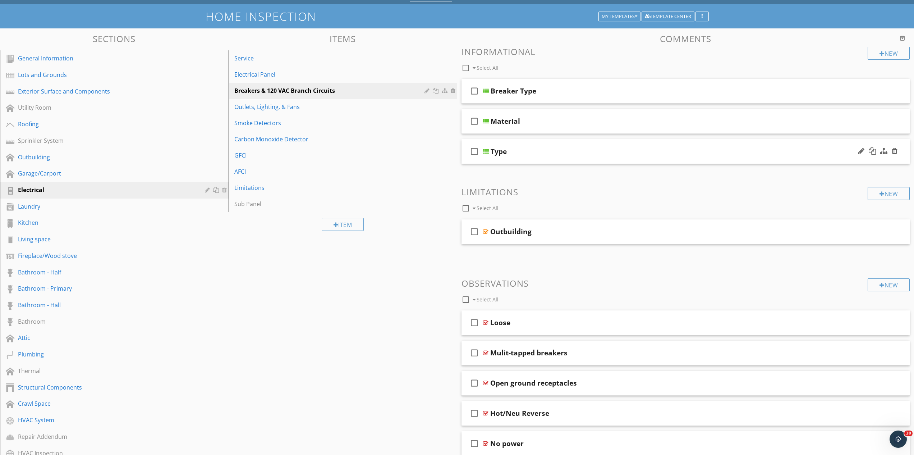
click at [540, 154] on div "Type" at bounding box center [654, 151] width 326 height 9
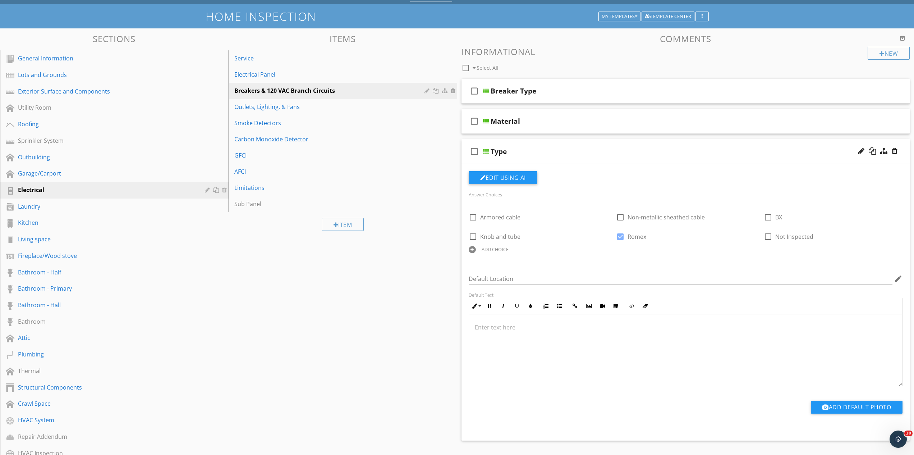
click at [541, 152] on div "Type" at bounding box center [654, 151] width 326 height 9
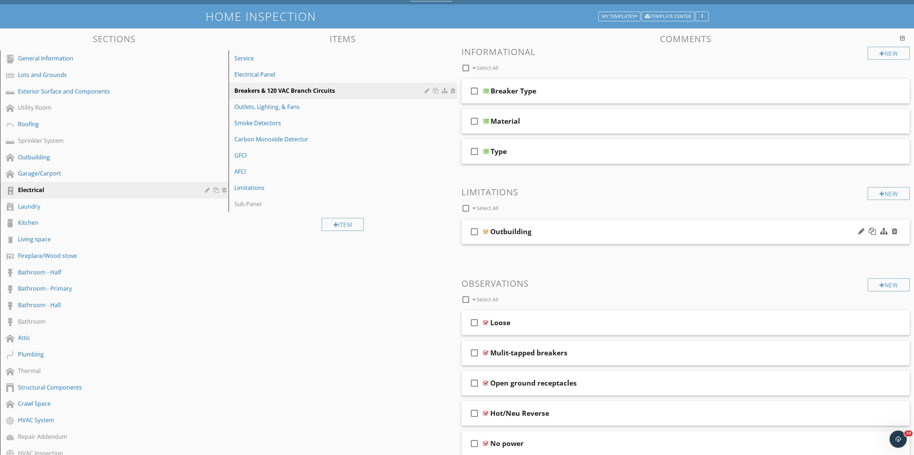
click at [570, 233] on div "Outbuilding" at bounding box center [653, 231] width 326 height 9
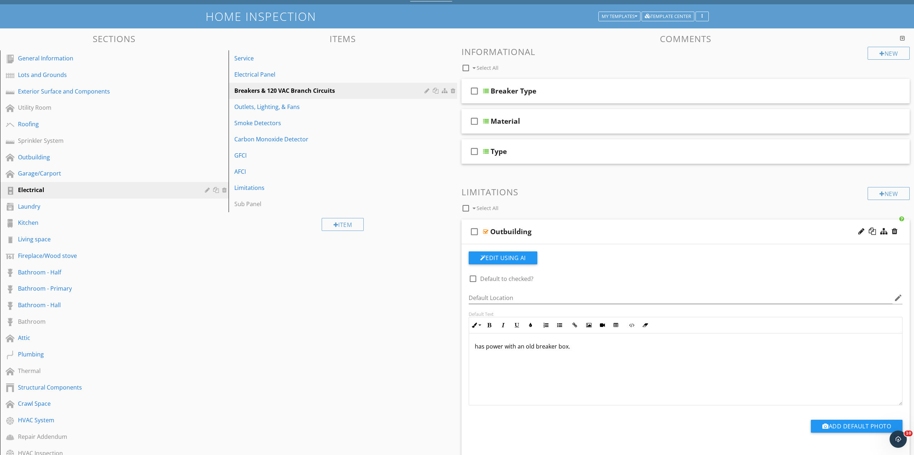
click at [570, 233] on div "Outbuilding" at bounding box center [653, 231] width 326 height 9
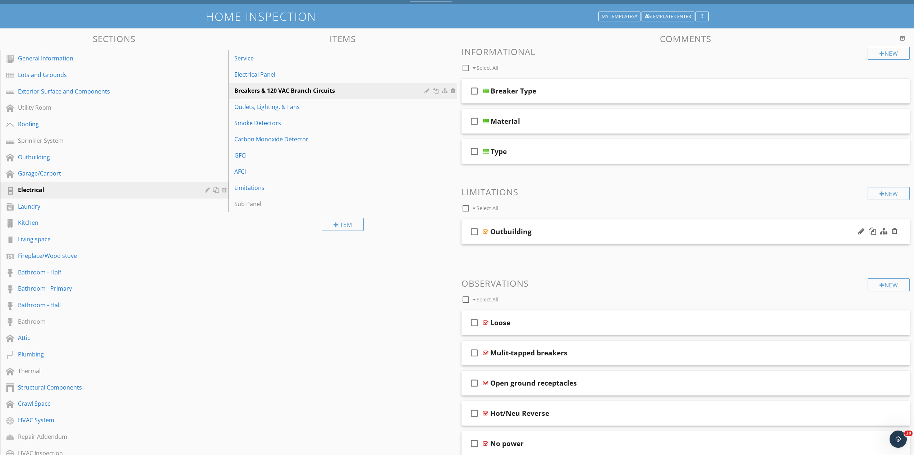
click at [570, 233] on div "Outbuilding" at bounding box center [653, 231] width 326 height 9
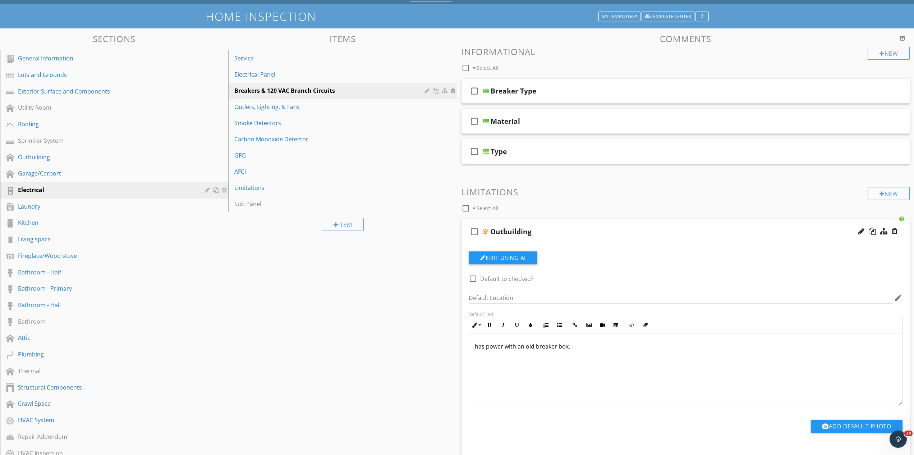
click at [570, 233] on div "Outbuilding" at bounding box center [653, 231] width 326 height 9
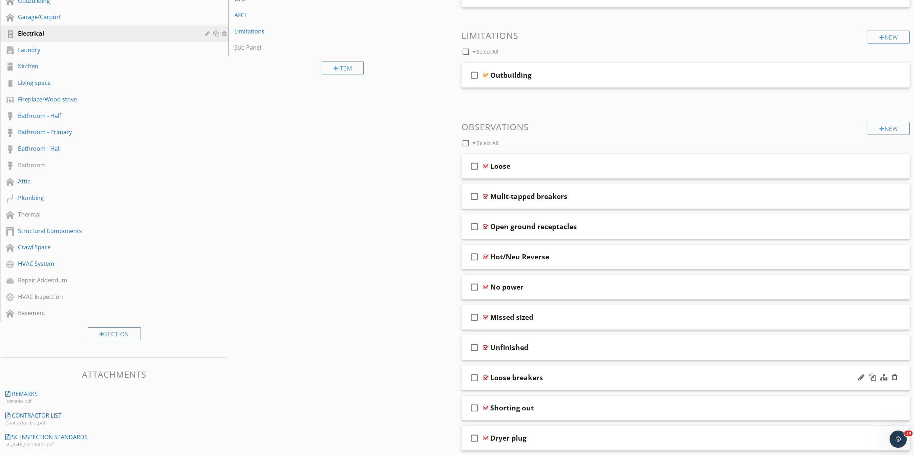
scroll to position [84, 0]
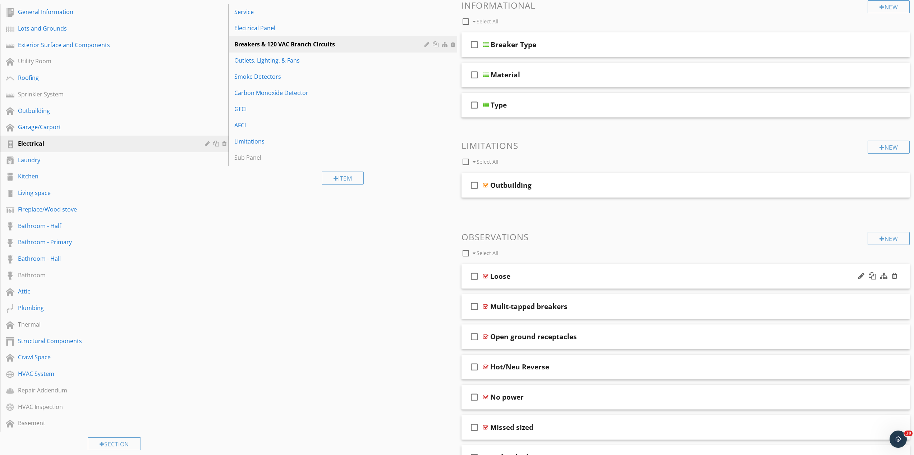
click at [543, 277] on div "Loose" at bounding box center [653, 276] width 326 height 9
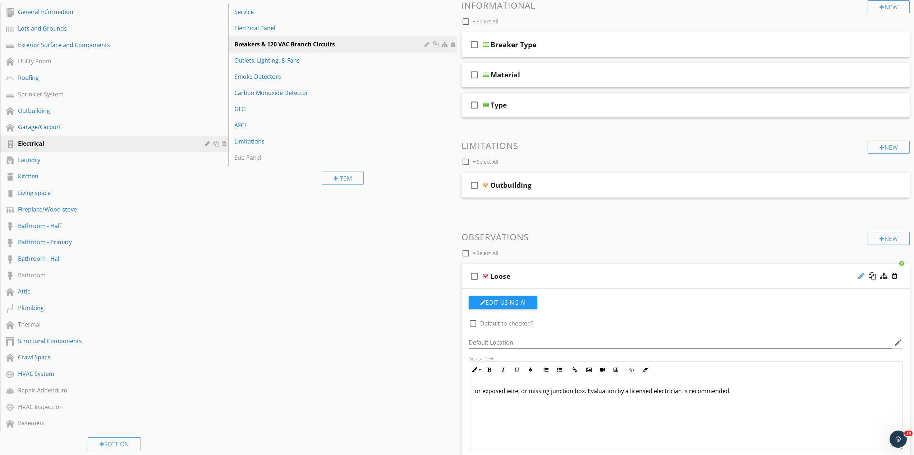
click at [862, 276] on div at bounding box center [862, 275] width 6 height 7
type input "Loose Wire"
click at [468, 394] on div "Default Text Inline Style XLarge Large Normal Small Light Small/Light Bold Ital…" at bounding box center [686, 403] width 443 height 94
click at [476, 390] on p "or exposed wire, or missing junction box. Evaluation by a licensed electrician …" at bounding box center [686, 391] width 422 height 9
click at [634, 393] on p "there was loose wire, exposed wire, or missing junction box. Evaluation by a li…" at bounding box center [686, 391] width 422 height 9
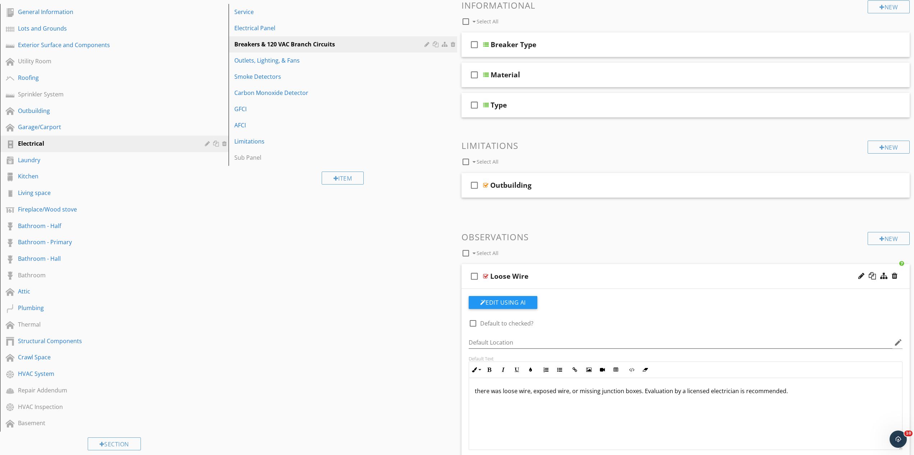
click at [563, 274] on div "Loose Wire" at bounding box center [653, 276] width 326 height 9
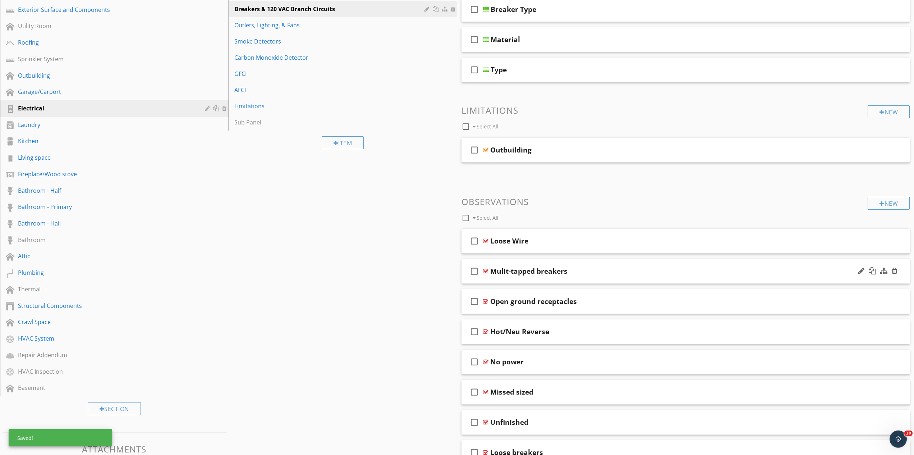
scroll to position [121, 0]
click at [860, 270] on div at bounding box center [862, 269] width 6 height 7
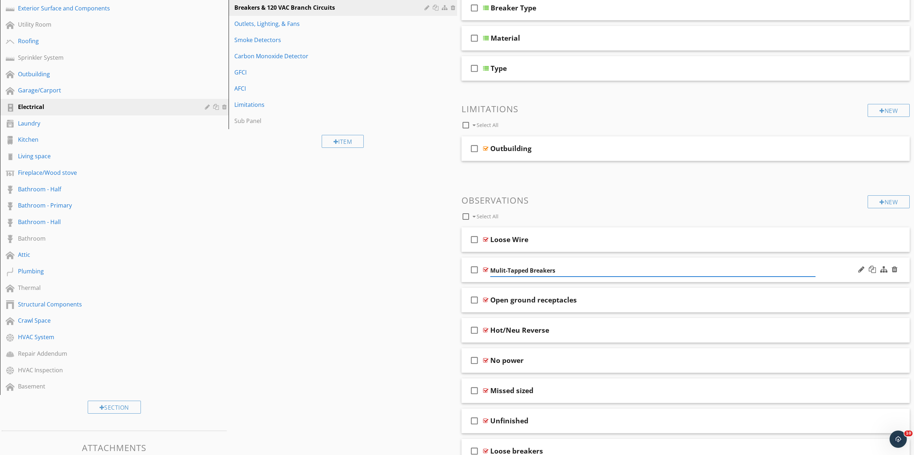
type input "Mulit-Tapped Breakers"
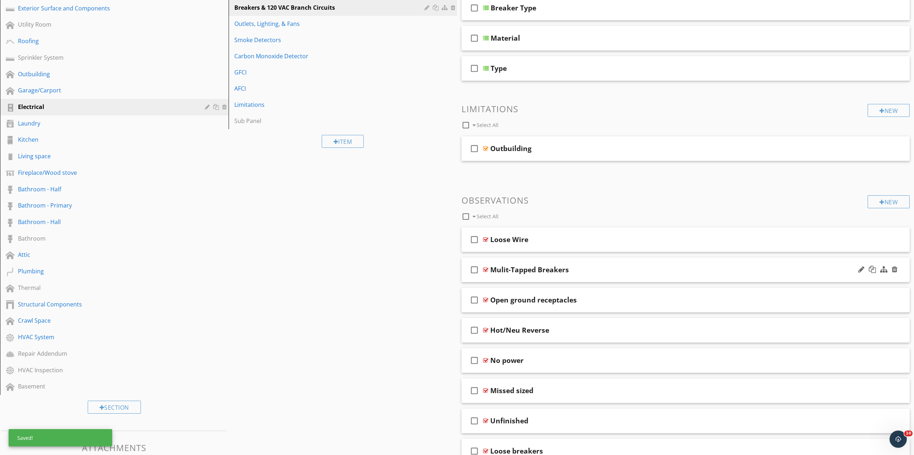
click at [592, 270] on div "Mulit-Tapped Breakers" at bounding box center [653, 269] width 326 height 9
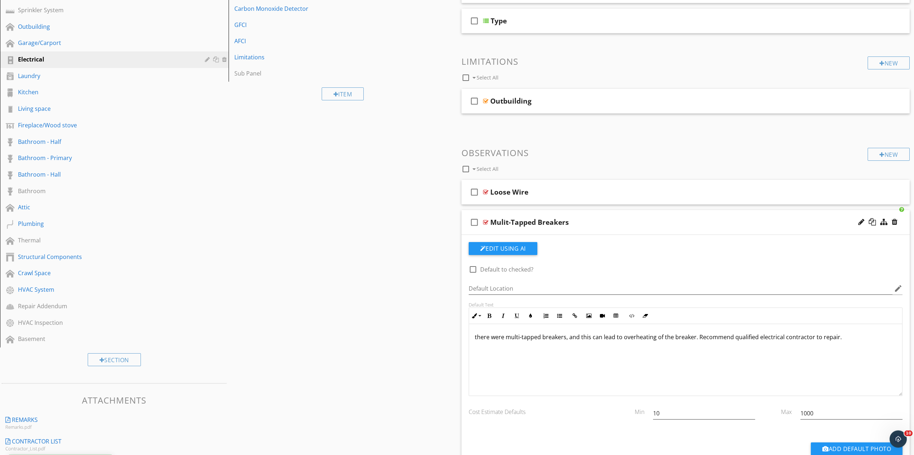
scroll to position [194, 0]
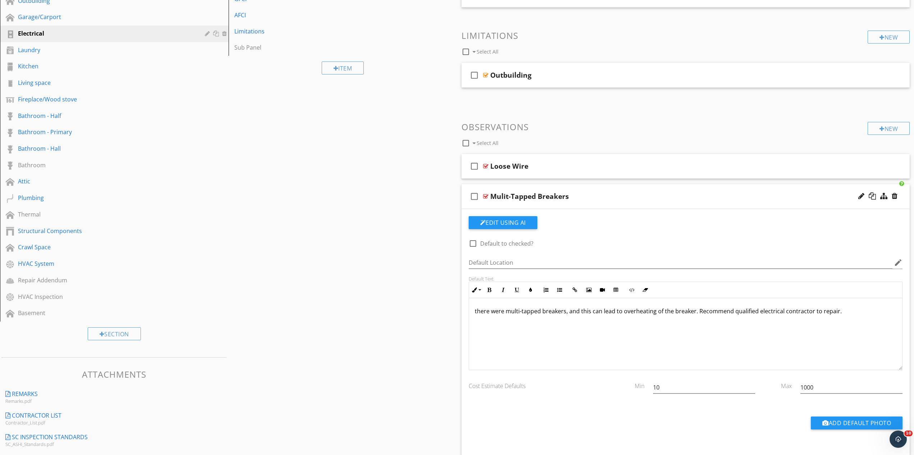
click at [565, 313] on p "there were multi-tapped breakers, and this can lead to overheating of the break…" at bounding box center [686, 311] width 422 height 9
click at [608, 192] on div "check_box_outline_blank Mulit-Tapped Breakers" at bounding box center [686, 196] width 449 height 25
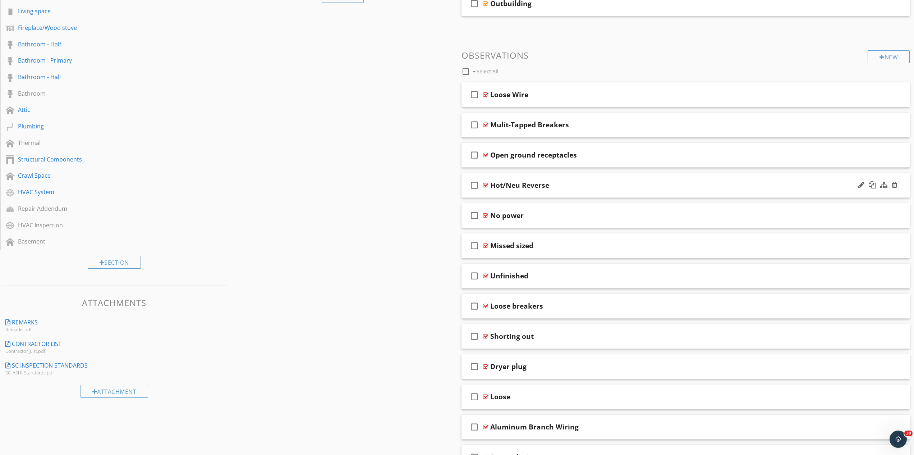
scroll to position [268, 0]
click at [862, 153] on div at bounding box center [862, 152] width 6 height 7
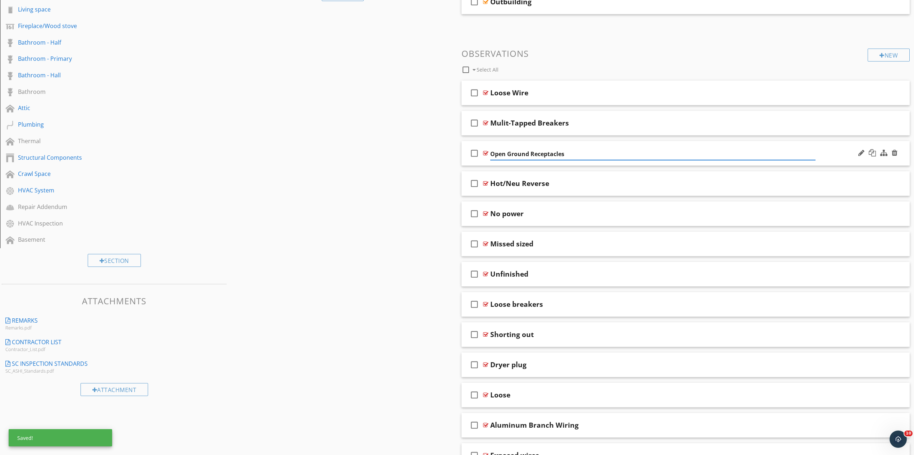
type input "Open Ground Receptacles"
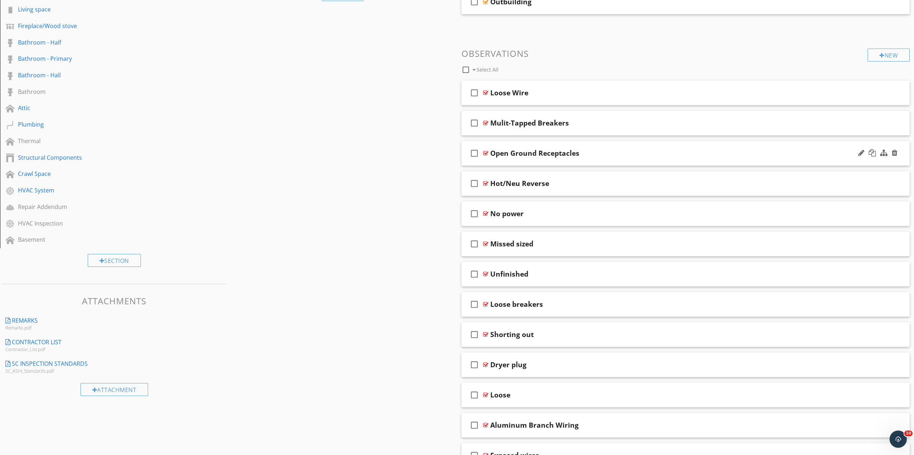
click at [598, 155] on div "Open Ground Receptacles" at bounding box center [653, 153] width 326 height 9
click at [611, 158] on div "check_box_outline_blank Open Ground Receptacles" at bounding box center [686, 153] width 449 height 25
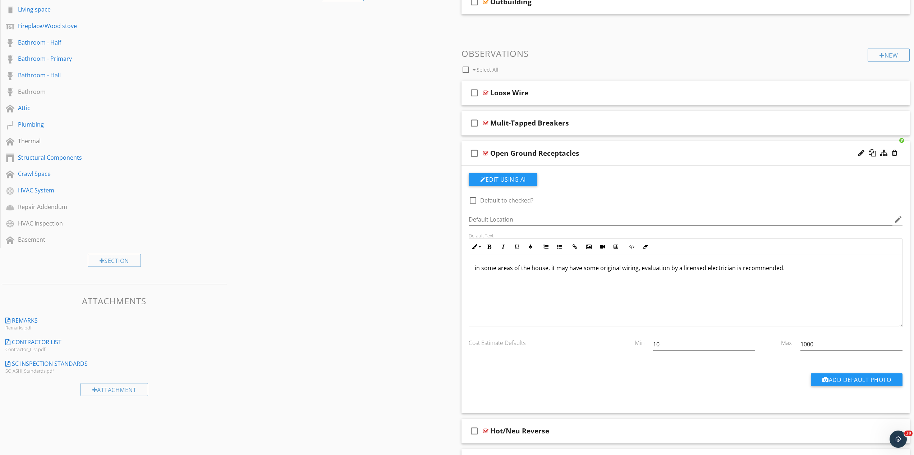
click at [473, 268] on div "in some areas of the house, it may have some original wiring, evaluation by a l…" at bounding box center [686, 291] width 434 height 72
click at [613, 157] on div "Open Ground Receptacles" at bounding box center [653, 153] width 326 height 9
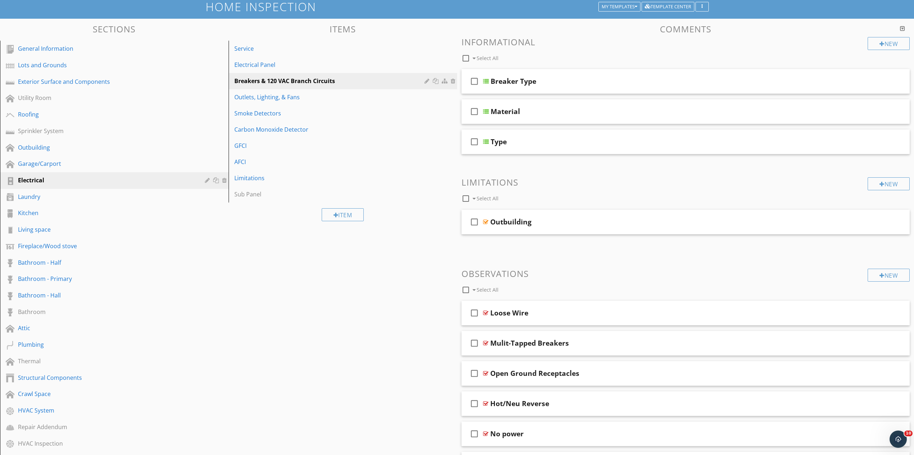
scroll to position [0, 0]
